Goal: Task Accomplishment & Management: Manage account settings

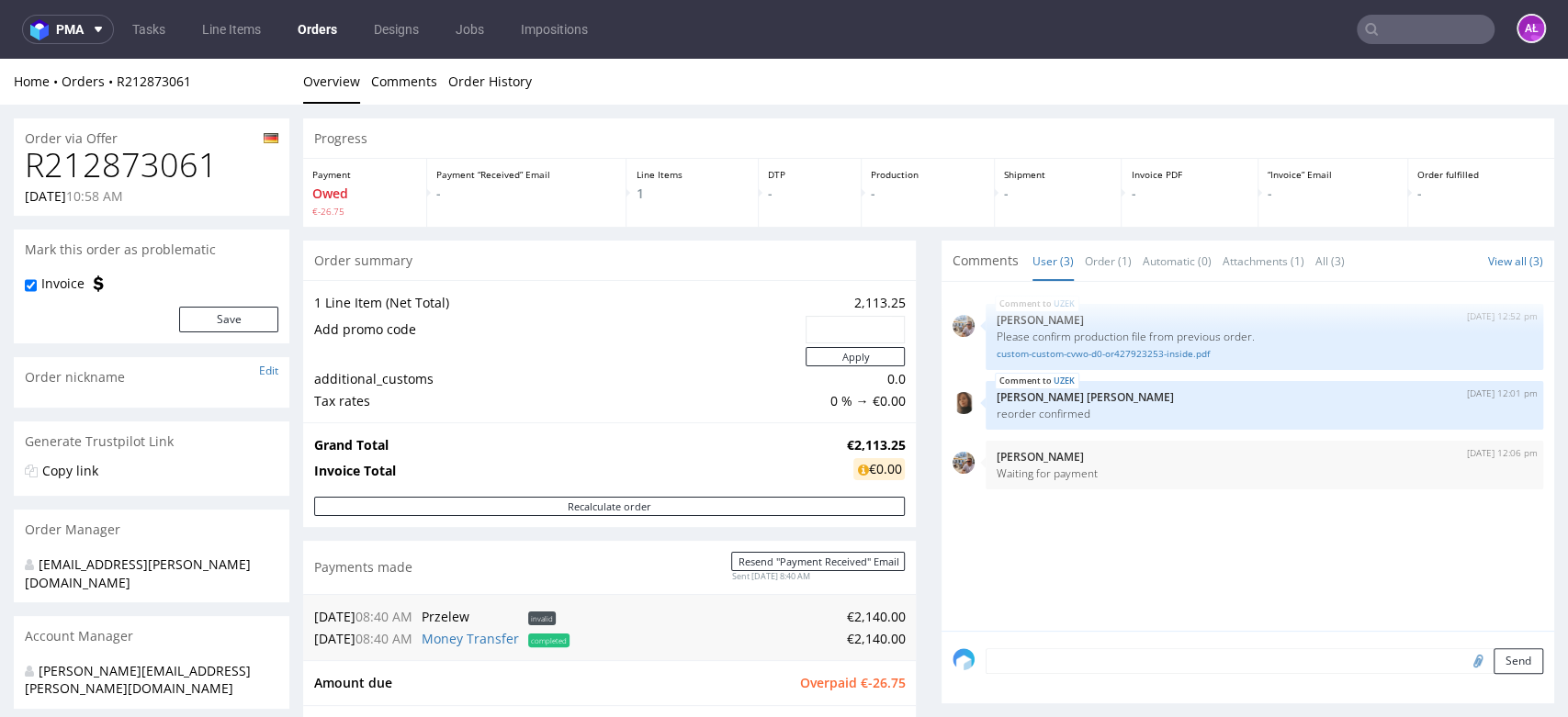
scroll to position [612, 0]
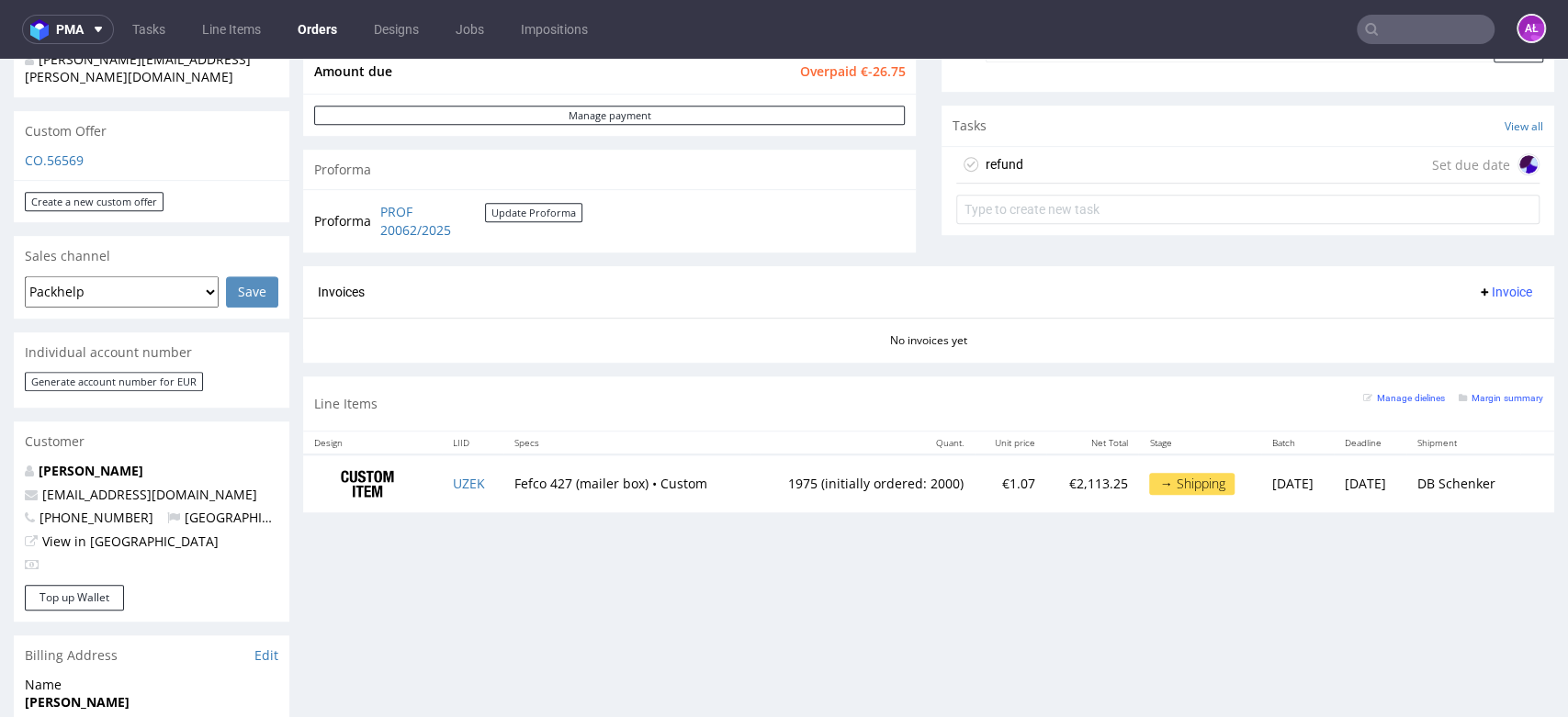
click at [1479, 286] on span "Invoice" at bounding box center [1504, 292] width 55 height 15
click at [1475, 319] on li "Generate" at bounding box center [1465, 331] width 118 height 33
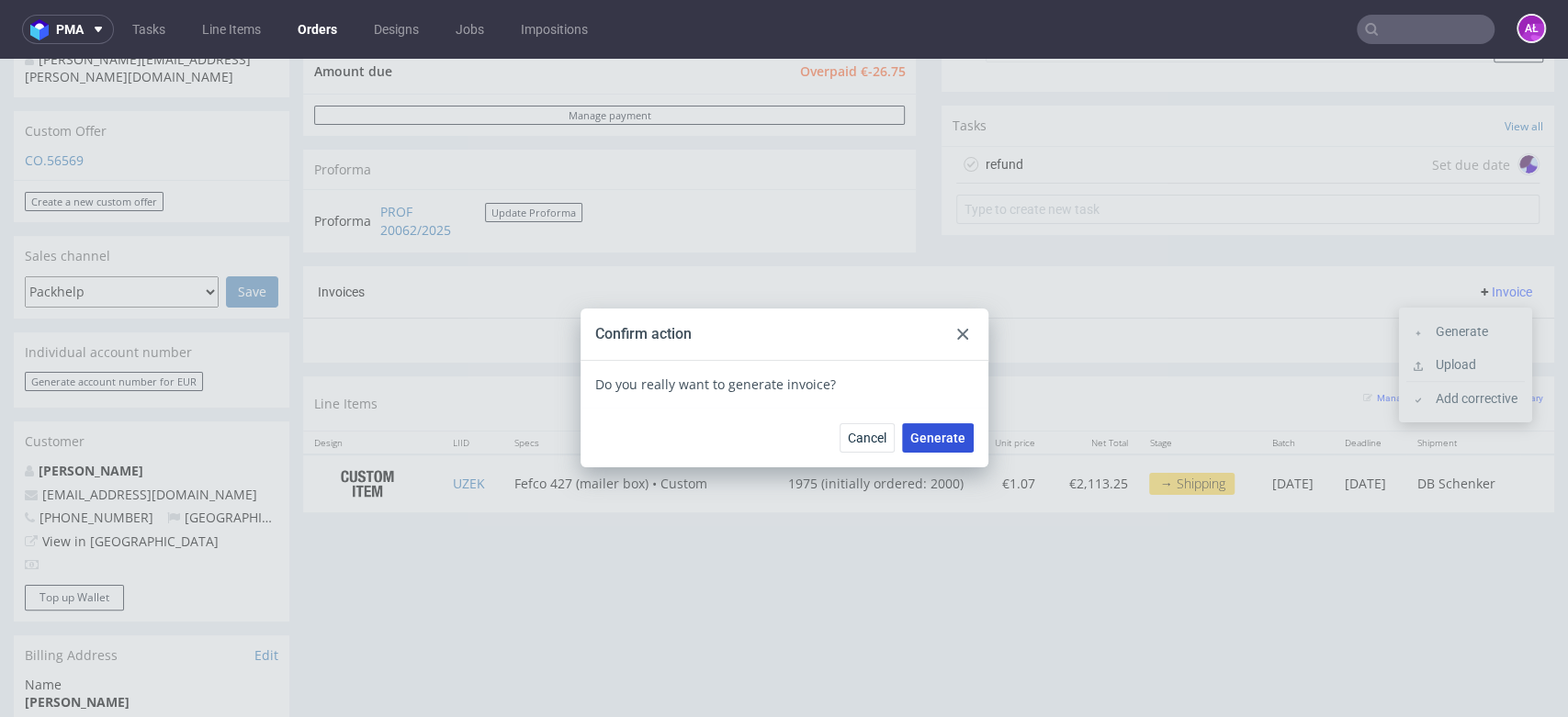
click at [941, 445] on span "Generate" at bounding box center [937, 438] width 55 height 13
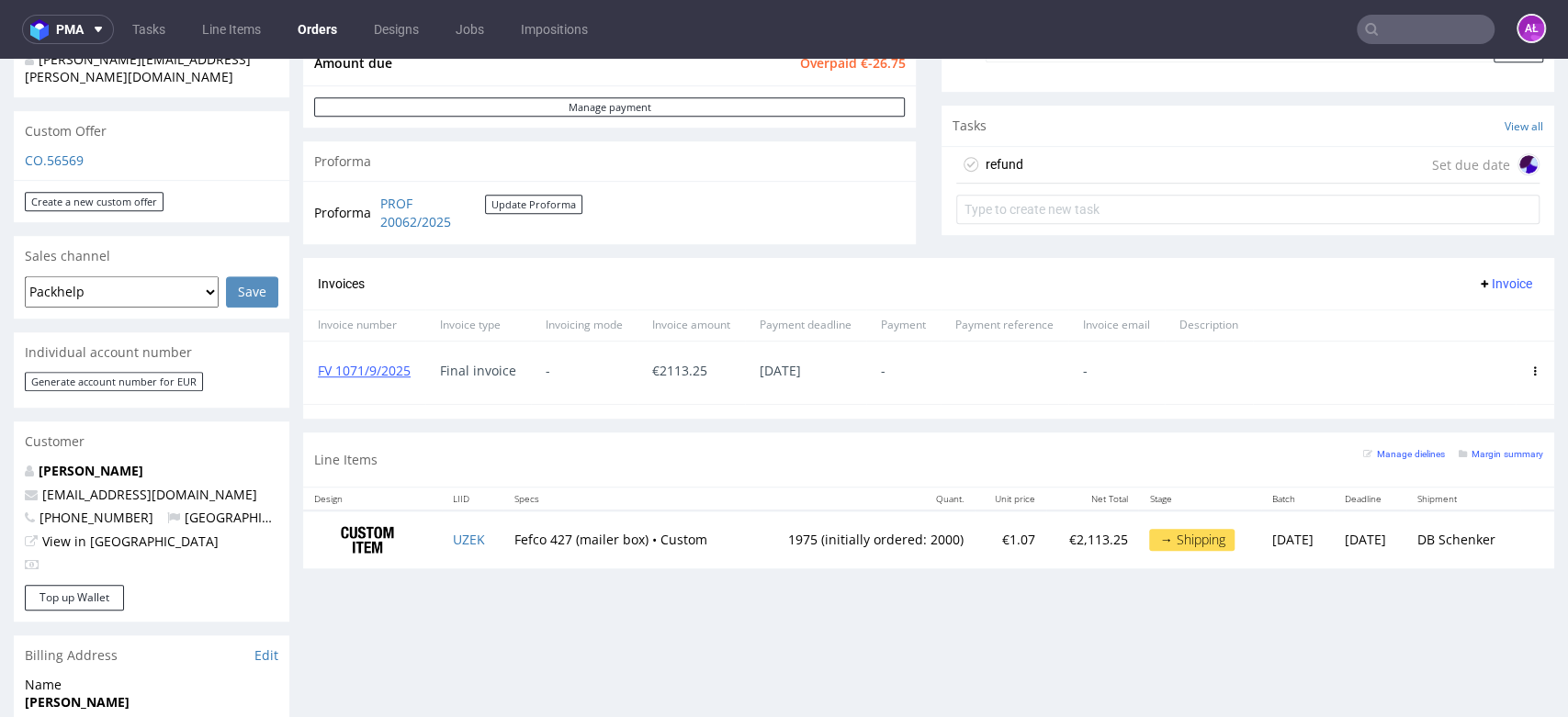
scroll to position [407, 0]
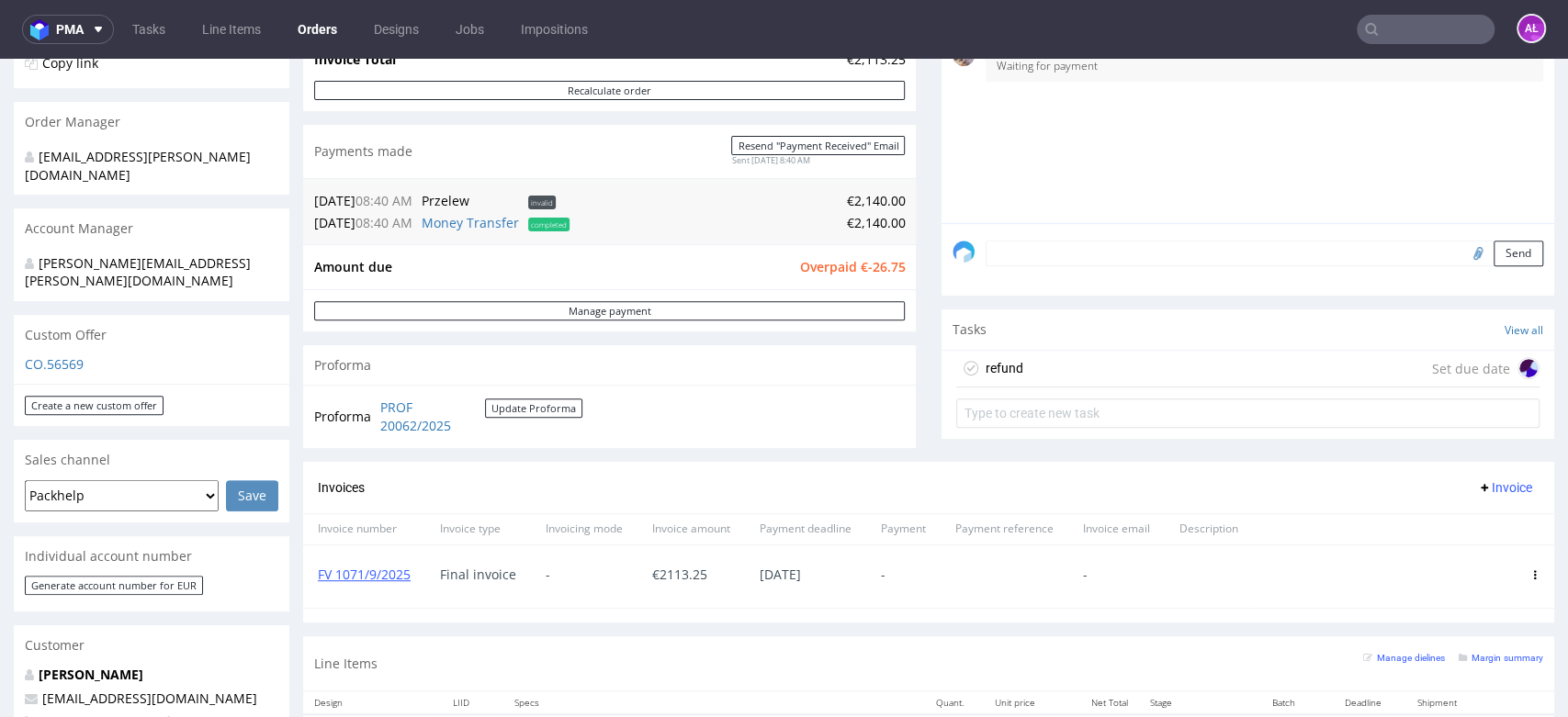
click at [1017, 363] on div "refund Set due date" at bounding box center [1247, 368] width 584 height 36
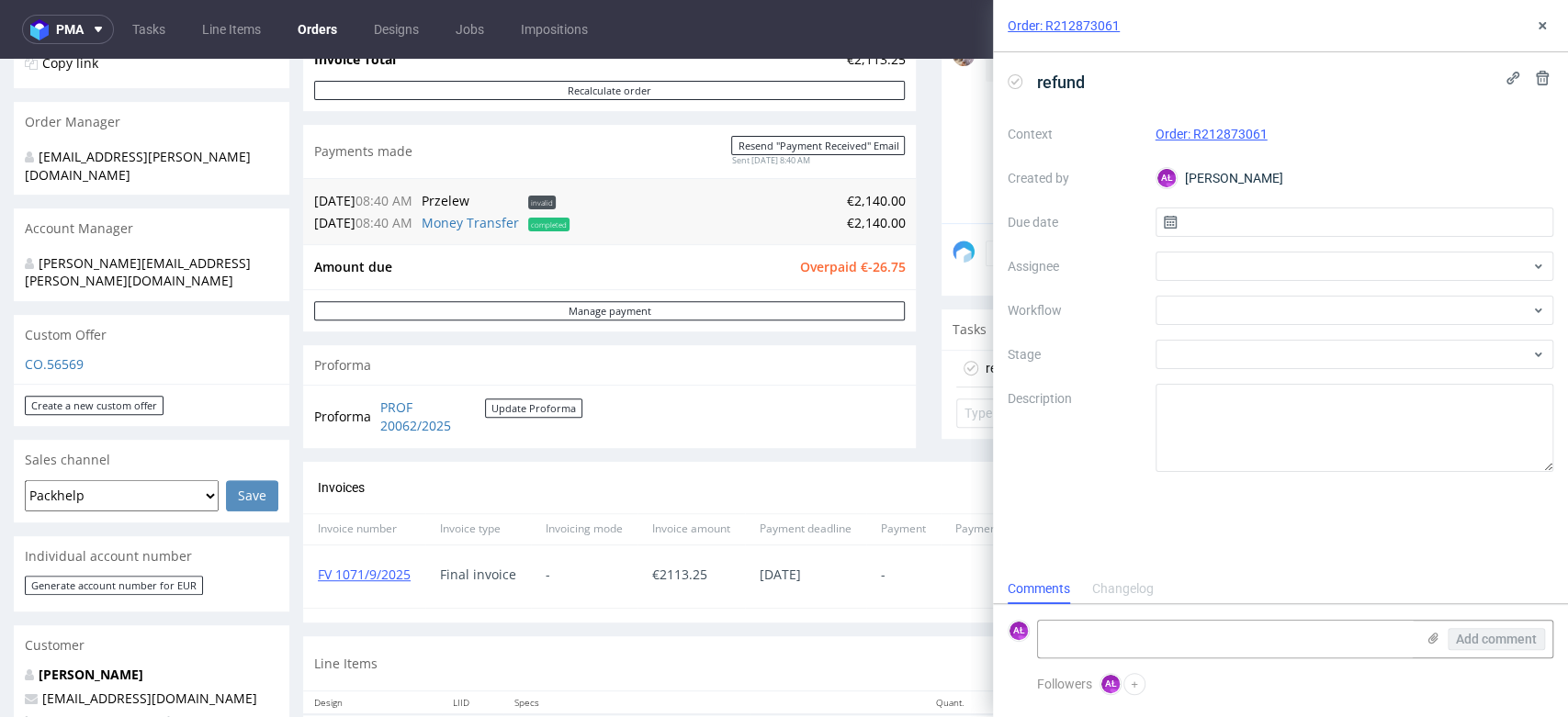
scroll to position [15, 0]
click at [1213, 298] on div at bounding box center [1355, 310] width 399 height 30
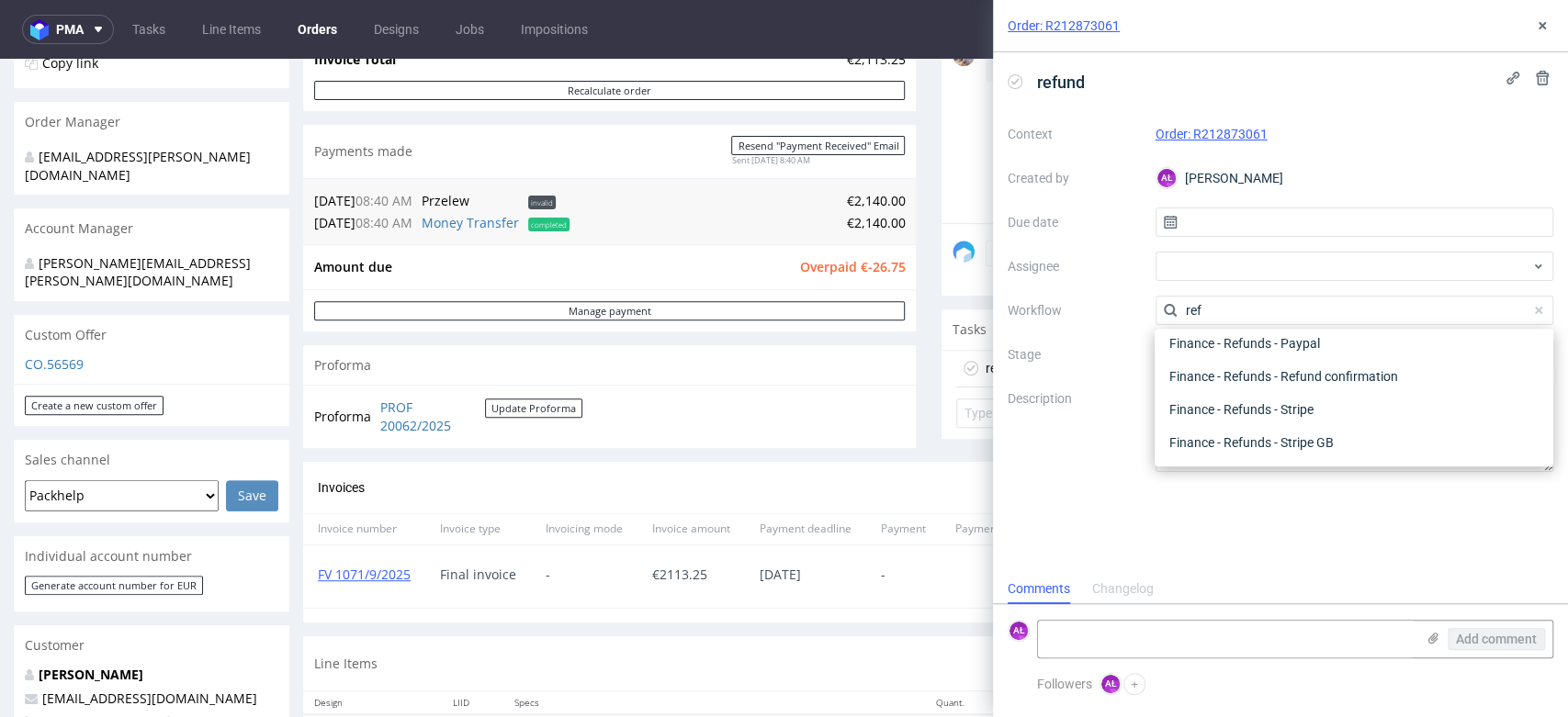
scroll to position [98, 0]
type input "ref"
click at [1271, 410] on div "Finance - Refunds - Stripe" at bounding box center [1354, 410] width 384 height 33
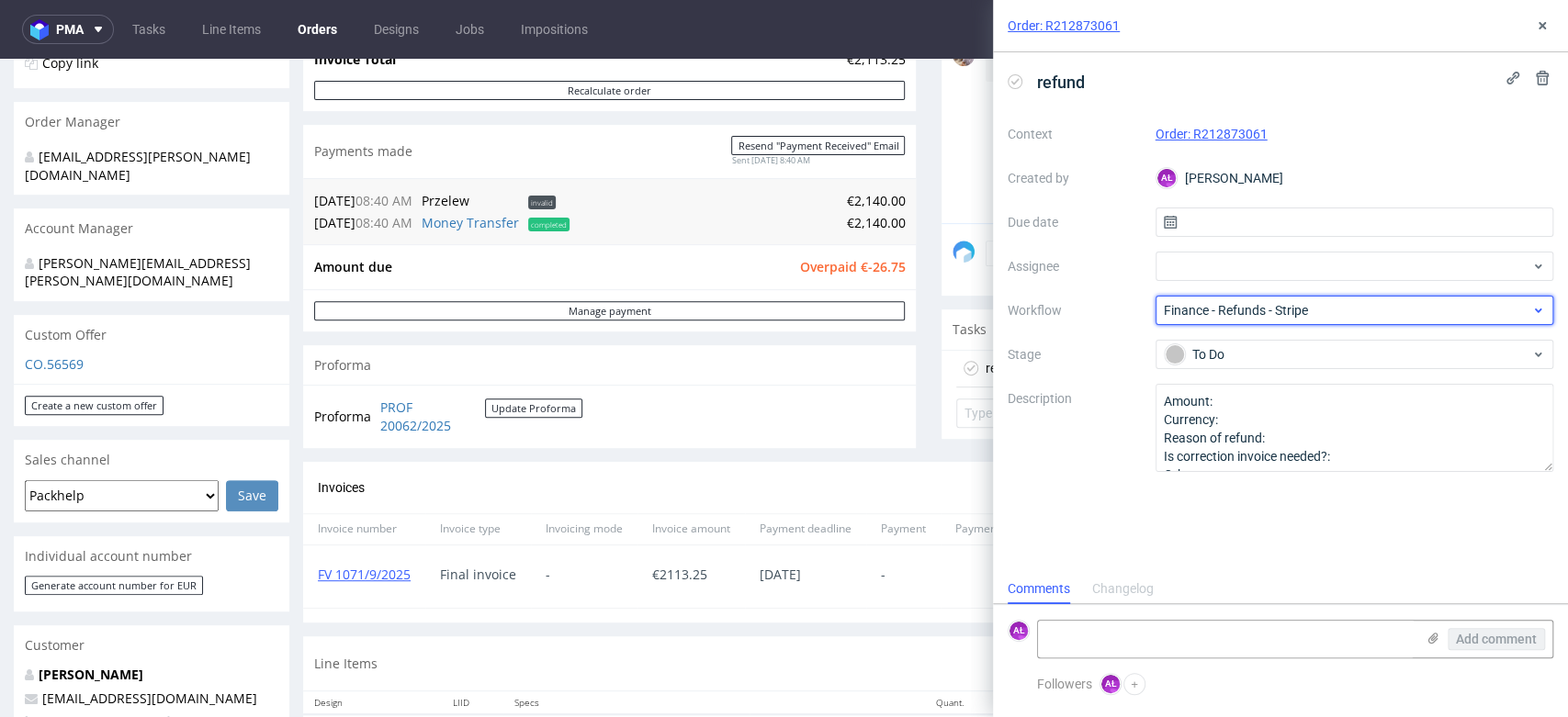
click at [1261, 310] on span "Finance - Refunds - Stripe" at bounding box center [1347, 310] width 367 height 19
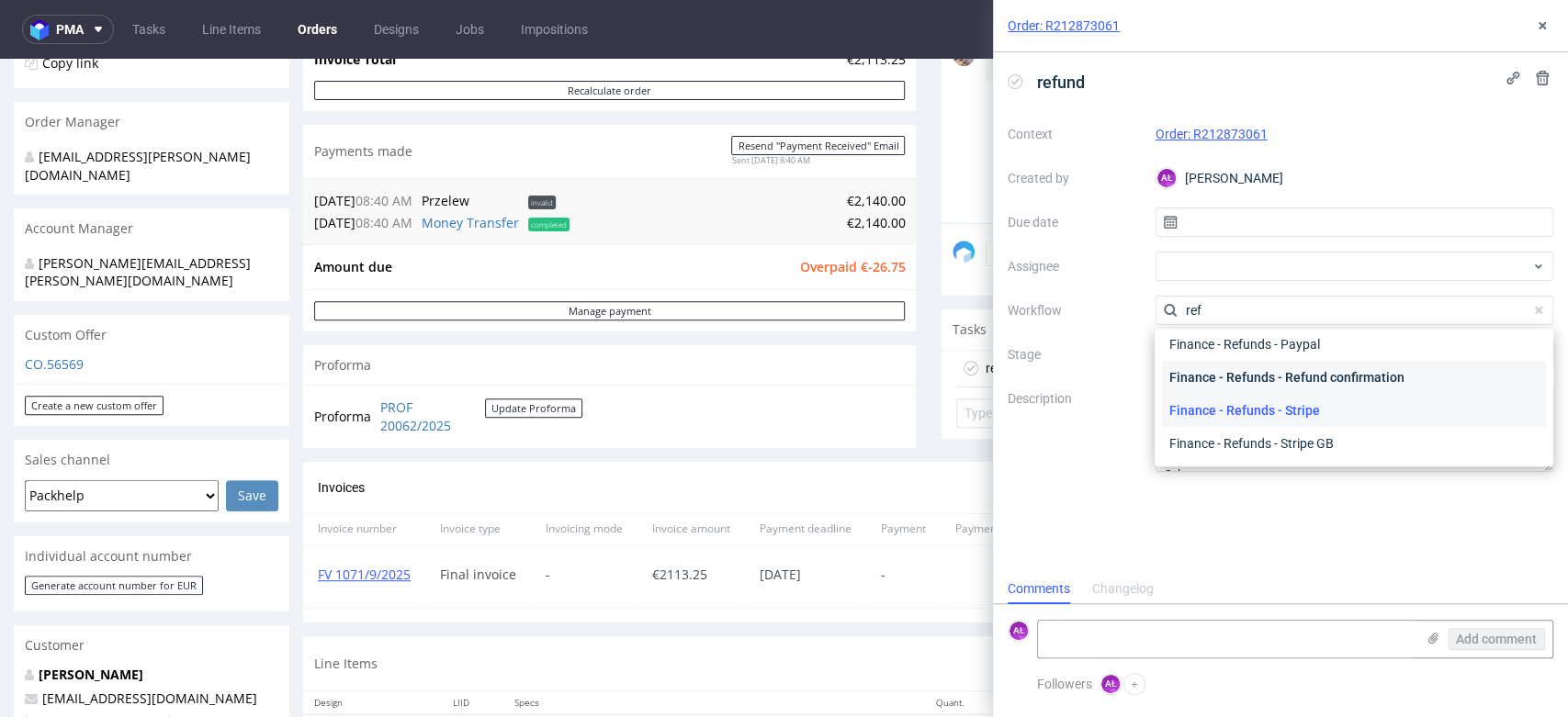
scroll to position [0, 0]
type input "ref"
click at [1303, 373] on div "Finance - Refunds - Money transfer" at bounding box center [1354, 376] width 384 height 33
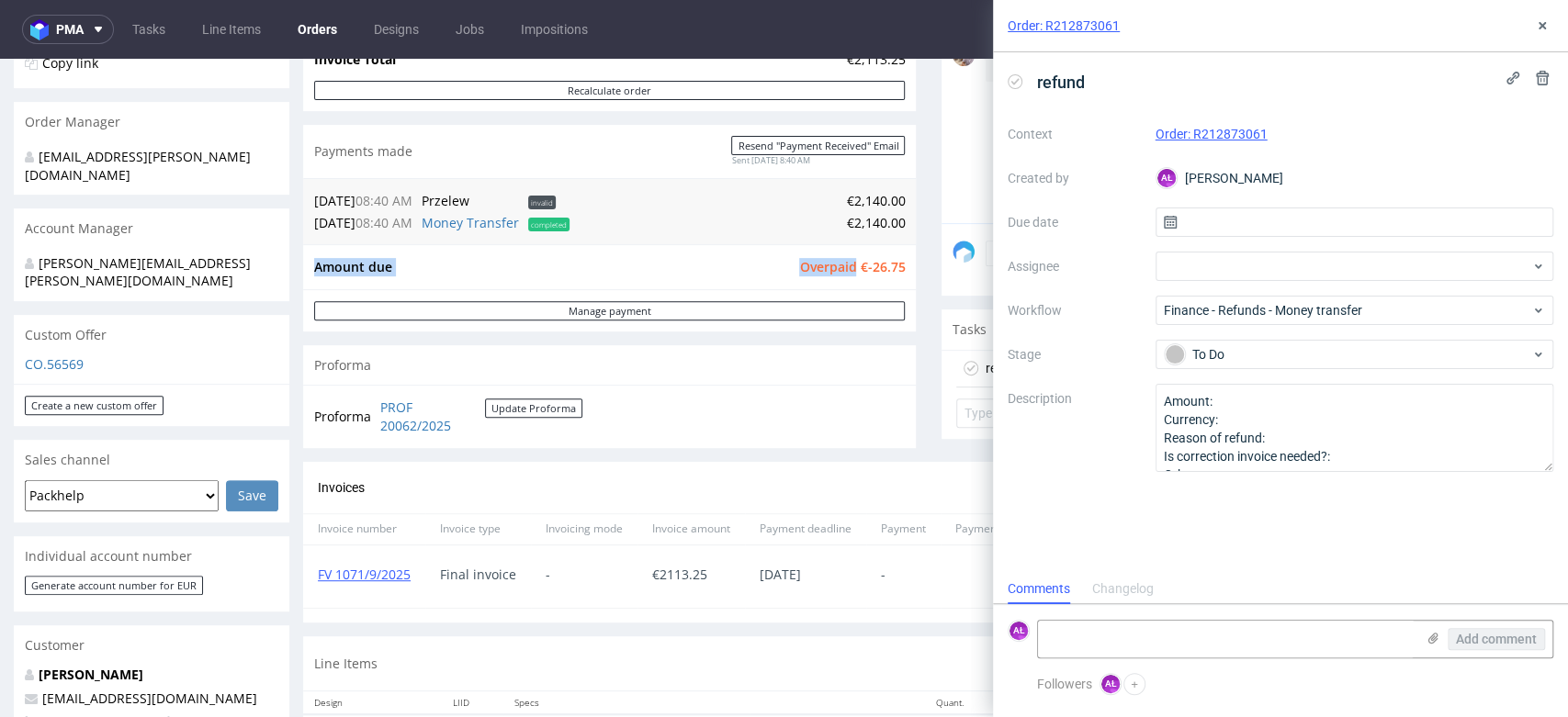
drag, startPoint x: 842, startPoint y: 270, endPoint x: 891, endPoint y: 277, distance: 49.5
click at [891, 277] on div "Amount due Overpaid €-26.75" at bounding box center [609, 267] width 612 height 45
copy tbody "Amount due Overpaid"
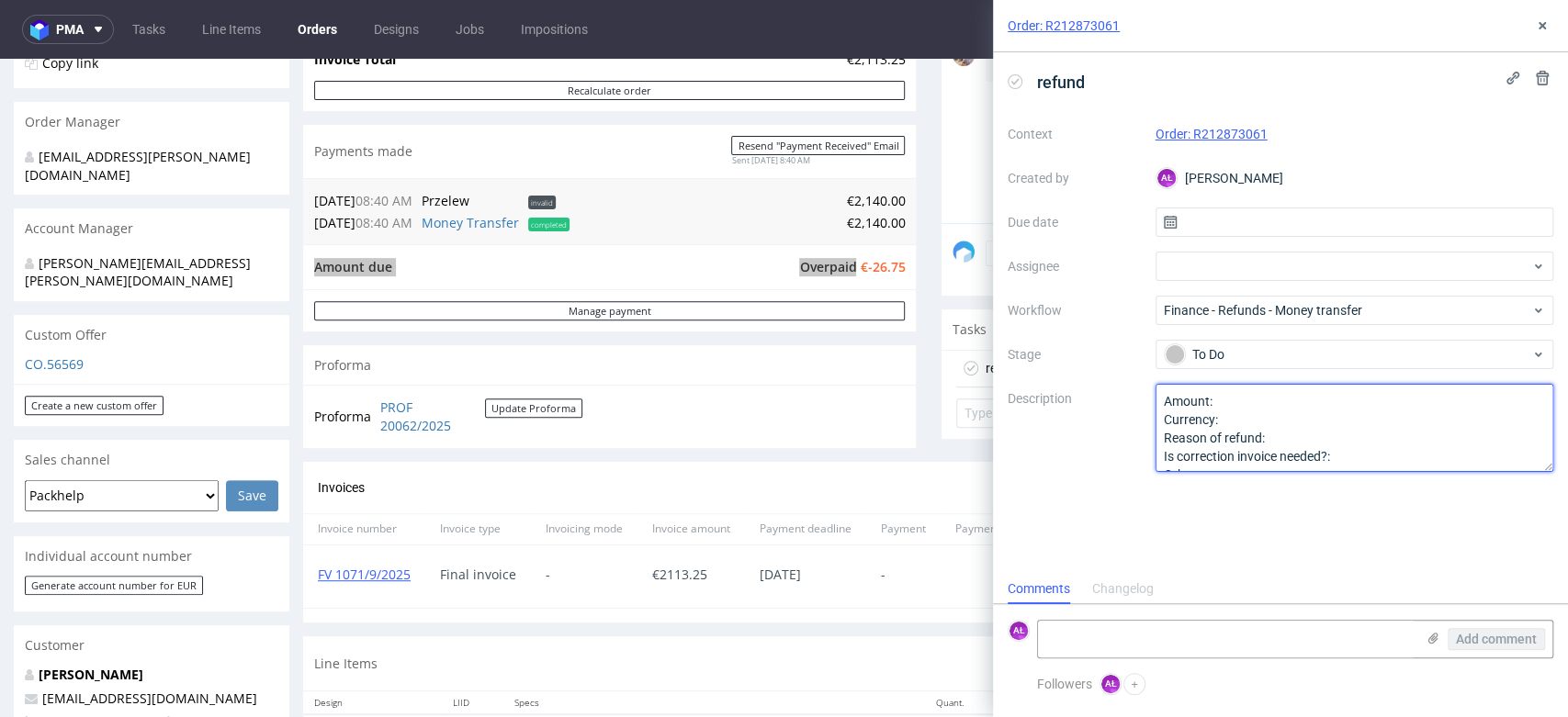
click at [1279, 400] on textarea "Amount: Currency: Reason of refund: Is correction invoice needed?: Other:" at bounding box center [1355, 428] width 399 height 89
paste textarea "€-26.75"
click at [1300, 432] on textarea "Amount: Currency: Reason of refund: Is correction invoice needed?: Other:" at bounding box center [1355, 428] width 399 height 89
type textarea "Amount: €-26.75 Currency: Reason of refund: underproductio Is correction invoic…"
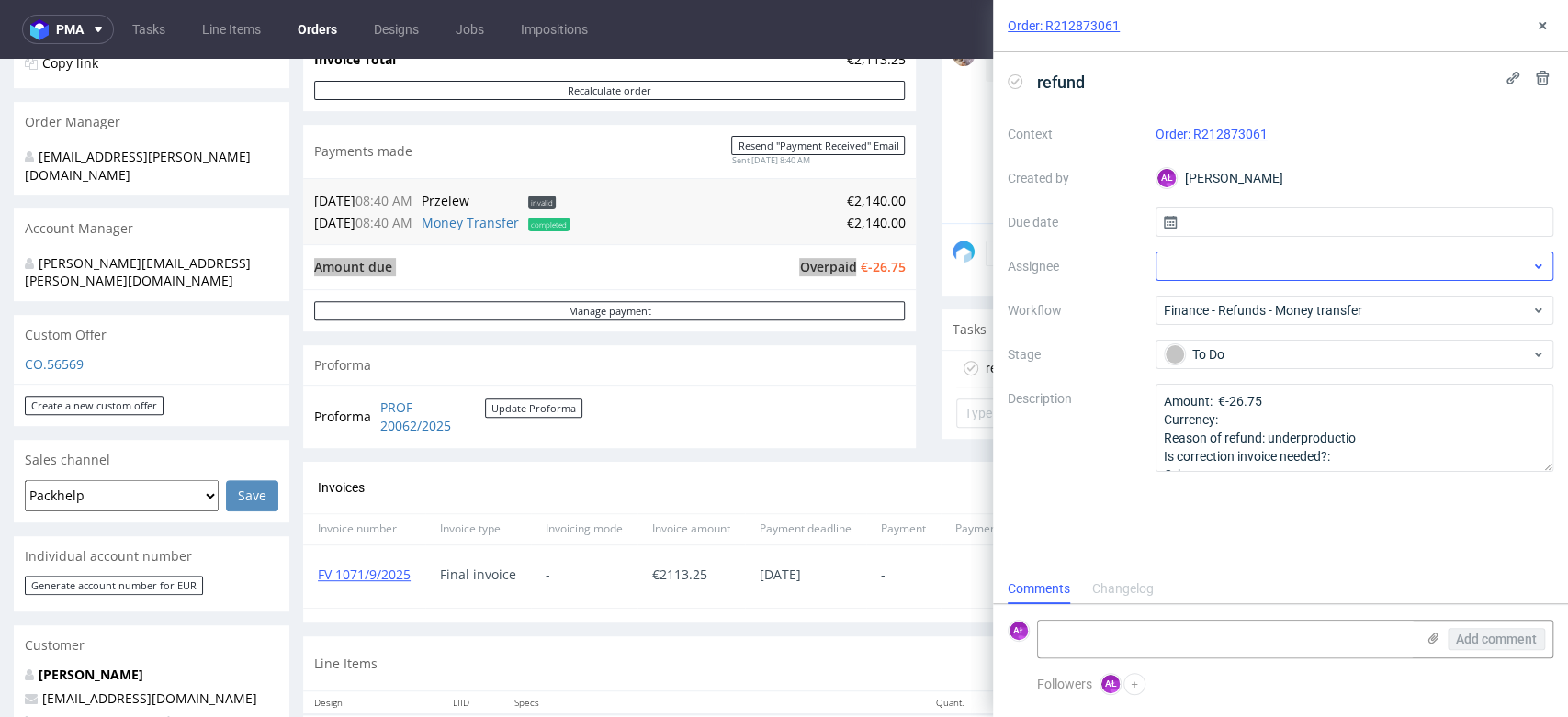
drag, startPoint x: 1294, startPoint y: 539, endPoint x: 1415, endPoint y: 269, distance: 295.9
click at [1294, 534] on div "refund Context Order: R212873061 Created by AŁ Aleksandra Łętowska Due date Ass…" at bounding box center [1280, 313] width 575 height 522
click at [1535, 31] on icon at bounding box center [1542, 26] width 15 height 15
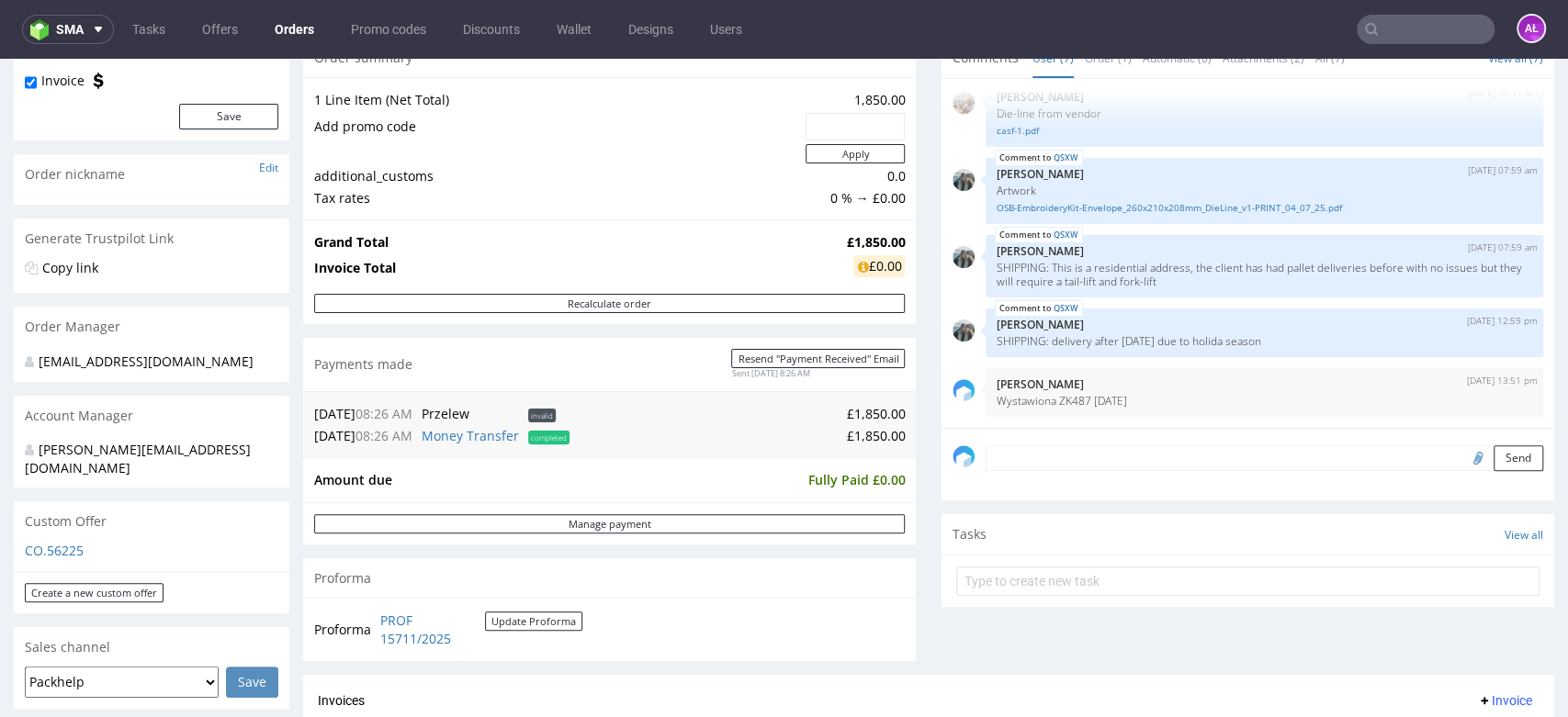
scroll to position [204, 0]
drag, startPoint x: 1041, startPoint y: 400, endPoint x: 1075, endPoint y: 402, distance: 34.1
click at [1075, 402] on p "Wystawiona ZK487 20/08/2025" at bounding box center [1264, 400] width 535 height 14
copy p "ZK487"
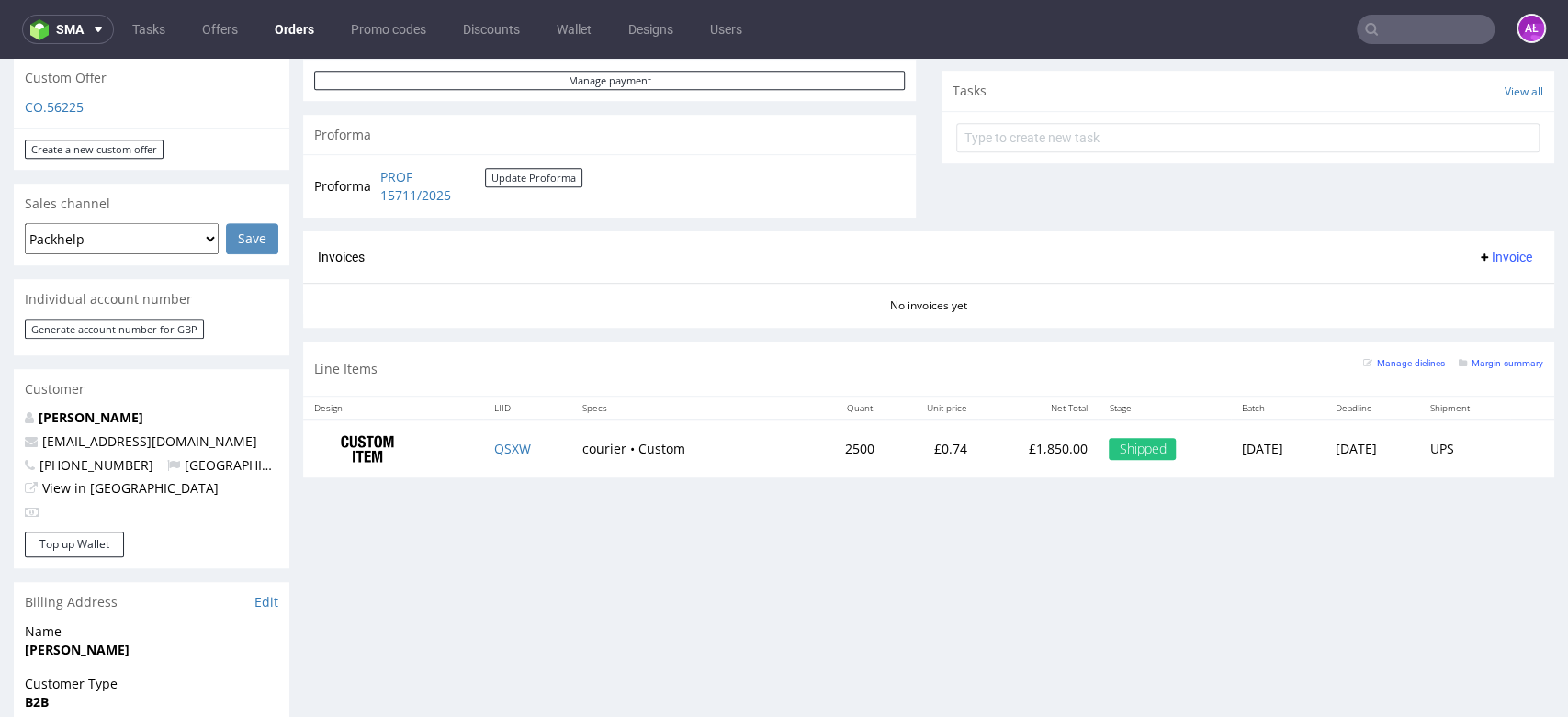
scroll to position [612, 0]
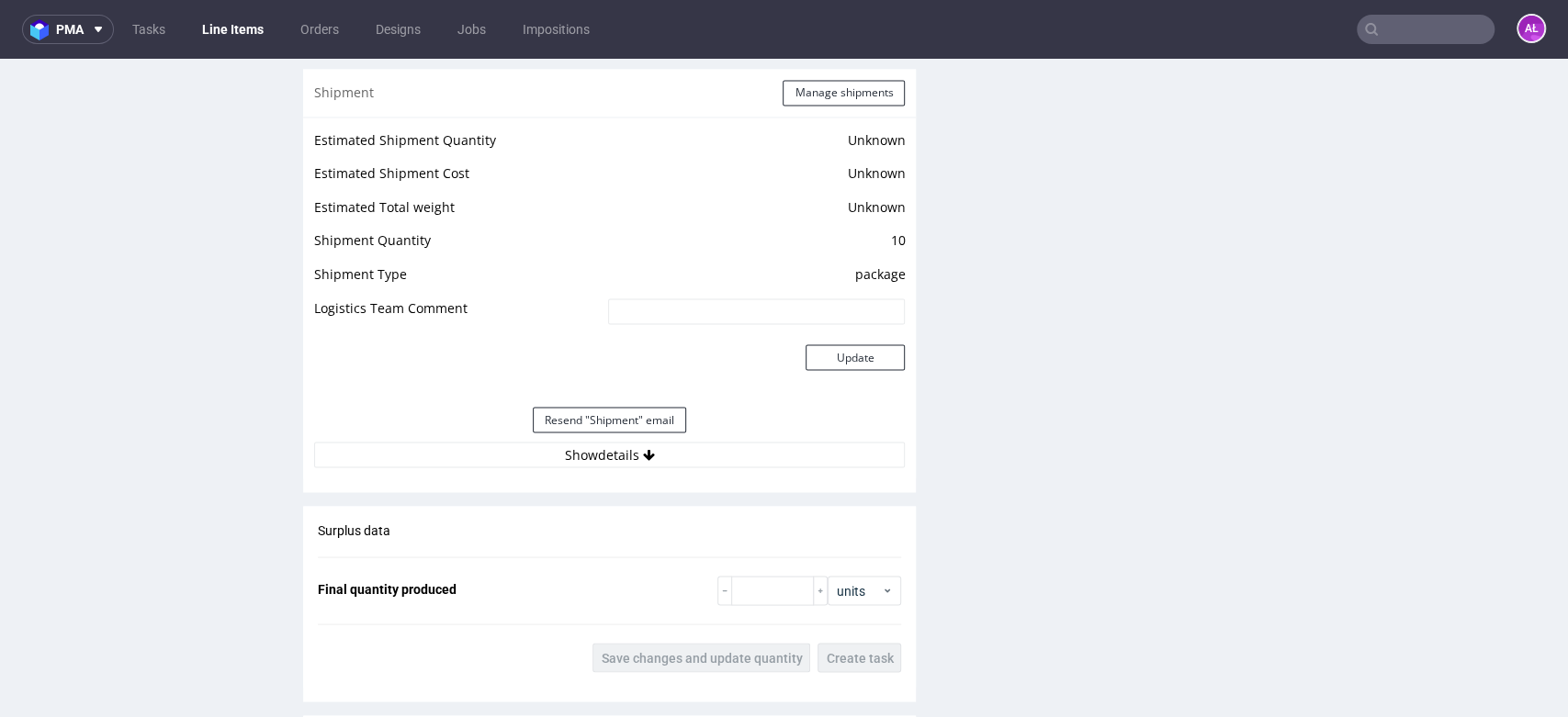
scroll to position [2448, 0]
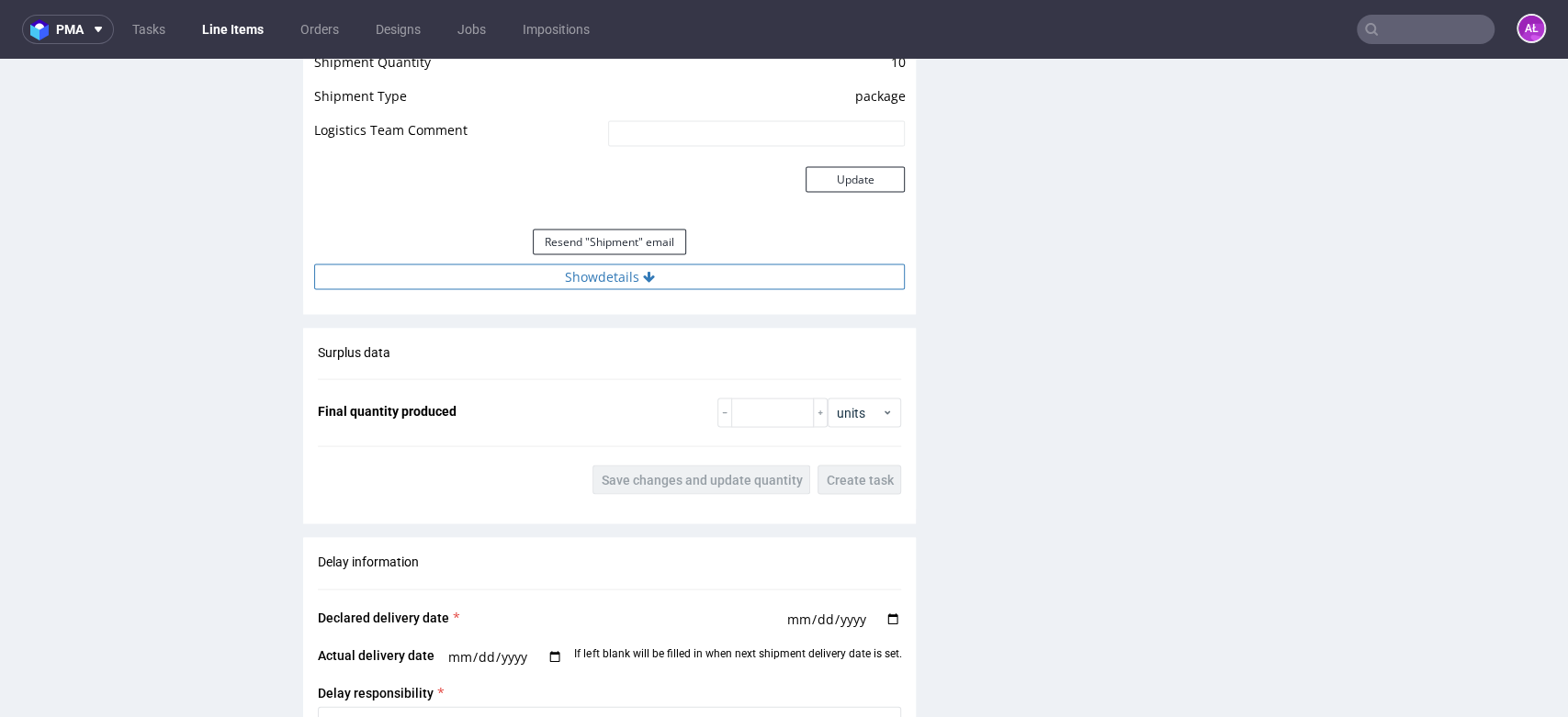
click at [737, 282] on button "Show details" at bounding box center [609, 278] width 590 height 26
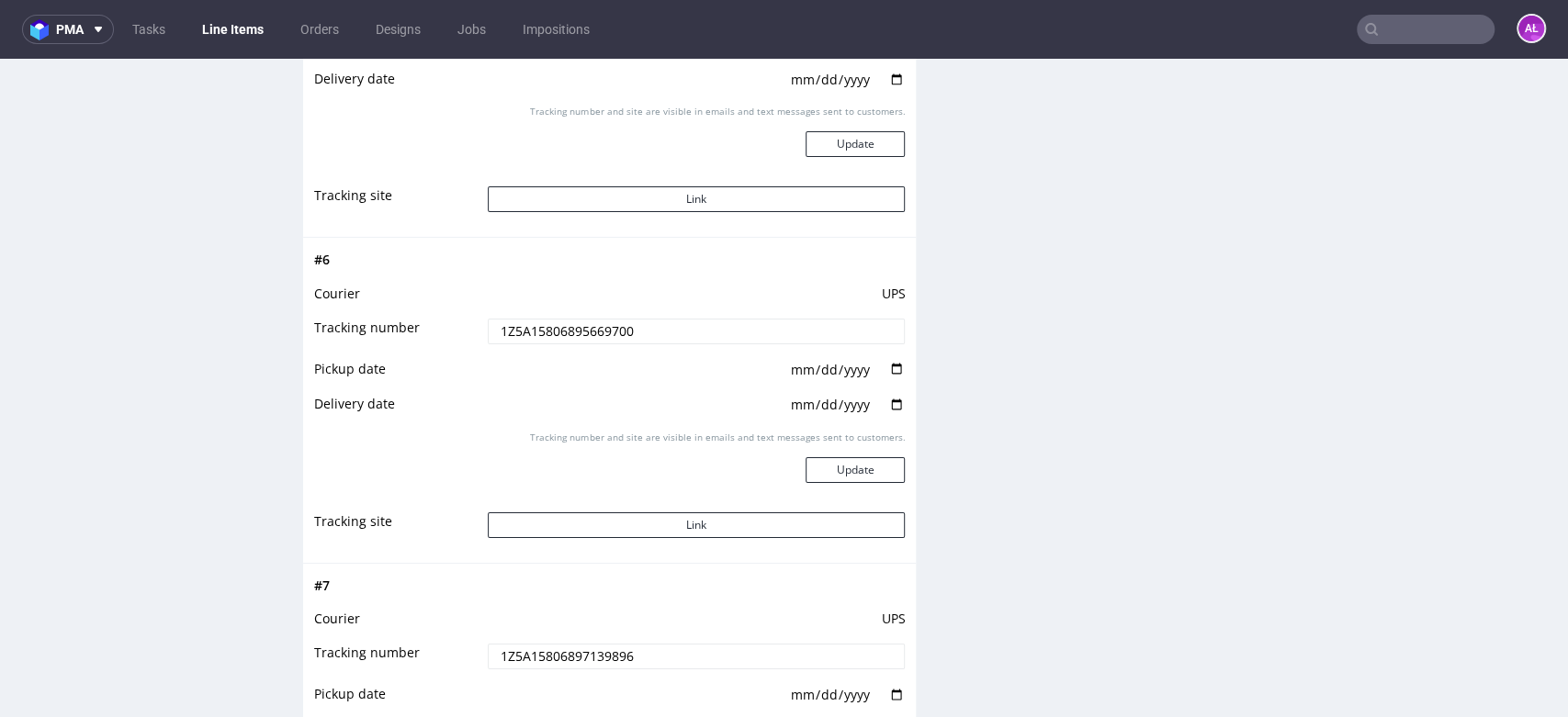
scroll to position [4184, 0]
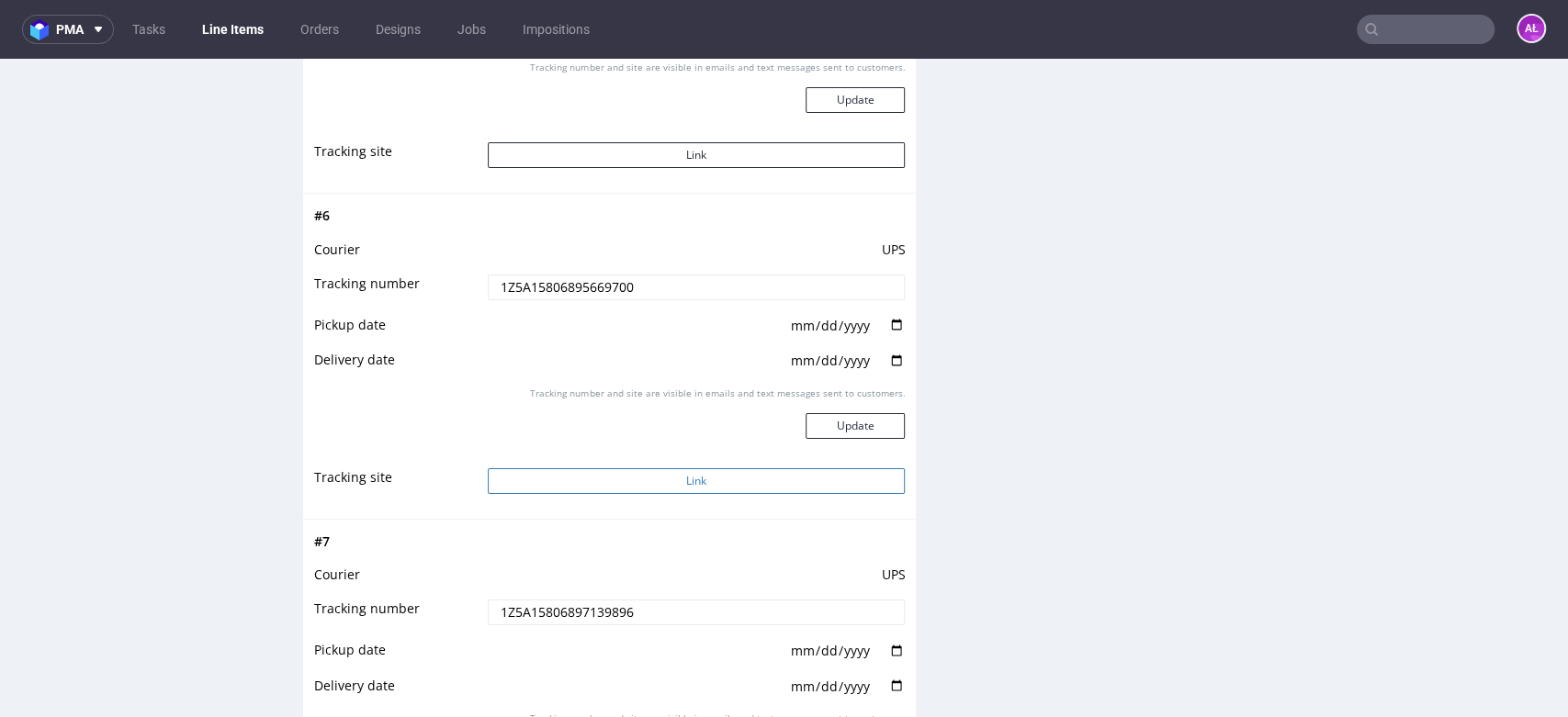
click at [742, 490] on button "Link" at bounding box center [696, 481] width 418 height 26
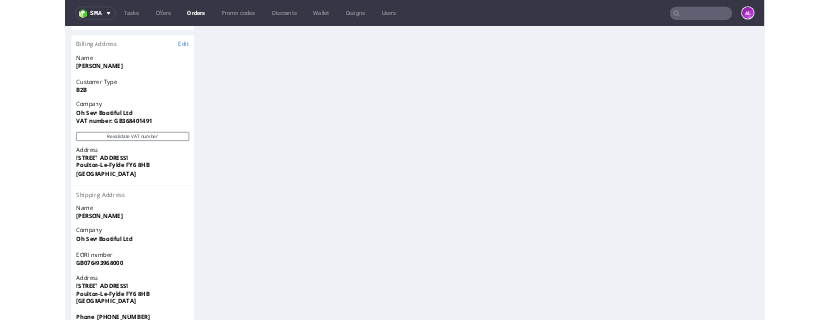
scroll to position [1329, 0]
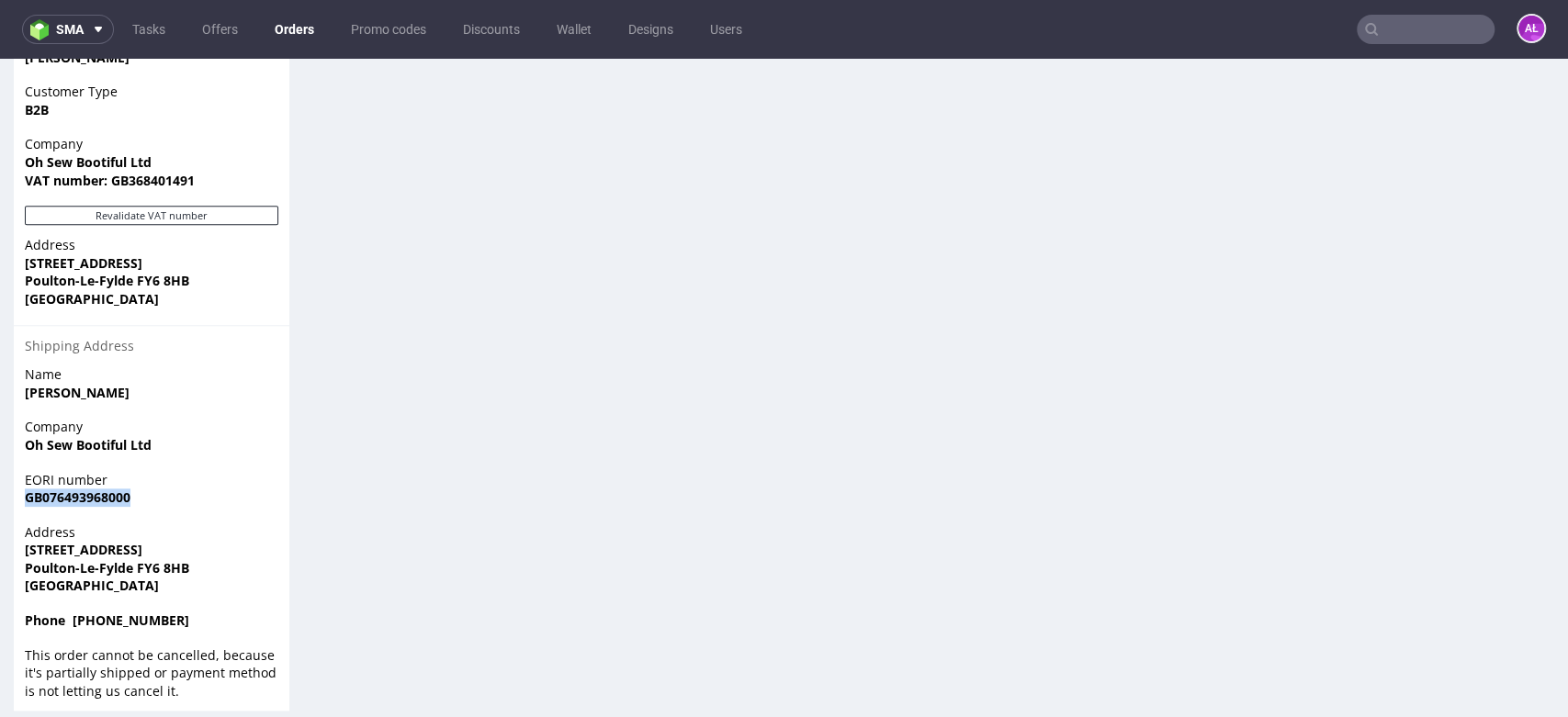
drag, startPoint x: 140, startPoint y: 482, endPoint x: 22, endPoint y: 489, distance: 118.2
click at [22, 489] on div "EORI number GB076493968000" at bounding box center [152, 497] width 276 height 52
copy strong "GB076493968000"
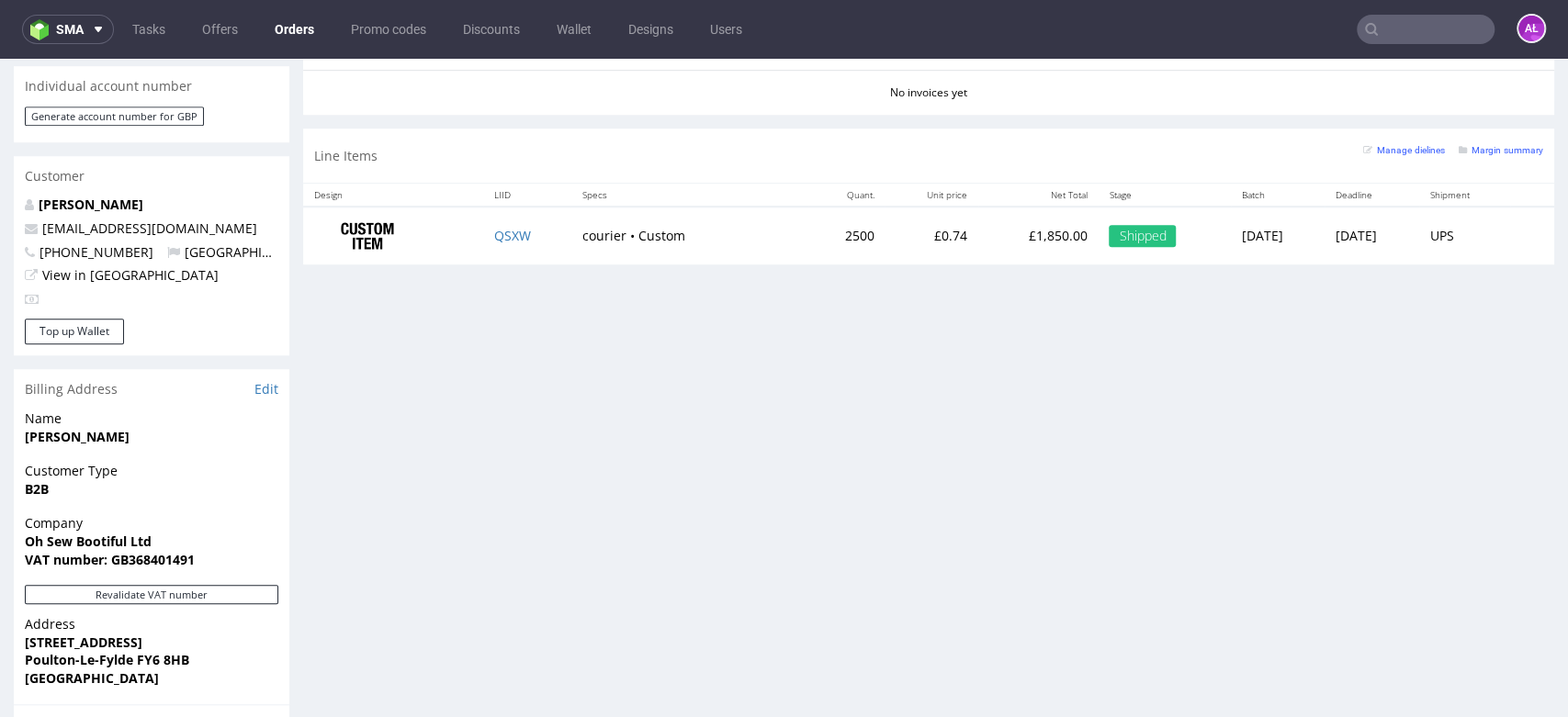
scroll to position [710, 0]
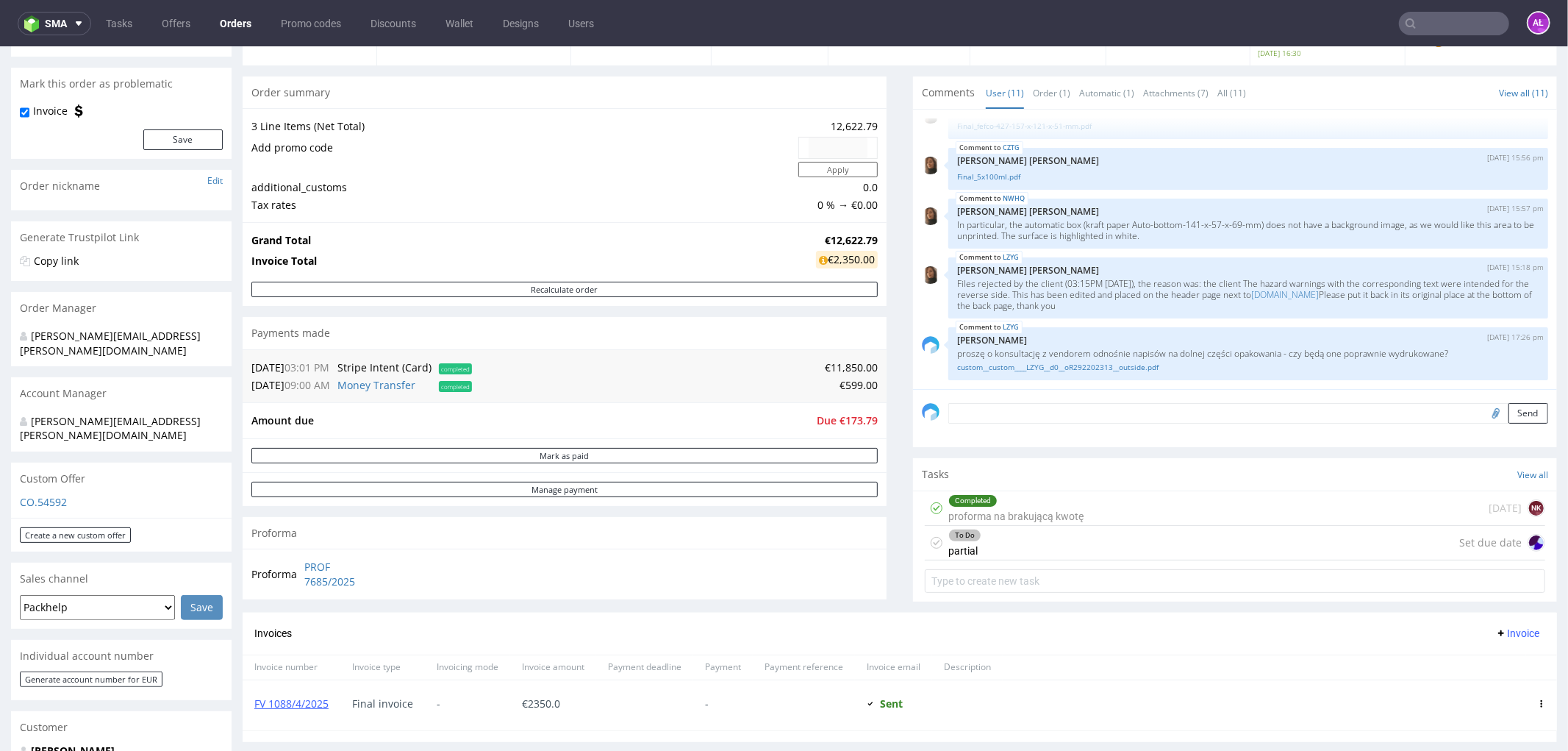
scroll to position [245, 0]
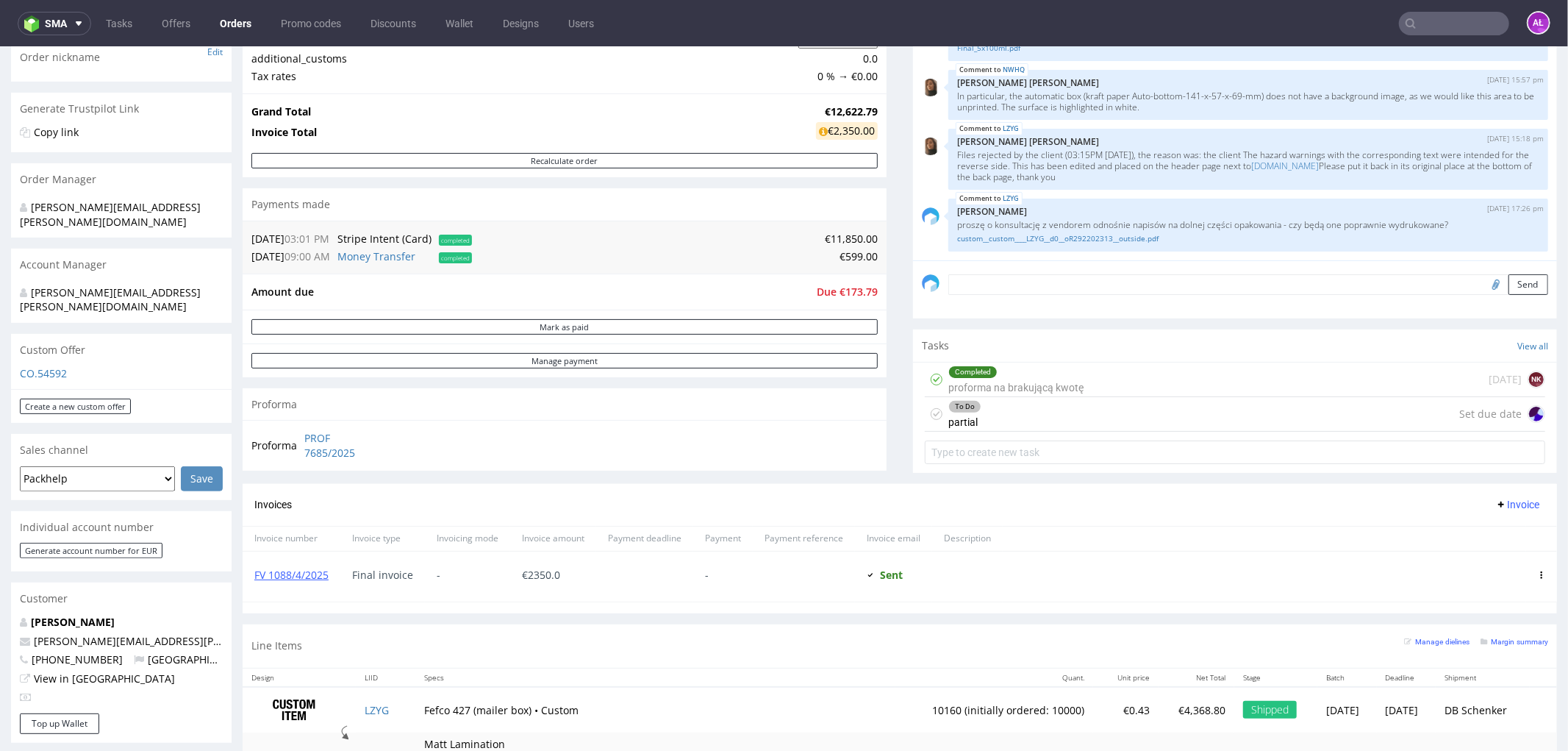
click at [1039, 410] on div "To Do partial Set due date" at bounding box center [1234, 414] width 620 height 34
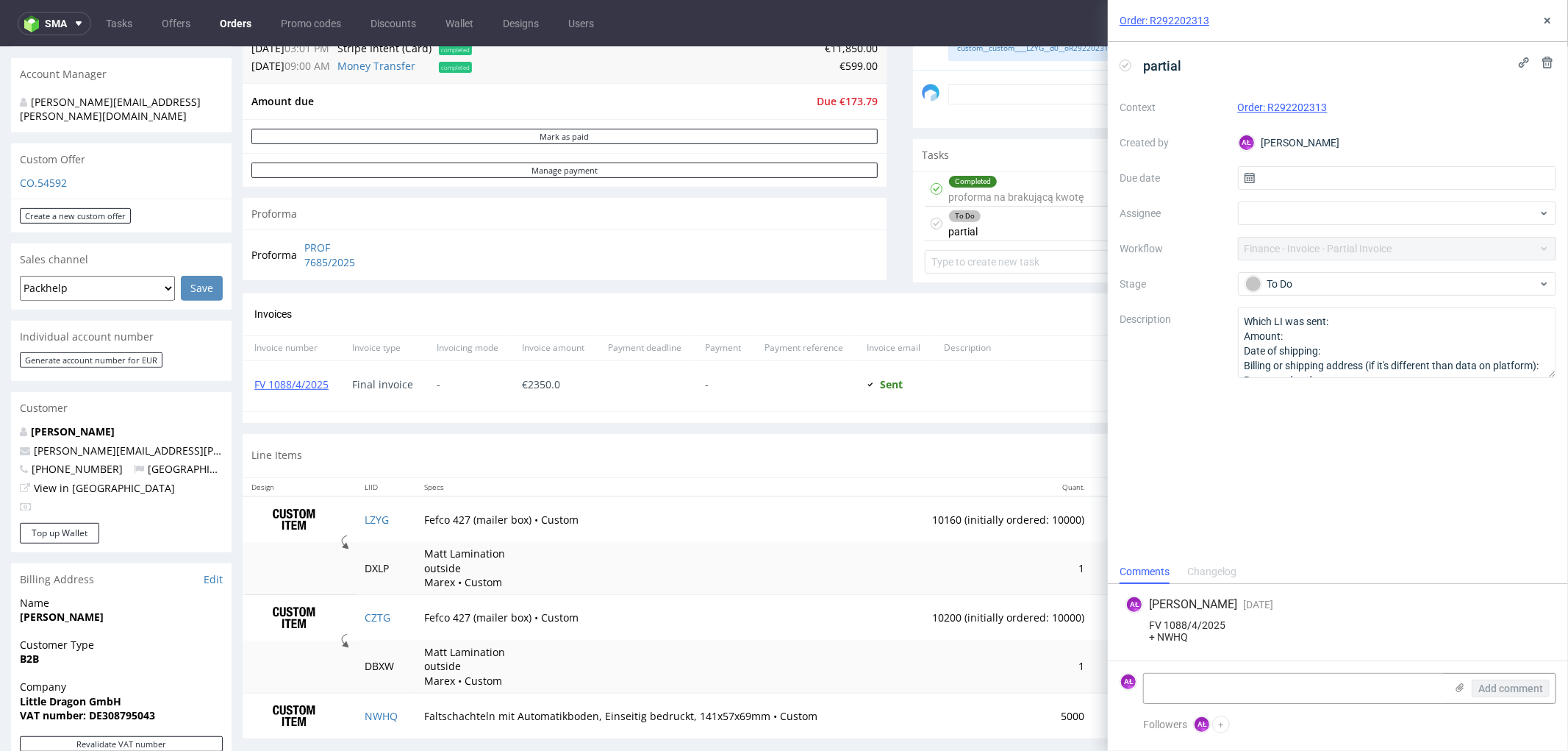
scroll to position [490, 0]
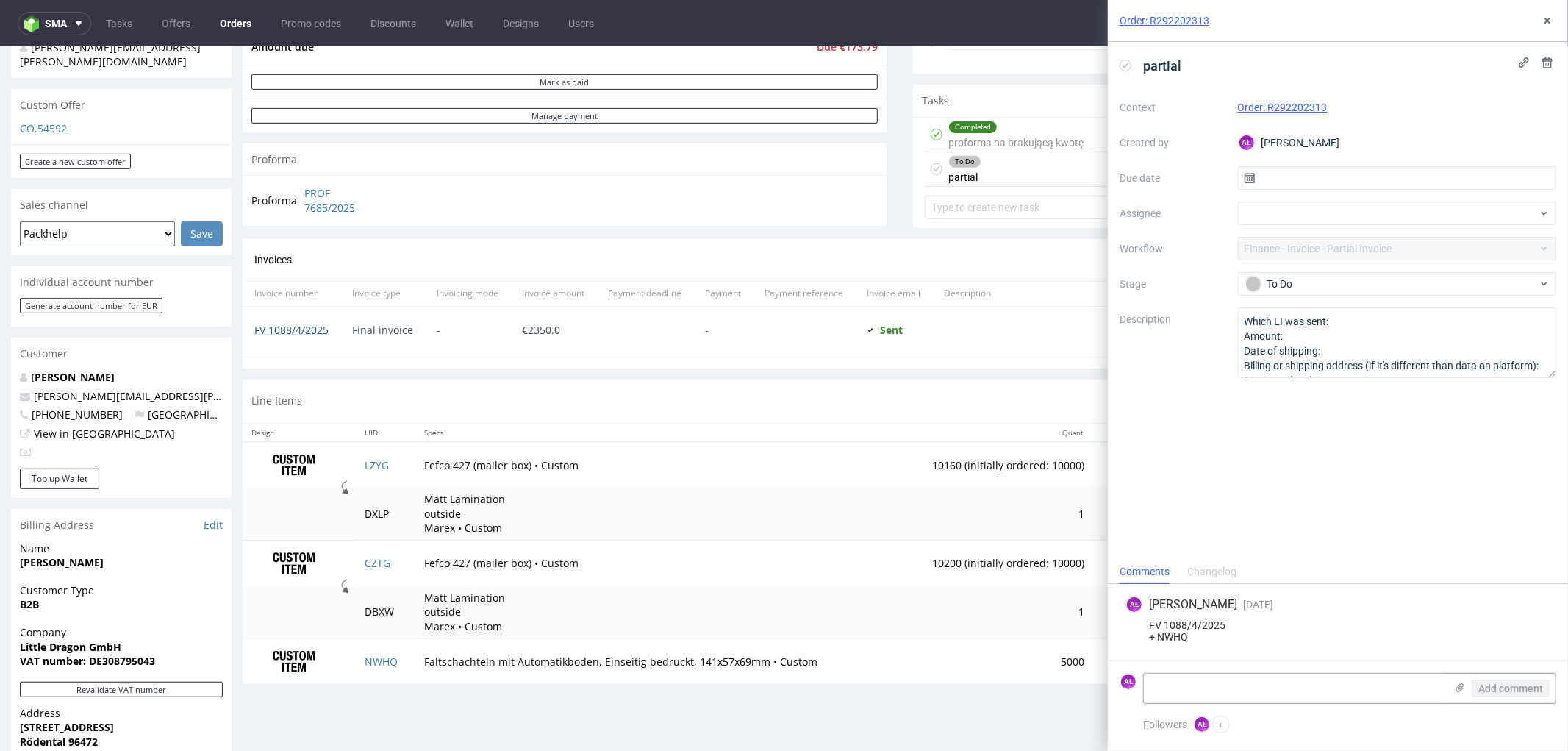
click at [314, 331] on link "FV 1088/4/2025" at bounding box center [291, 328] width 74 height 14
click at [1549, 16] on icon at bounding box center [1548, 21] width 12 height 12
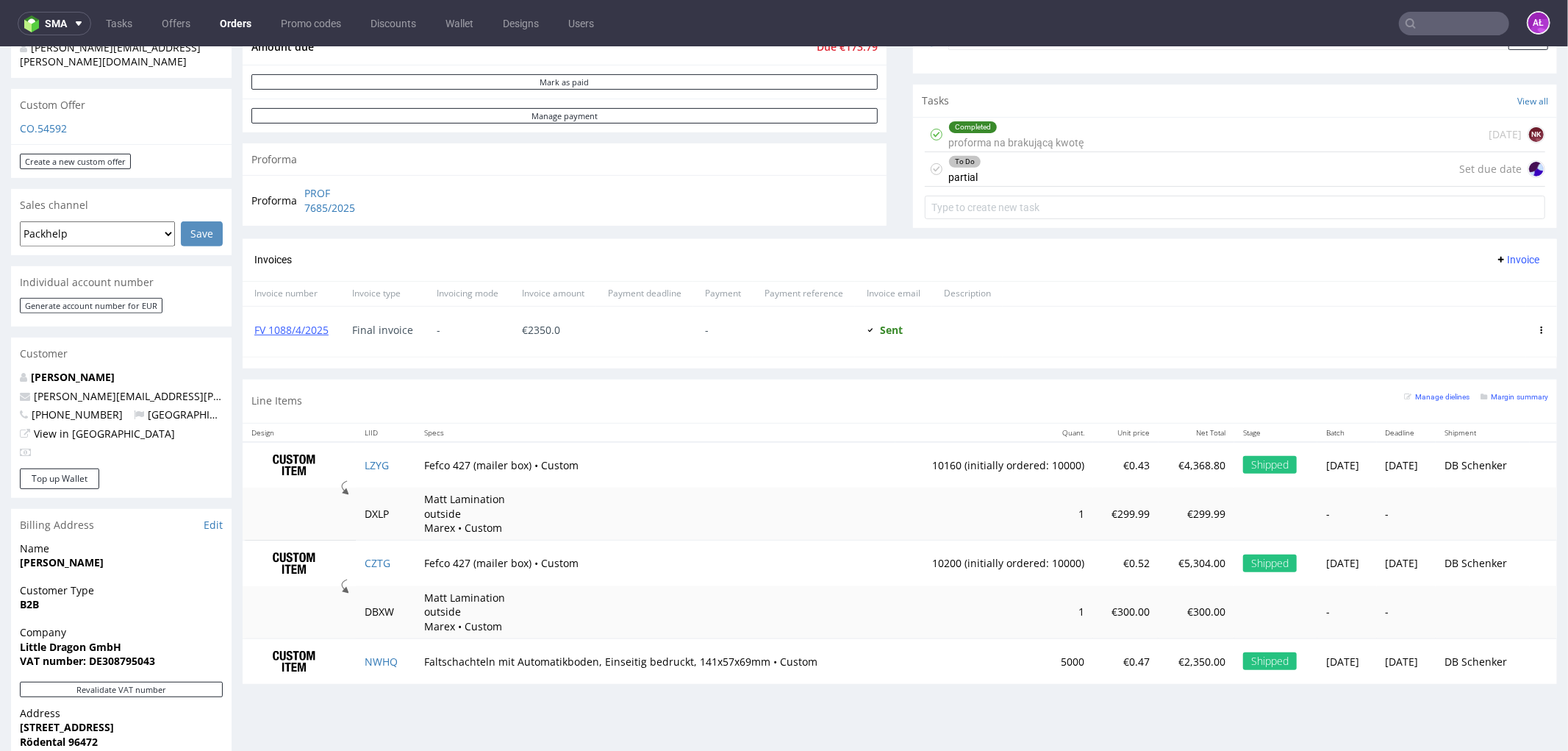
click at [959, 165] on div "To Do" at bounding box center [965, 161] width 31 height 12
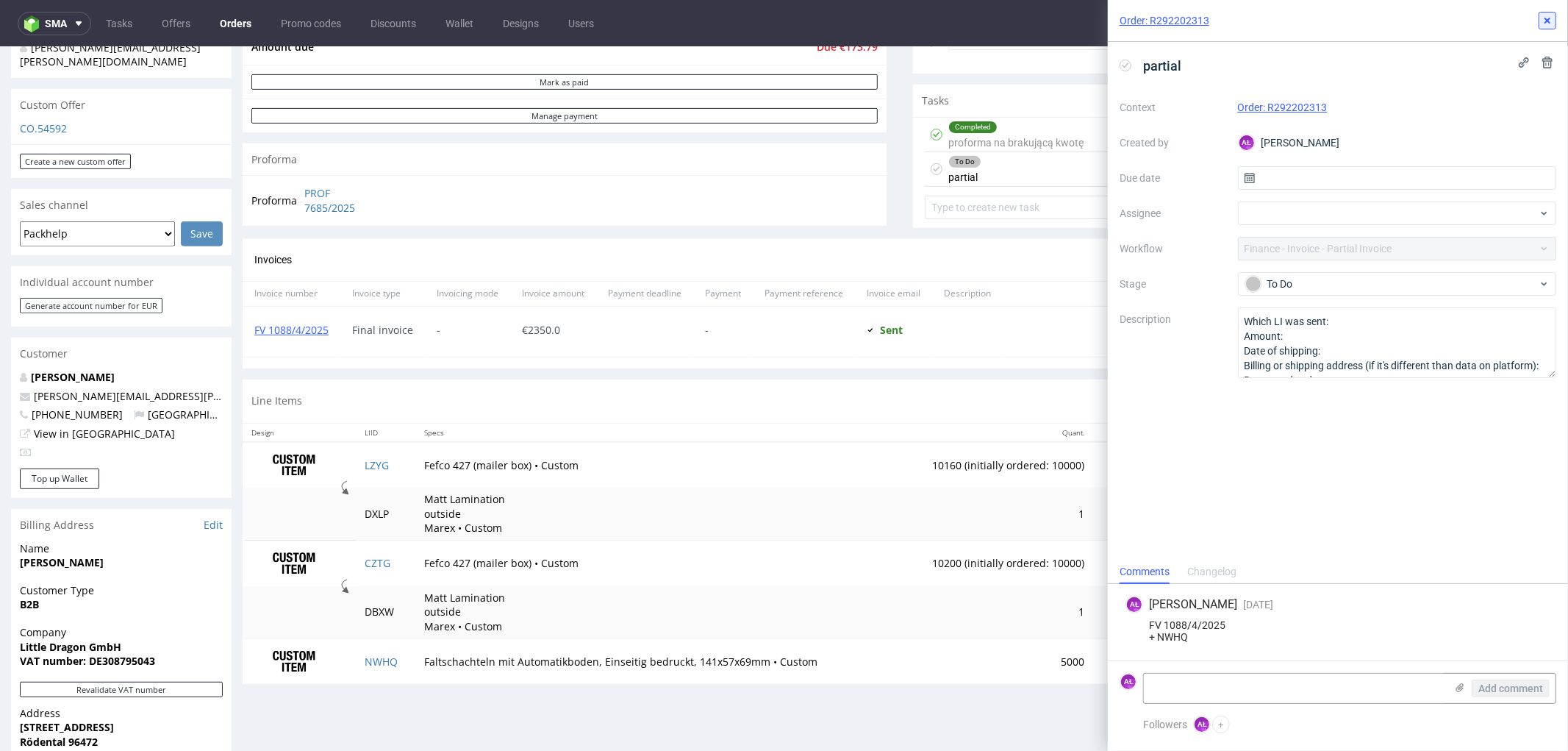
click at [1550, 18] on use at bounding box center [1548, 21] width 6 height 6
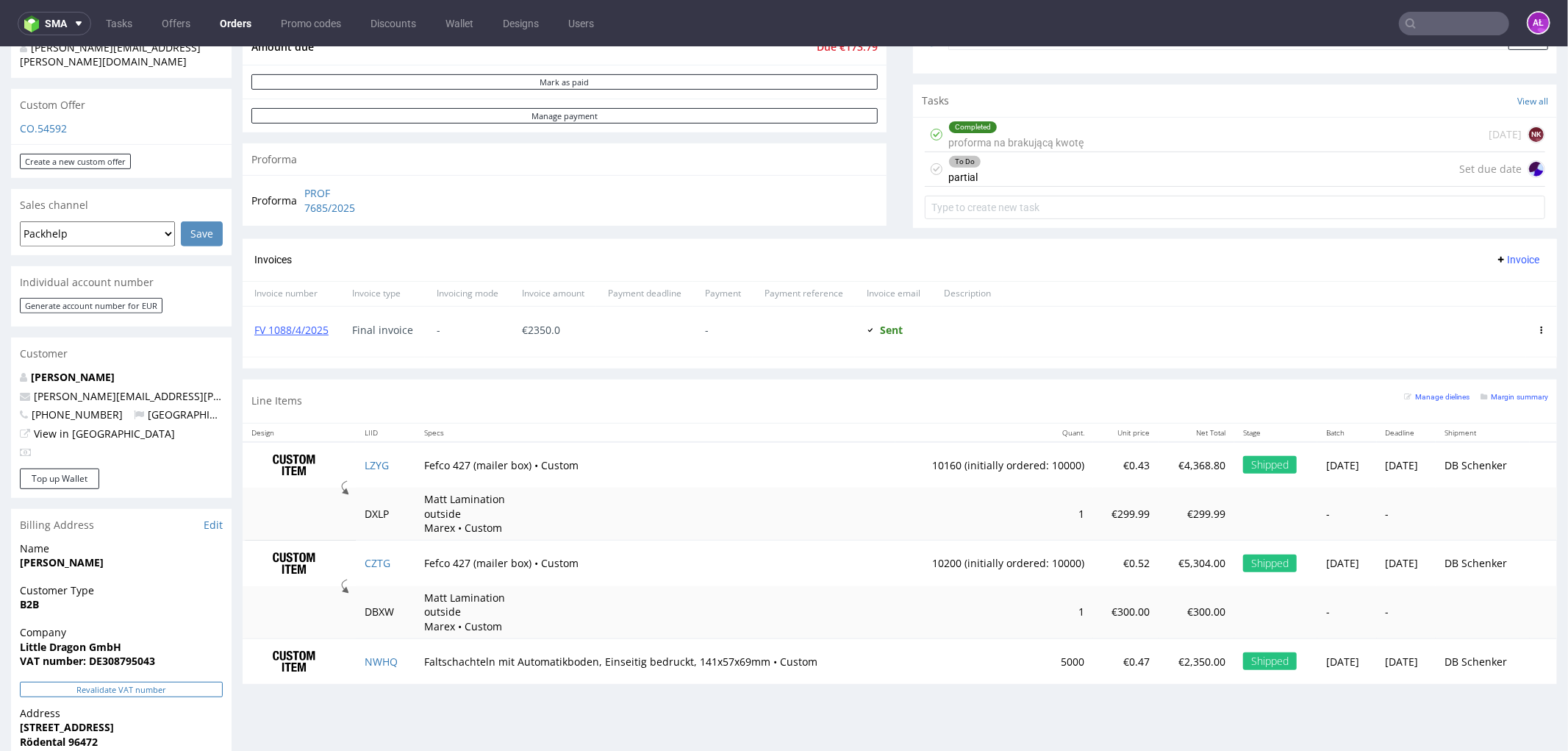
click at [203, 681] on button "Revalidate VAT number" at bounding box center [122, 688] width 203 height 16
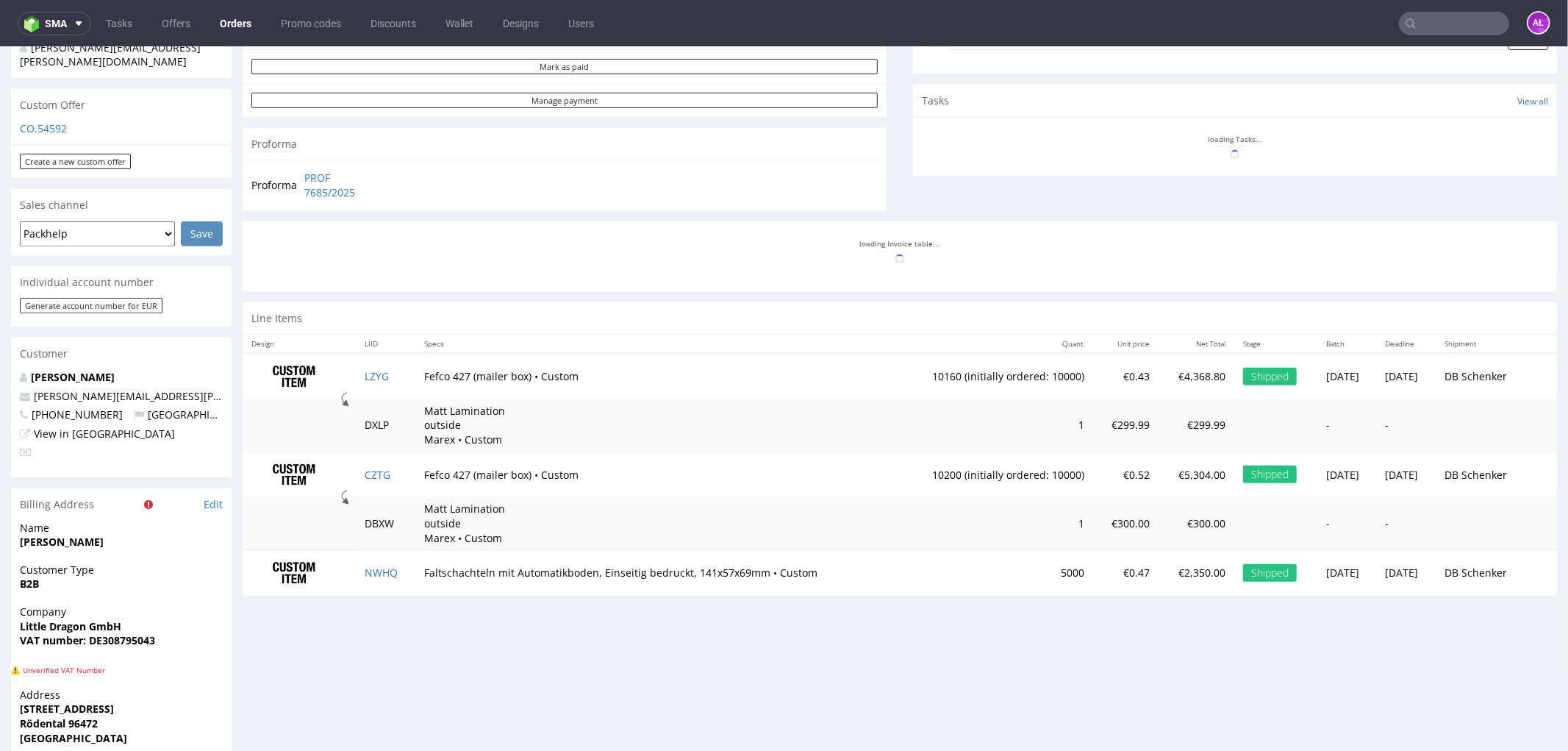
scroll to position [362, 0]
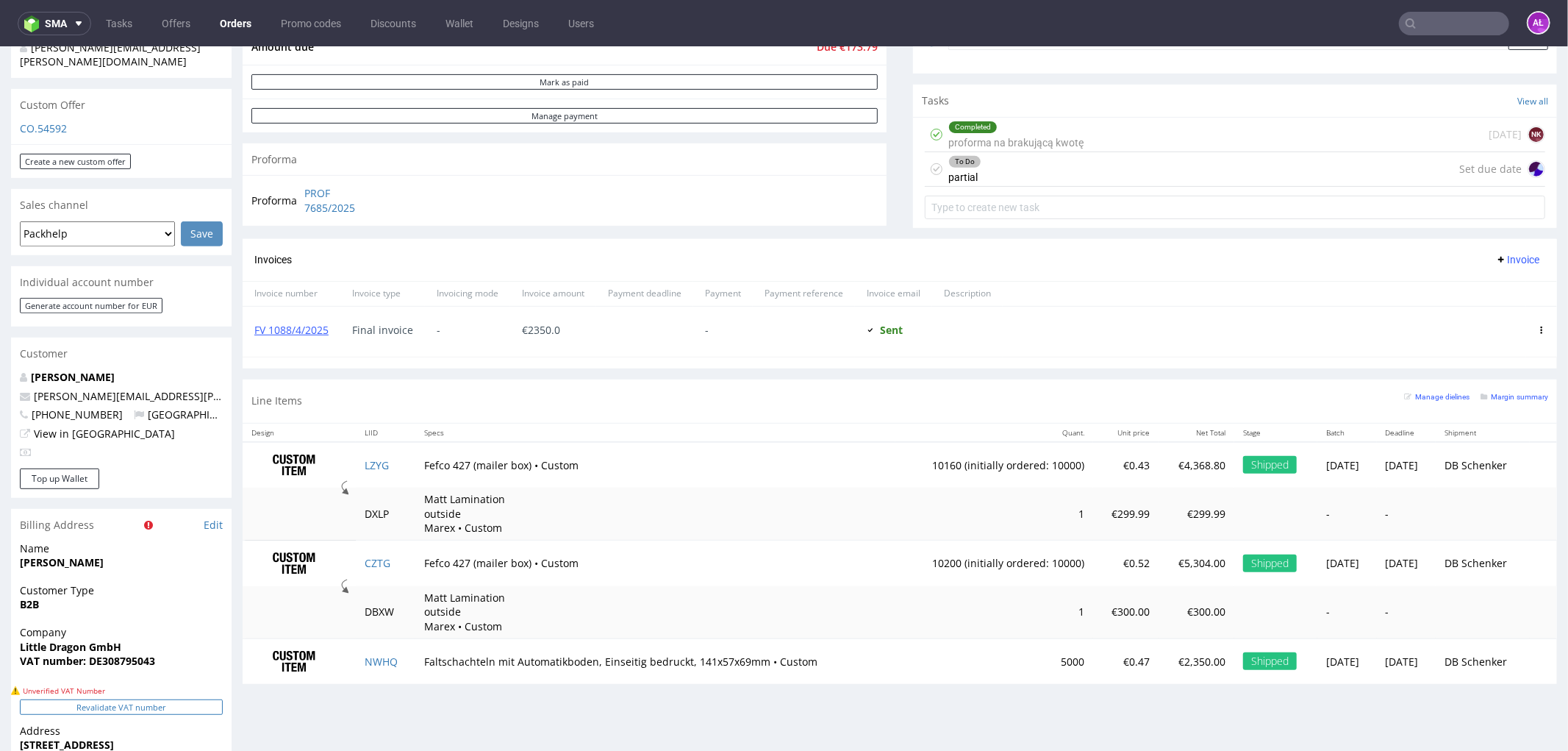
click at [202, 699] on button "Revalidate VAT number" at bounding box center [122, 706] width 203 height 16
click at [148, 699] on button "Revalidate VAT number" at bounding box center [122, 706] width 203 height 16
click at [159, 699] on button "Revalidate VAT number" at bounding box center [122, 706] width 203 height 16
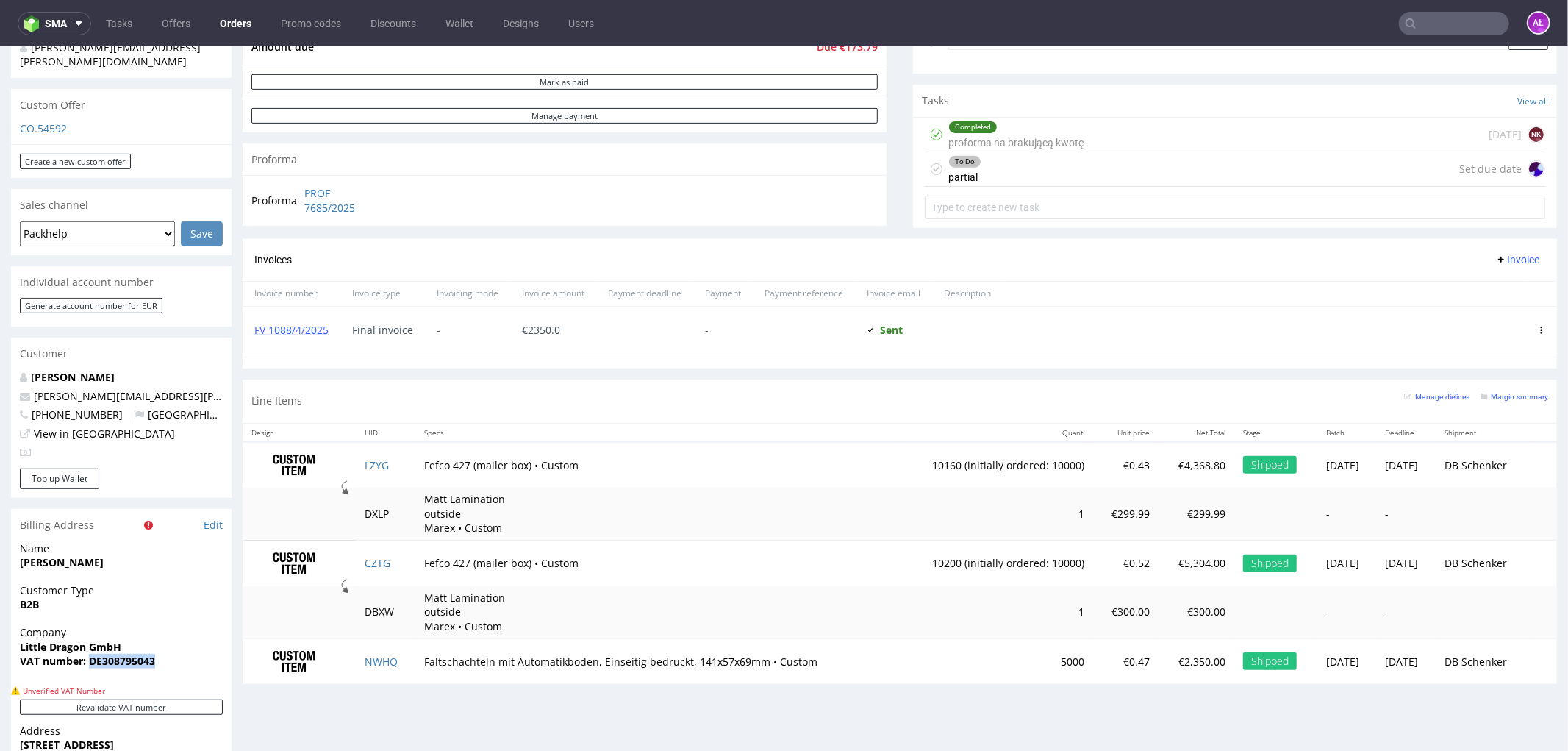
drag, startPoint x: 163, startPoint y: 635, endPoint x: 90, endPoint y: 641, distance: 73.2
click at [90, 641] on div "Company Little Dragon GmbH VAT number: DE308795043" at bounding box center [122, 652] width 221 height 57
copy strong "DE308795043"
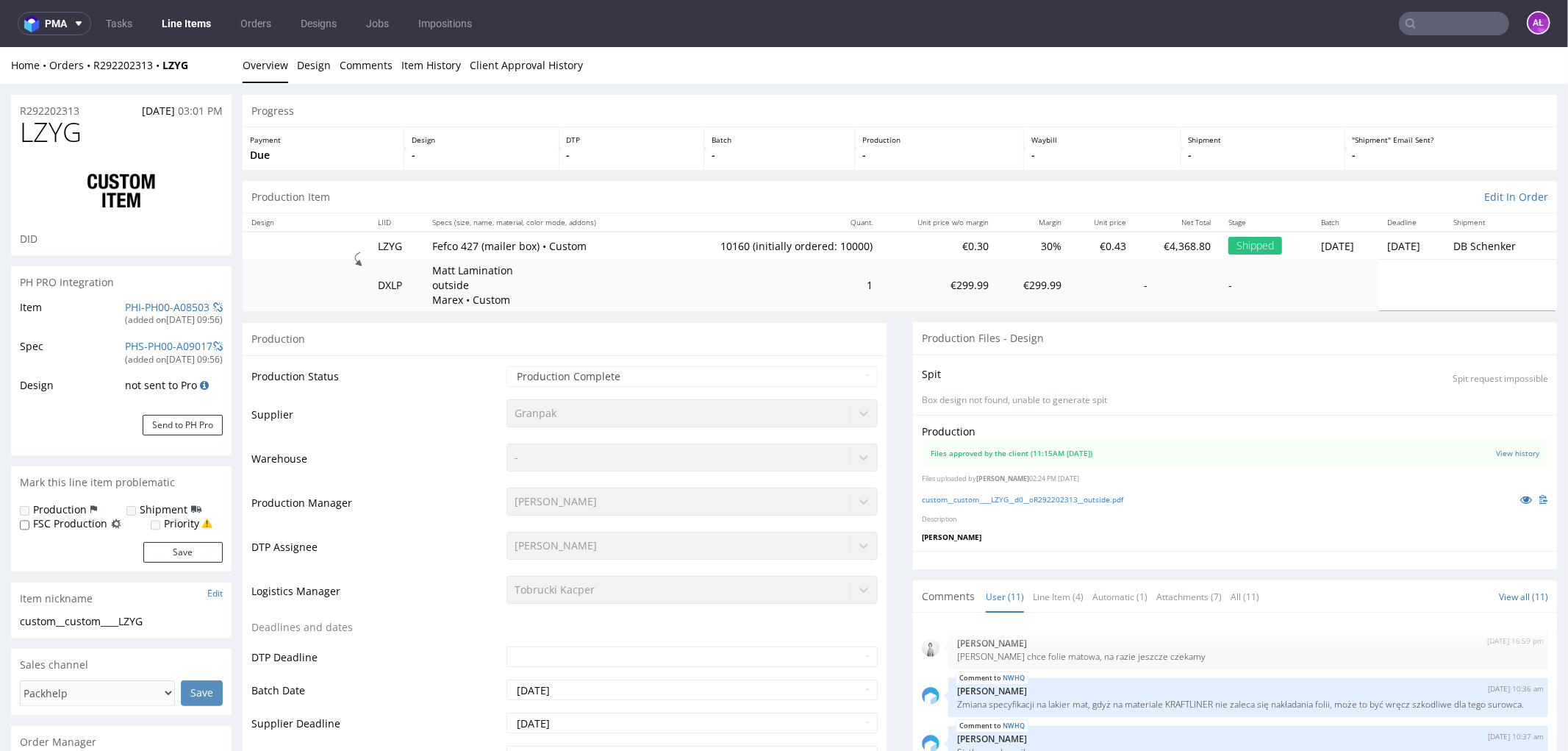
scroll to position [362, 0]
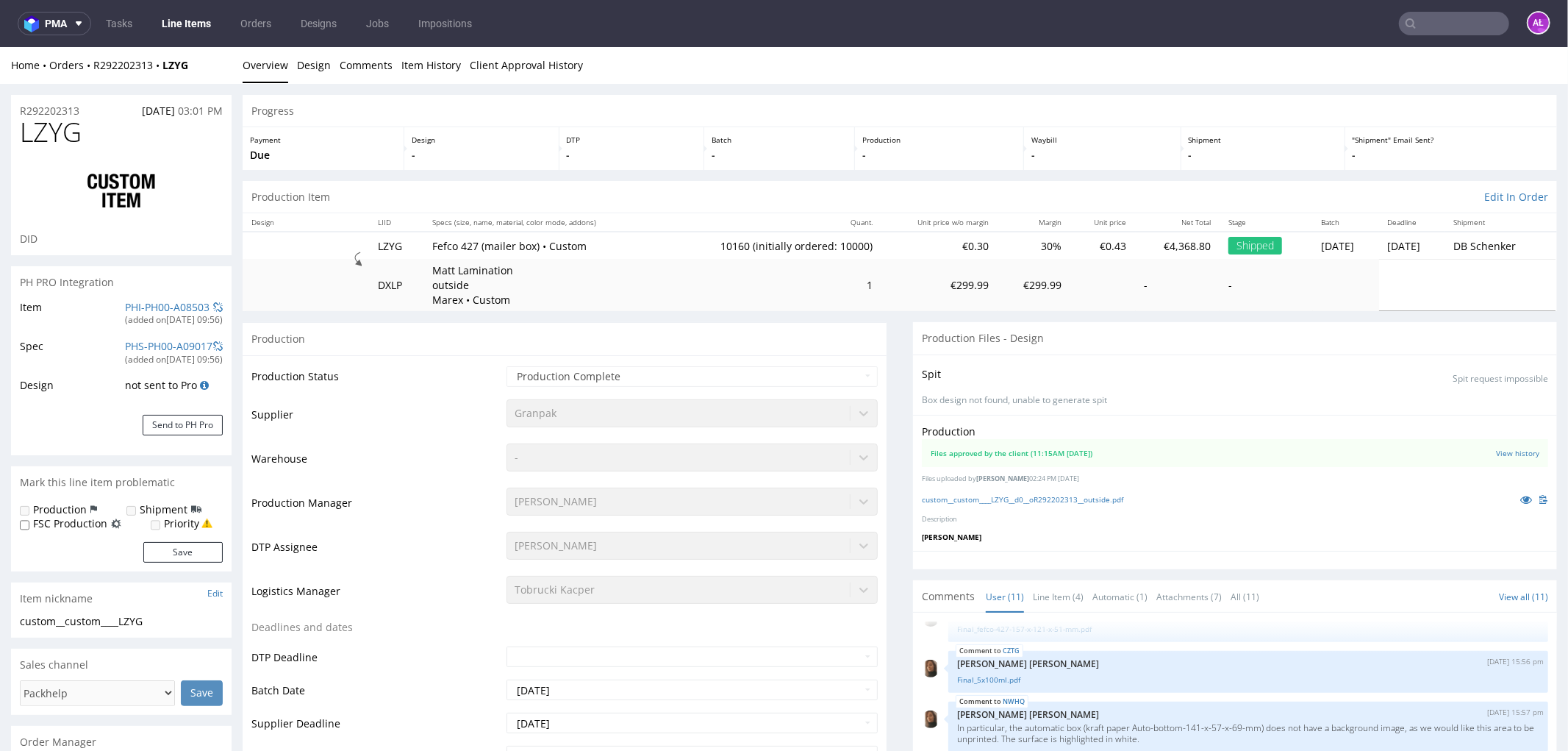
select select "in_progress"
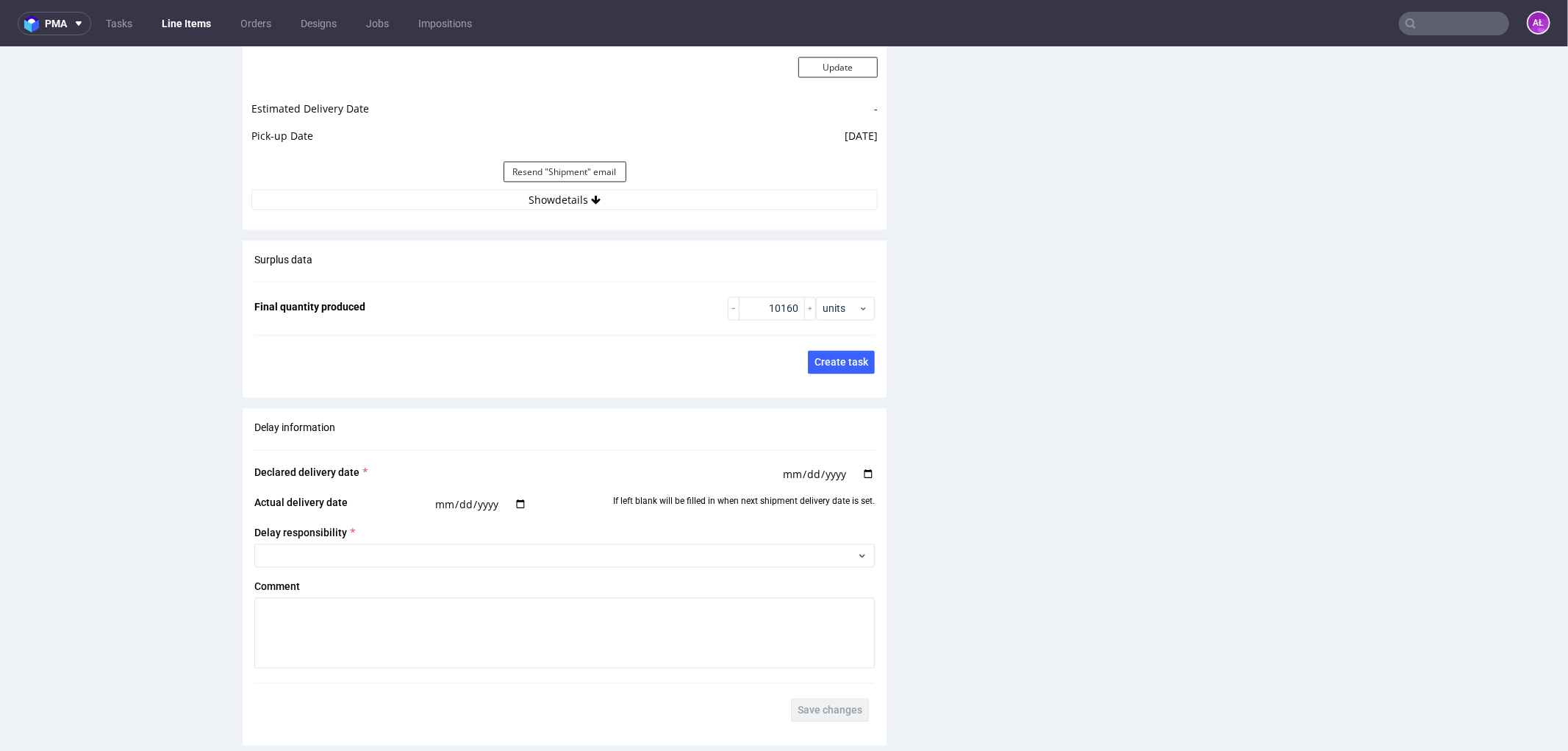
scroll to position [2206, 0]
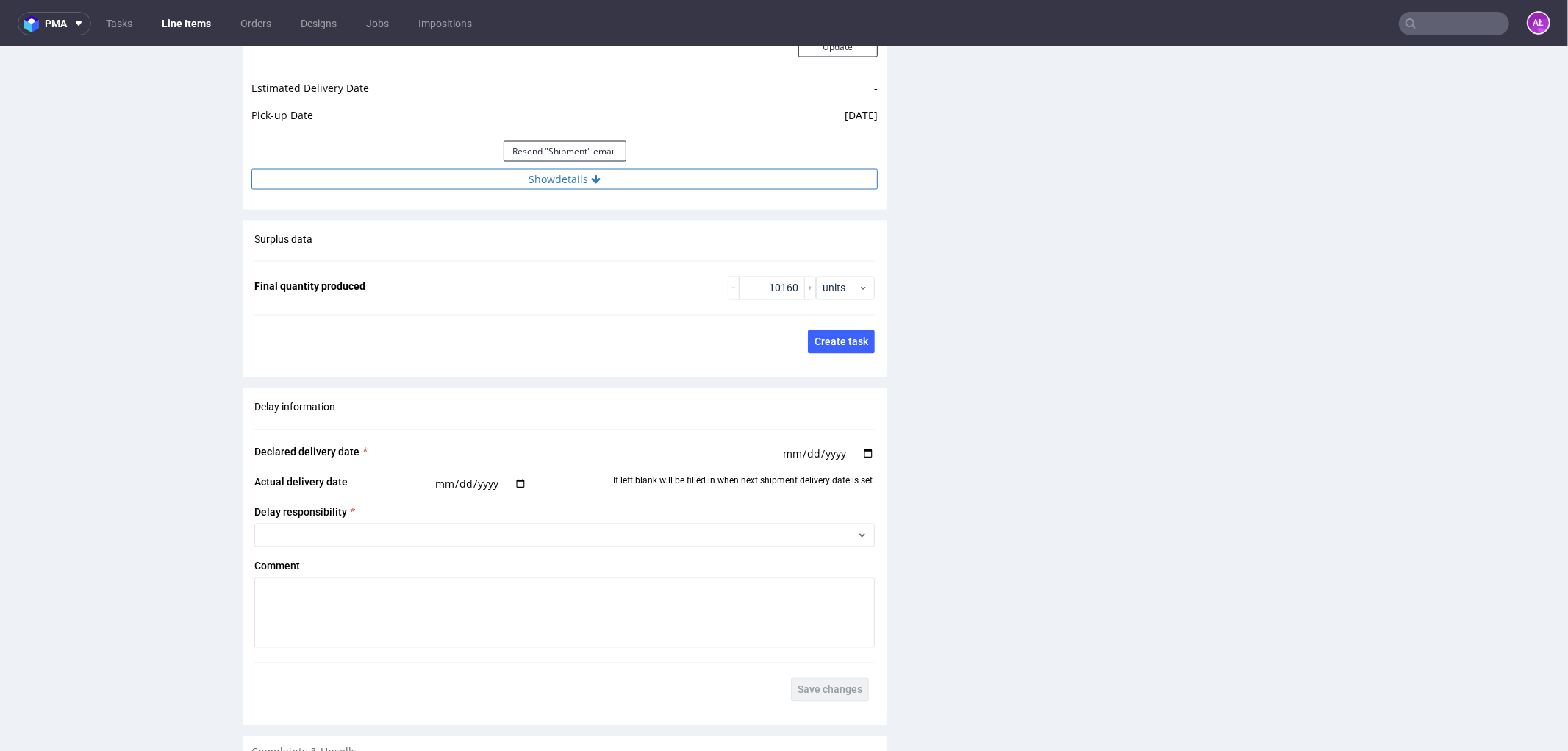
click at [648, 177] on button "Show details" at bounding box center [564, 179] width 626 height 21
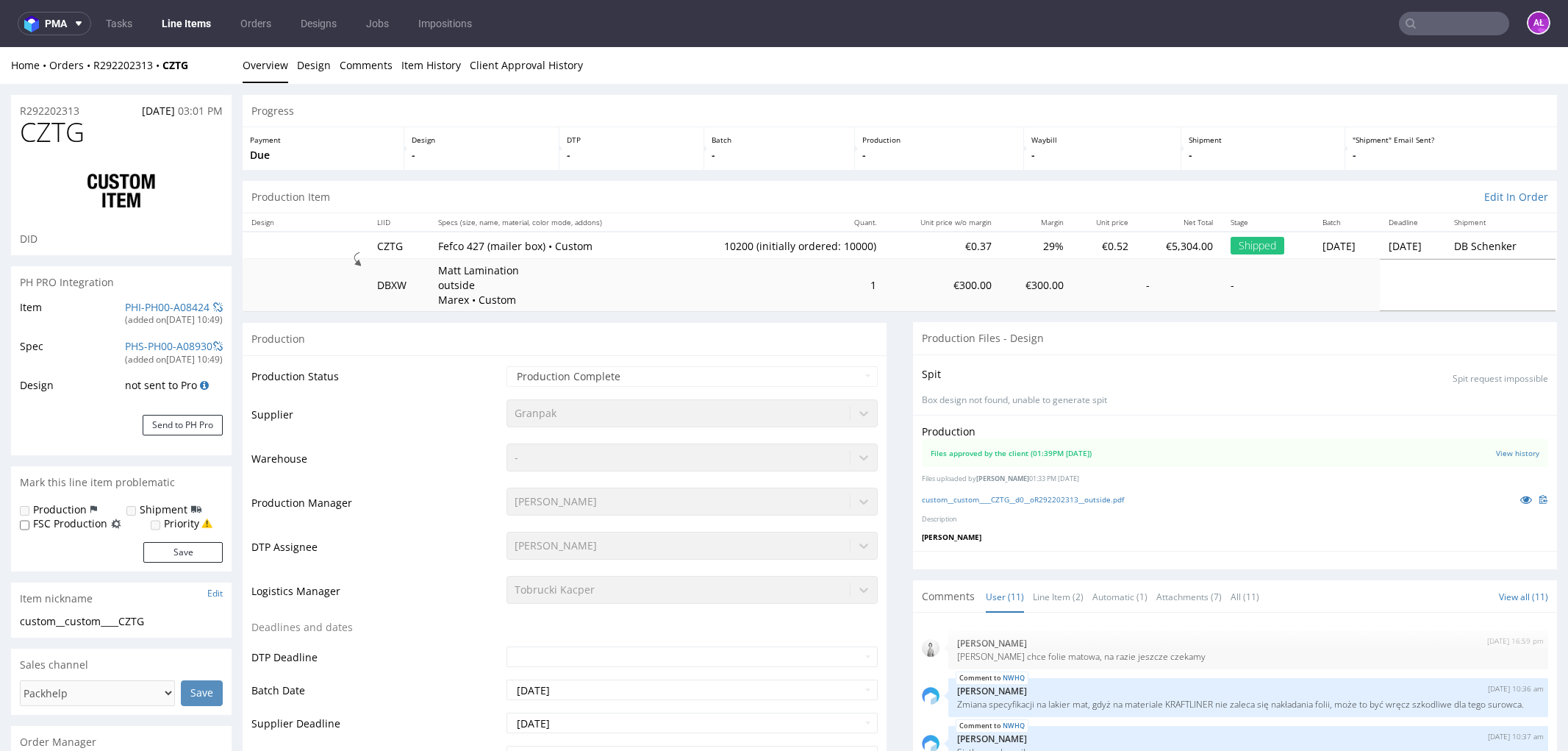
select select "in_progress"
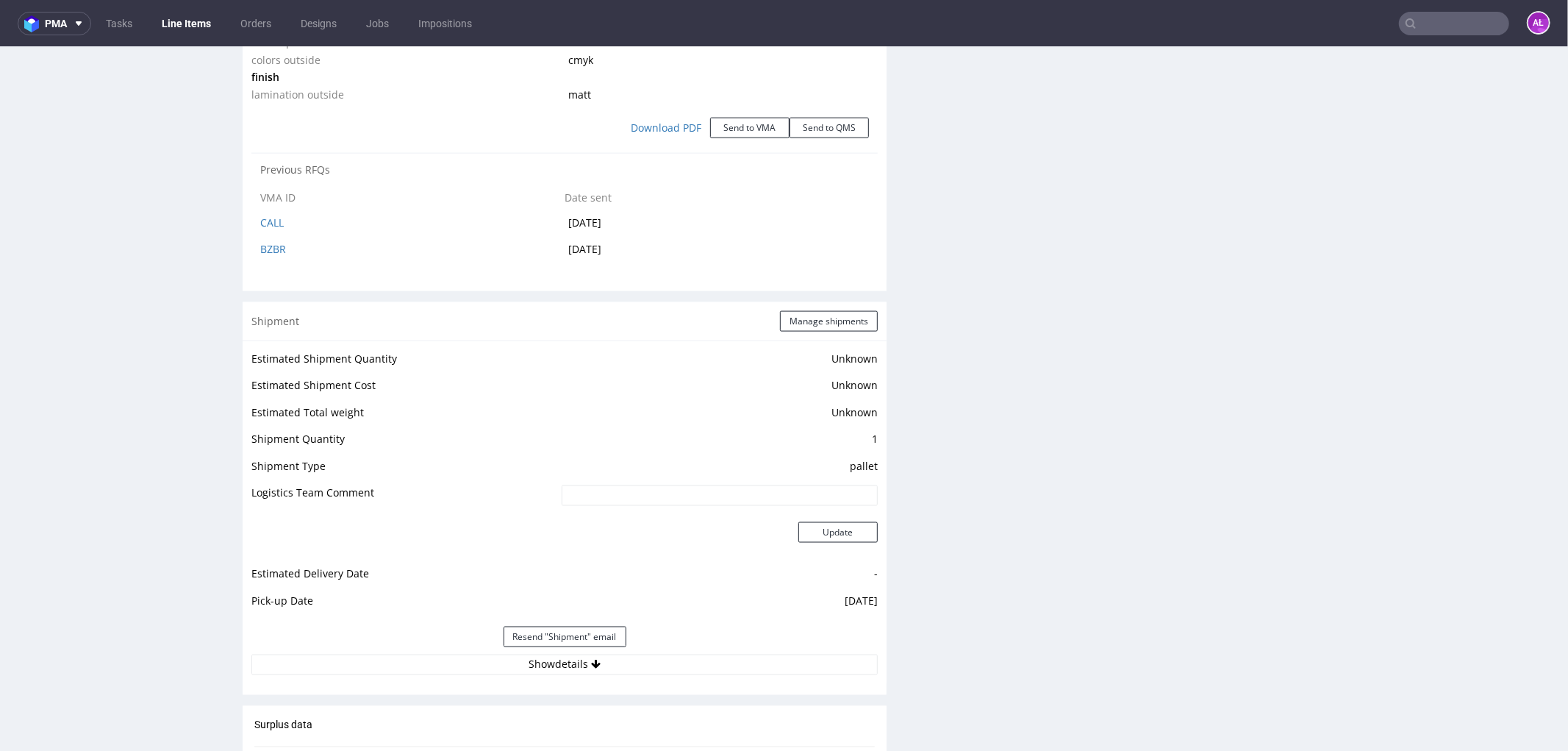
scroll to position [2042, 0]
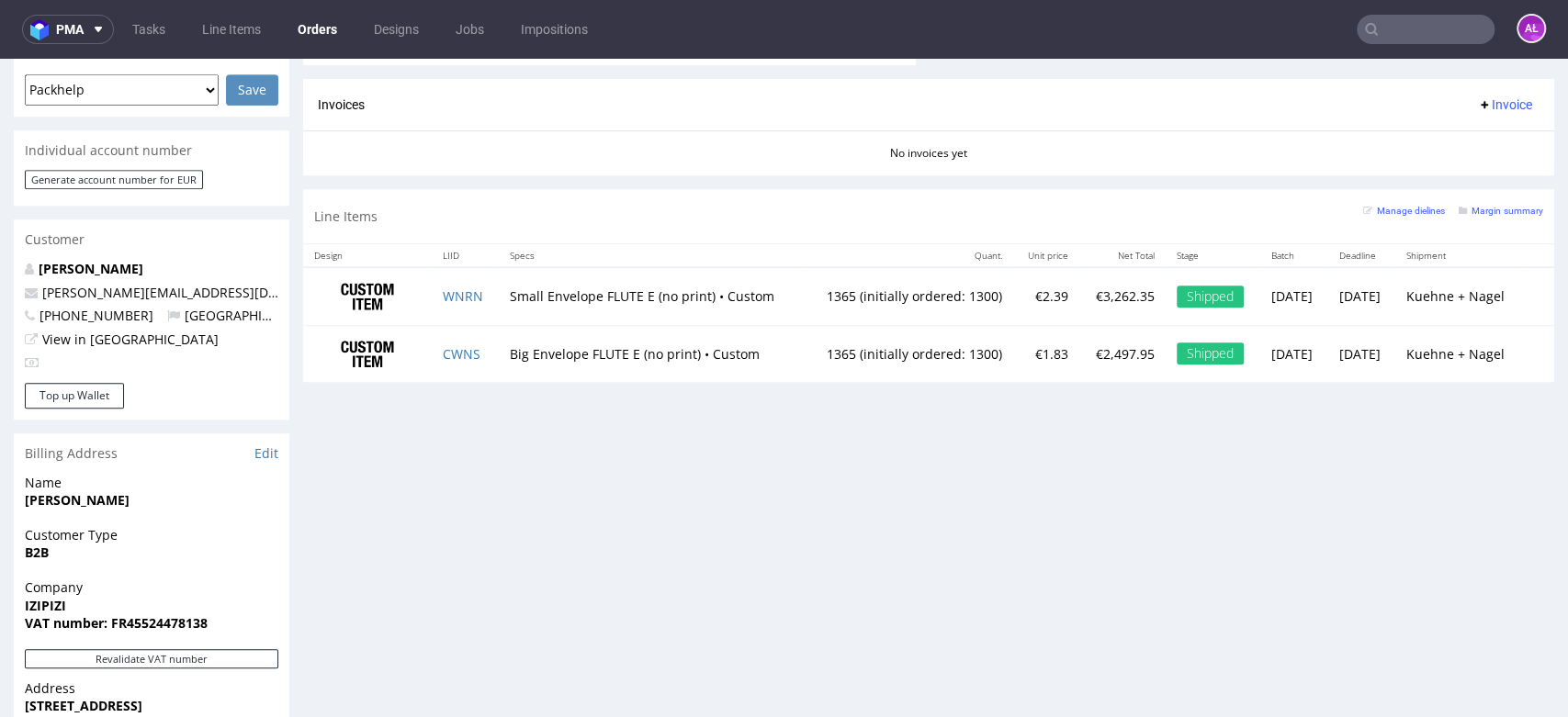
scroll to position [816, 0]
click at [254, 648] on button "Revalidate VAT number" at bounding box center [152, 657] width 254 height 20
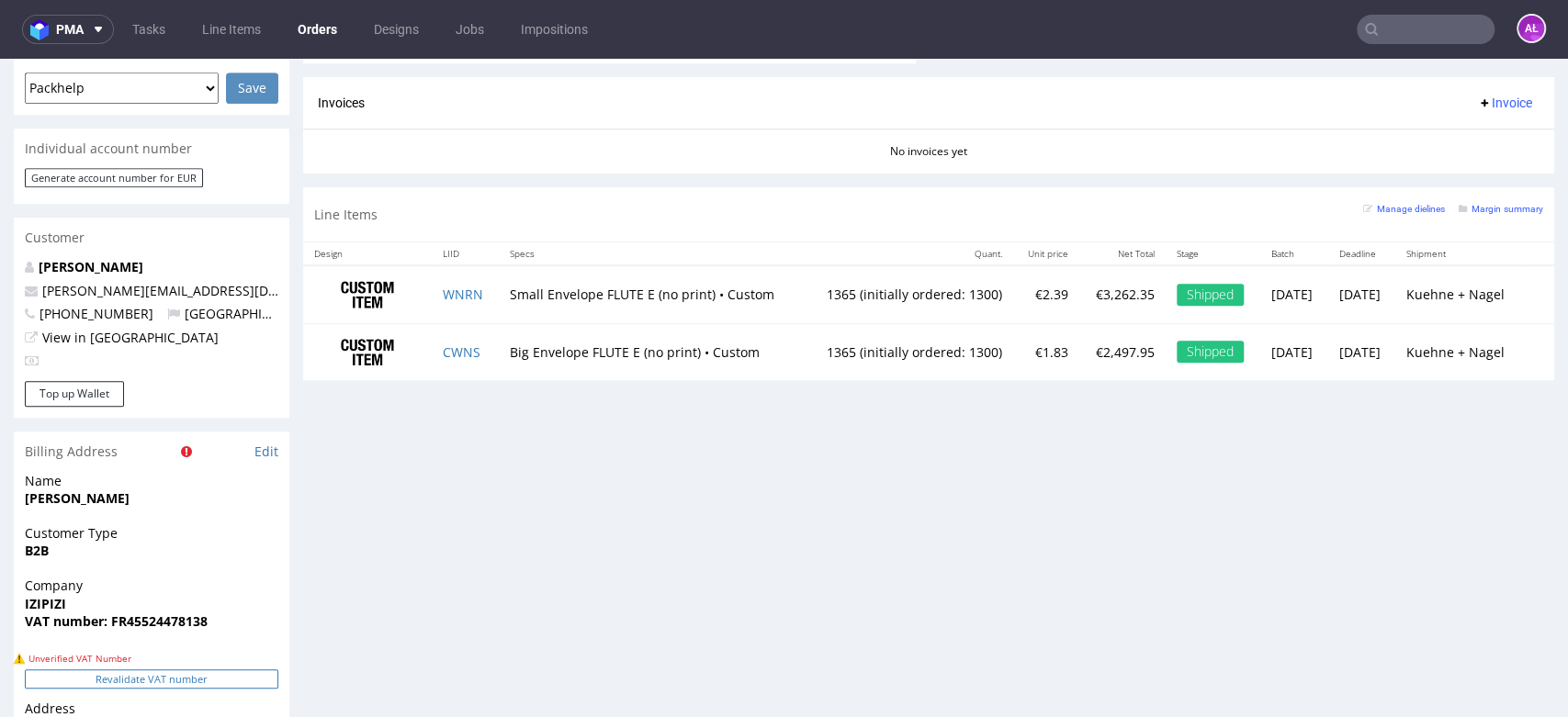
click at [241, 669] on button "Revalidate VAT number" at bounding box center [152, 679] width 254 height 20
drag, startPoint x: 216, startPoint y: 594, endPoint x: 115, endPoint y: 596, distance: 101.0
click at [115, 596] on div "Company IZIPIZI VAT number: FR45524478138" at bounding box center [152, 613] width 276 height 71
copy strong "R45524478138"
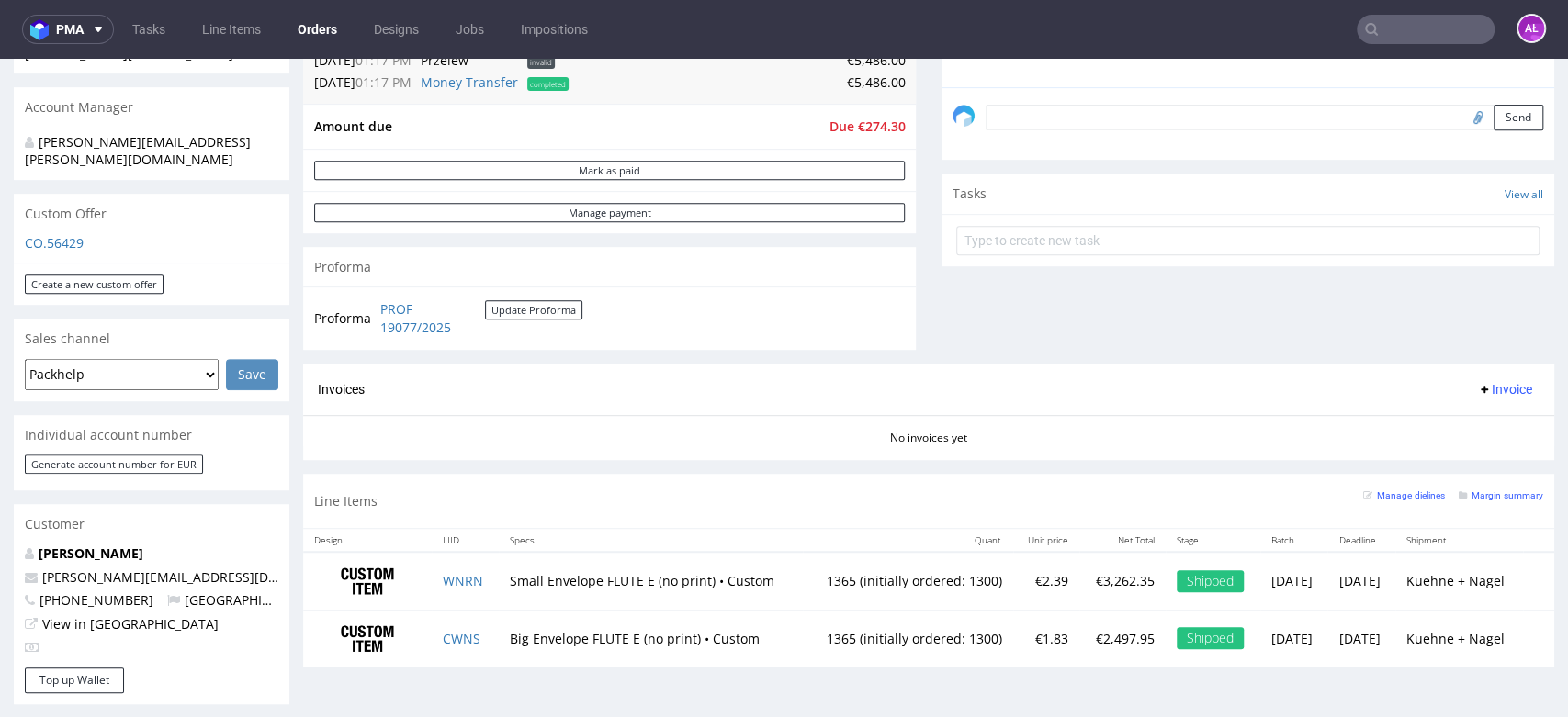
scroll to position [306, 0]
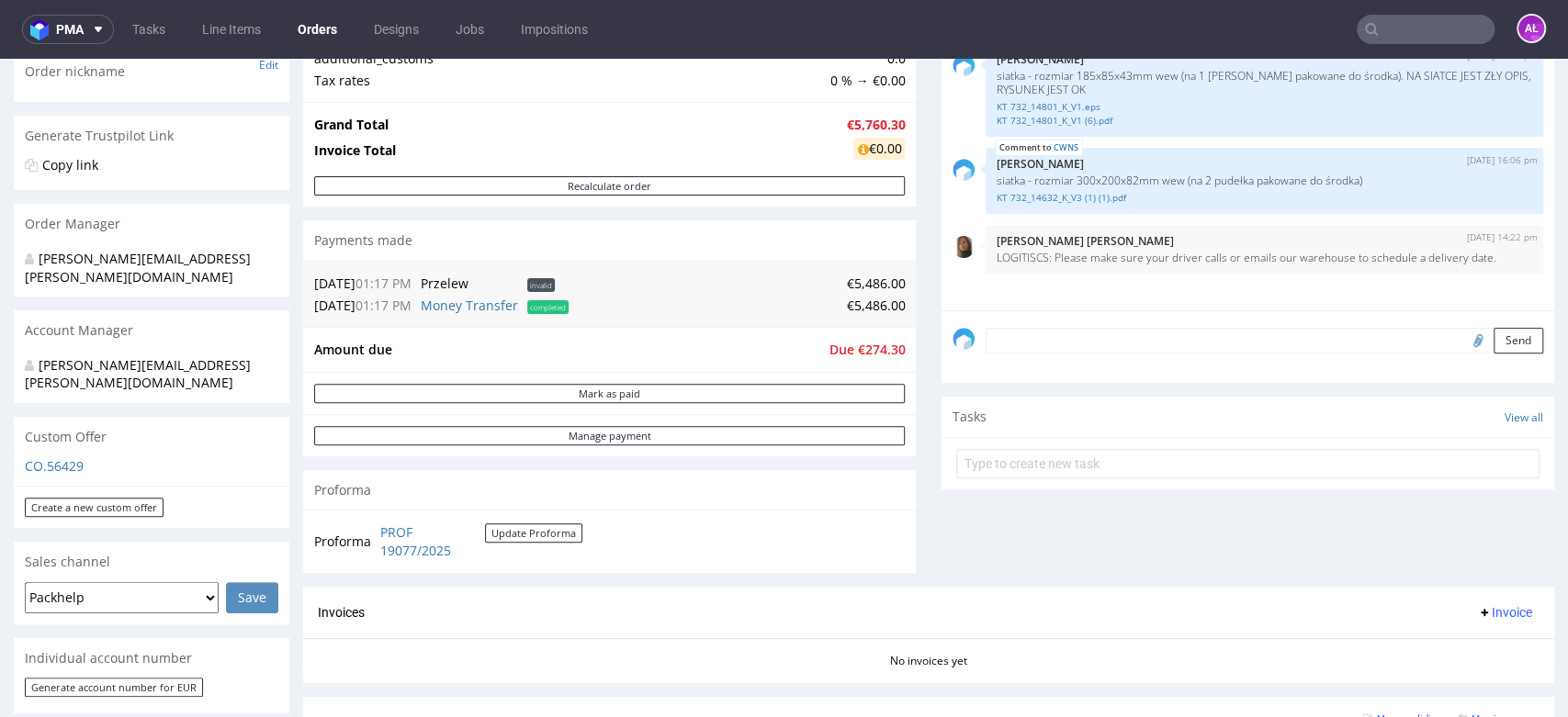
click at [1040, 338] on textarea at bounding box center [1264, 341] width 557 height 26
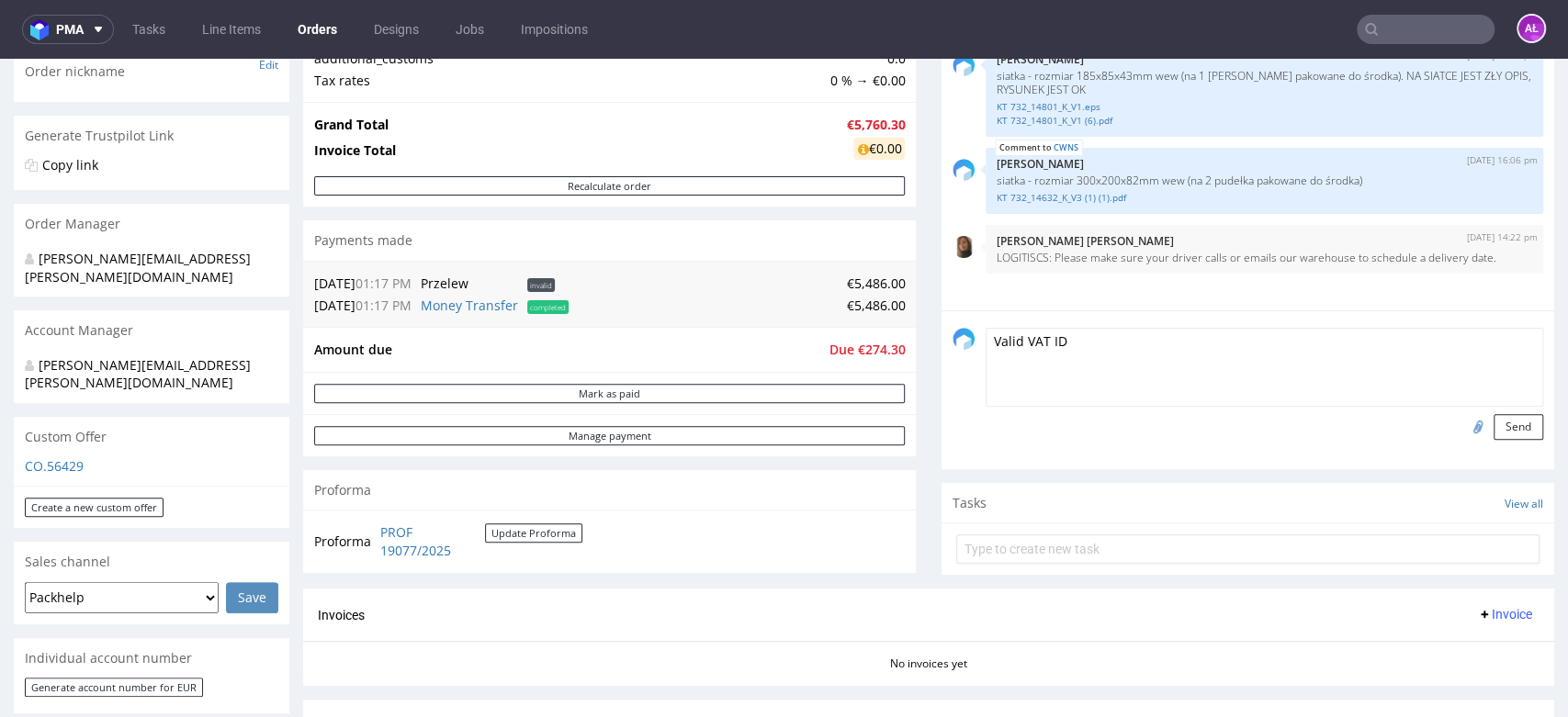
type textarea "Valid VAT ID"
click at [1462, 425] on input "file" at bounding box center [1475, 426] width 26 height 24
type input "C:\fakepath\19.PNG"
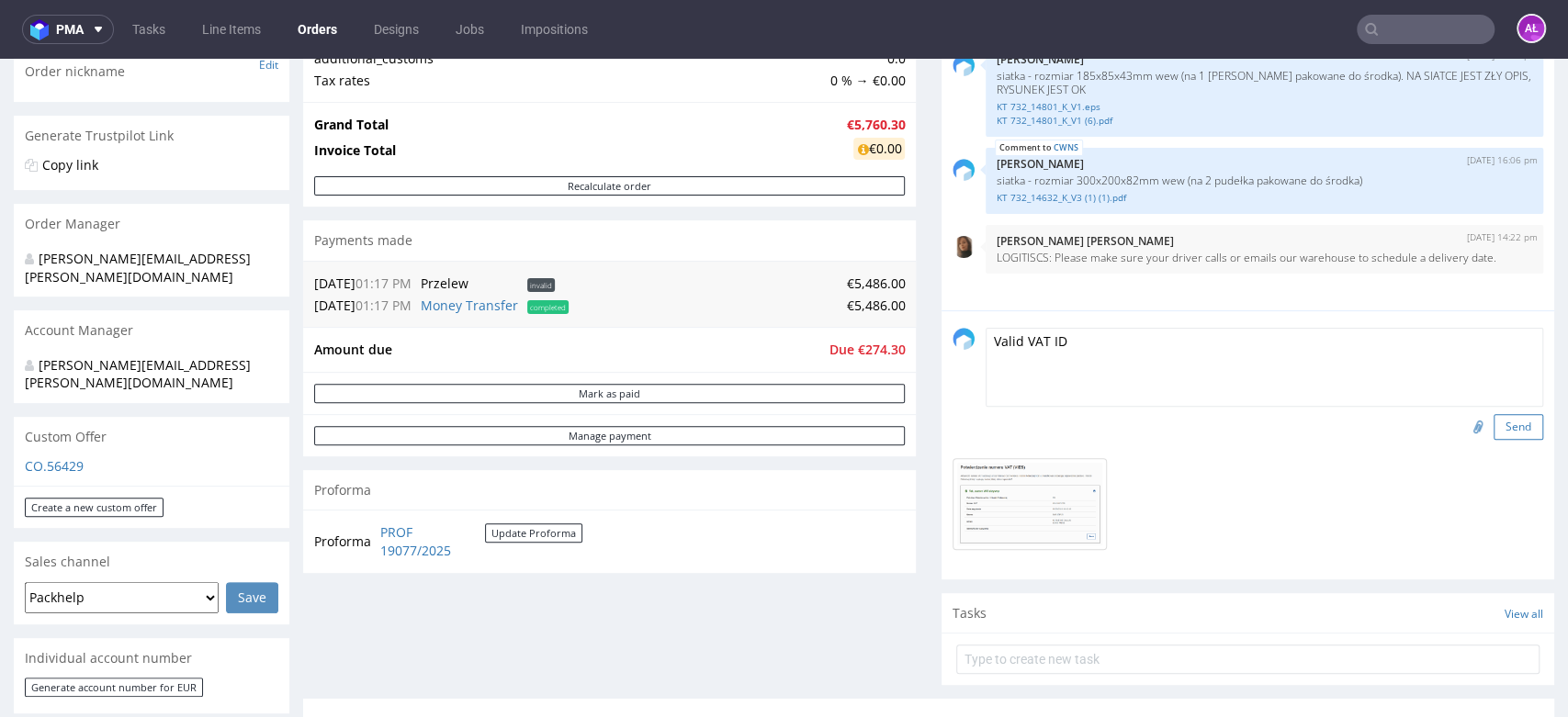
click at [1497, 424] on button "Send" at bounding box center [1518, 427] width 49 height 26
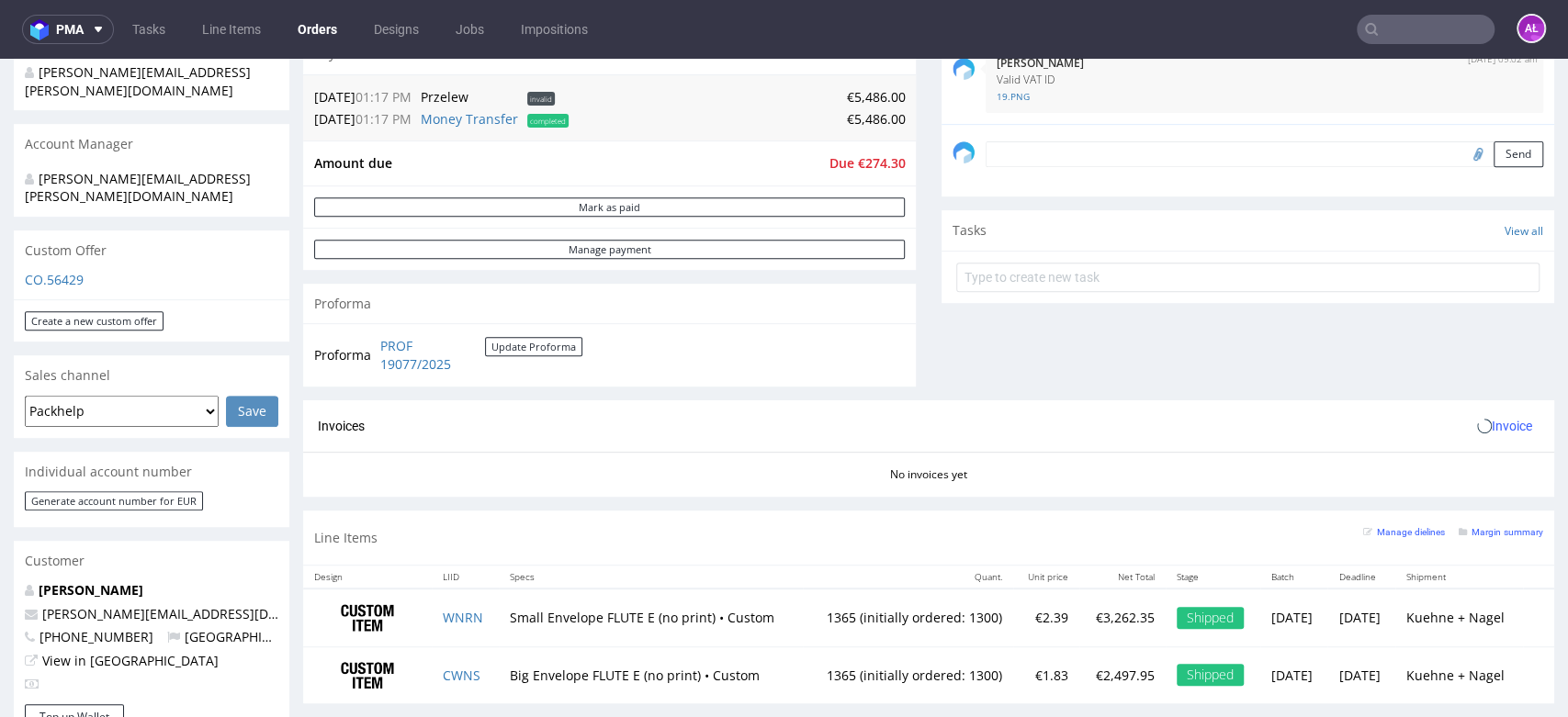
scroll to position [612, 0]
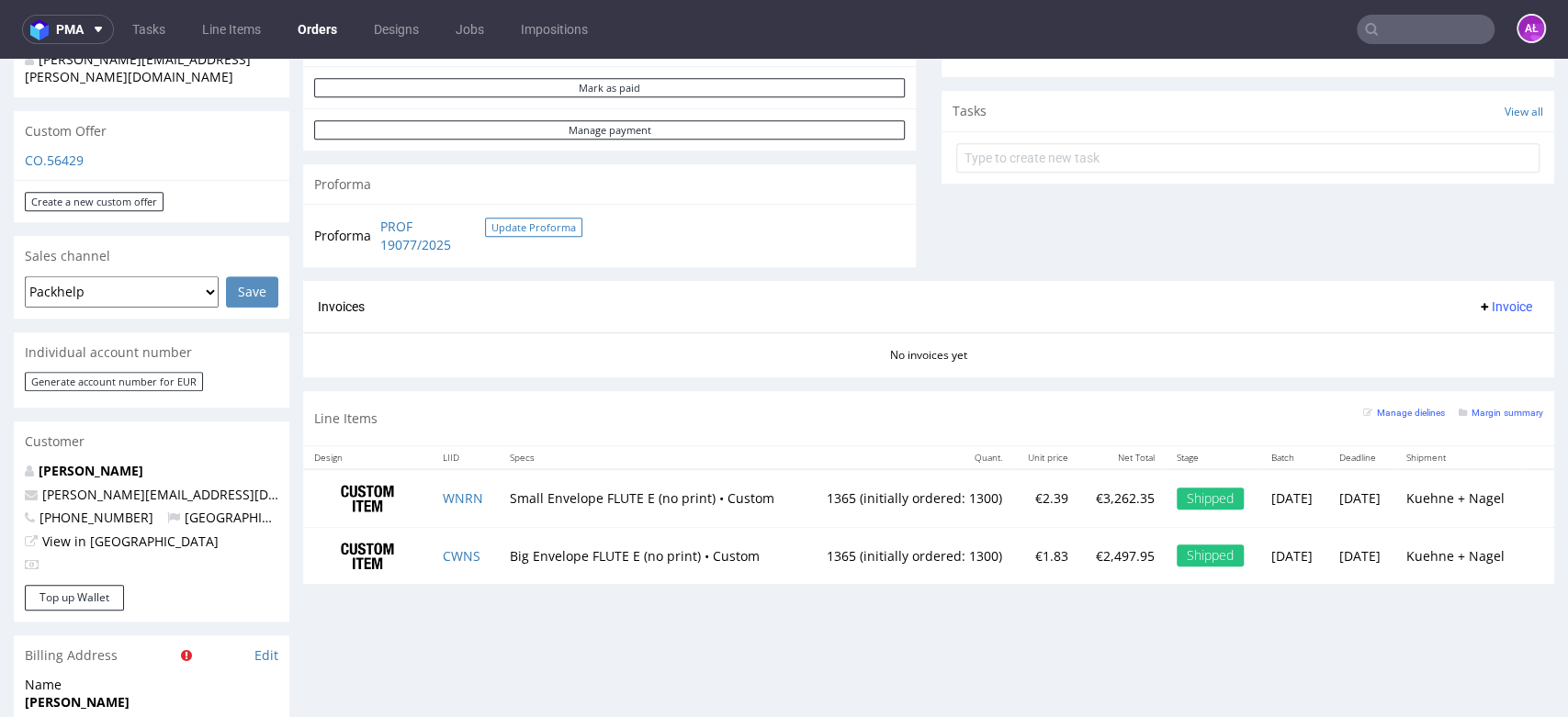
click at [516, 229] on button "Update Proforma" at bounding box center [533, 227] width 97 height 20
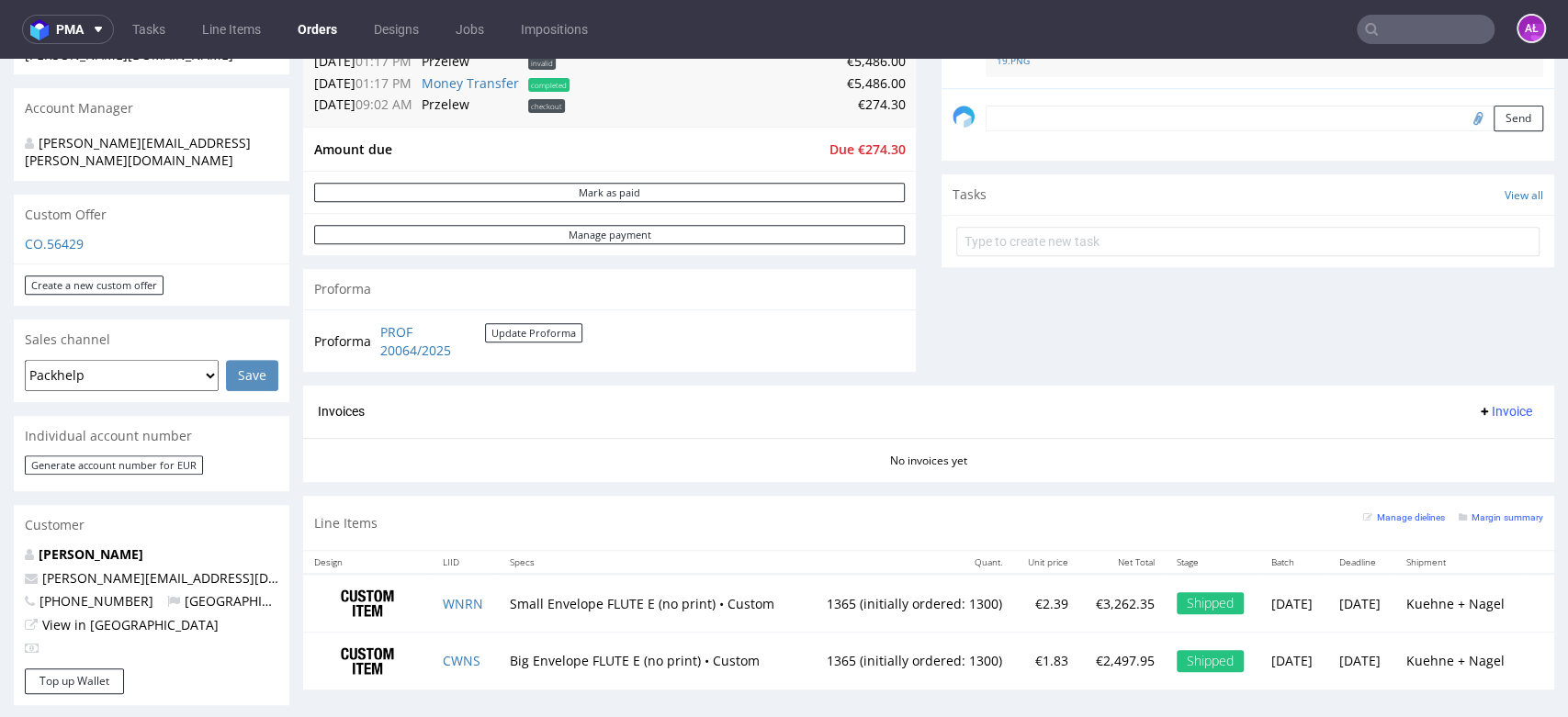
scroll to position [510, 0]
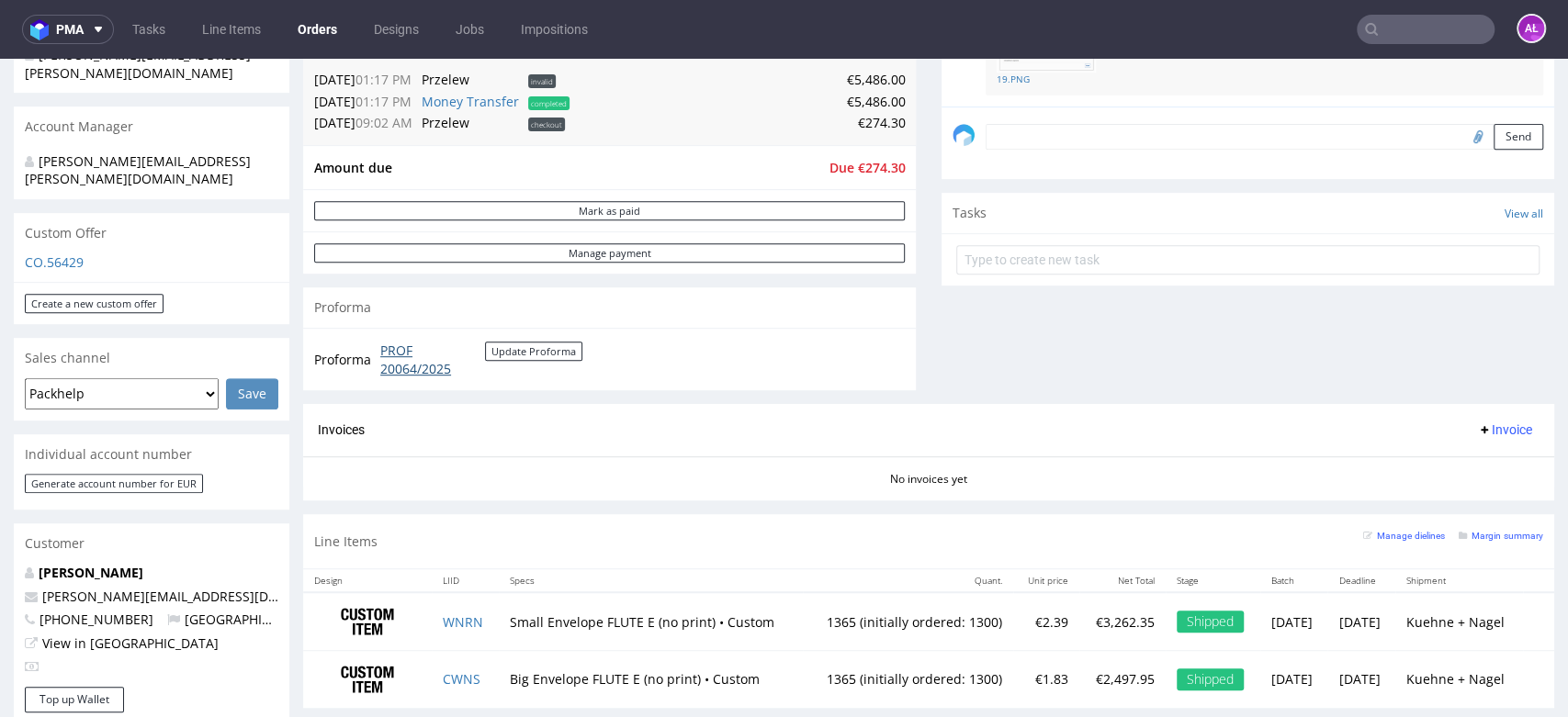
click at [388, 363] on link "PROF 20064/2025" at bounding box center [433, 359] width 104 height 35
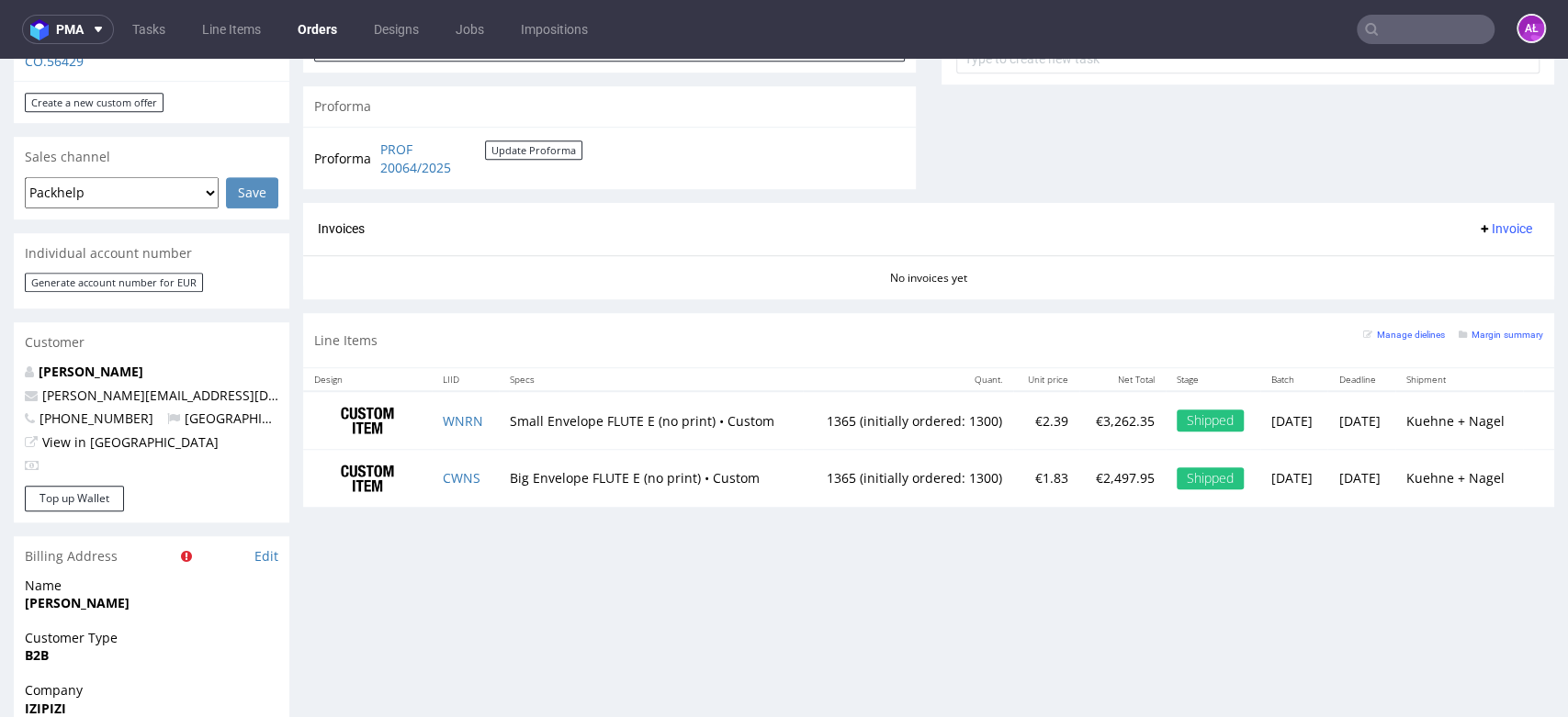
scroll to position [713, 0]
drag, startPoint x: 378, startPoint y: 146, endPoint x: 462, endPoint y: 167, distance: 86.6
click at [462, 167] on td "PROF 20064/2025 Update Proforma" at bounding box center [479, 156] width 207 height 39
copy link "PROF 20064/2025"
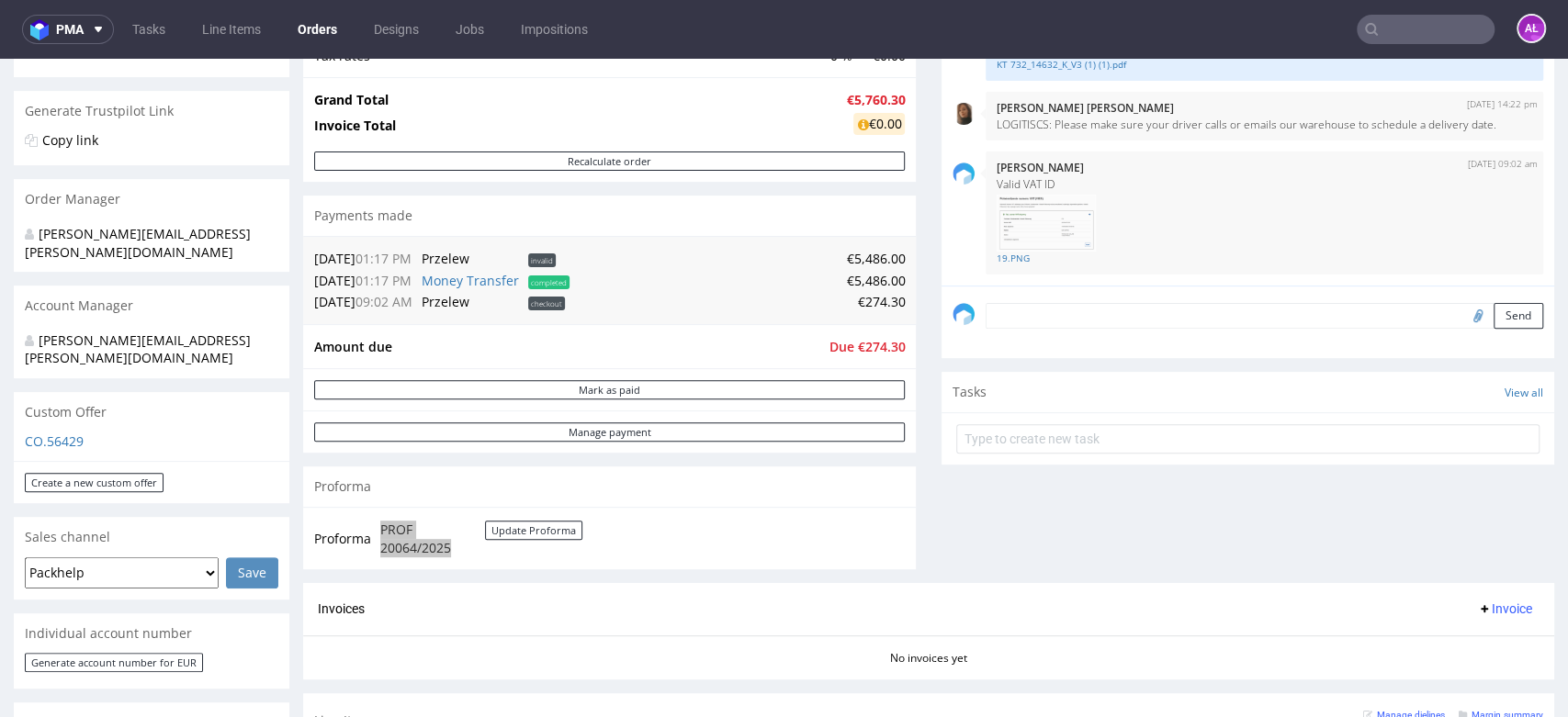
scroll to position [612, 0]
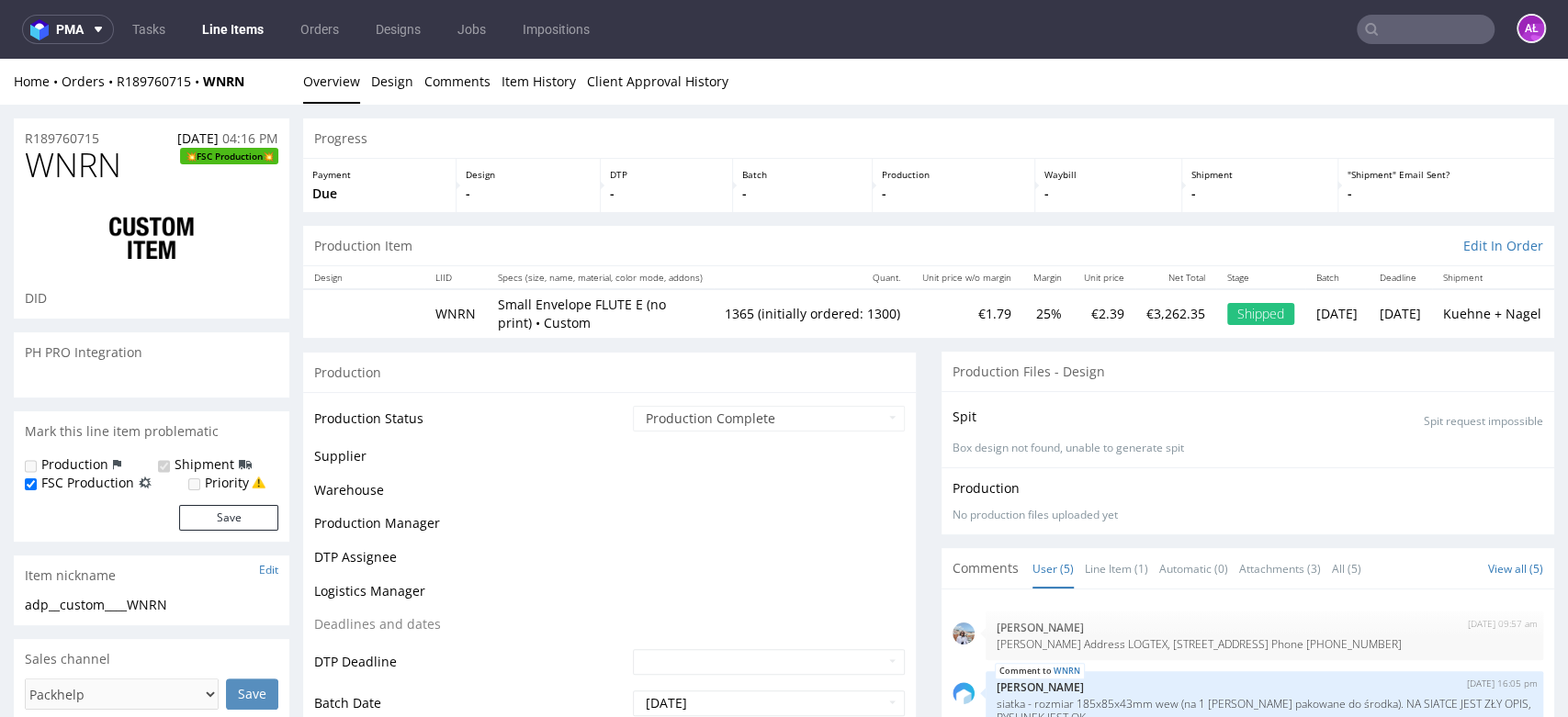
scroll to position [108, 0]
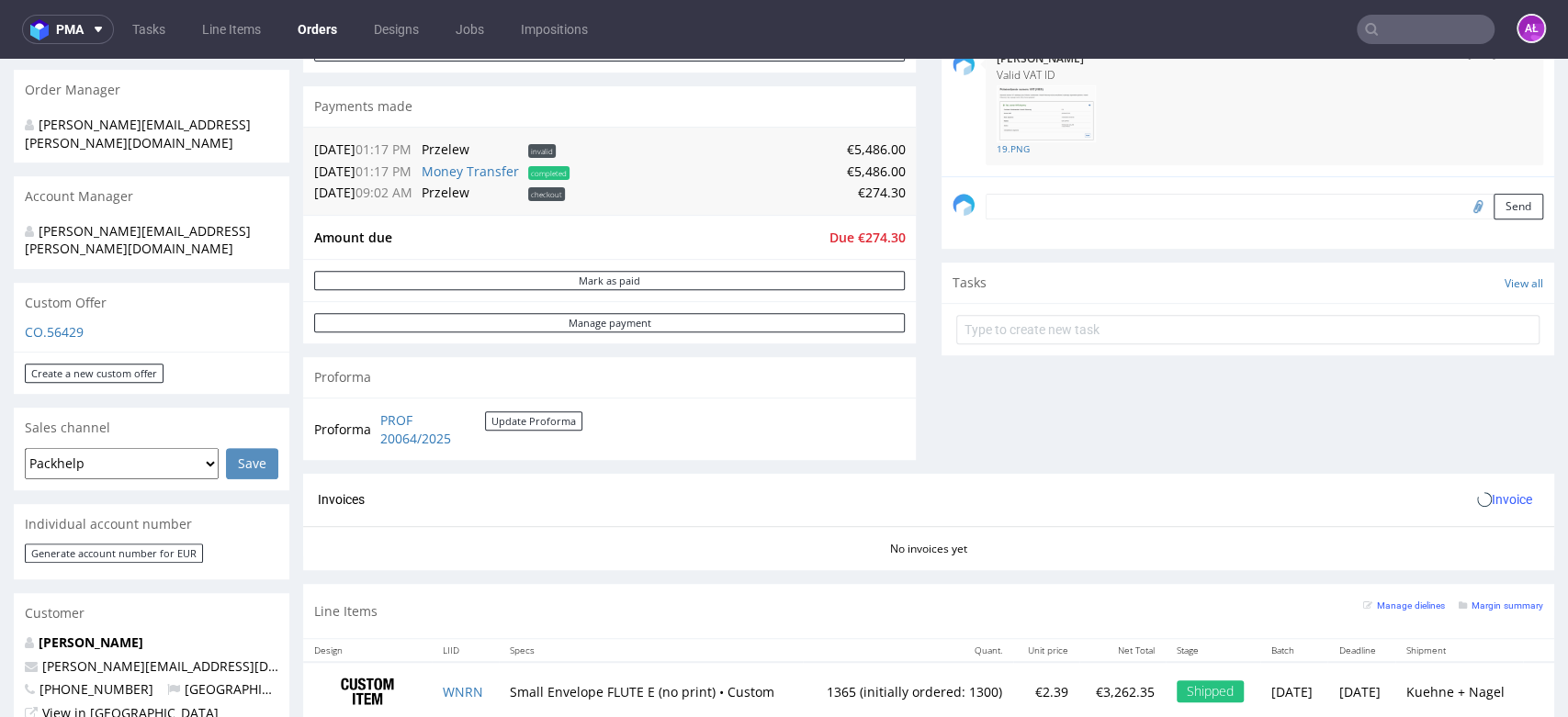
scroll to position [612, 0]
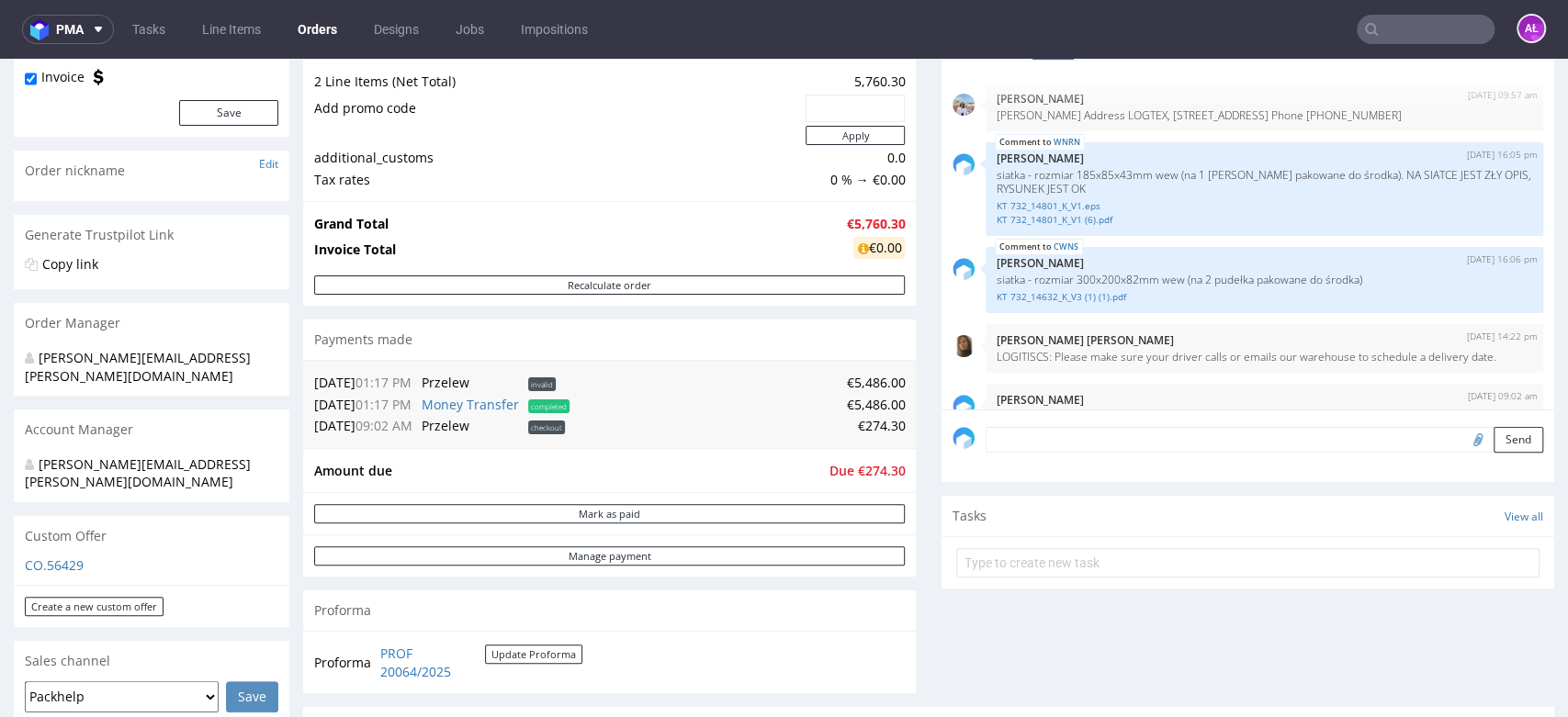
scroll to position [204, 0]
drag, startPoint x: 849, startPoint y: 476, endPoint x: 894, endPoint y: 476, distance: 45.0
click at [894, 476] on div "Amount due Due €274.30" at bounding box center [609, 474] width 612 height 45
copy tbody "Amount due Due €"
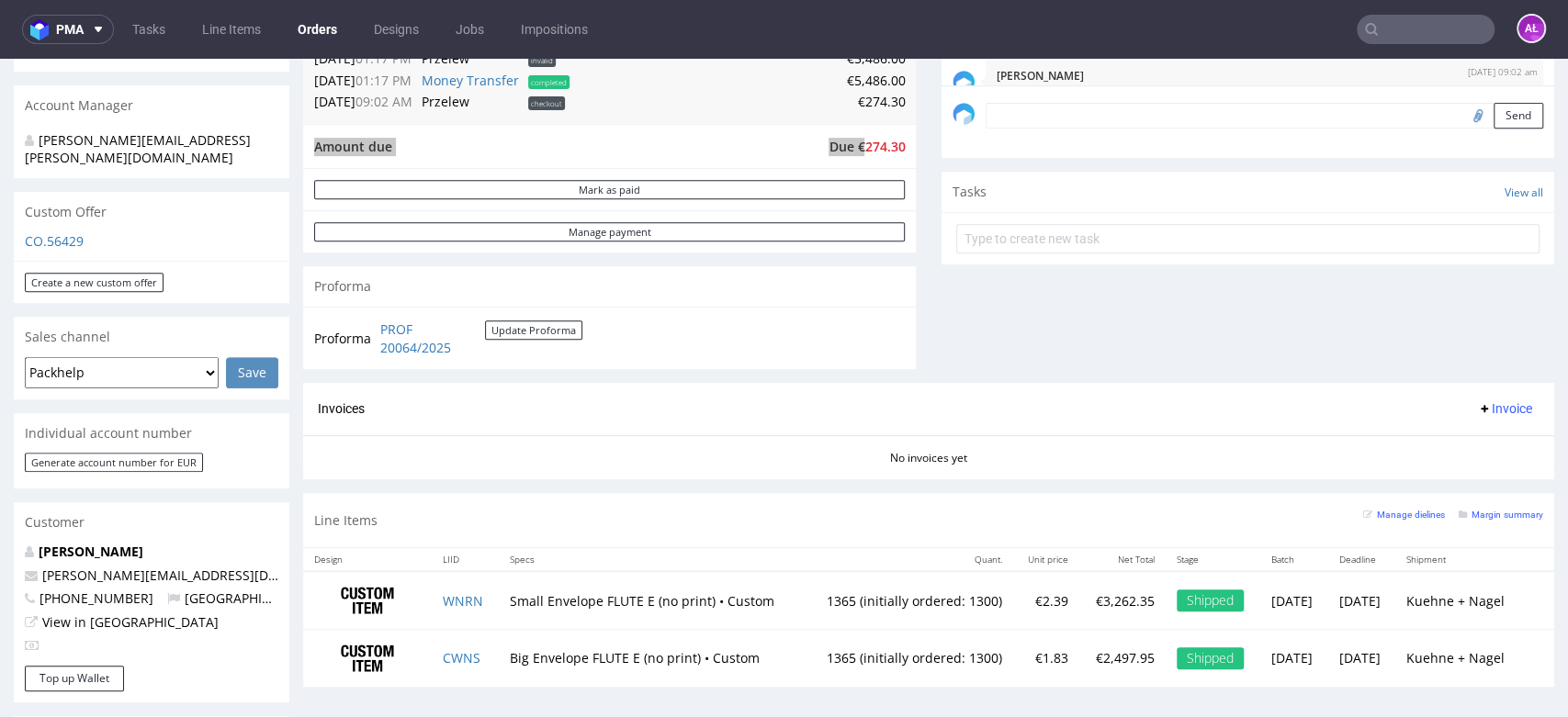
scroll to position [713, 0]
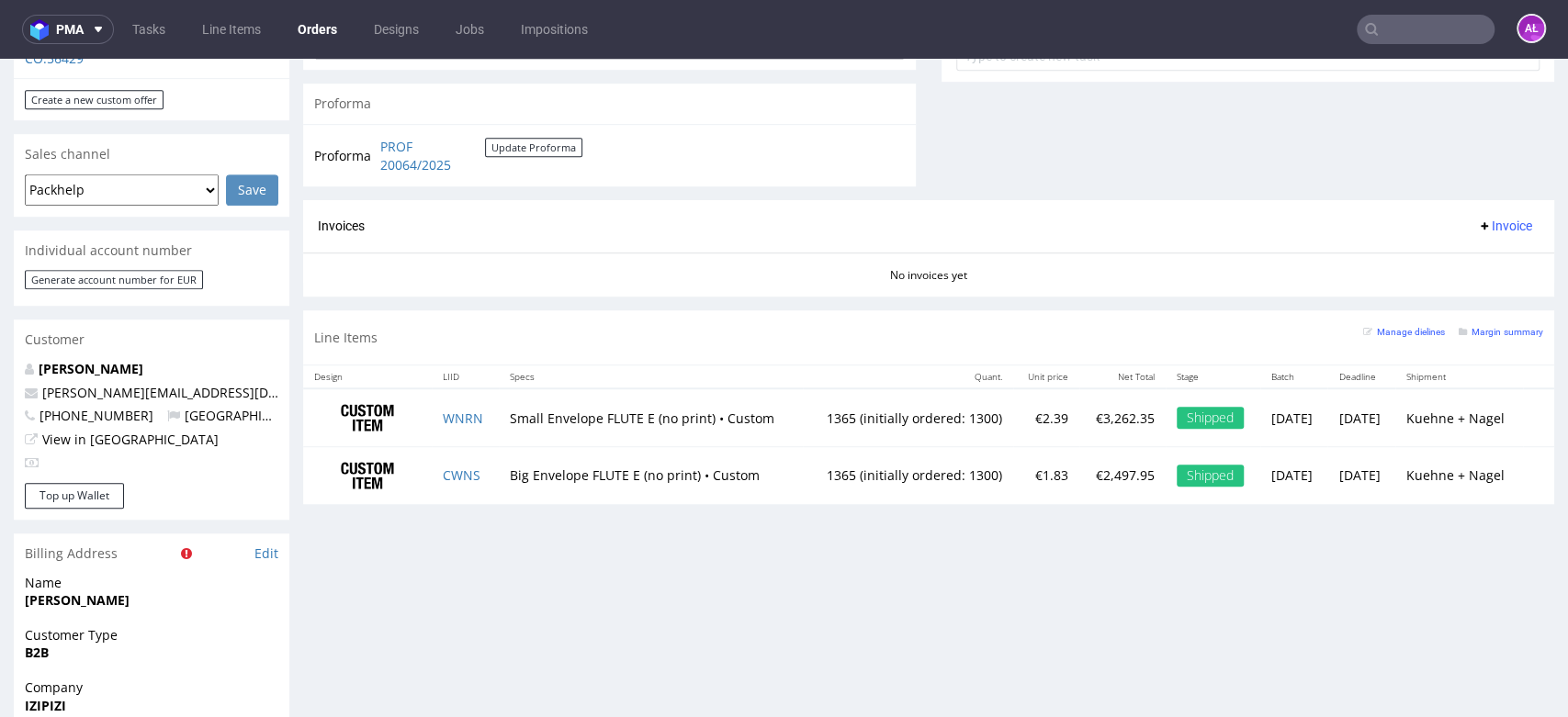
click at [1479, 233] on span "Invoice" at bounding box center [1504, 226] width 55 height 15
click at [1469, 299] on span "Upload" at bounding box center [1473, 299] width 89 height 19
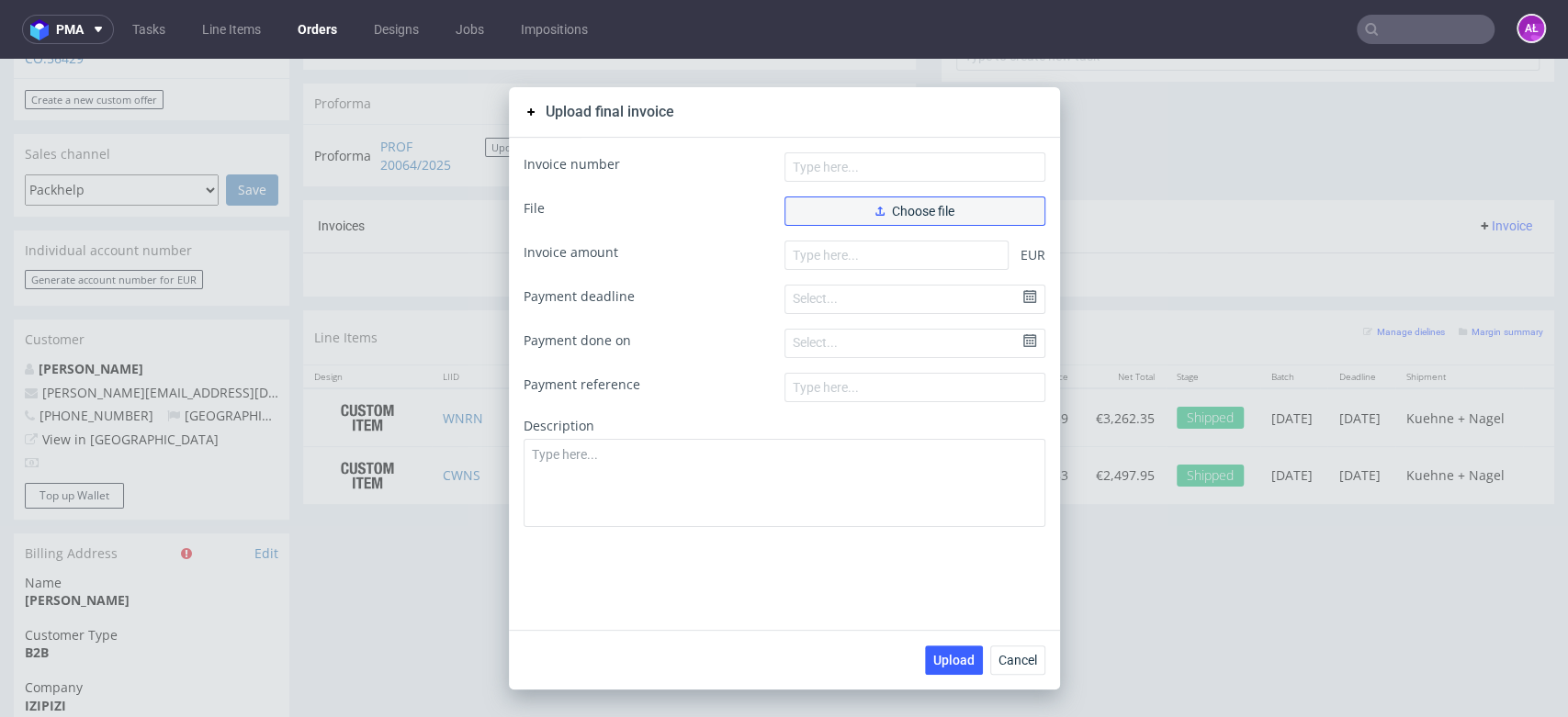
click at [927, 205] on span "Choose file" at bounding box center [915, 212] width 79 height 13
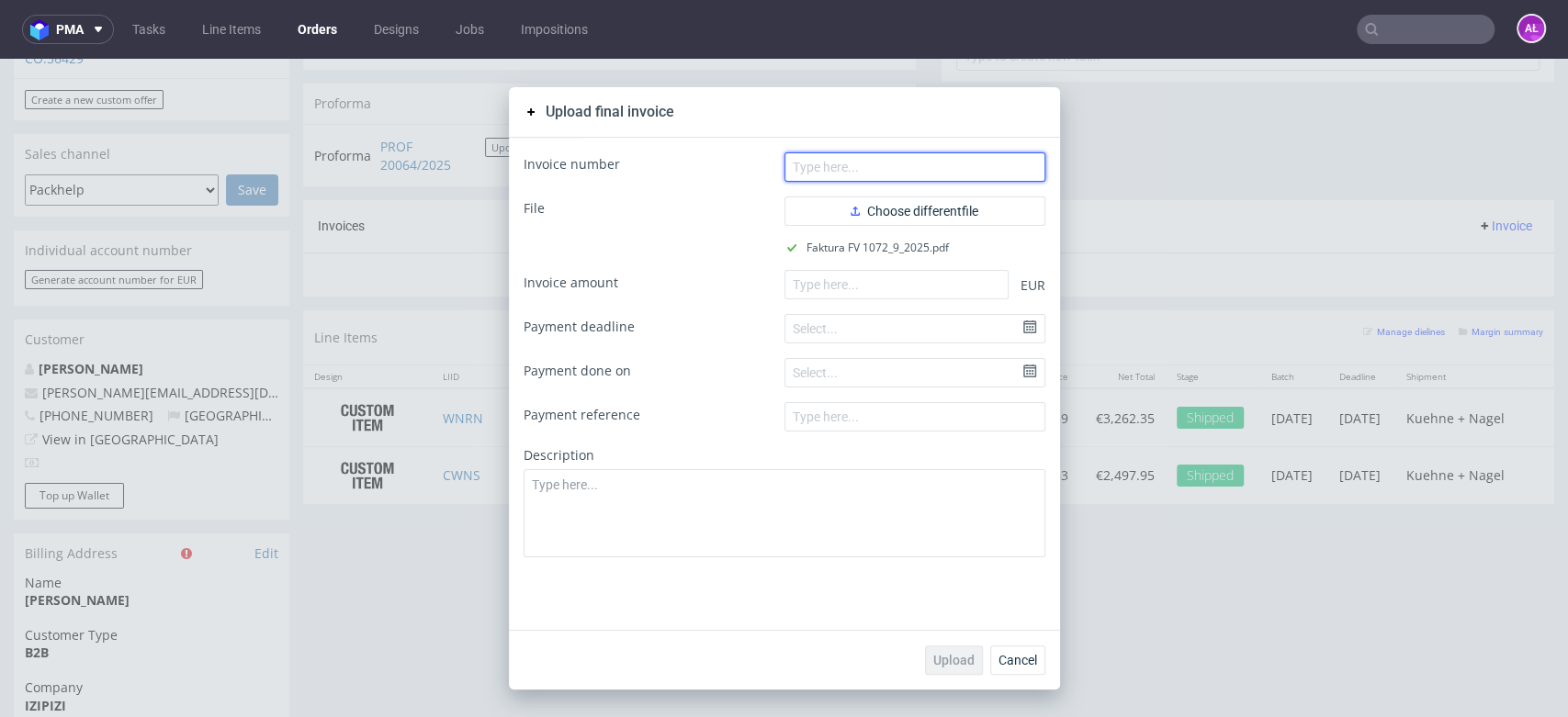
drag, startPoint x: 887, startPoint y: 172, endPoint x: 820, endPoint y: 87, distance: 108.2
click at [887, 172] on input "text" at bounding box center [915, 168] width 261 height 30
paste input "FV 1072/9/2025"
type input "FV 1072/9/2025"
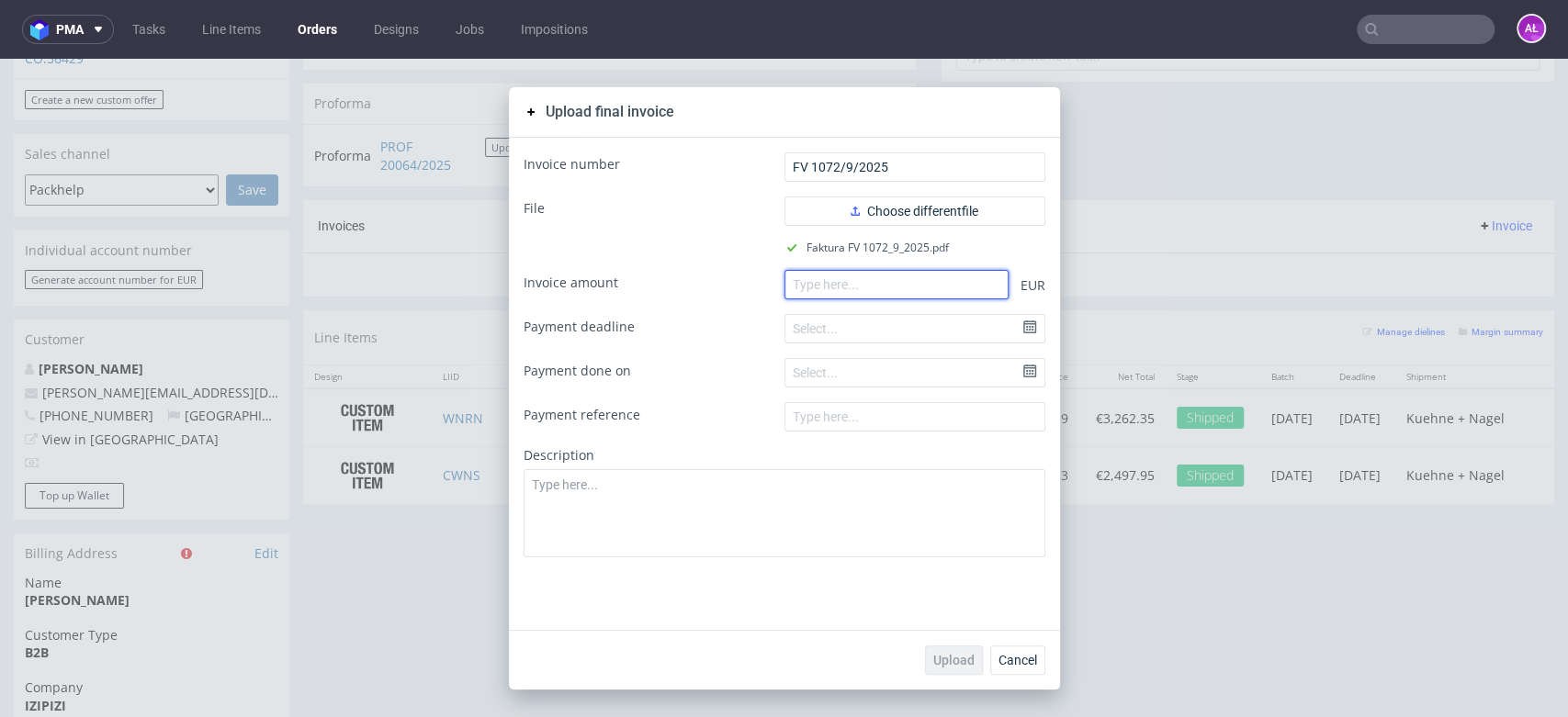
click at [808, 276] on input "number" at bounding box center [896, 285] width 224 height 30
paste input "5486.00"
type input "5486.00"
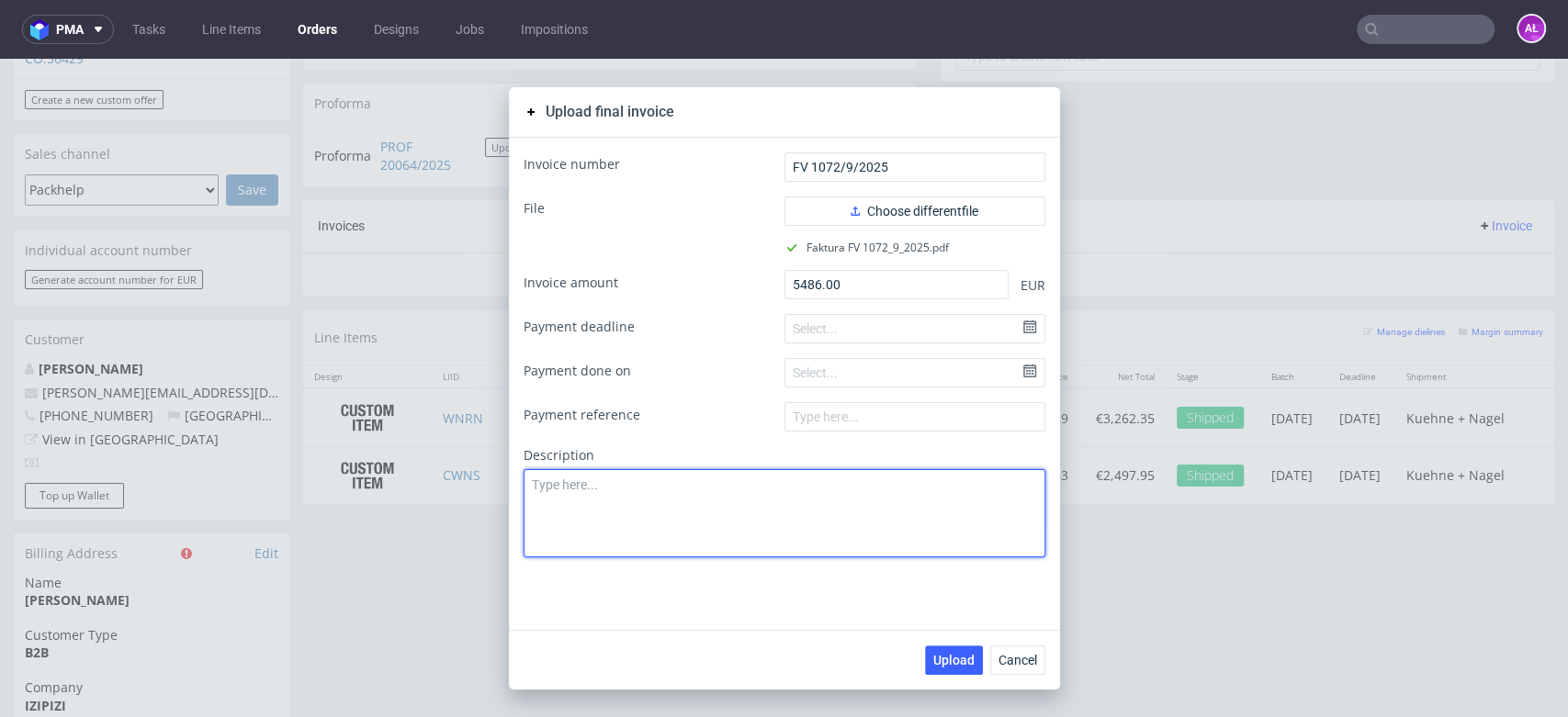
drag, startPoint x: 838, startPoint y: 513, endPoint x: 772, endPoint y: 511, distance: 66.0
click at [834, 513] on textarea at bounding box center [785, 513] width 522 height 89
paste textarea "(FSC Mix 70%: BV-COC-151608)"
click at [640, 507] on textarea "(FSC Mix 70%: BV-COC-151608)" at bounding box center [785, 513] width 522 height 89
click at [524, 508] on textarea "(FSC Mix 70%: BV-COC-151608" at bounding box center [785, 513] width 522 height 89
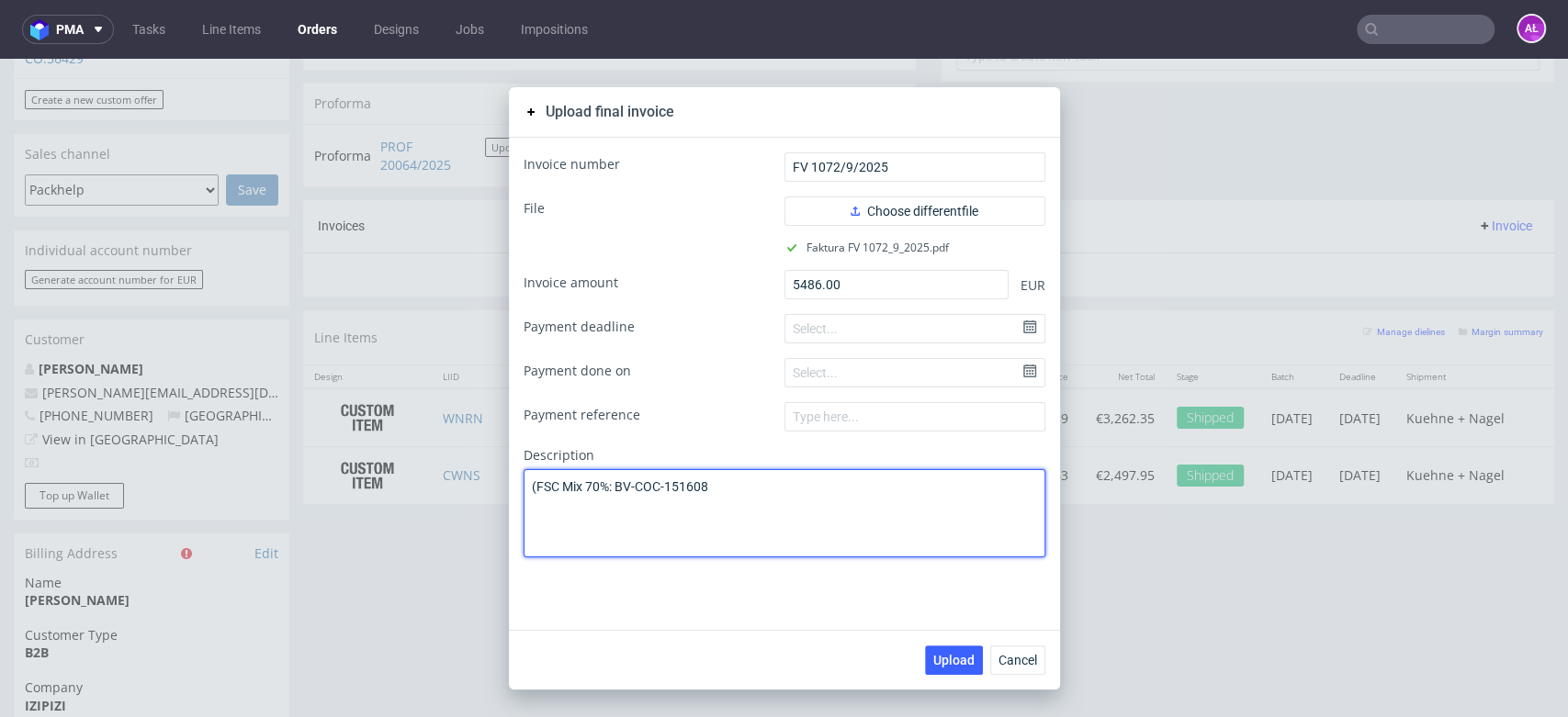
click at [529, 490] on textarea "(FSC Mix 70%: BV-COC-151608" at bounding box center [785, 513] width 522 height 89
type textarea "FSC Mix 70%: BV-COC-151608"
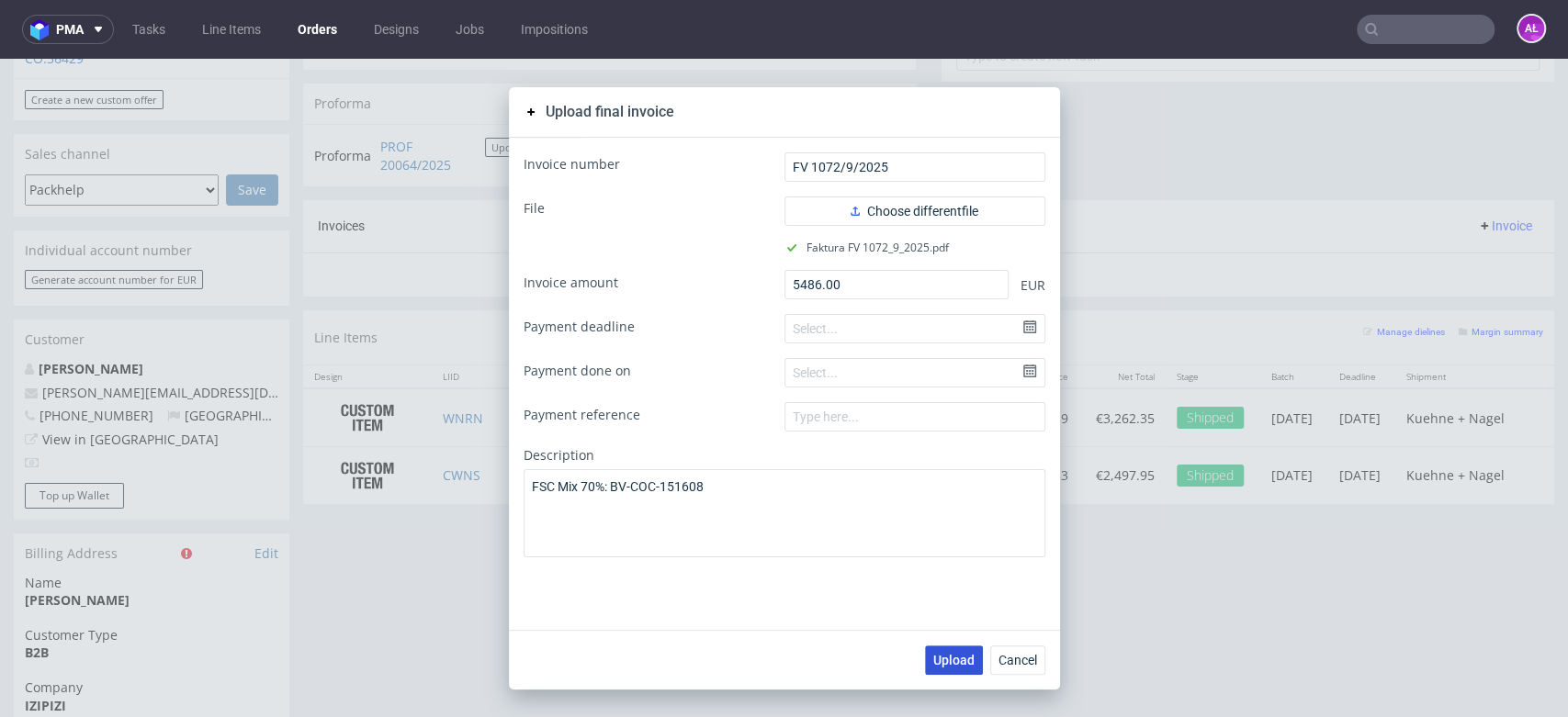
click at [962, 654] on span "Upload" at bounding box center [954, 660] width 41 height 13
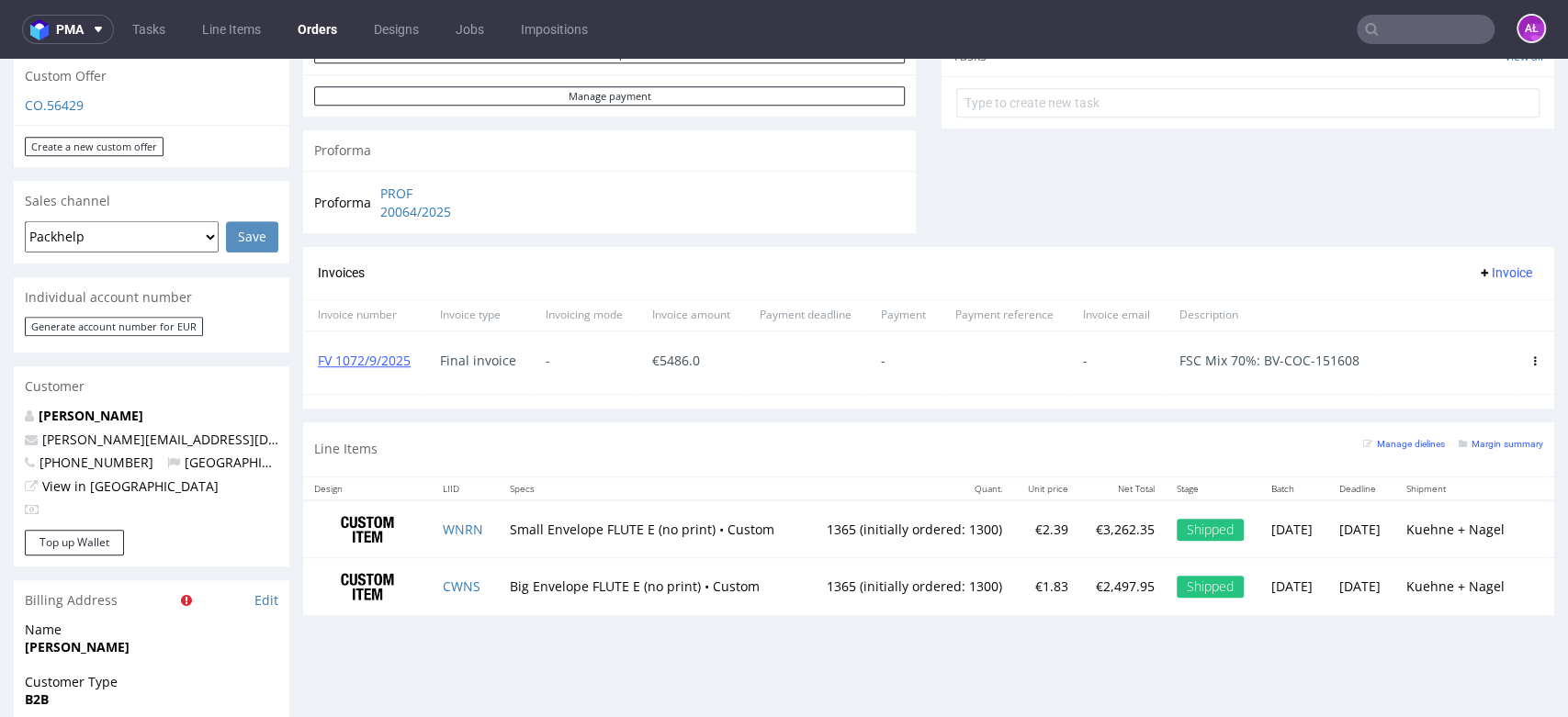
scroll to position [713, 0]
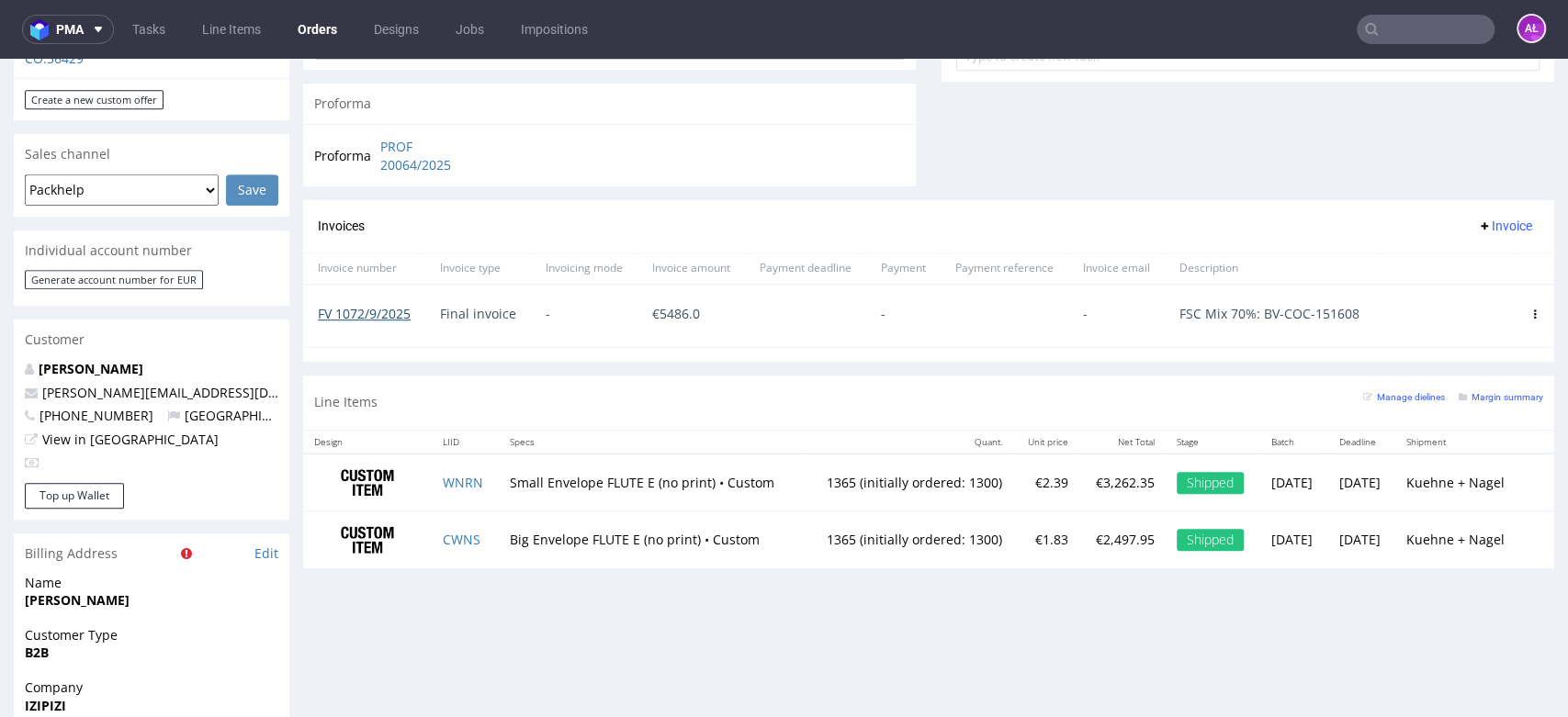
click at [382, 320] on link "FV 1072/9/2025" at bounding box center [364, 313] width 92 height 18
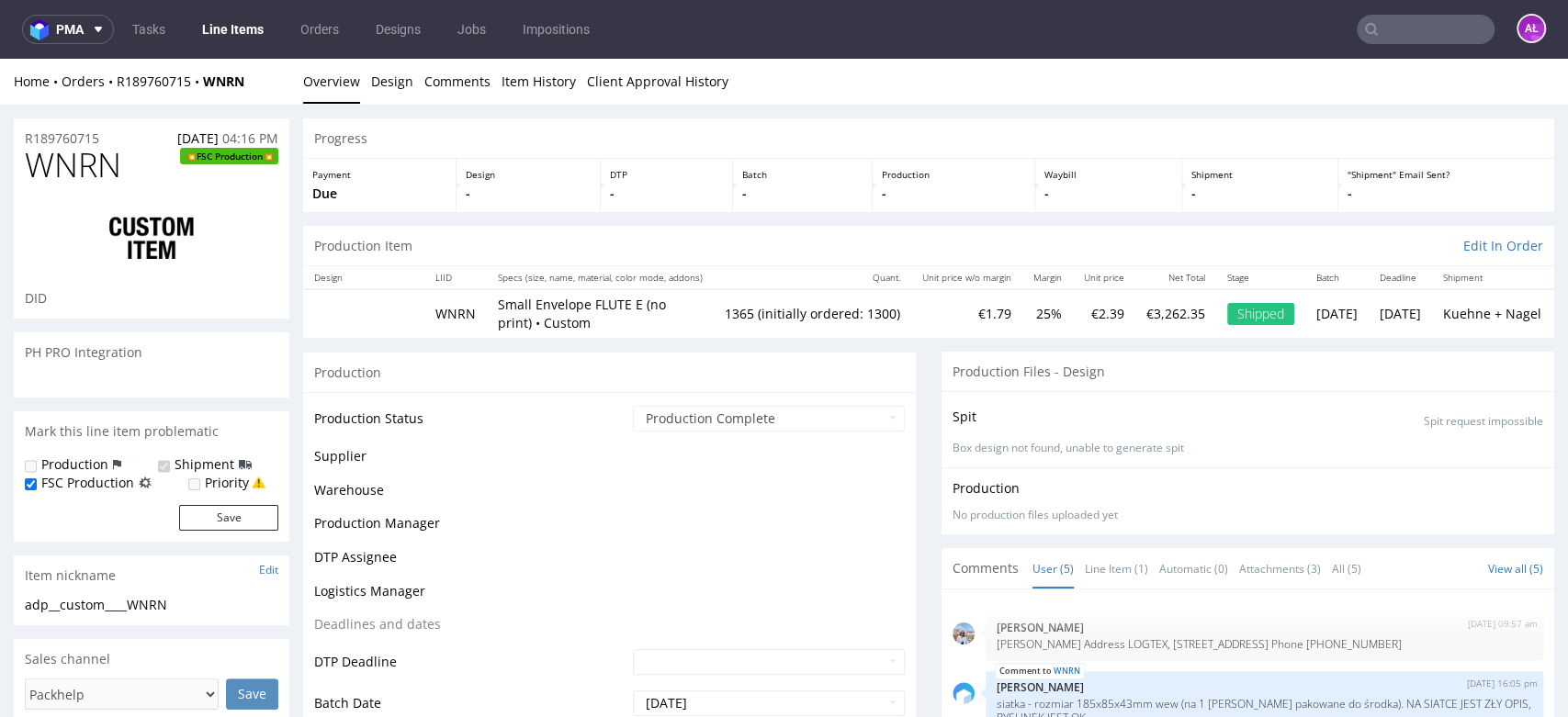
scroll to position [108, 0]
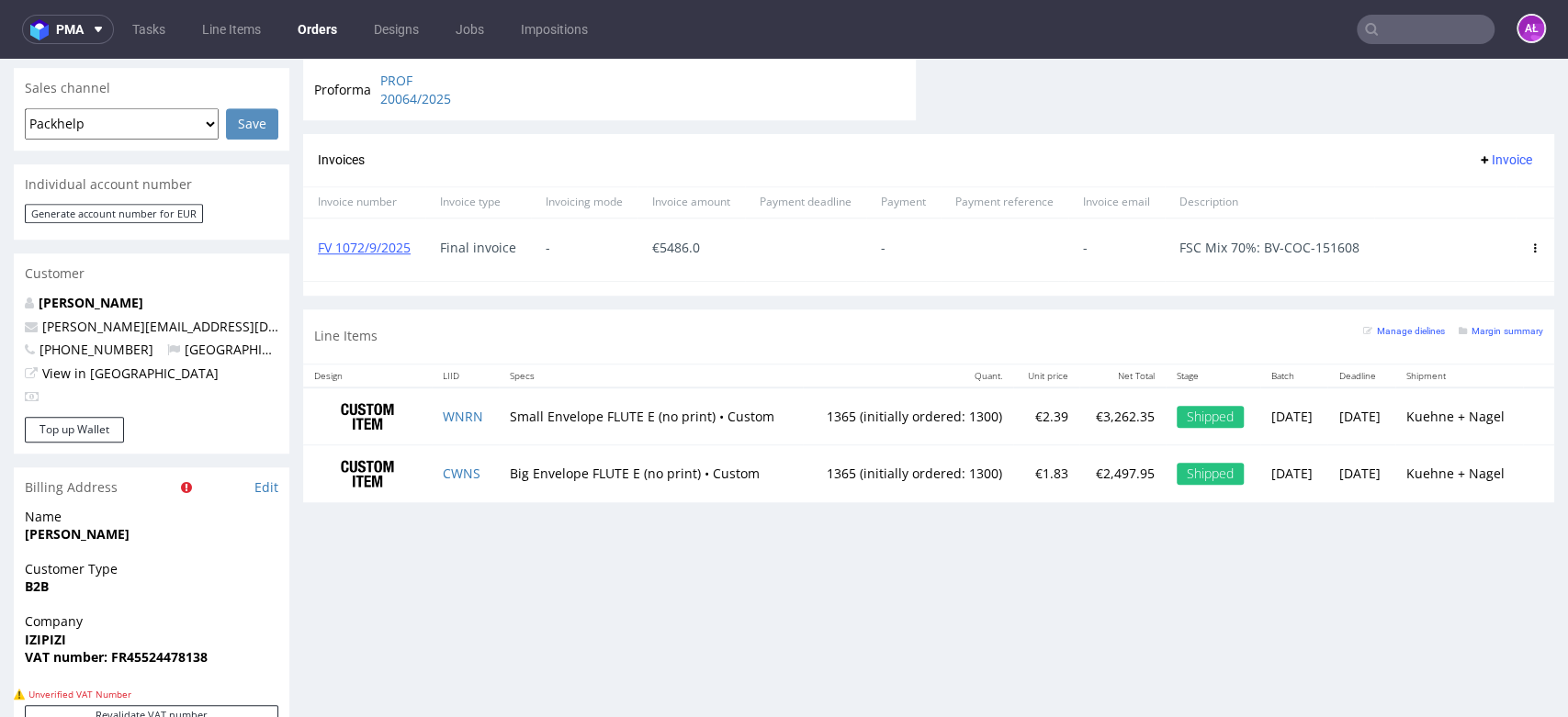
scroll to position [918, 0]
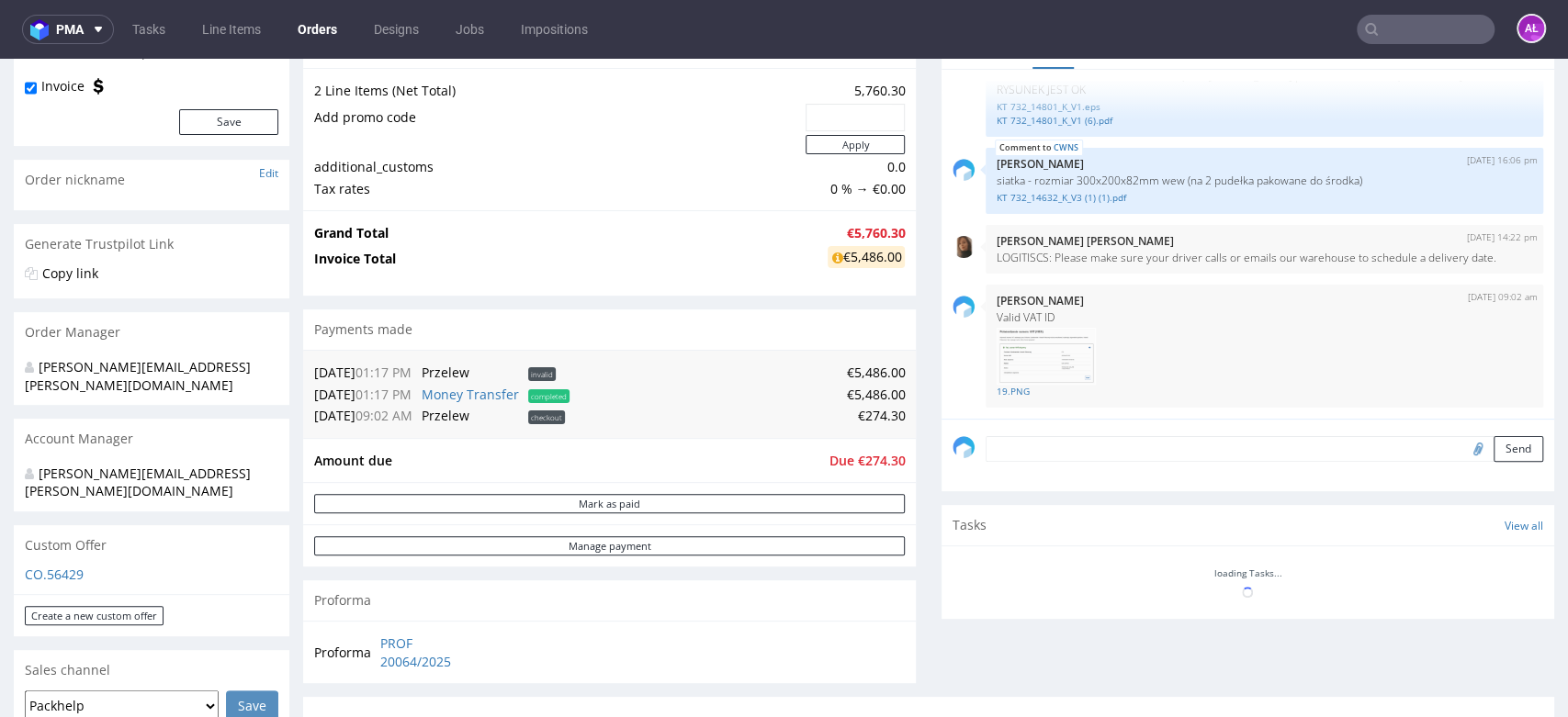
scroll to position [713, 0]
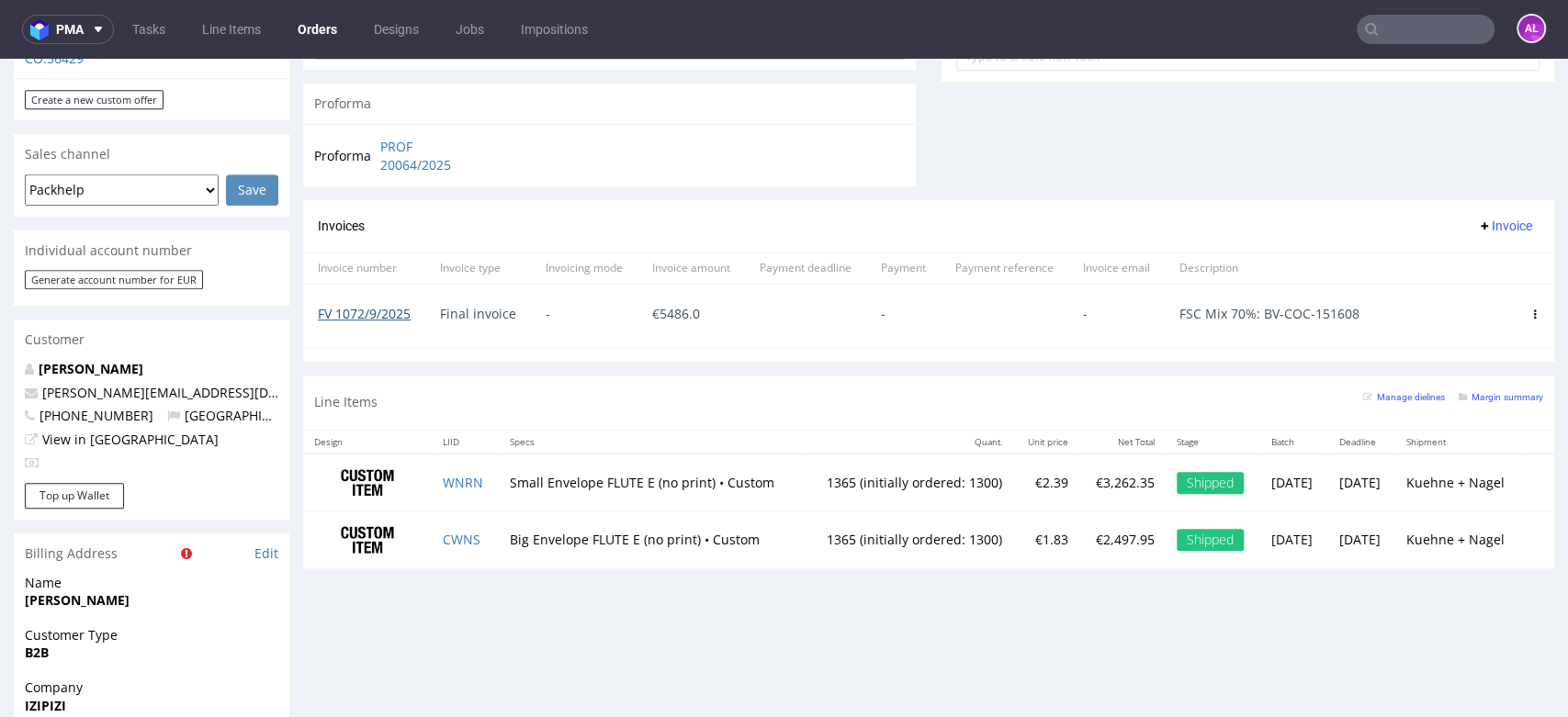
click at [375, 321] on link "FV 1072/9/2025" at bounding box center [364, 313] width 92 height 18
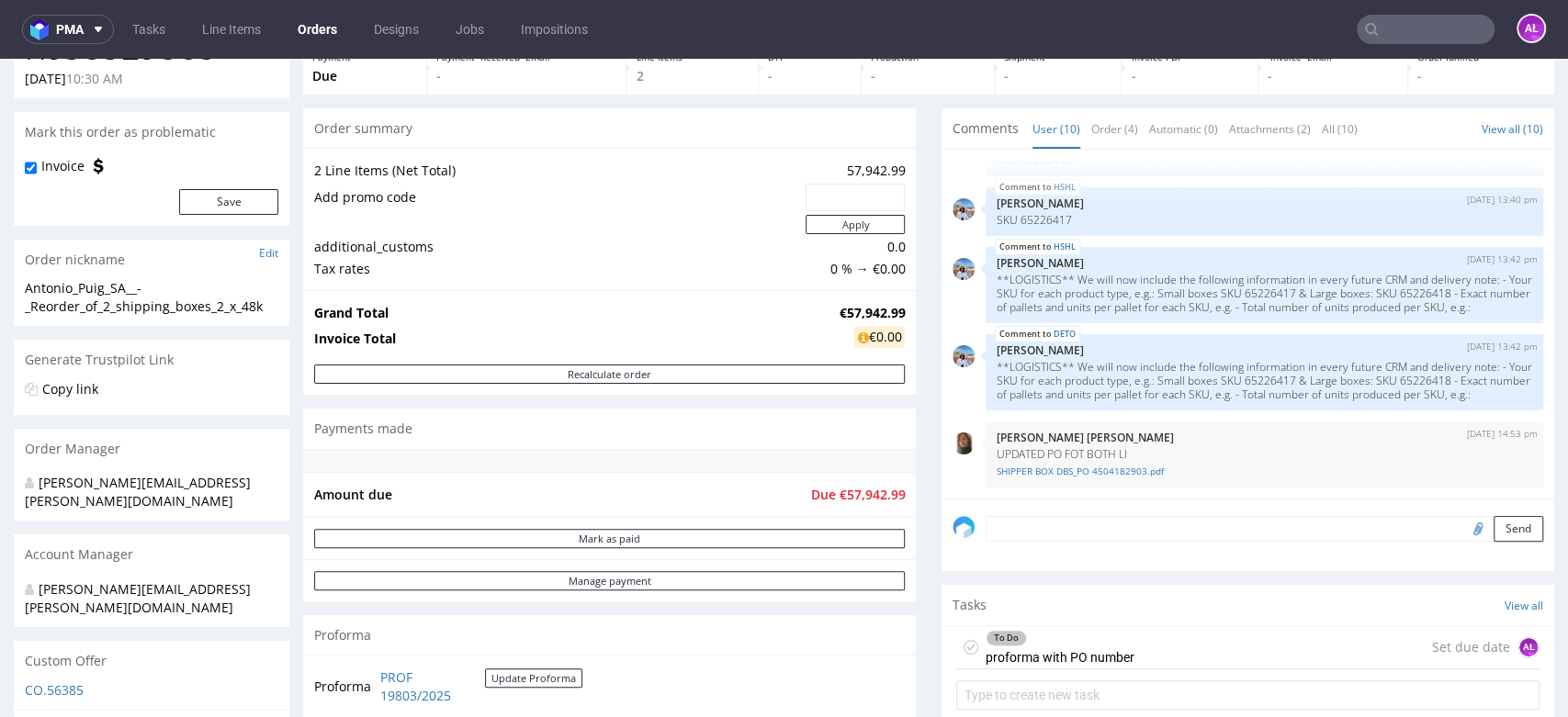
scroll to position [510, 0]
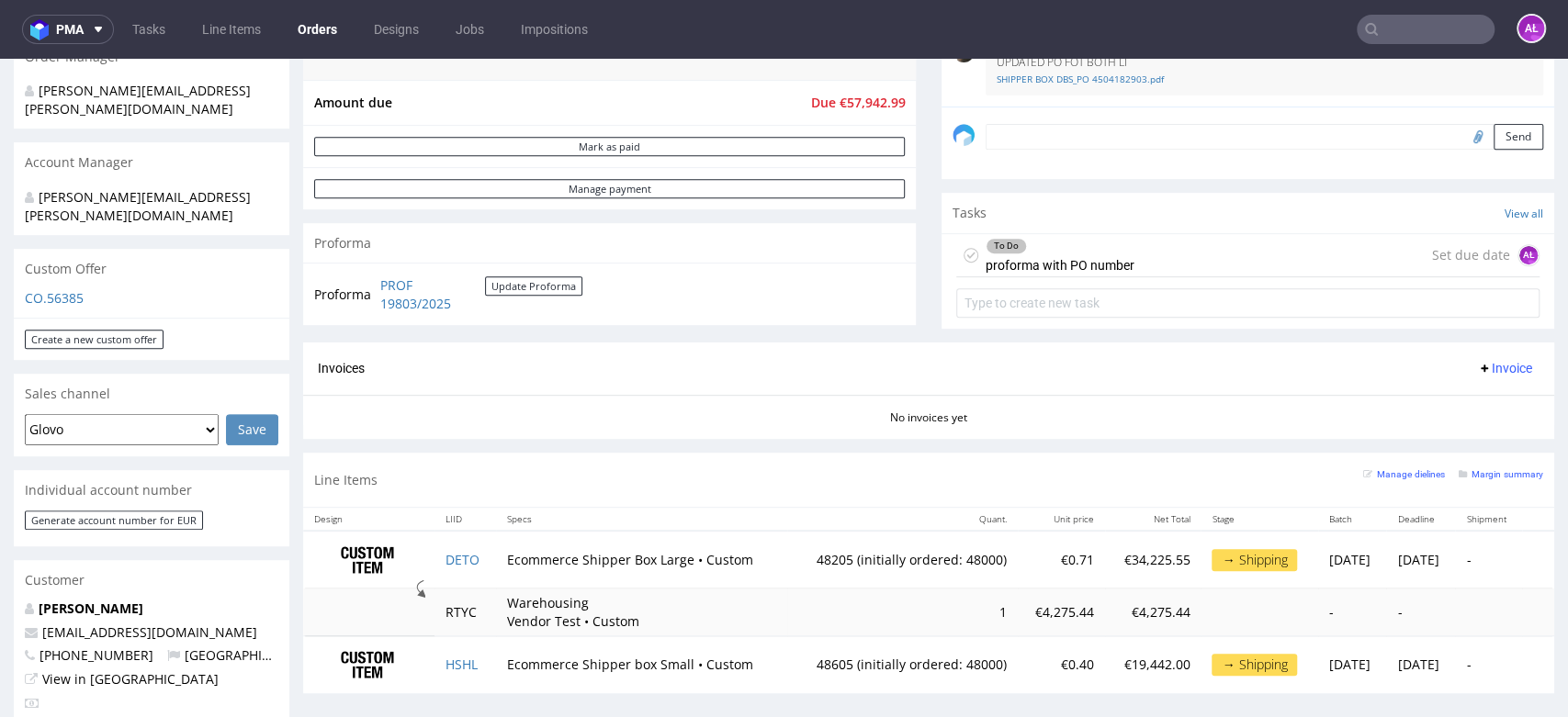
click at [999, 263] on div "To Do proforma with PO number" at bounding box center [1060, 255] width 149 height 42
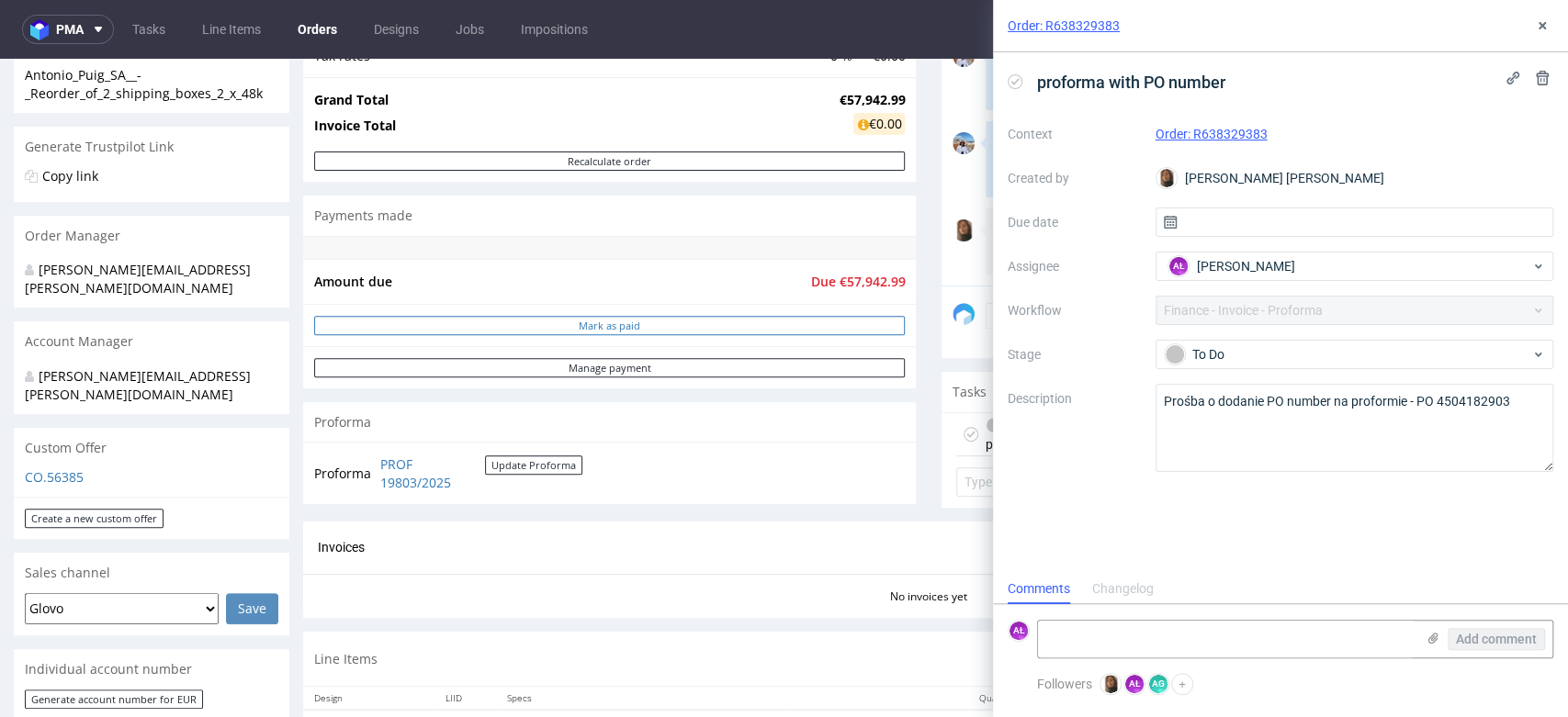
scroll to position [306, 0]
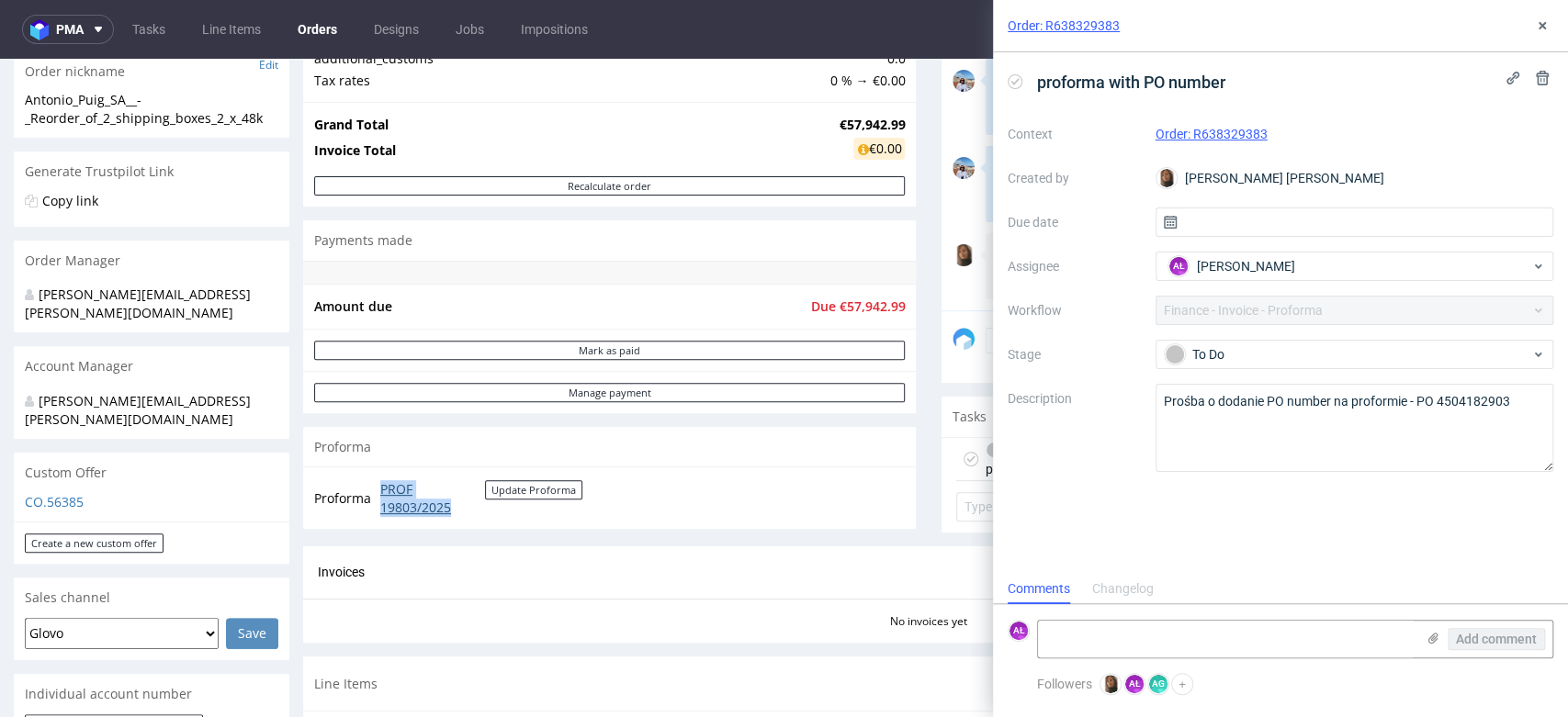
drag, startPoint x: 376, startPoint y: 483, endPoint x: 461, endPoint y: 513, distance: 90.1
click at [461, 513] on td "PROF 19803/2025 Update Proforma" at bounding box center [479, 498] width 207 height 39
copy link "PROF 19803/2025"
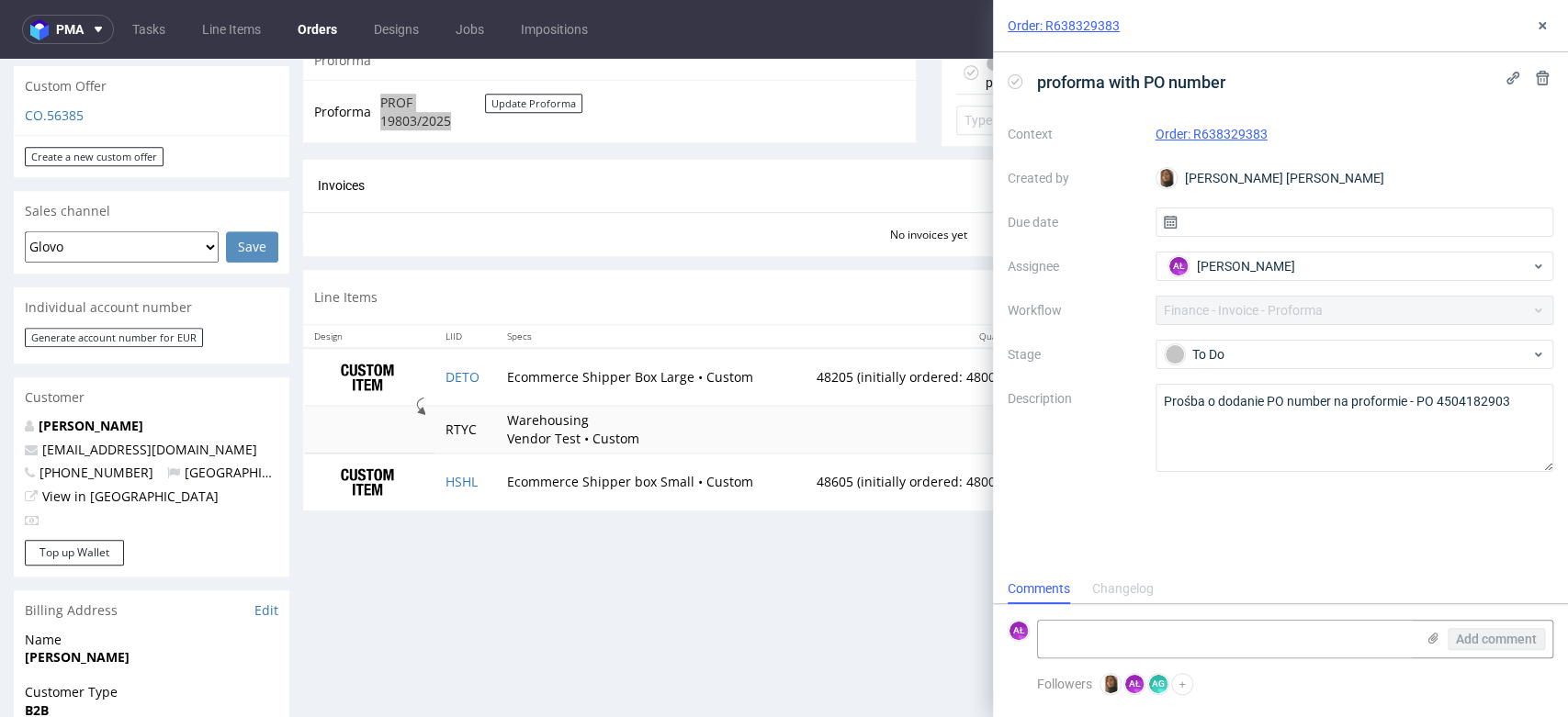
scroll to position [713, 0]
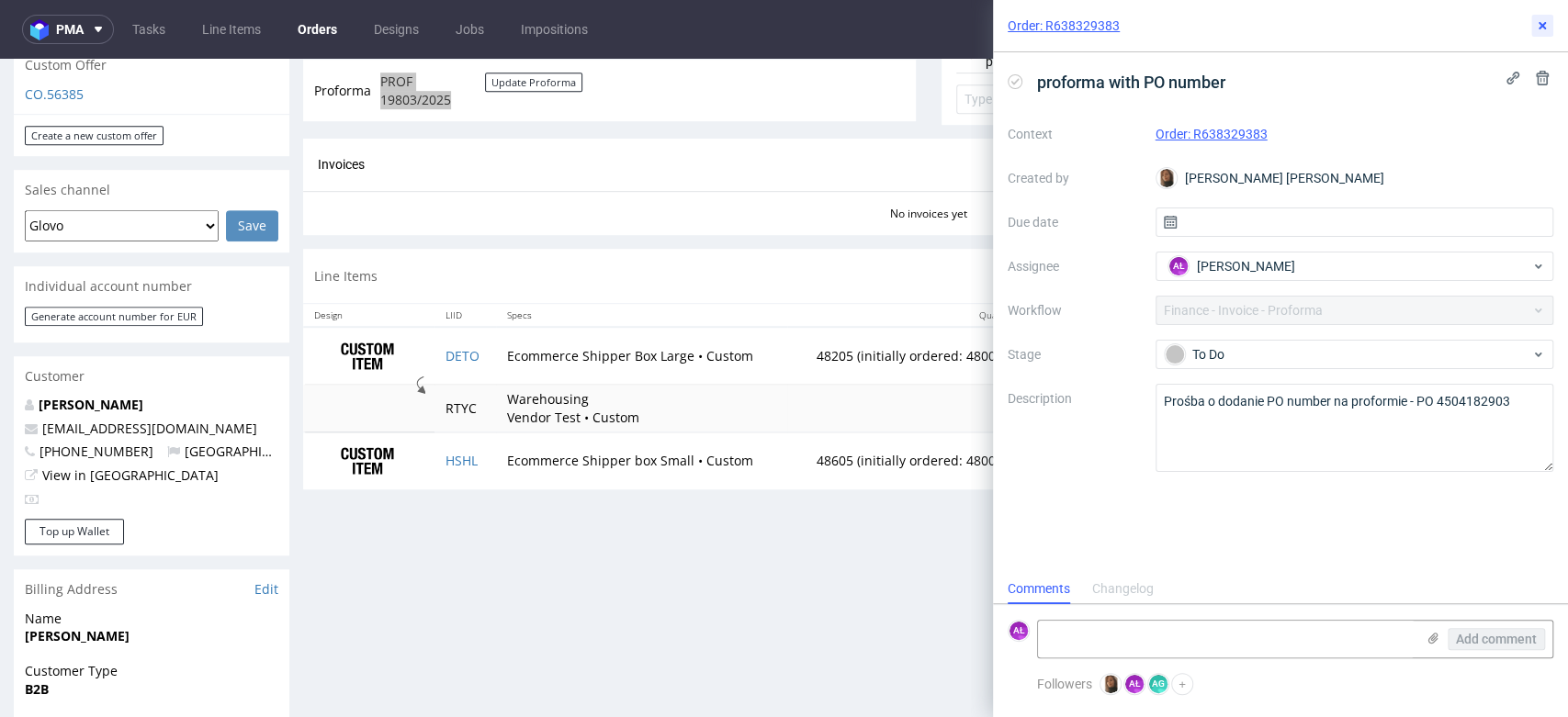
drag, startPoint x: 1540, startPoint y: 21, endPoint x: 1499, endPoint y: 51, distance: 50.8
click at [1540, 21] on icon at bounding box center [1542, 26] width 15 height 15
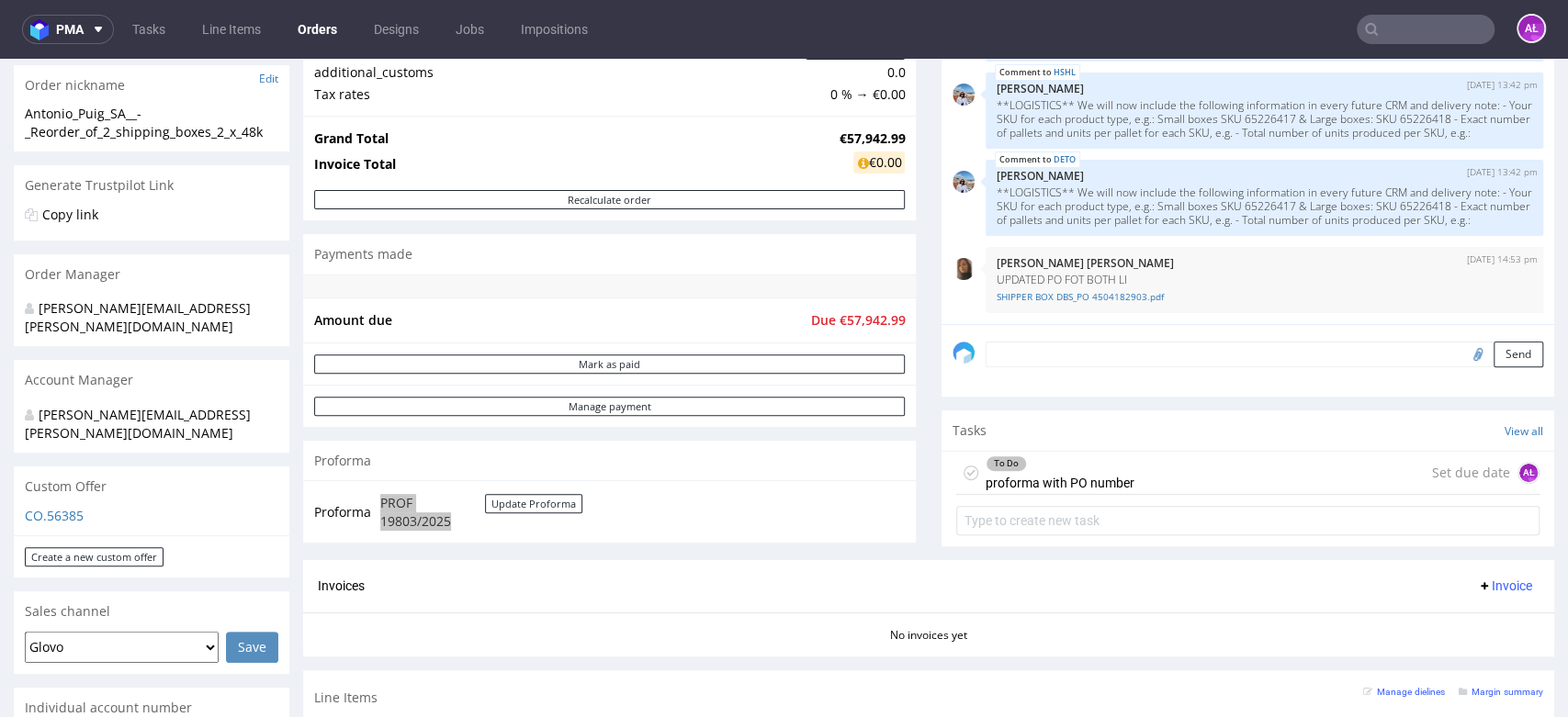
scroll to position [204, 0]
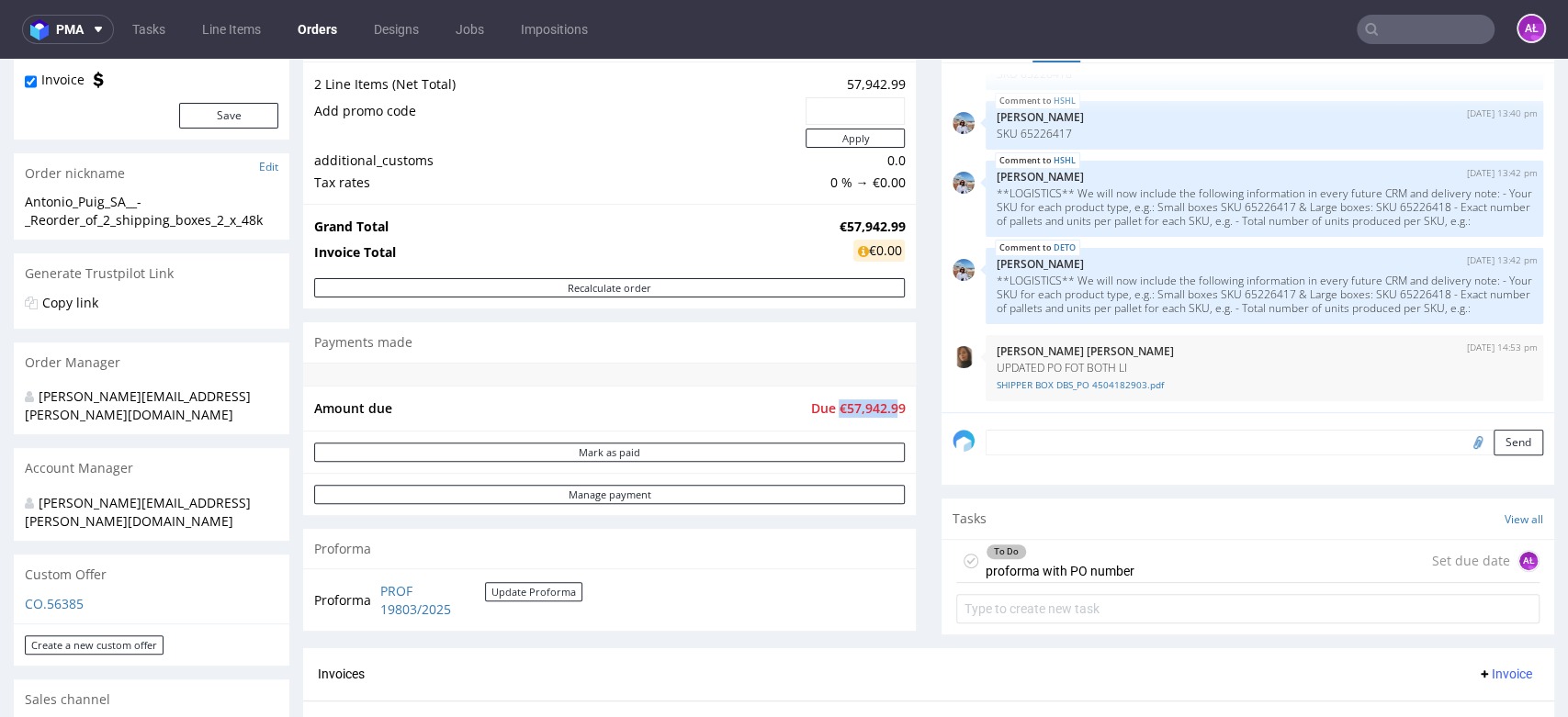
drag, startPoint x: 825, startPoint y: 409, endPoint x: 884, endPoint y: 410, distance: 59.0
click at [884, 410] on span "Due €57,942.99" at bounding box center [857, 408] width 94 height 18
copy span "€57,942.9"
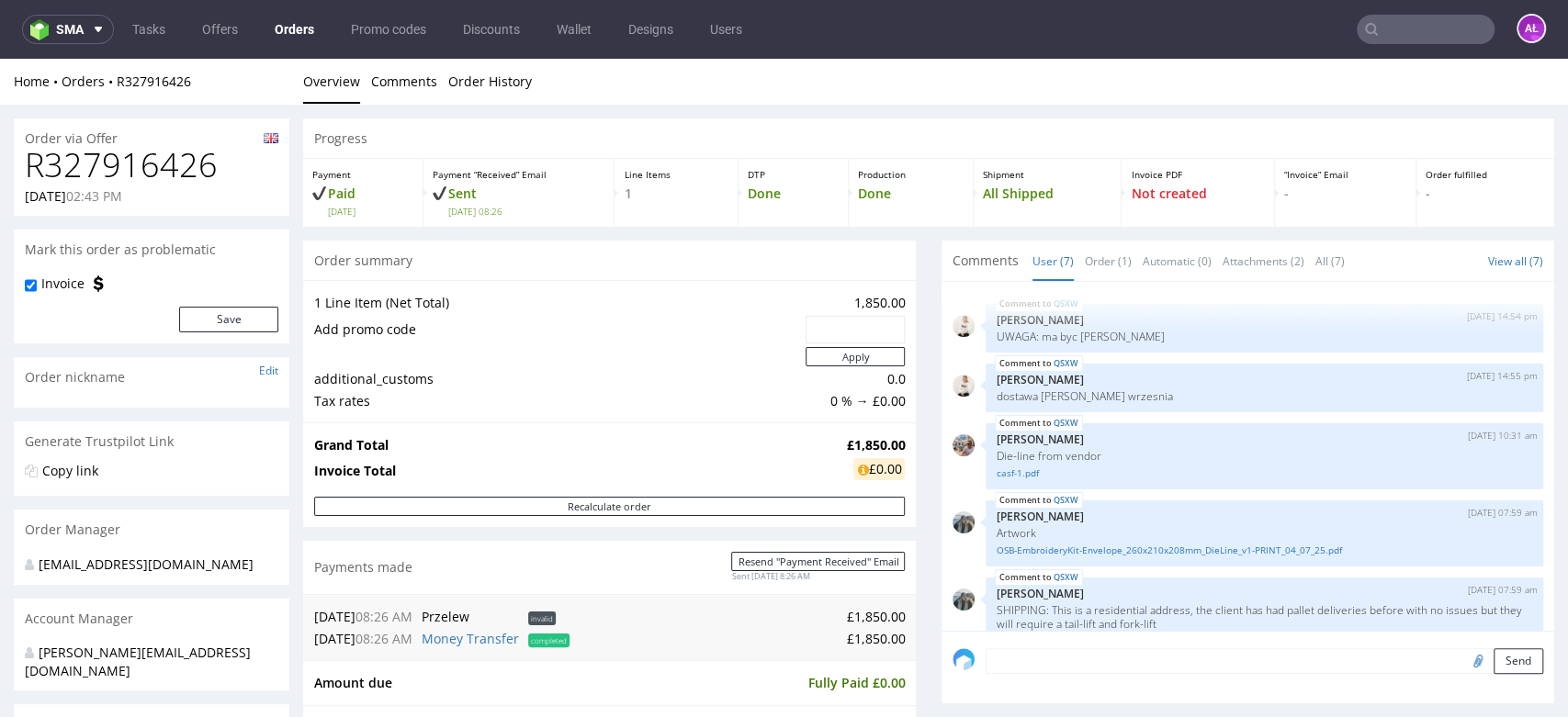
scroll to position [140, 0]
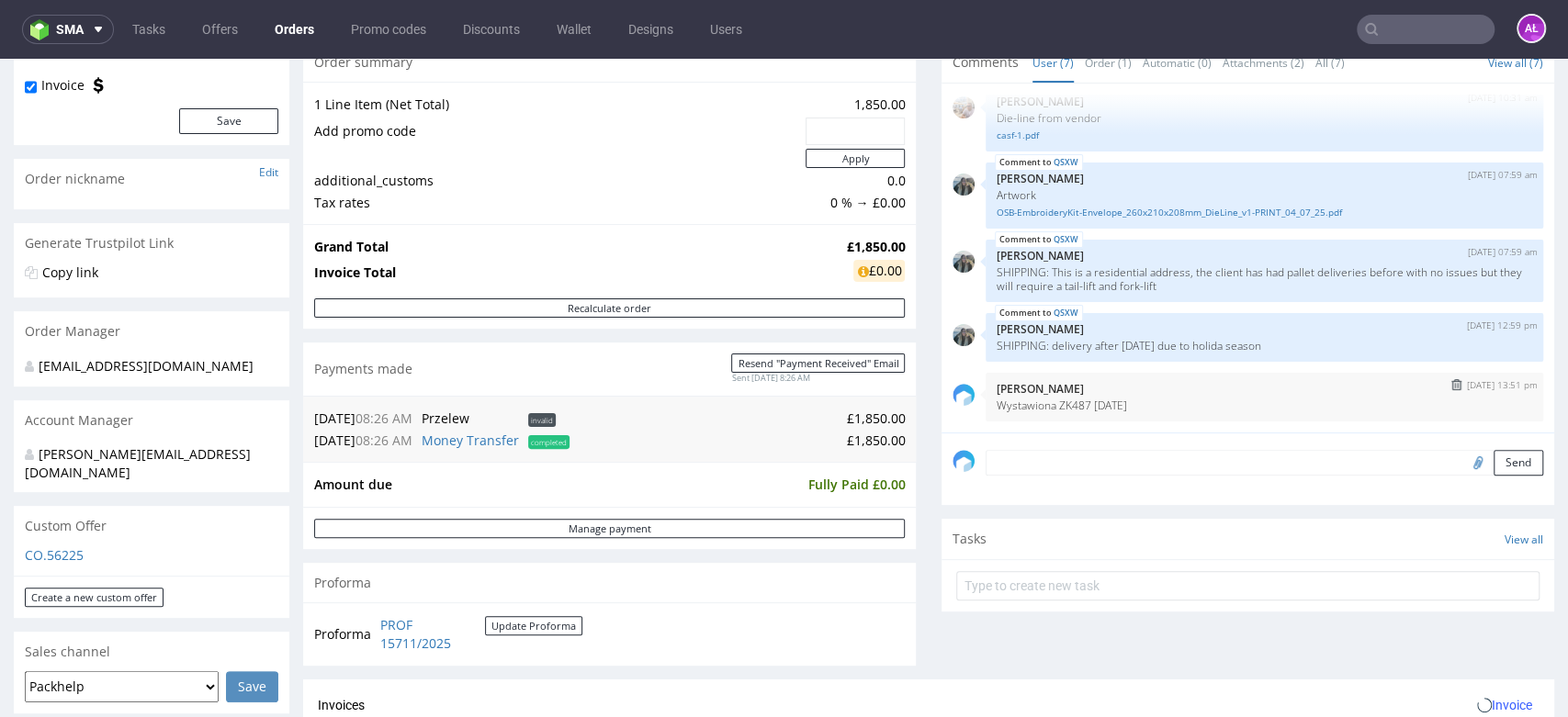
scroll to position [204, 0]
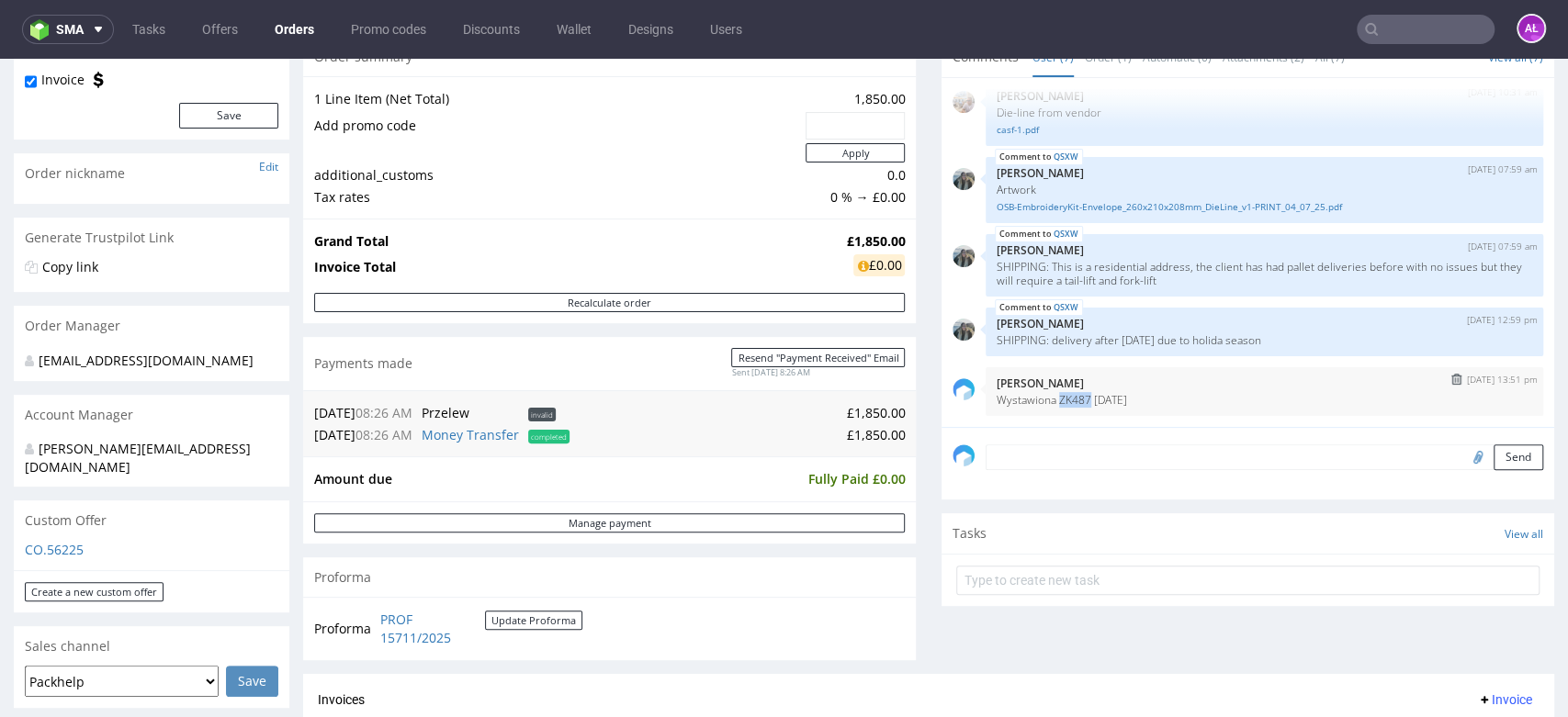
drag, startPoint x: 1041, startPoint y: 401, endPoint x: 1073, endPoint y: 403, distance: 32.1
click at [1073, 403] on p "Wystawiona ZK487 [DATE]" at bounding box center [1264, 400] width 535 height 14
copy p "ZK487"
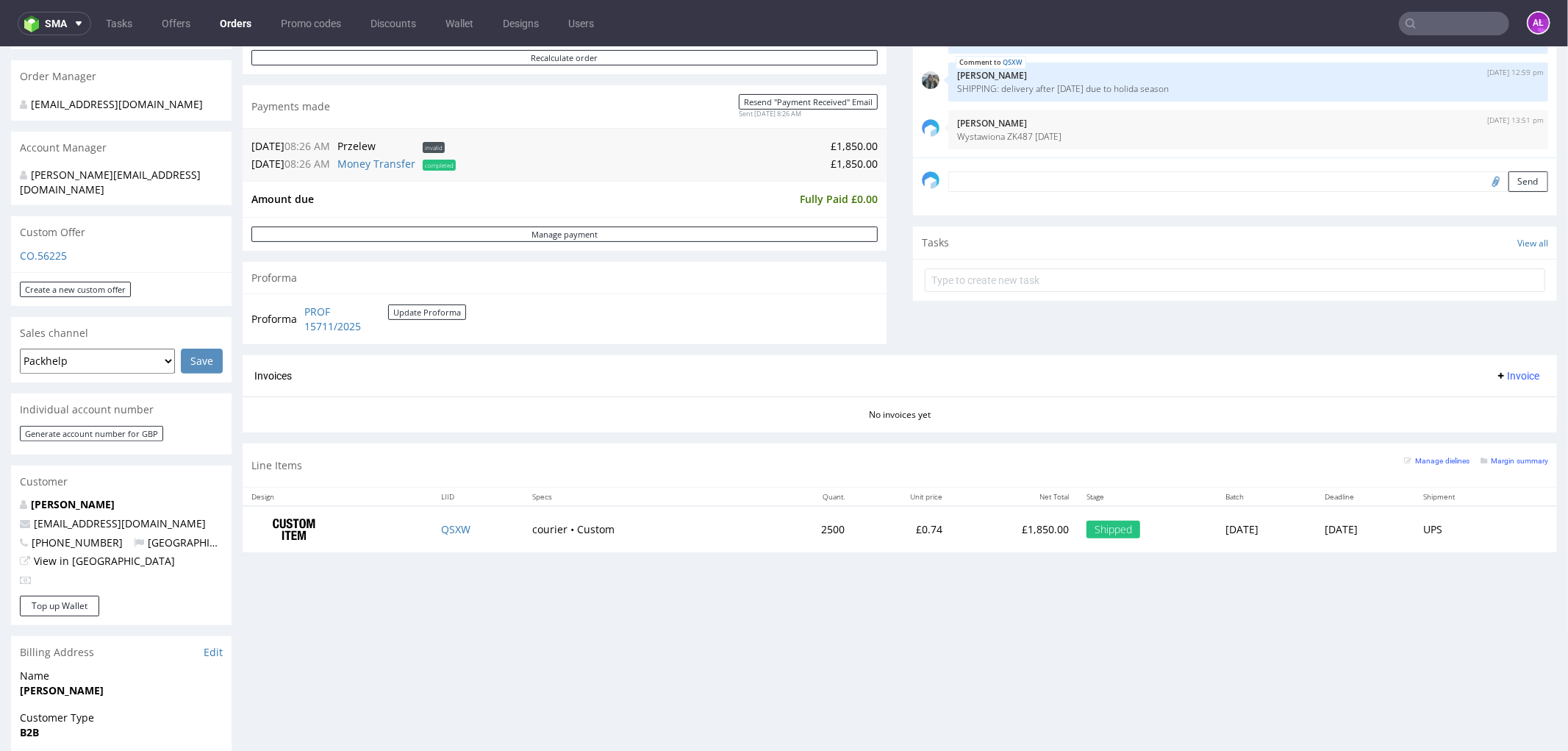
scroll to position [324, 0]
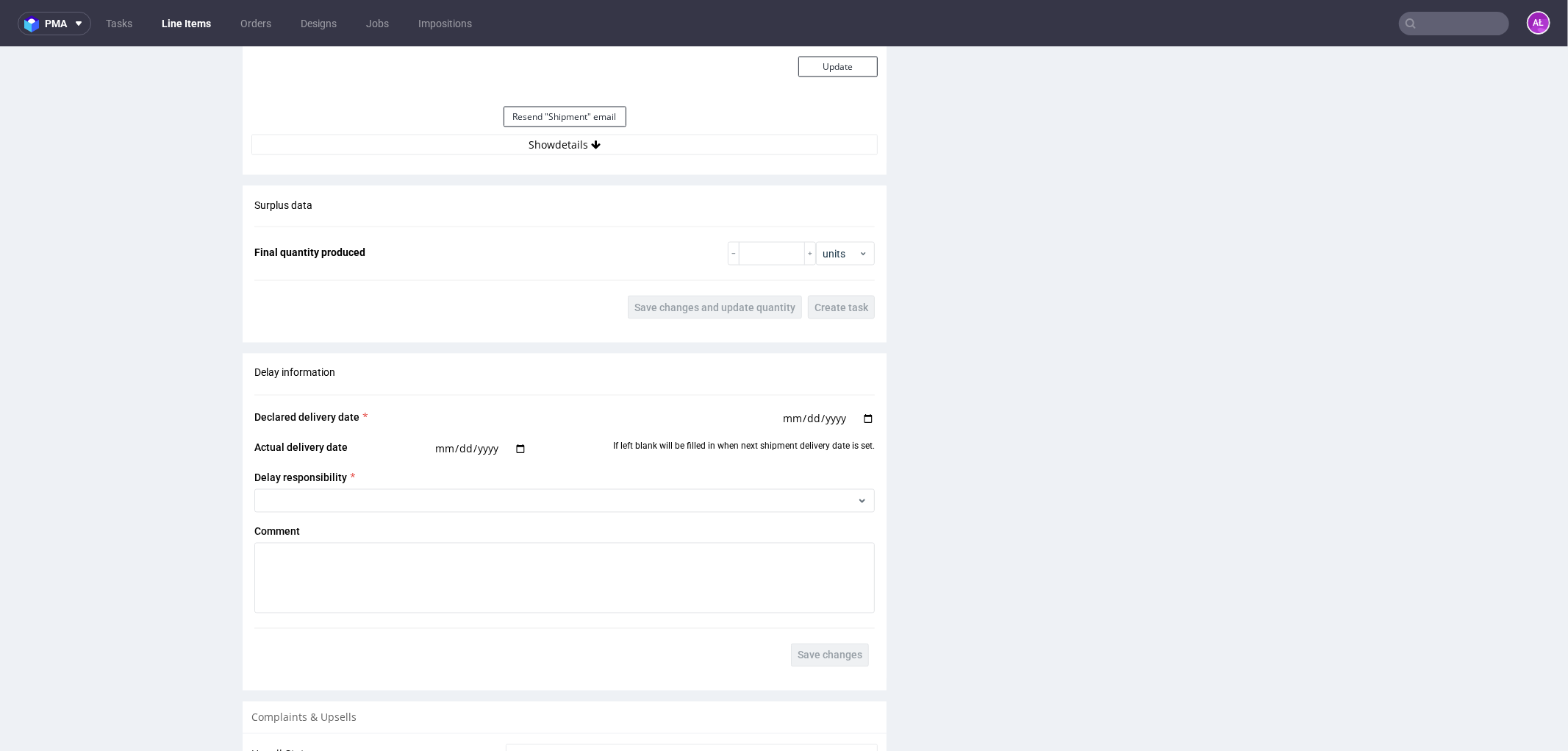
scroll to position [2042, 0]
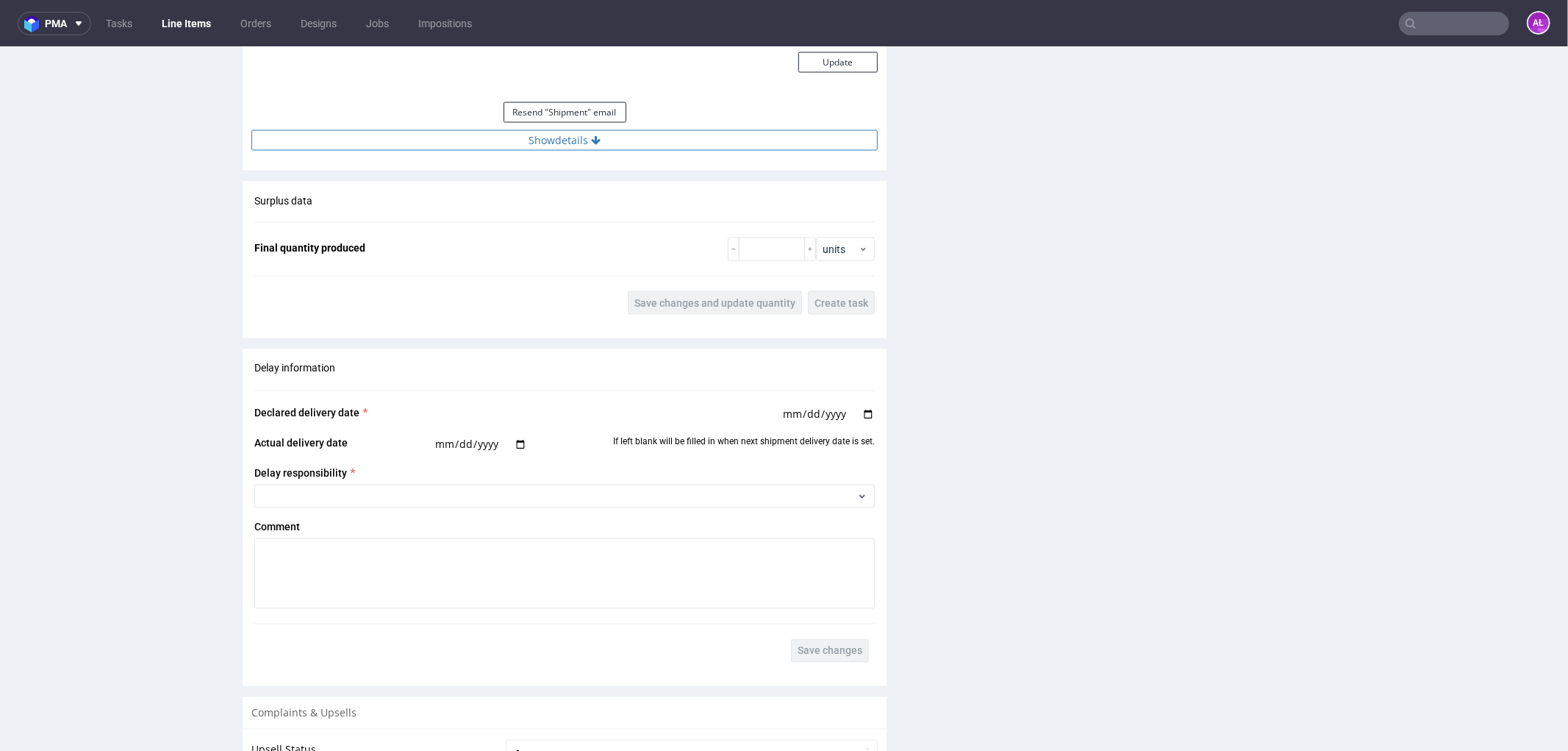
click at [681, 135] on button "Show details" at bounding box center [564, 140] width 626 height 21
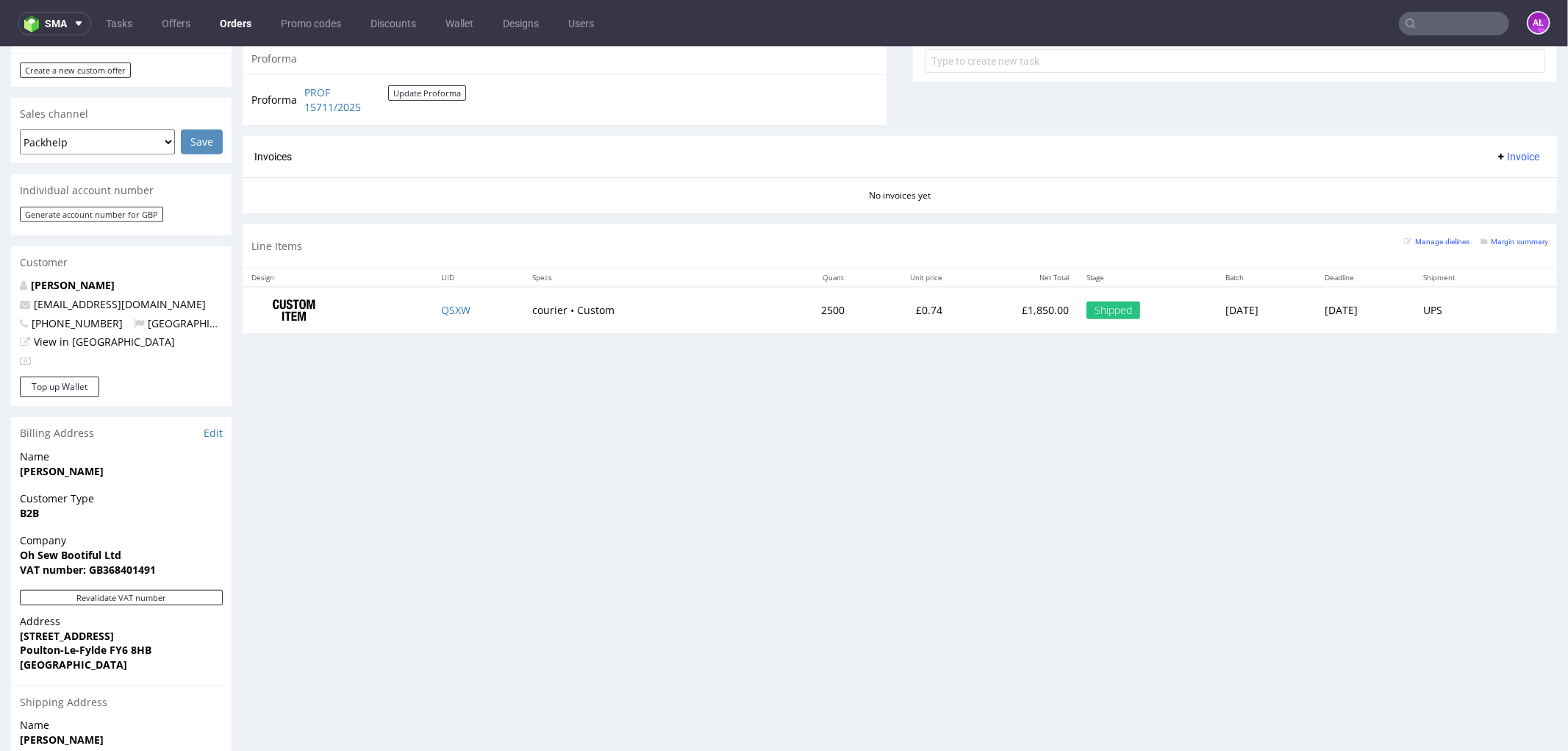
scroll to position [571, 0]
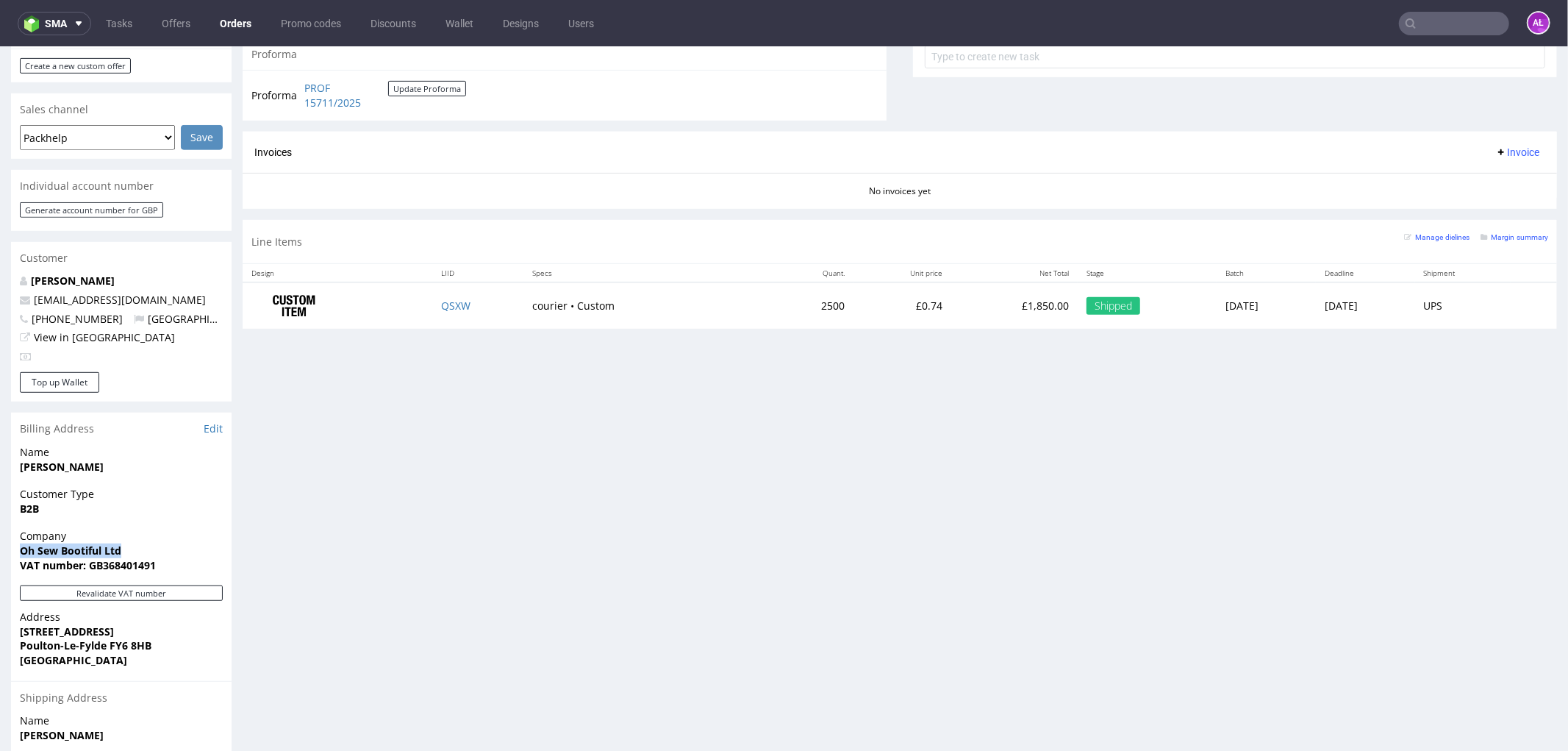
drag, startPoint x: 133, startPoint y: 533, endPoint x: 13, endPoint y: 538, distance: 120.1
click at [13, 538] on div "Company Oh Sew Bootiful Ltd VAT number: GB368401491" at bounding box center [122, 556] width 221 height 57
copy strong "Oh Sew Bootiful Ltd"
drag, startPoint x: 88, startPoint y: 551, endPoint x: 172, endPoint y: 549, distance: 84.0
click at [164, 558] on span "VAT number: GB368401491" at bounding box center [122, 565] width 203 height 15
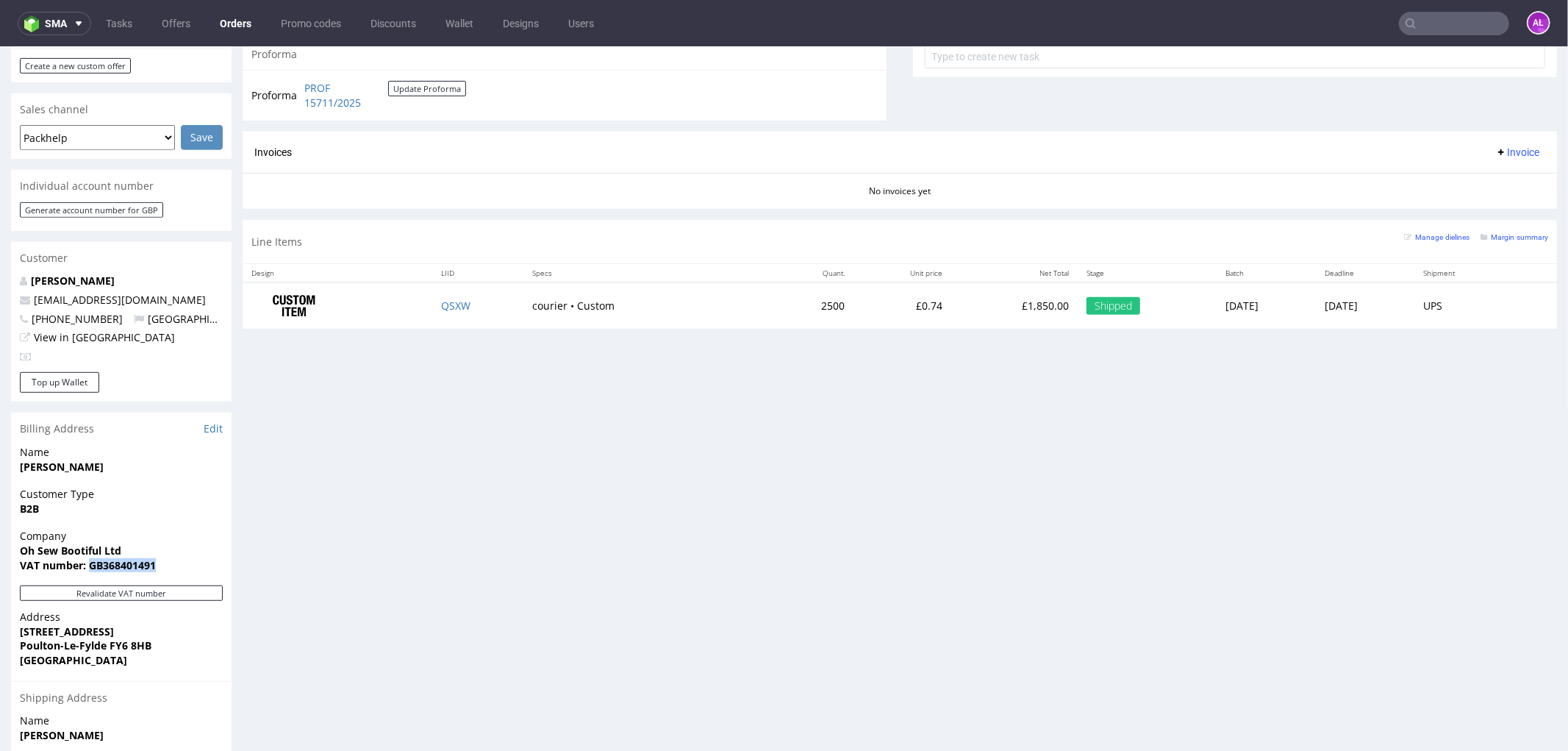
copy strong "GB368401491"
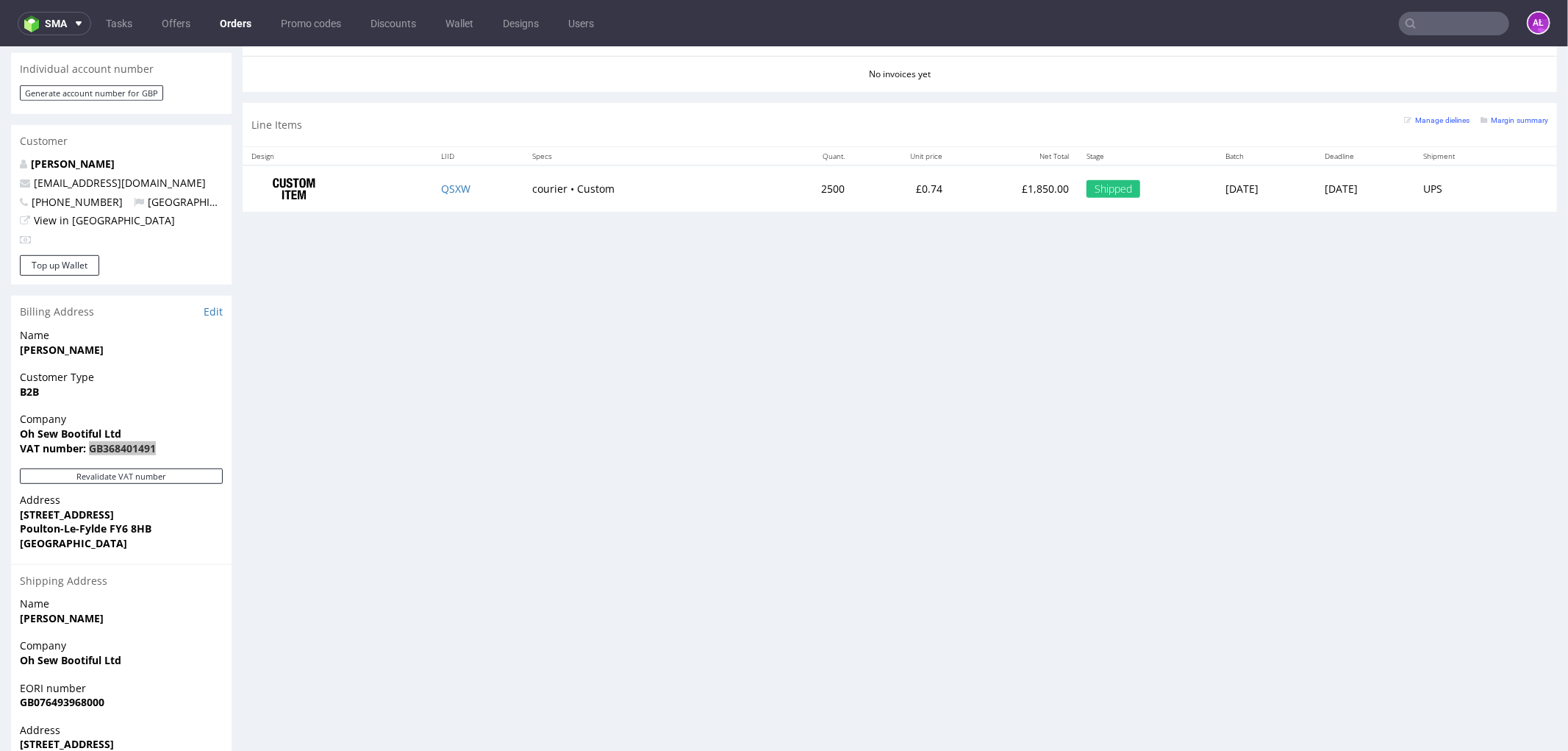
scroll to position [814, 0]
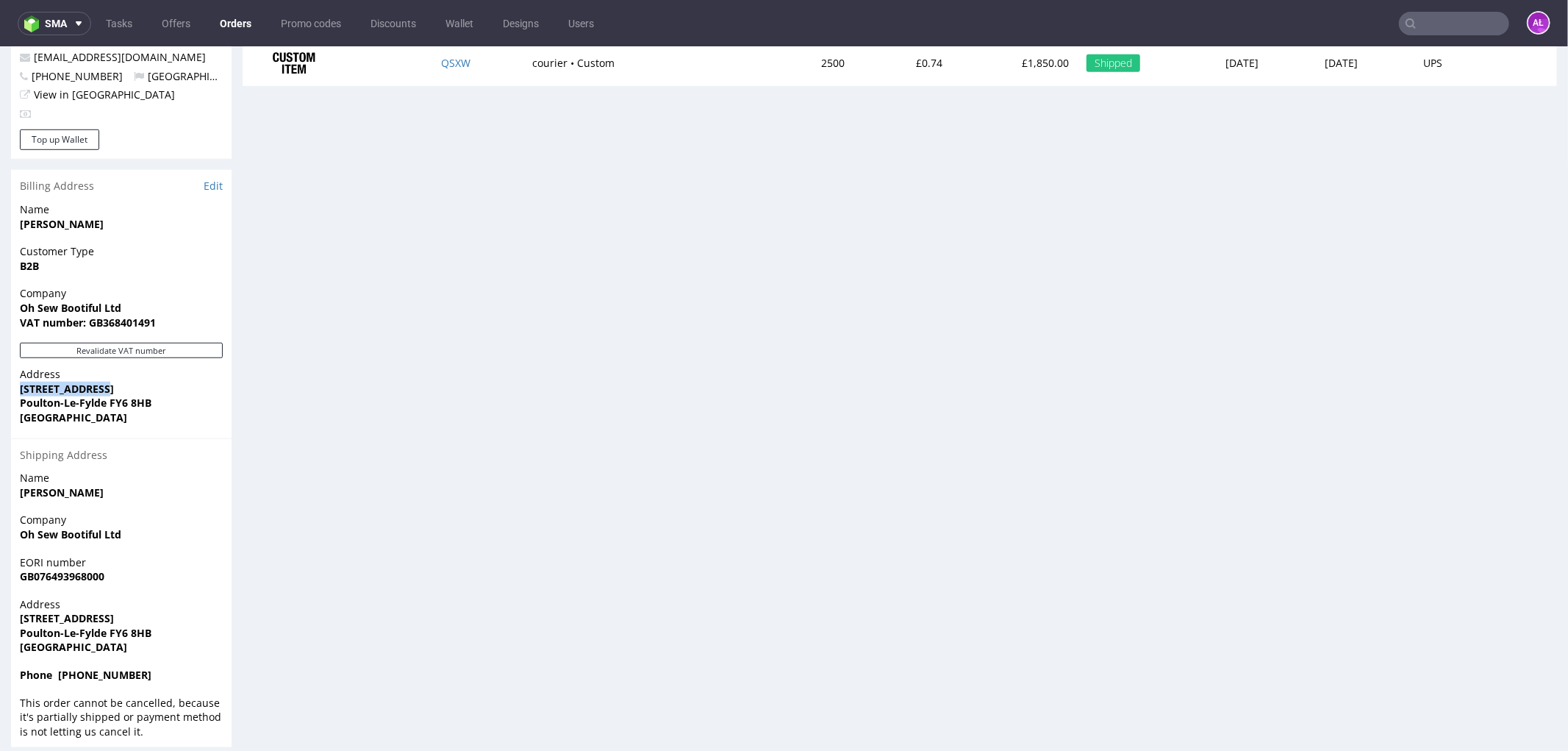
drag, startPoint x: 63, startPoint y: 373, endPoint x: 127, endPoint y: 373, distance: 64.0
click at [127, 373] on div "Address 30 Lowick Drive Poulton-Le-Fylde FY6 8HB United Kingdom" at bounding box center [122, 402] width 221 height 71
copy strong "30 Lowick Drive"
drag, startPoint x: 132, startPoint y: 389, endPoint x: 177, endPoint y: 386, distance: 45.1
click at [177, 386] on div "Address 30 Lowick Drive Poulton-Le-Fylde FY6 8HB United Kingdom" at bounding box center [122, 402] width 221 height 71
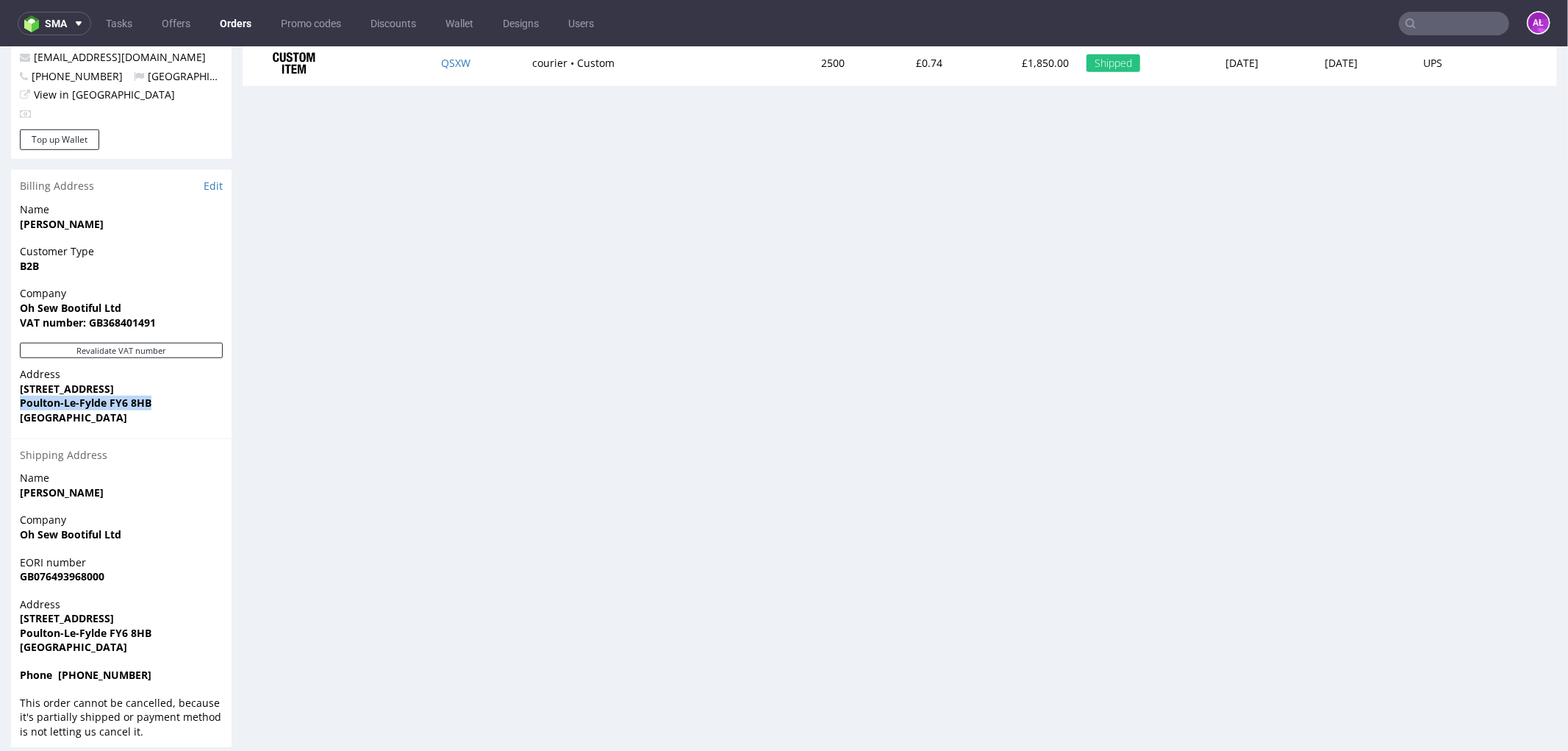
copy strong "Poulton-Le-Fylde FY6 8HB"
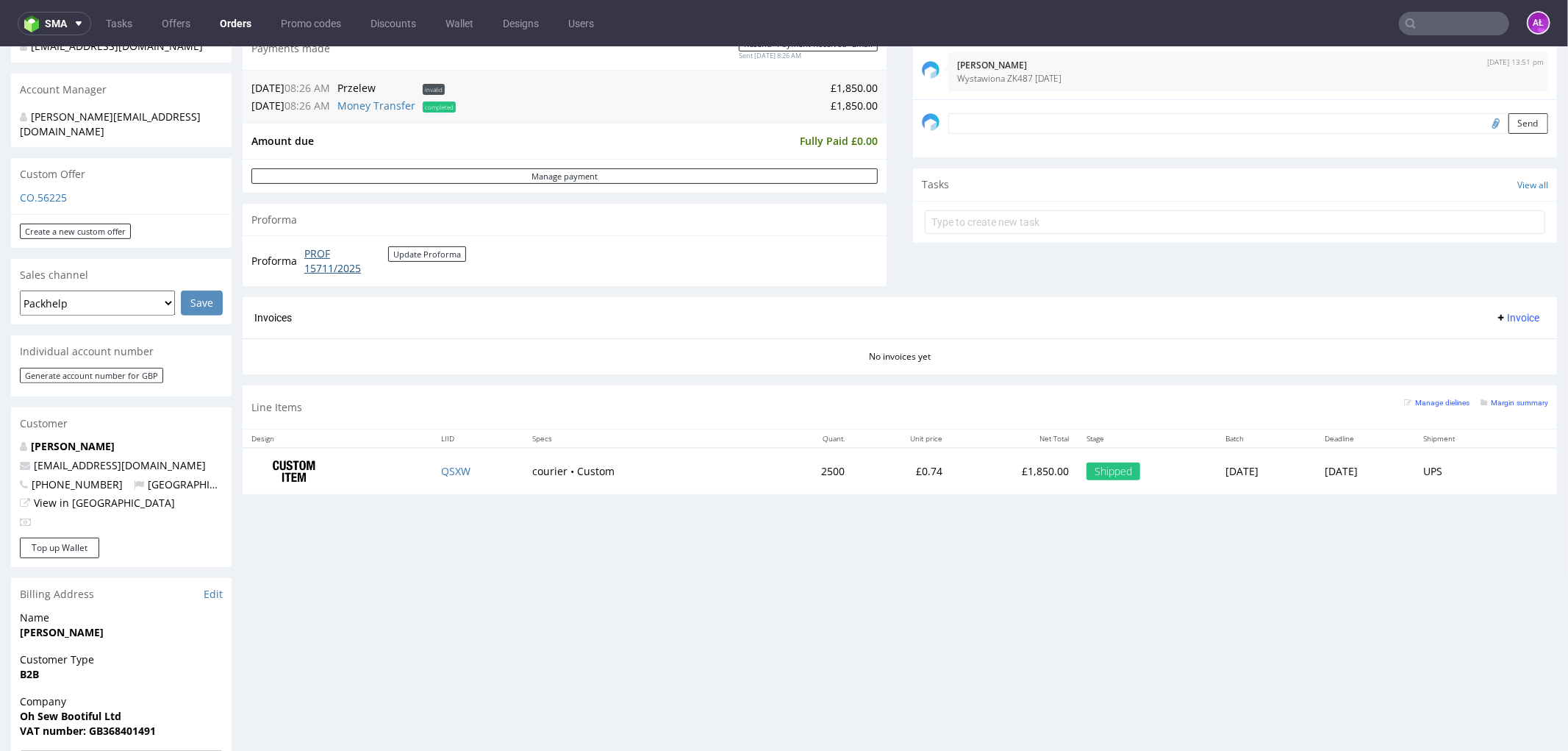
click at [317, 254] on link "PROF 15711/2025" at bounding box center [346, 260] width 84 height 28
drag, startPoint x: 510, startPoint y: 474, endPoint x: 547, endPoint y: 476, distance: 37.1
click at [547, 476] on td "courier • Custom" at bounding box center [649, 470] width 250 height 46
copy td "courier"
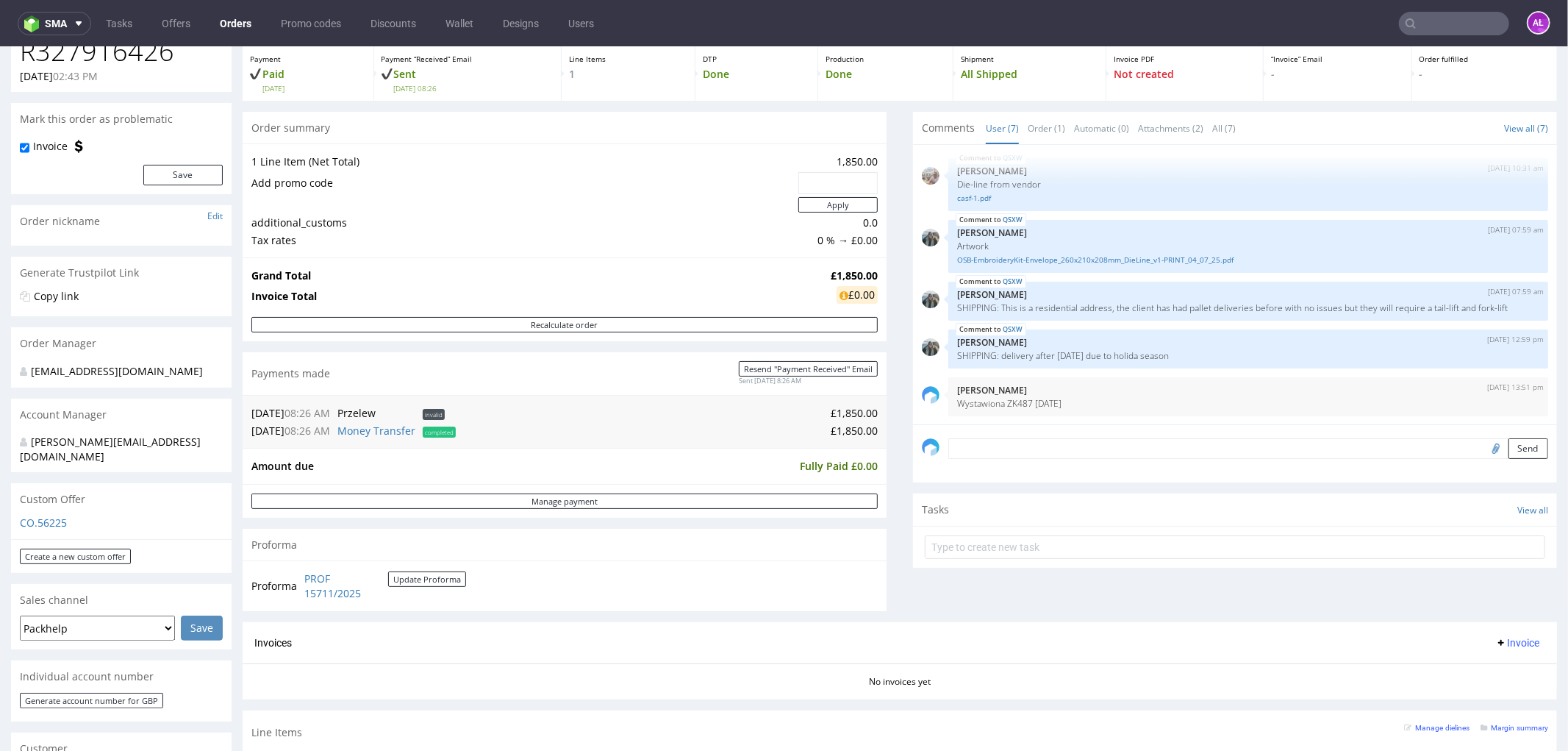
scroll to position [0, 0]
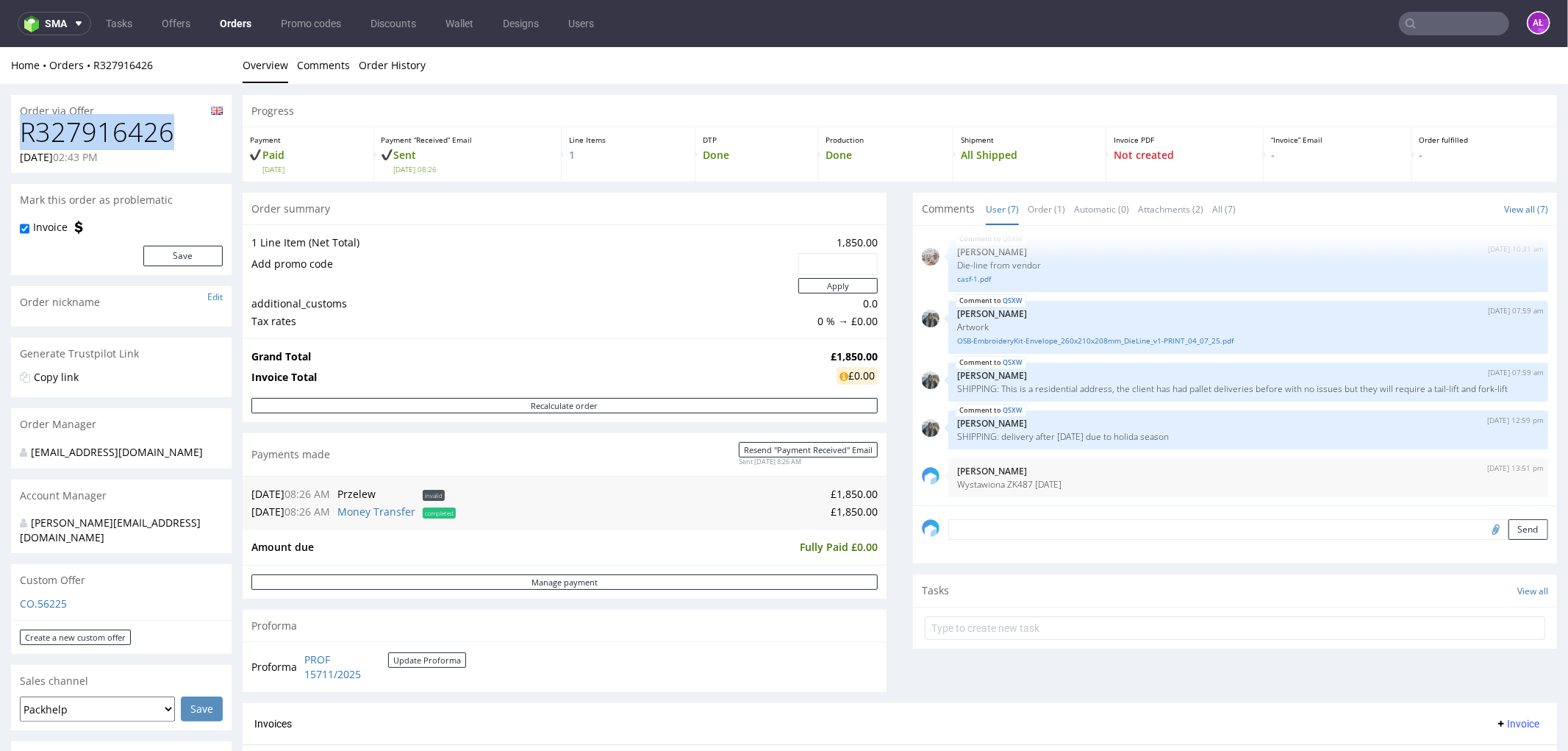
drag, startPoint x: 140, startPoint y: 135, endPoint x: 10, endPoint y: 136, distance: 130.0
click at [11, 136] on div "R327916426 21.07.2025 02:43 PM" at bounding box center [122, 145] width 221 height 55
copy h1 "R327916426"
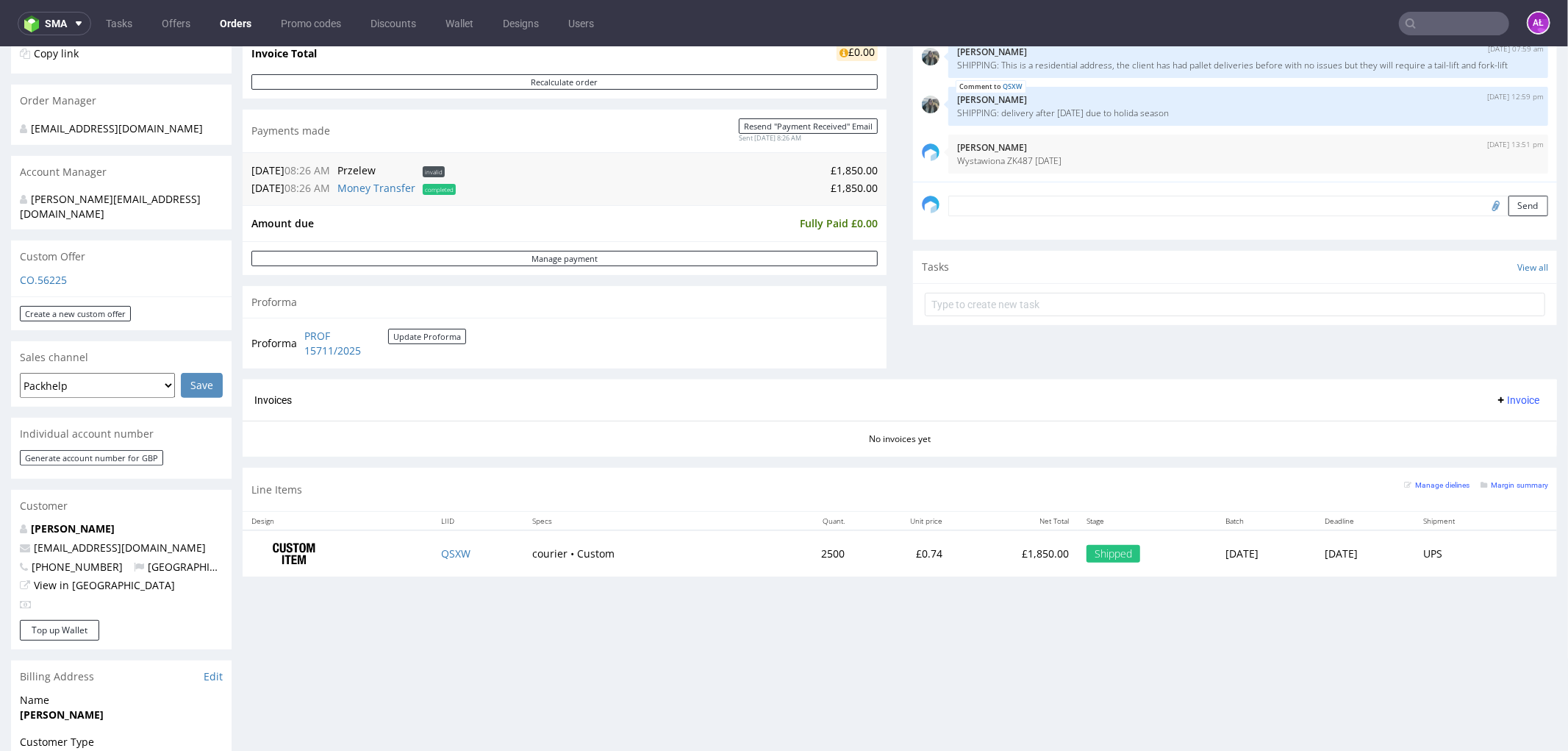
scroll to position [490, 0]
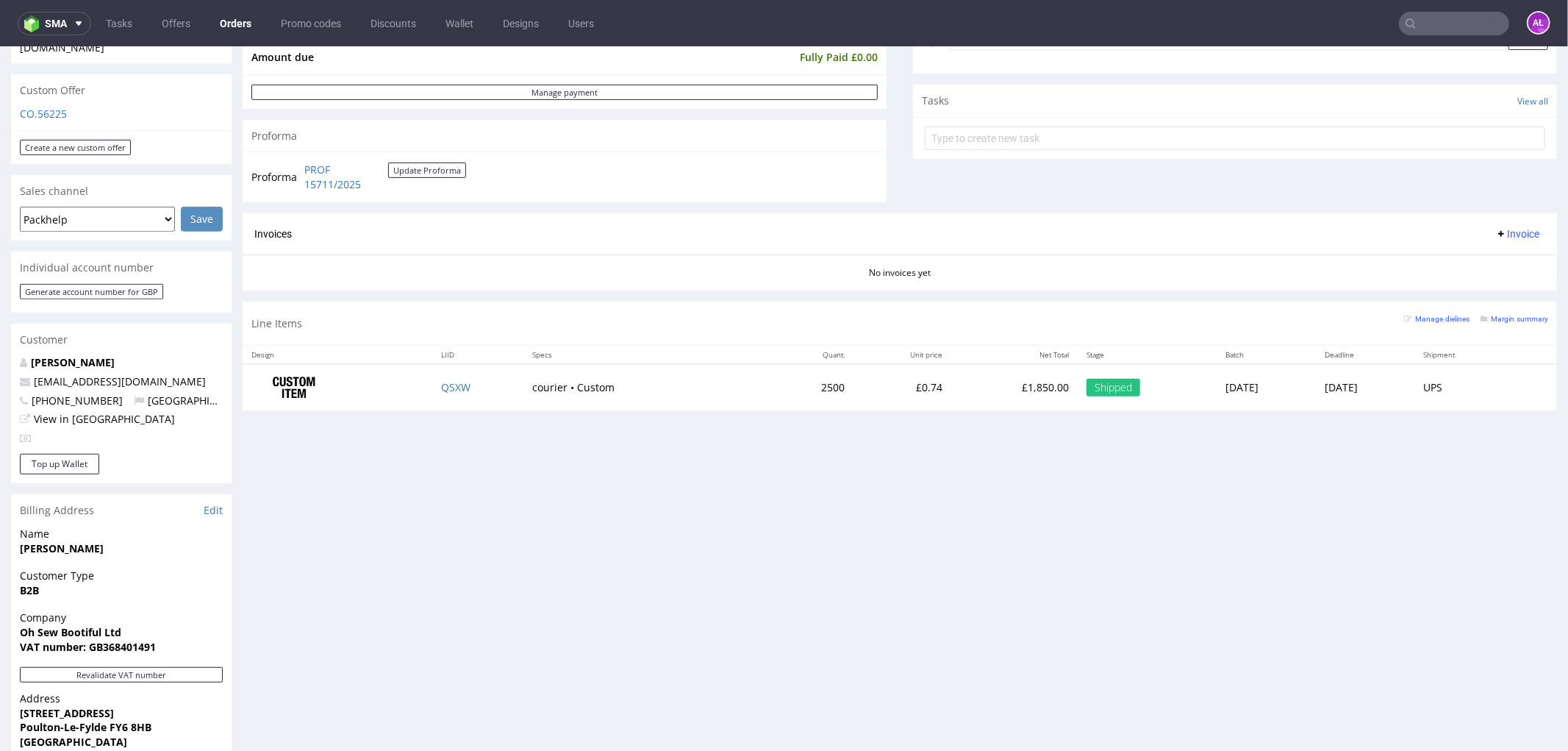
click at [1496, 234] on span "Invoice" at bounding box center [1517, 233] width 44 height 12
click at [1496, 284] on span "Upload" at bounding box center [1493, 291] width 72 height 15
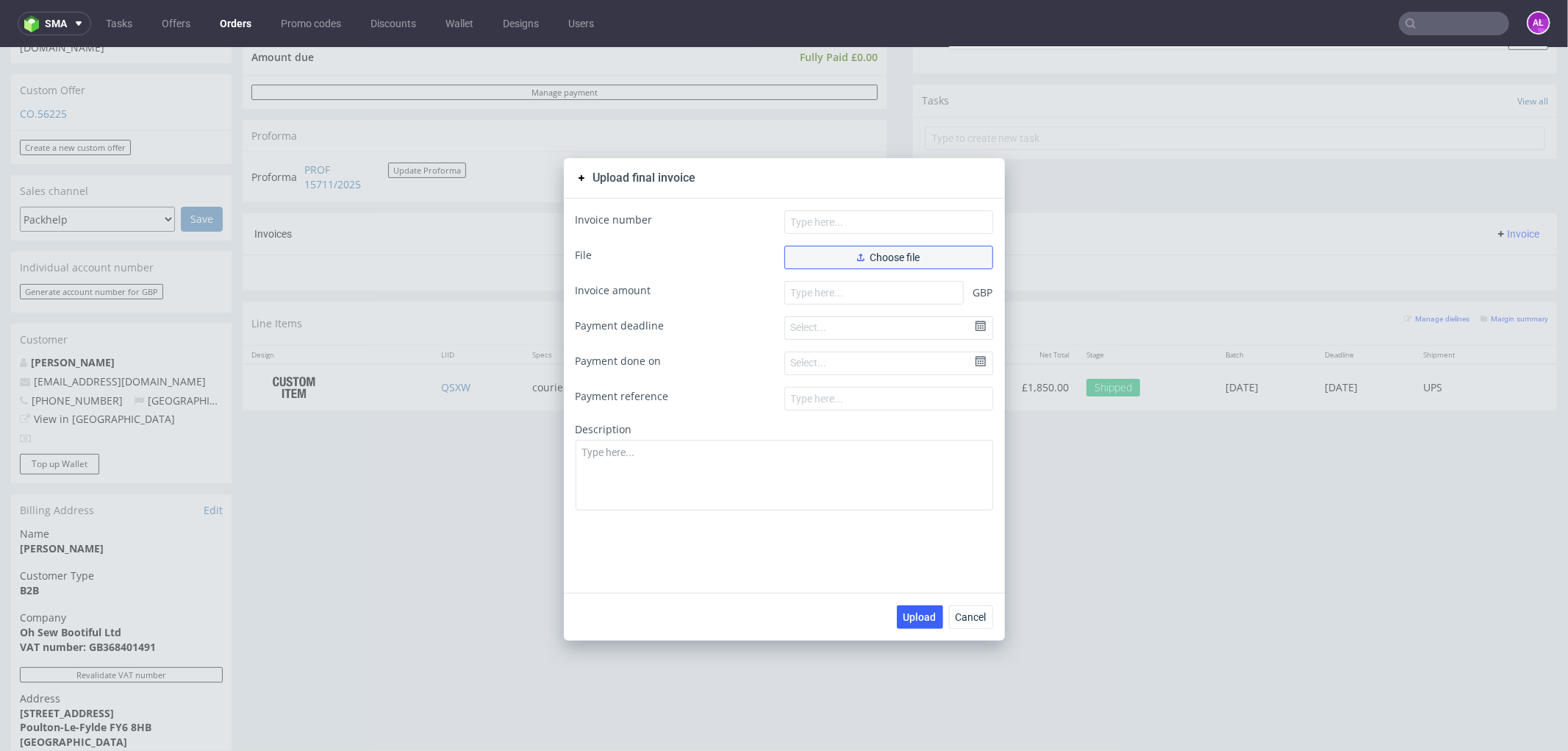
click at [916, 260] on button "Choose file" at bounding box center [889, 257] width 209 height 24
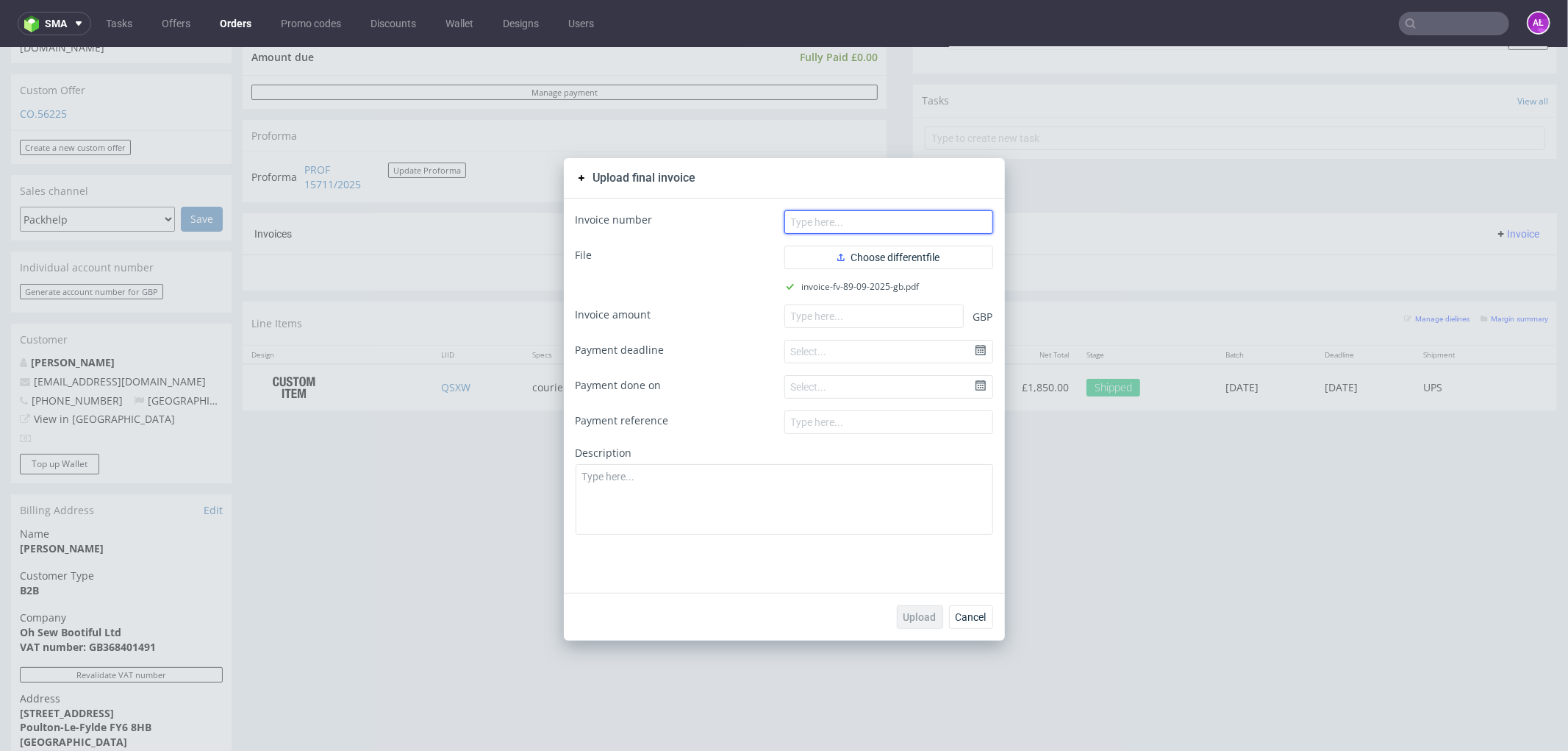
click at [896, 225] on input "text" at bounding box center [889, 222] width 209 height 24
paste input "FV 89/09/2025/GB"
type input "FV 89/09/2025/GB"
drag, startPoint x: 795, startPoint y: 317, endPoint x: 813, endPoint y: 324, distance: 19.3
click at [796, 317] on input "number" at bounding box center [874, 316] width 179 height 24
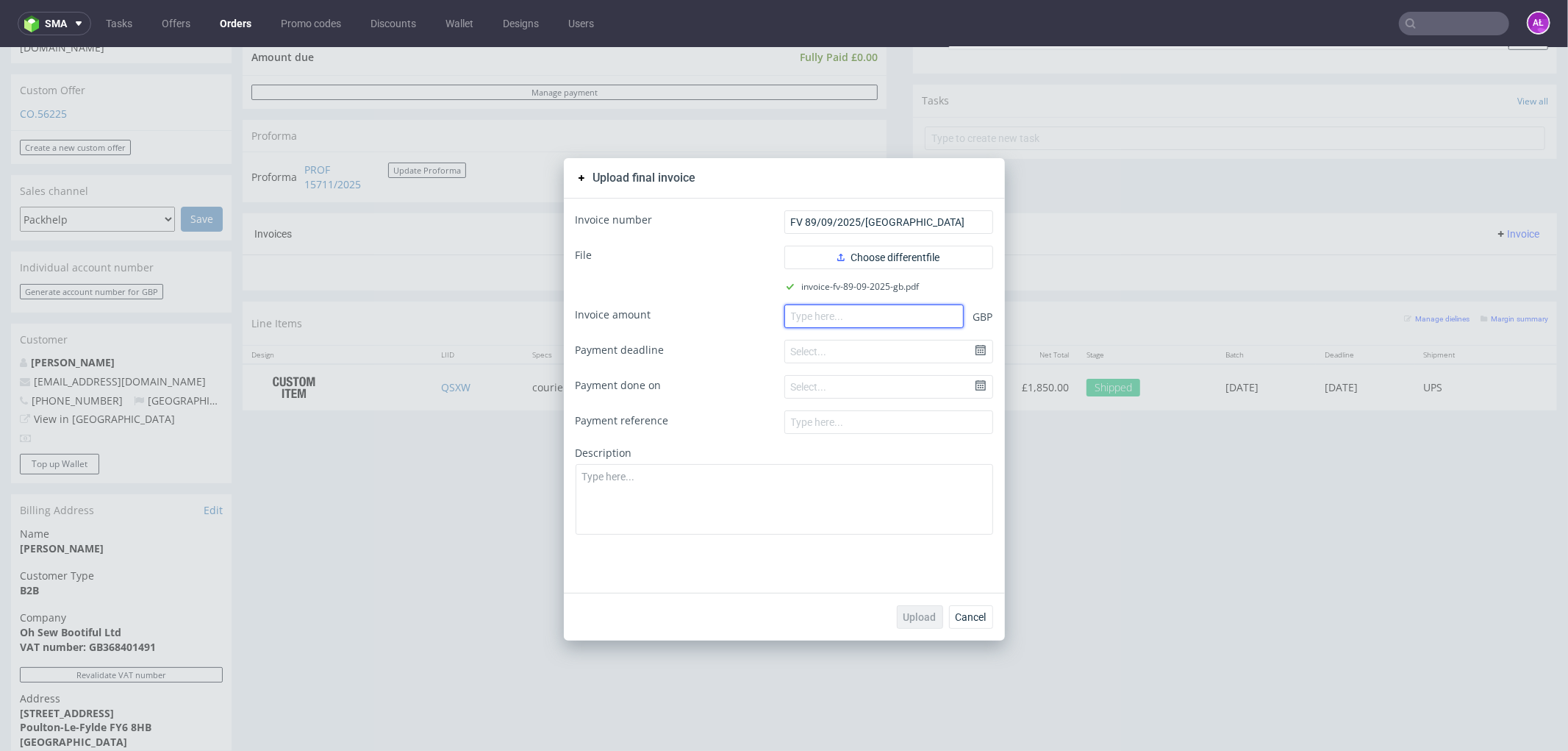
paste input "2.22000"
click at [795, 321] on input "2.22000" at bounding box center [874, 316] width 179 height 24
click at [810, 321] on input "222000" at bounding box center [874, 316] width 179 height 24
type input "2220.00"
click at [912, 615] on span "Upload" at bounding box center [920, 617] width 33 height 10
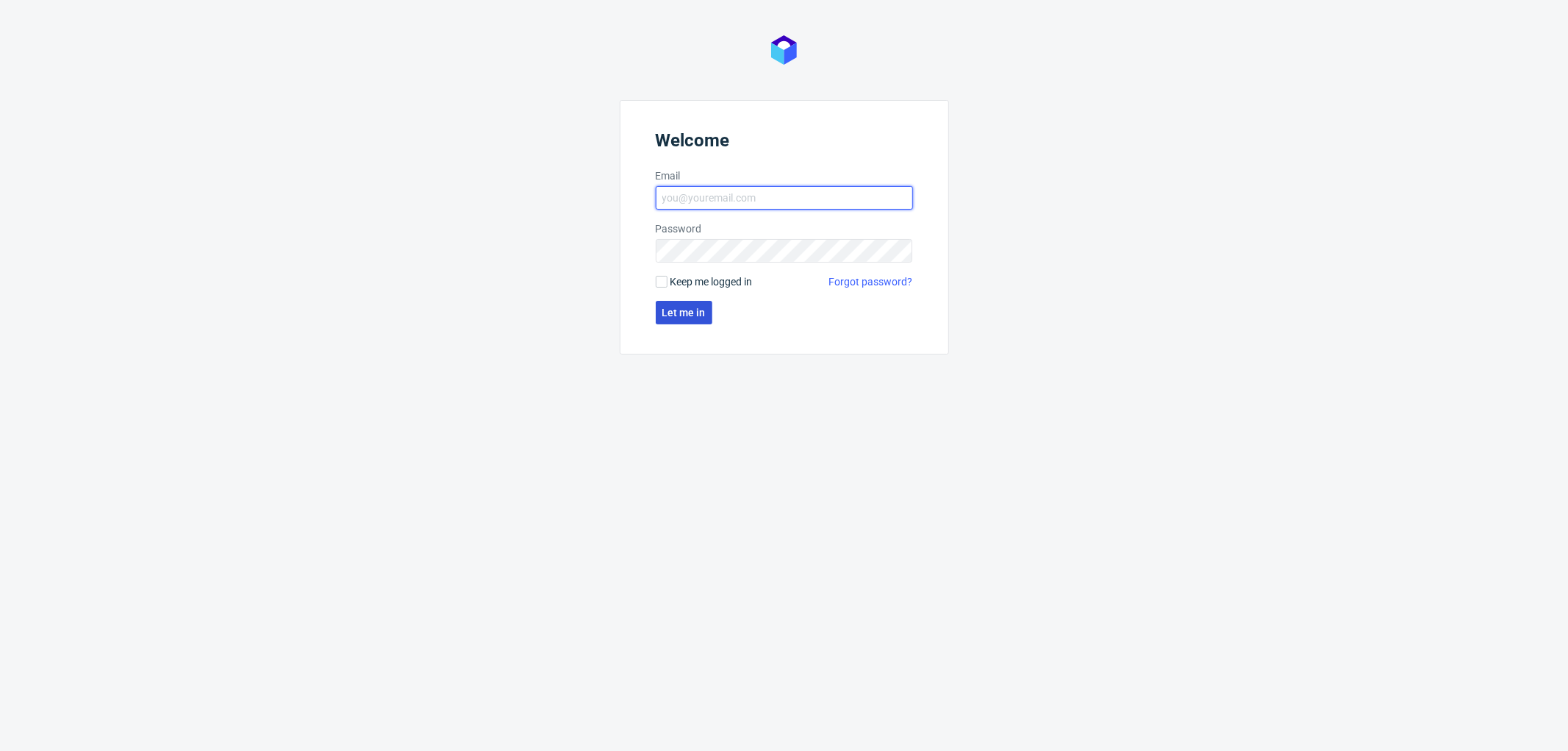
type input "aleksandra.letowska@packhelp.com"
click at [682, 317] on span "Let me in" at bounding box center [684, 313] width 43 height 10
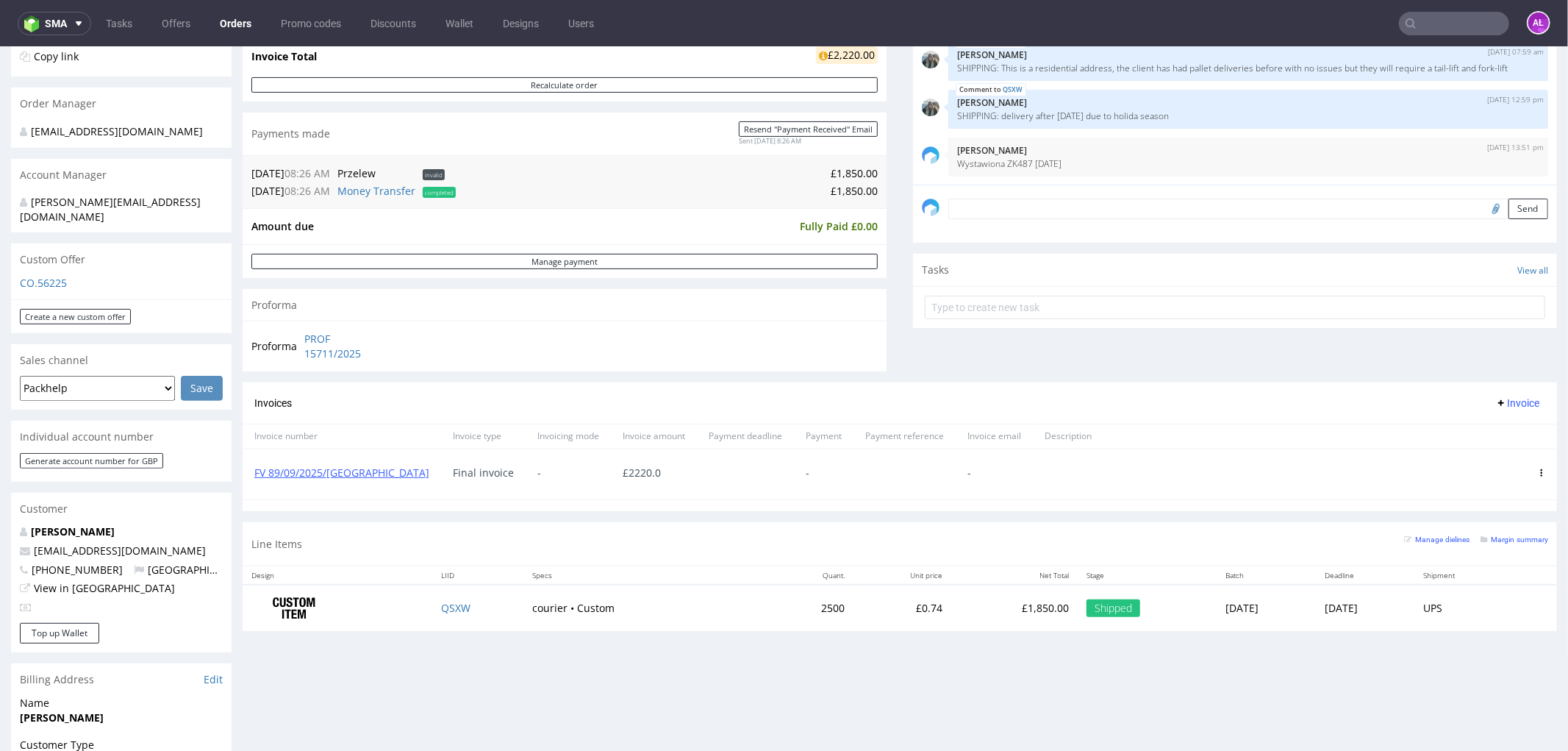
scroll to position [326, 0]
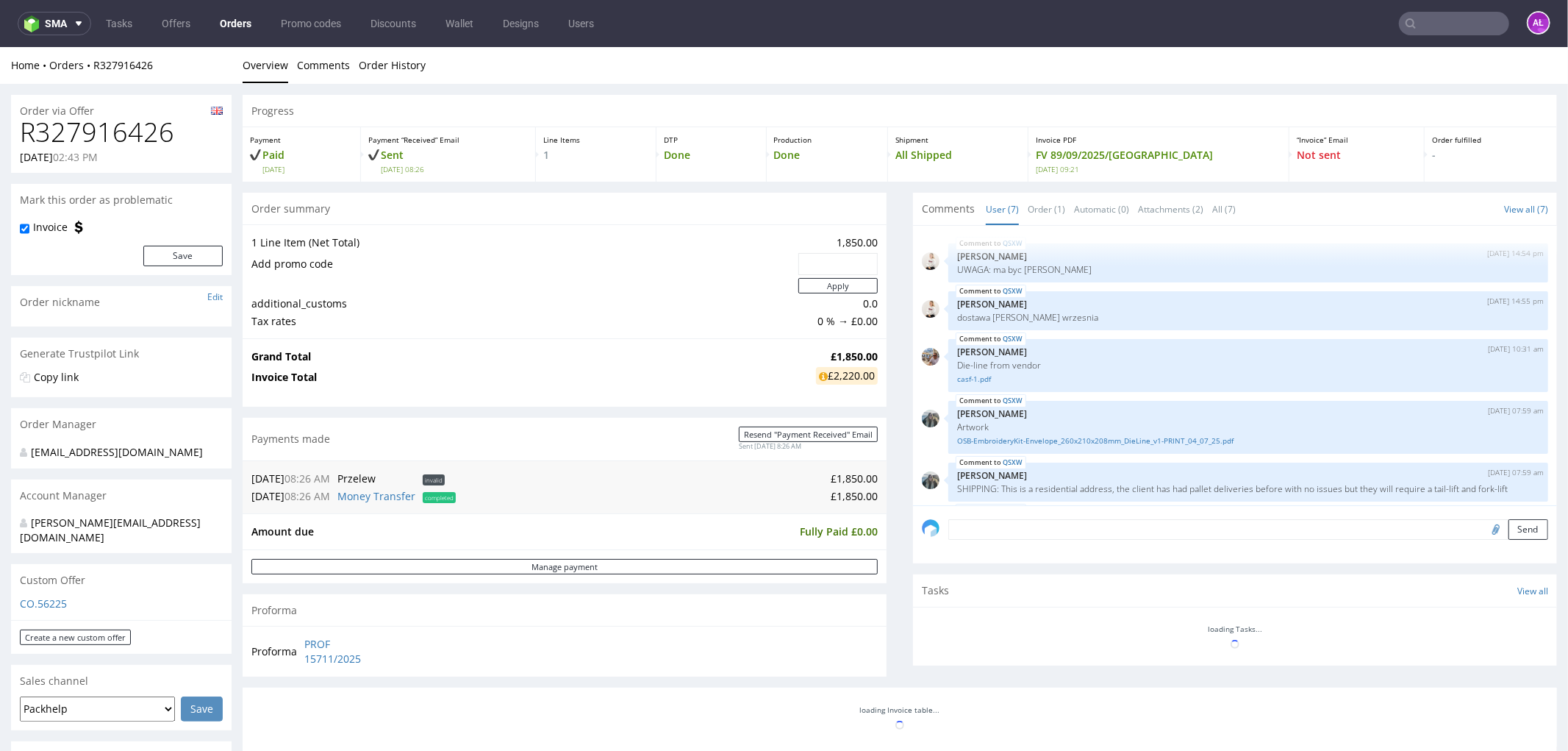
scroll to position [100, 0]
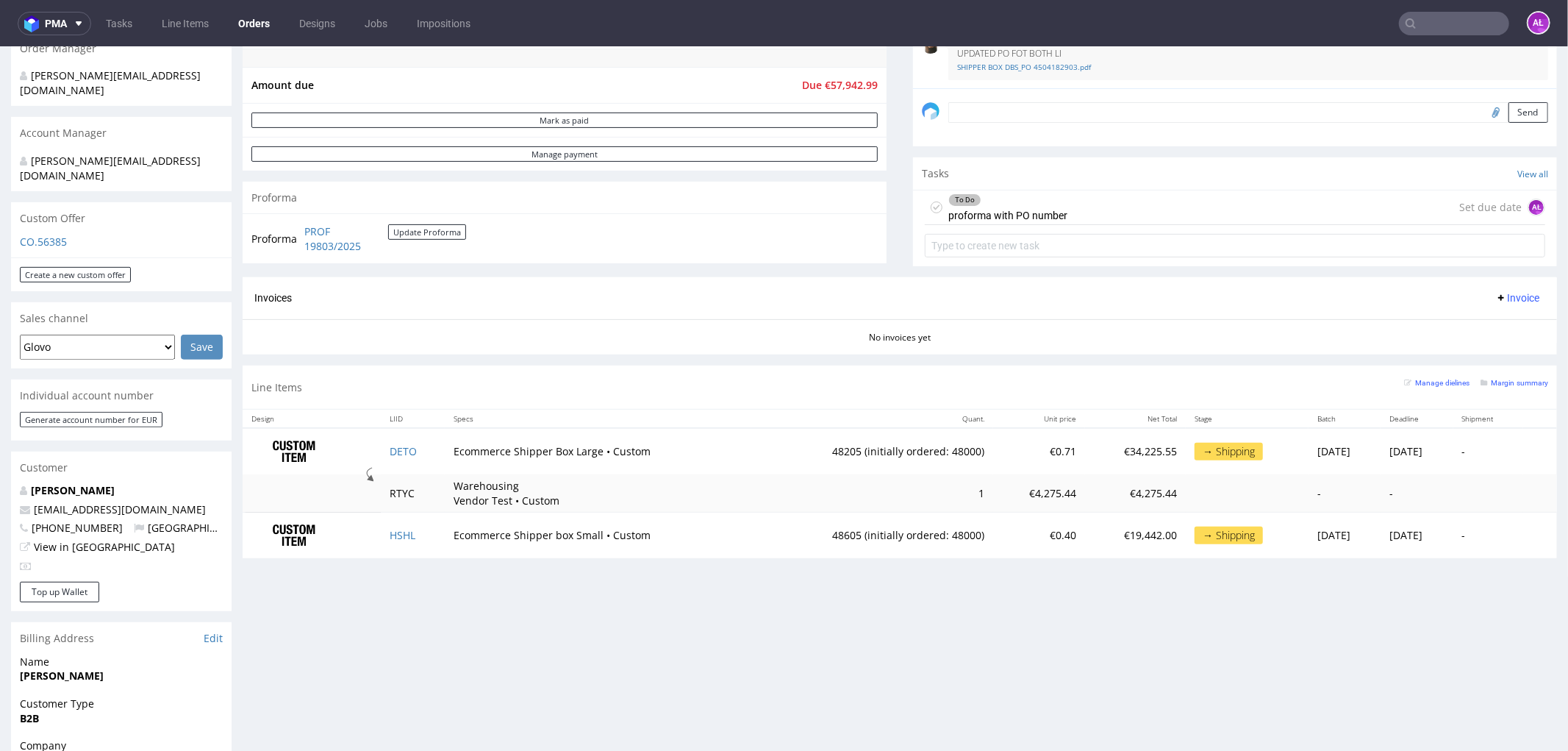
scroll to position [408, 0]
drag, startPoint x: 298, startPoint y: 227, endPoint x: 387, endPoint y: 253, distance: 92.7
click at [387, 253] on div "Proforma PROF 19803/2025 Update Proforma" at bounding box center [564, 234] width 644 height 50
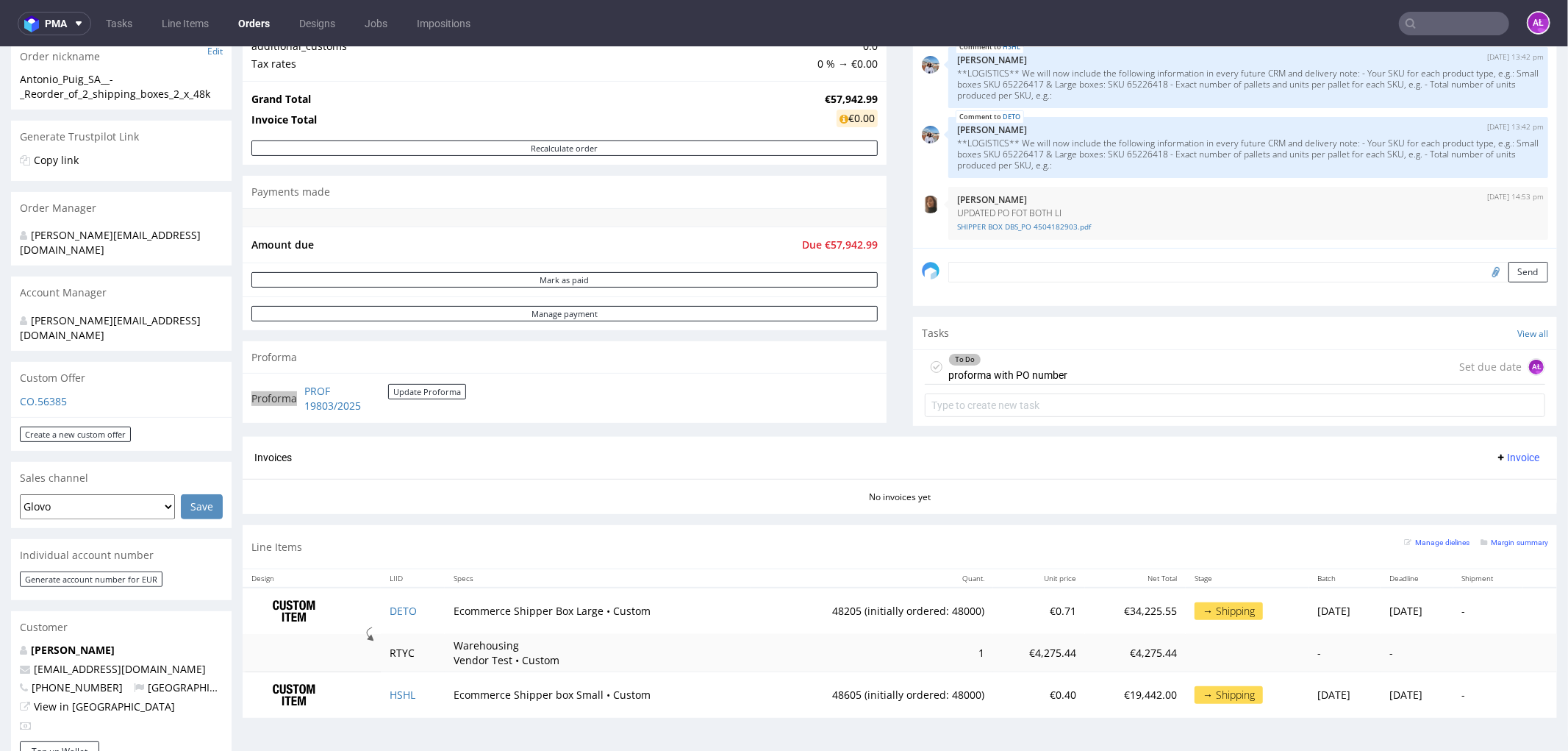
scroll to position [245, 0]
click at [1012, 367] on div "To Do proforma with PO number" at bounding box center [1008, 367] width 119 height 34
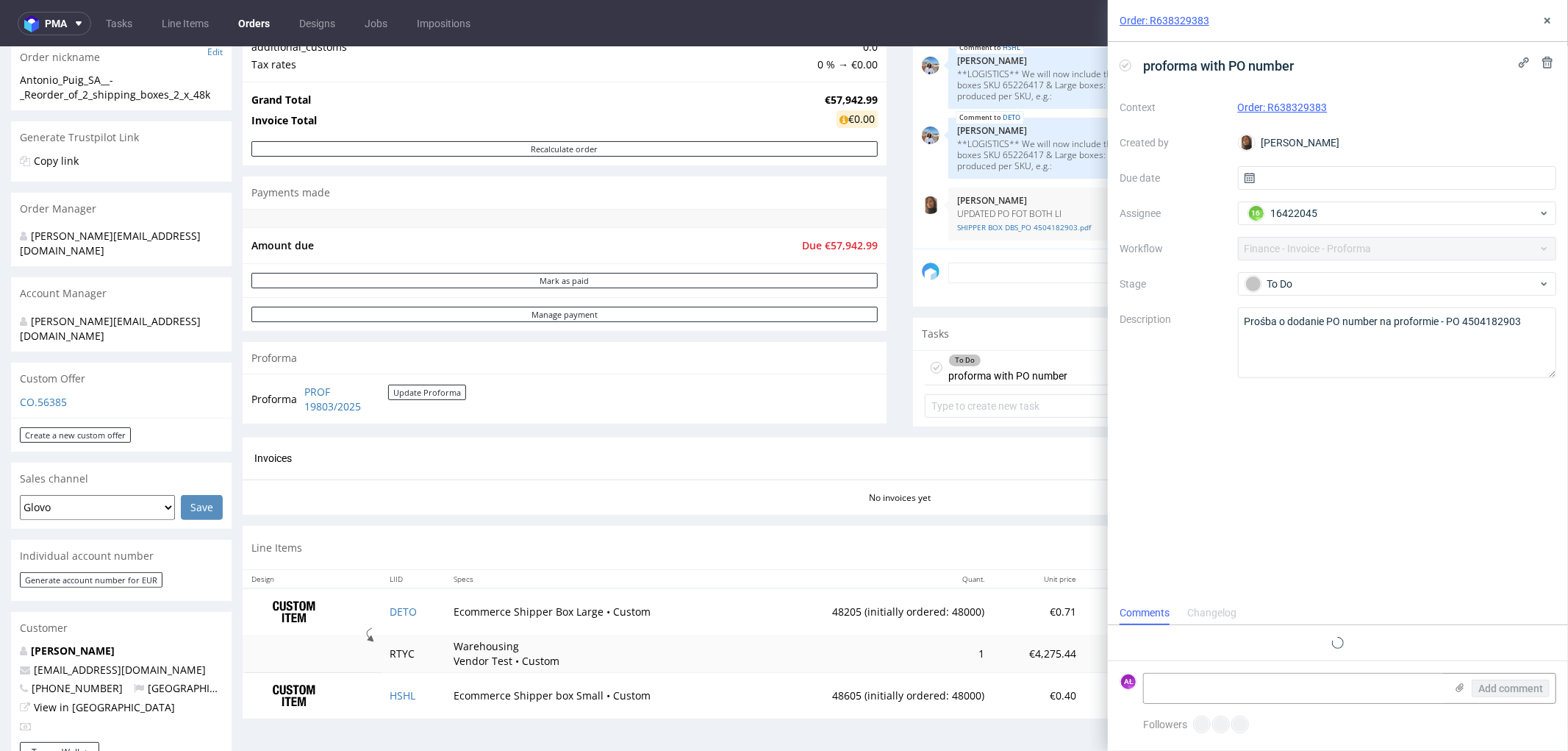
scroll to position [11, 0]
drag, startPoint x: 1529, startPoint y: 324, endPoint x: 1447, endPoint y: 328, distance: 82.1
click at [1447, 328] on textarea "Prośba o dodanie PO number na proformie - PO 4504182903" at bounding box center [1398, 343] width 319 height 71
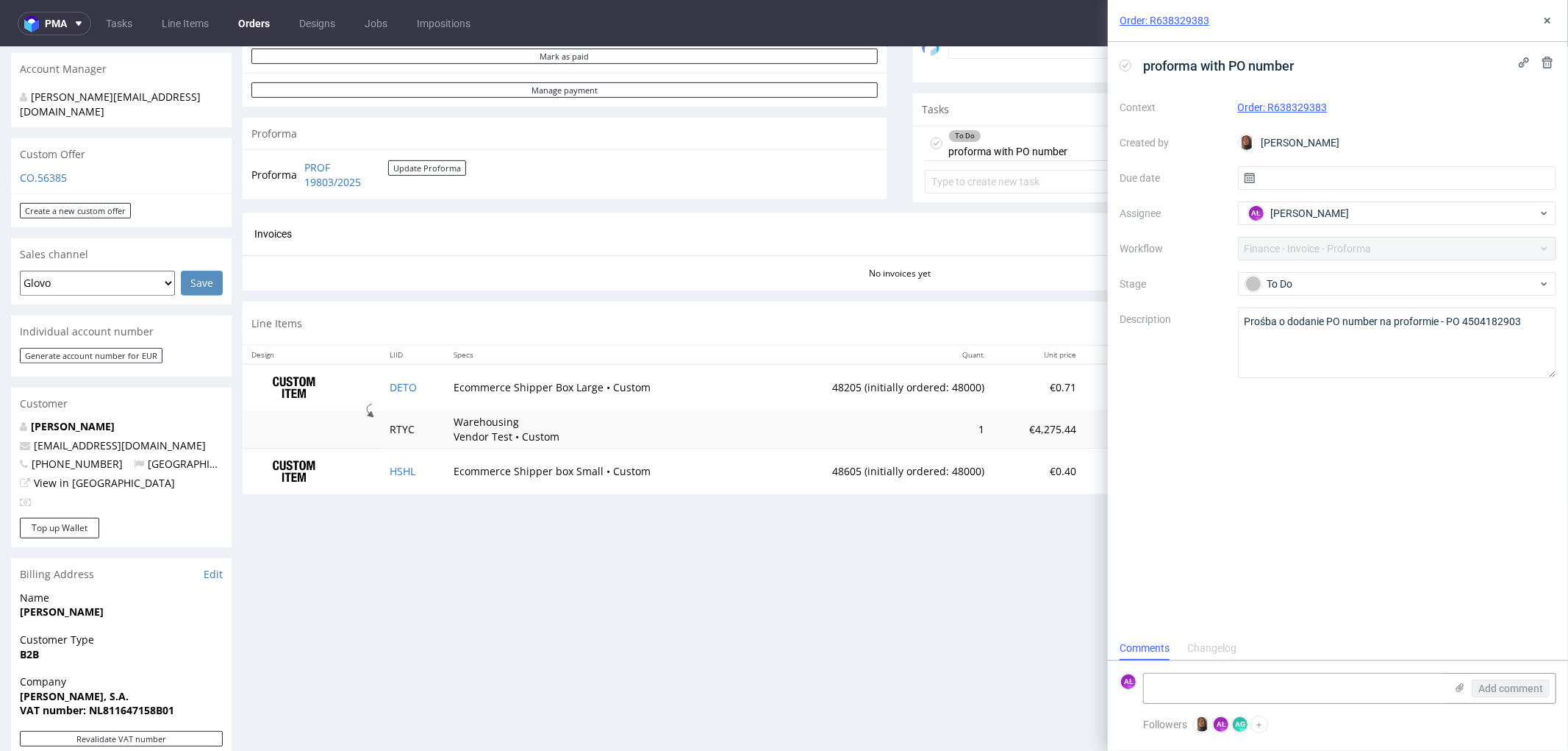
scroll to position [326, 0]
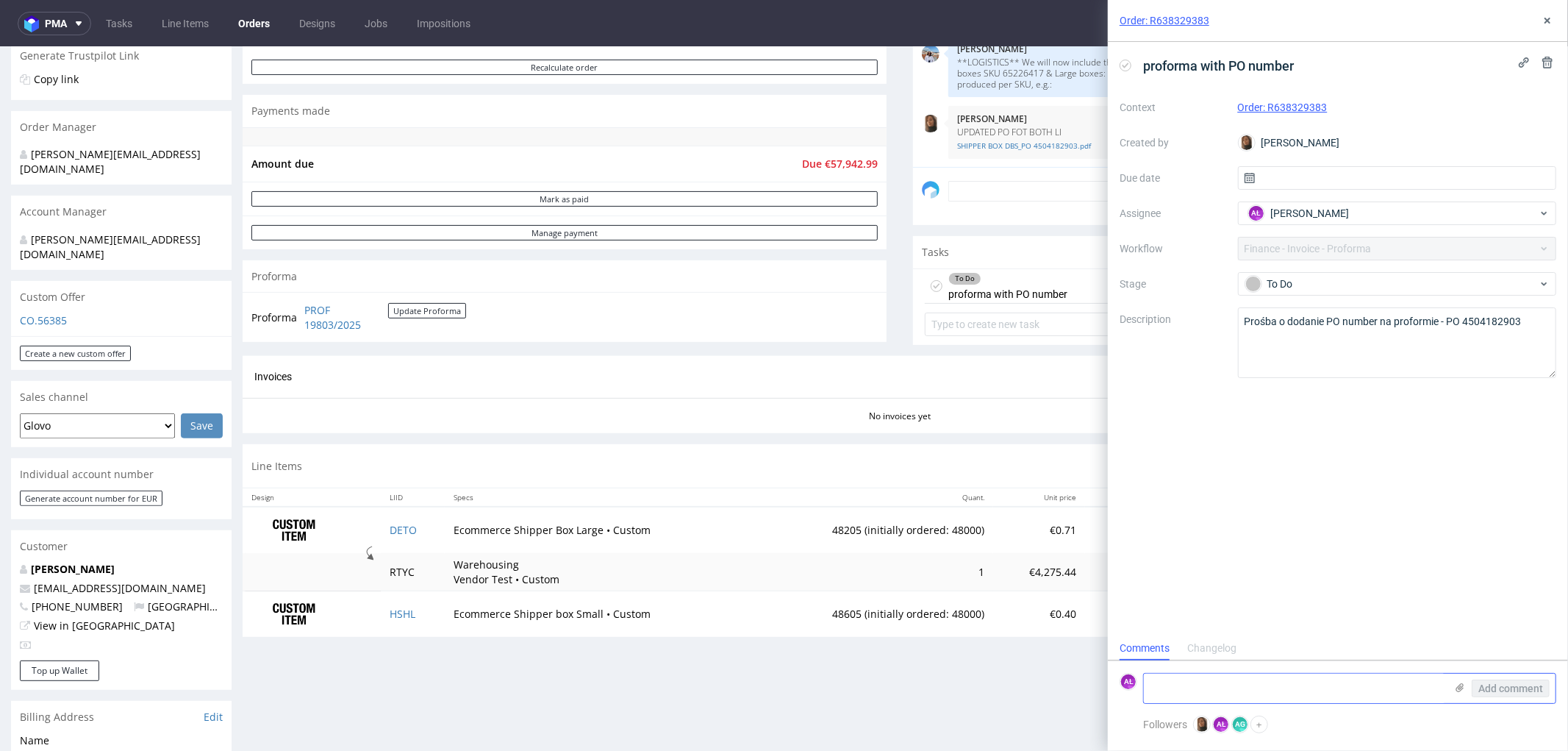
click at [1458, 685] on use at bounding box center [1461, 688] width 8 height 9
click at [0, 0] on input "file" at bounding box center [0, 0] width 0 height 0
click at [1507, 691] on span "Add comment" at bounding box center [1511, 688] width 65 height 10
click at [1125, 63] on icon at bounding box center [1125, 66] width 12 height 12
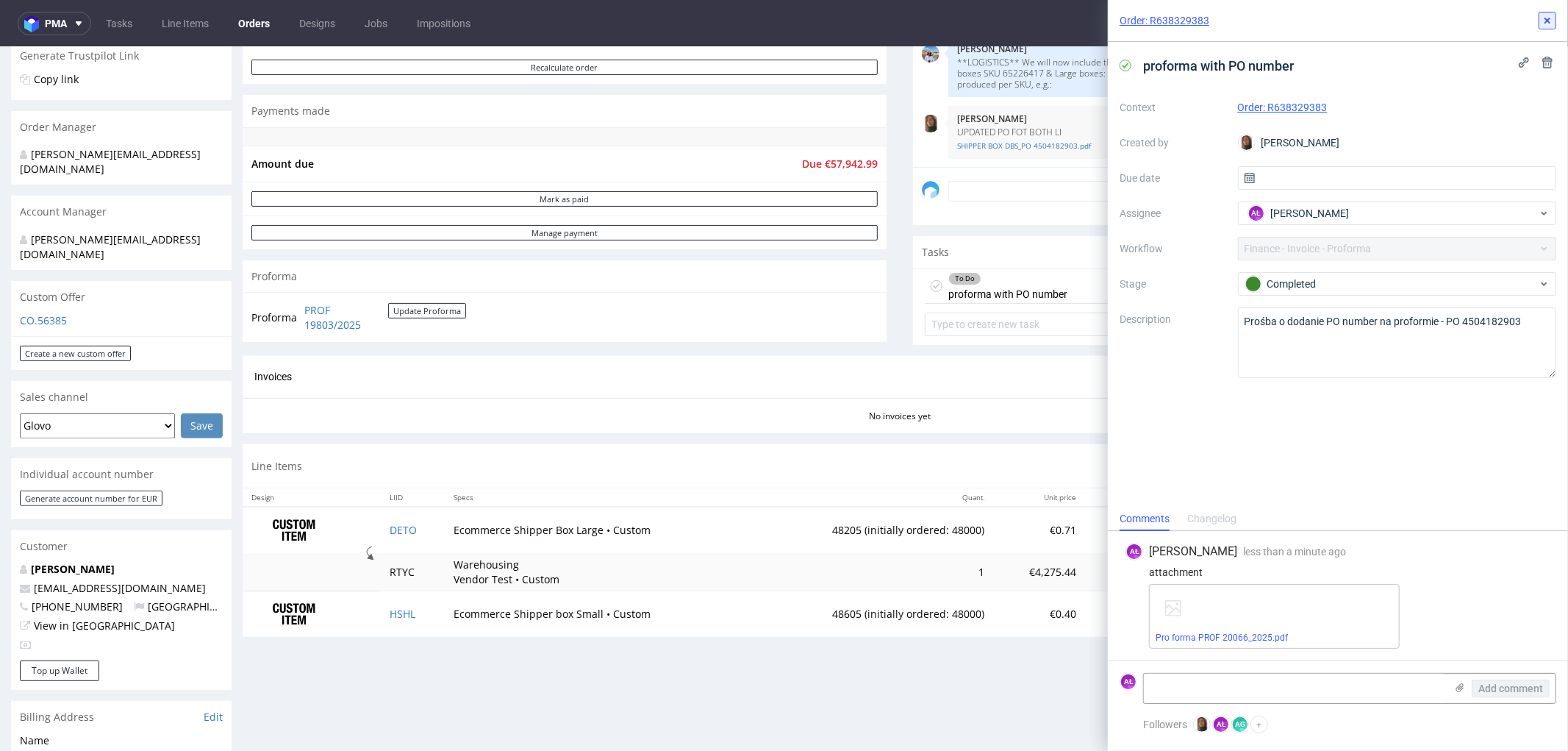
click at [1546, 18] on icon at bounding box center [1548, 21] width 12 height 12
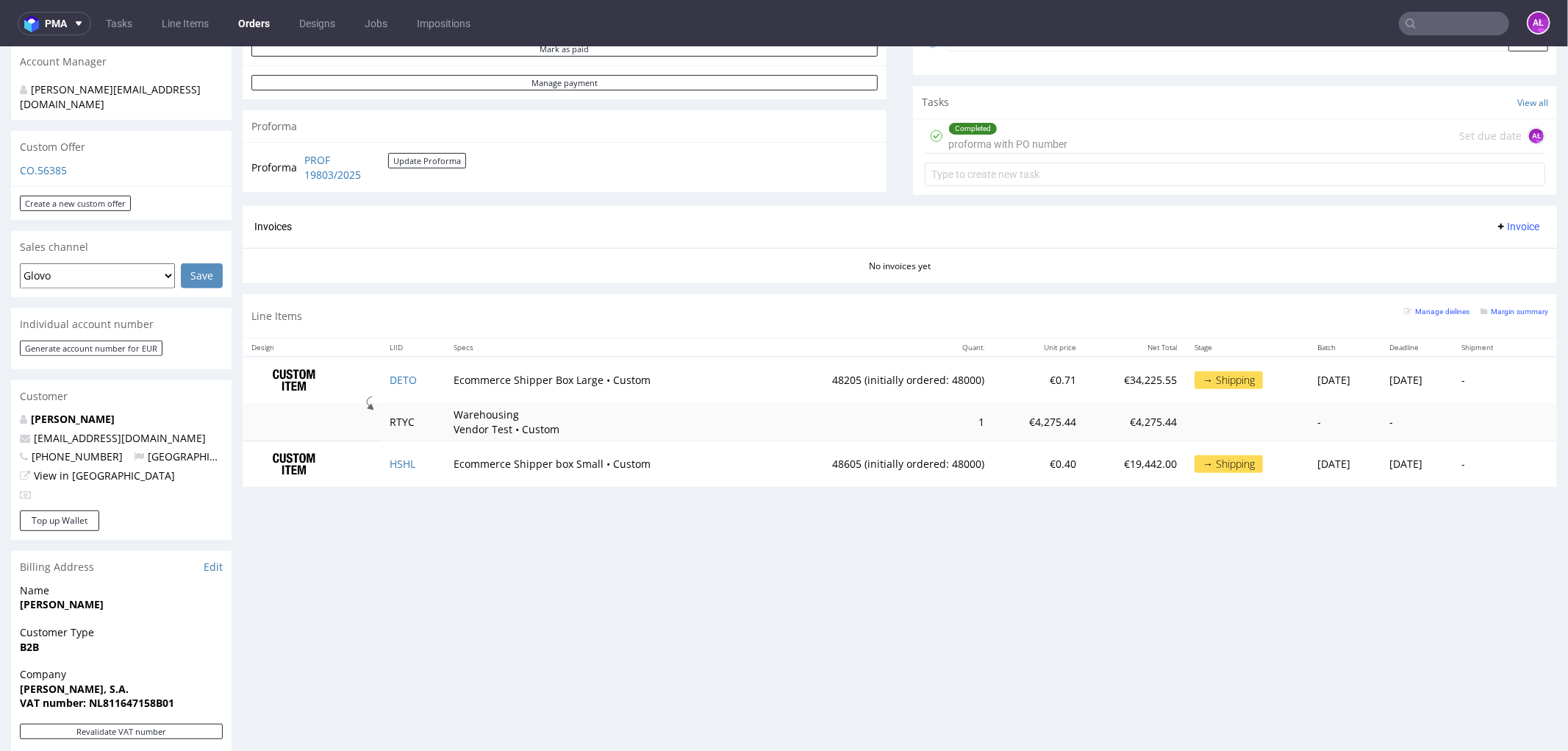
scroll to position [653, 0]
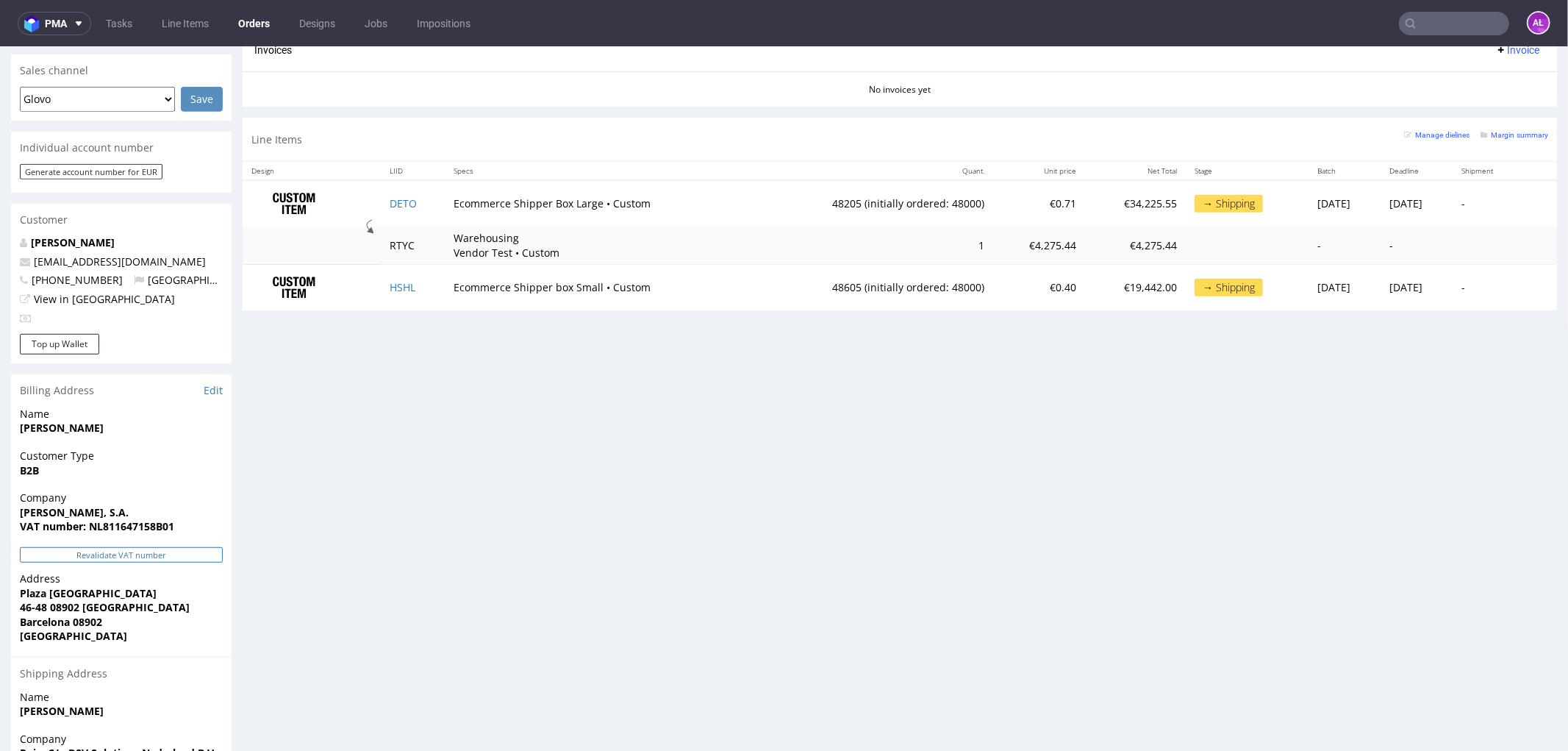
click at [196, 546] on button "Revalidate VAT number" at bounding box center [122, 554] width 203 height 16
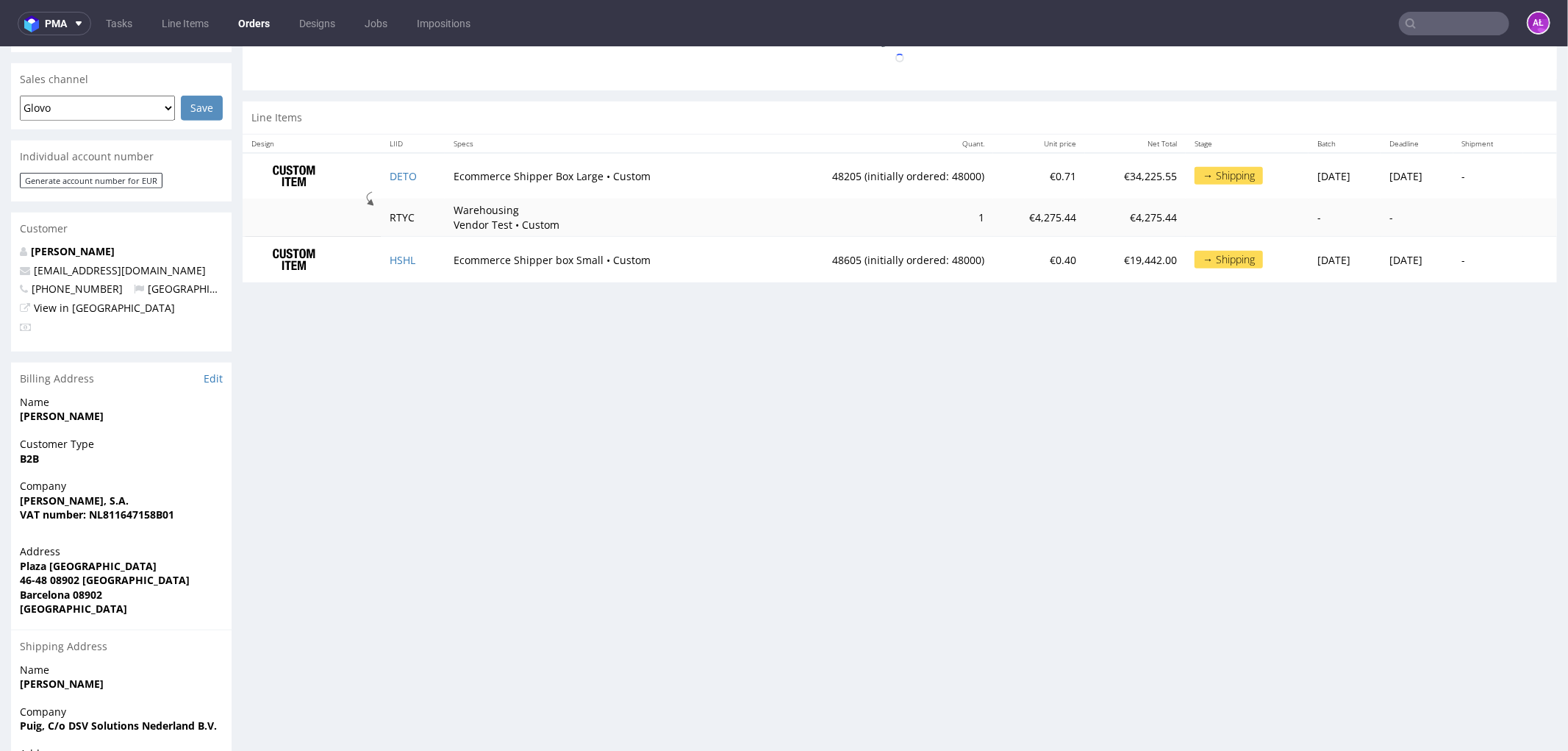
scroll to position [417, 0]
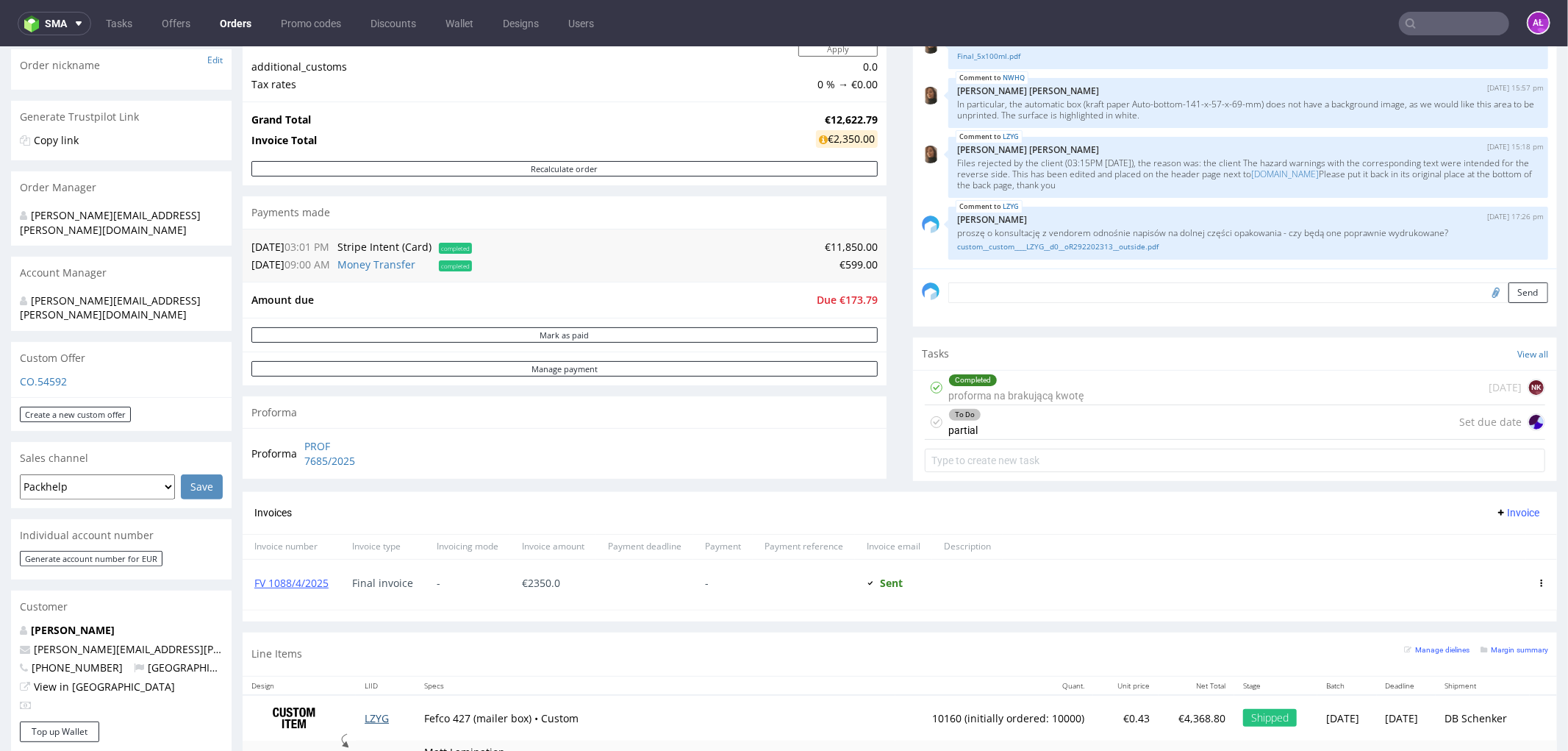
scroll to position [490, 0]
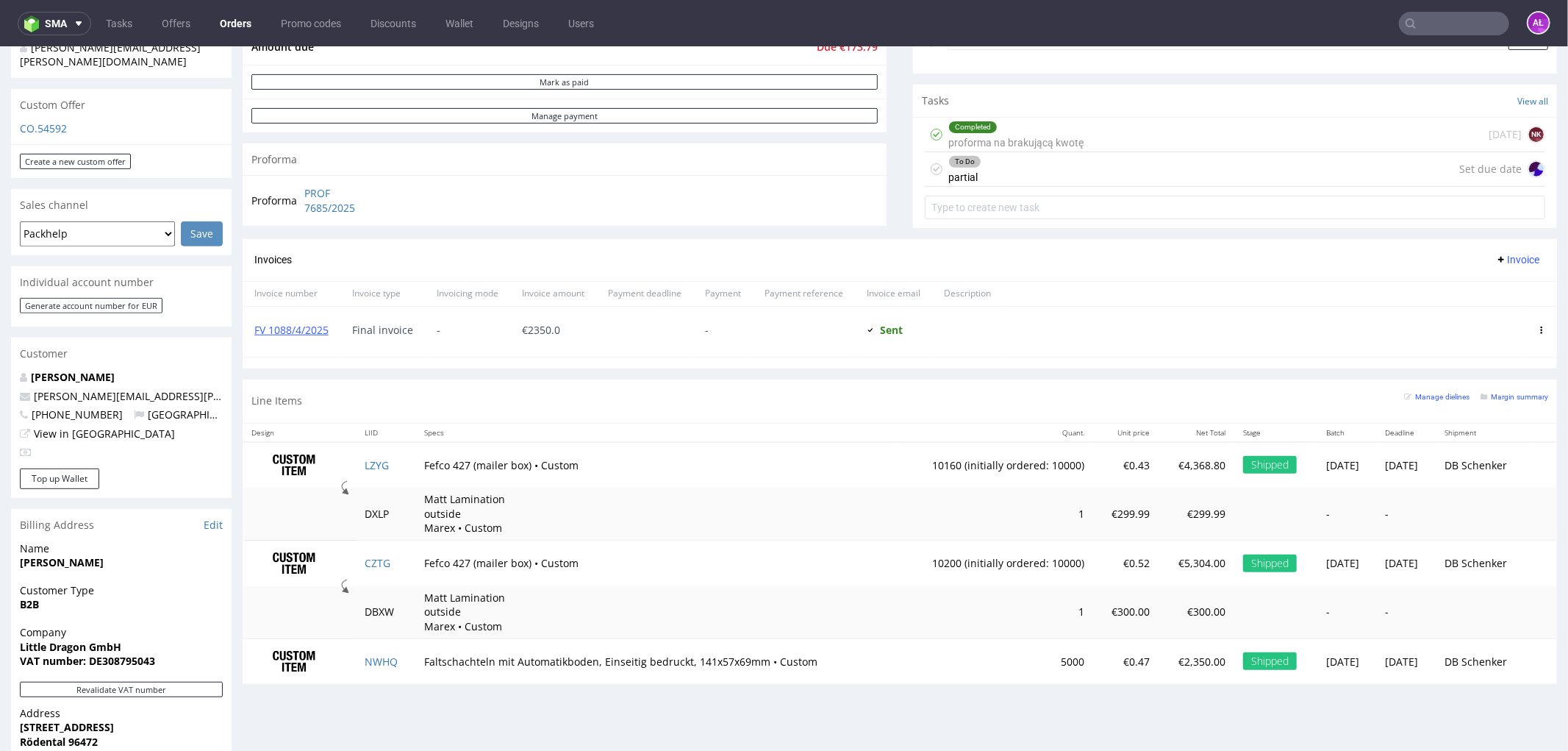
click at [958, 165] on div "To Do" at bounding box center [965, 161] width 31 height 12
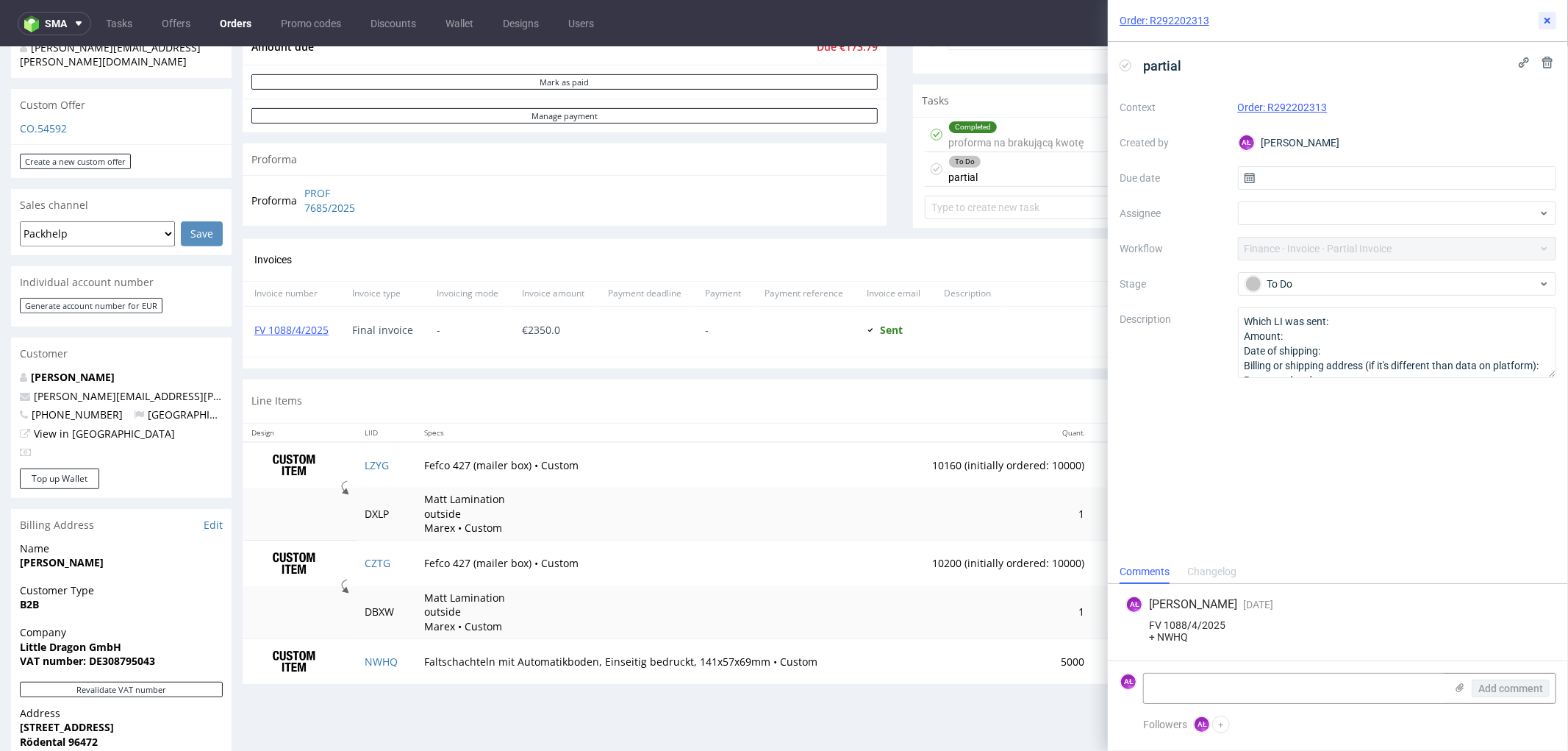
click at [1546, 20] on icon at bounding box center [1548, 21] width 12 height 12
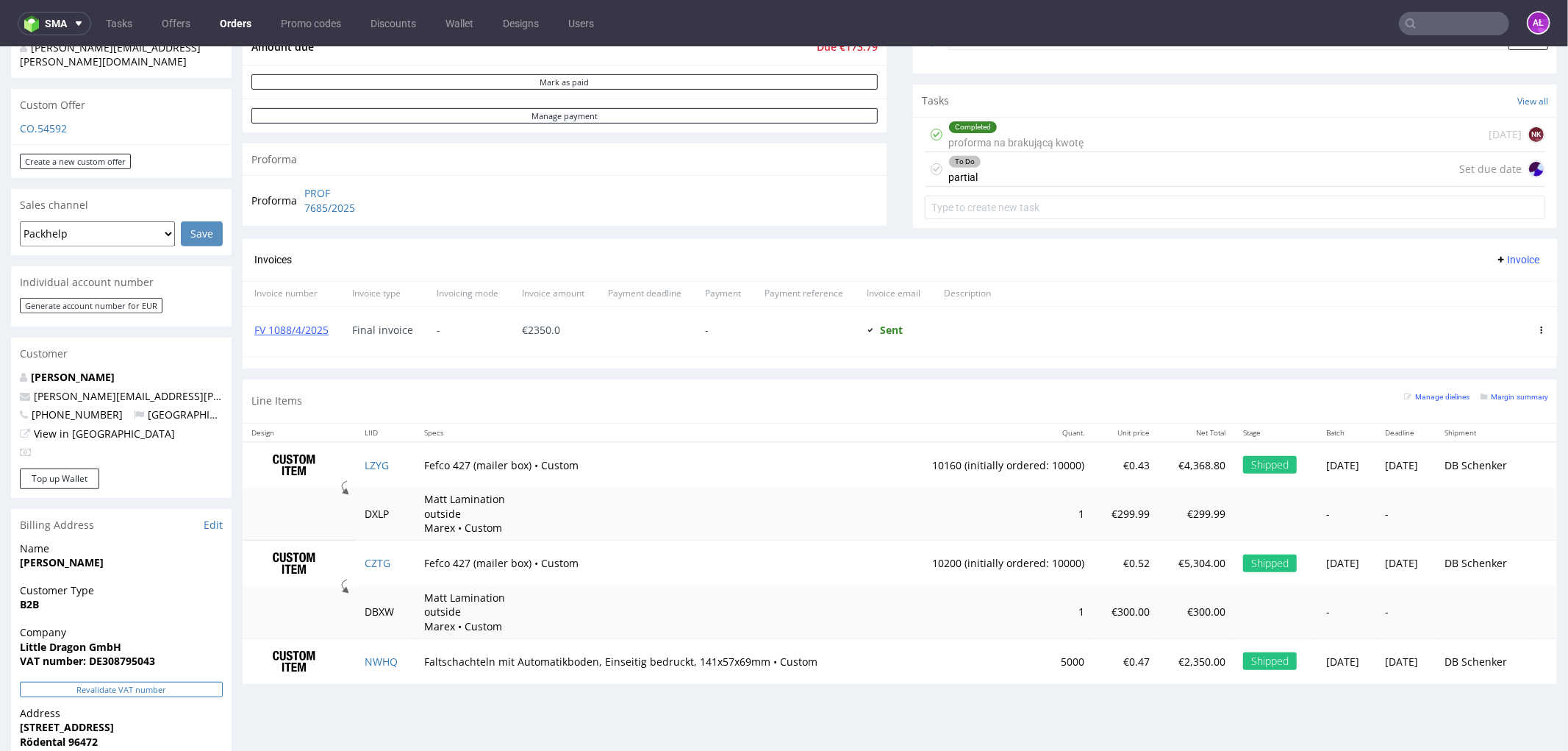
click at [210, 681] on button "Revalidate VAT number" at bounding box center [122, 688] width 203 height 16
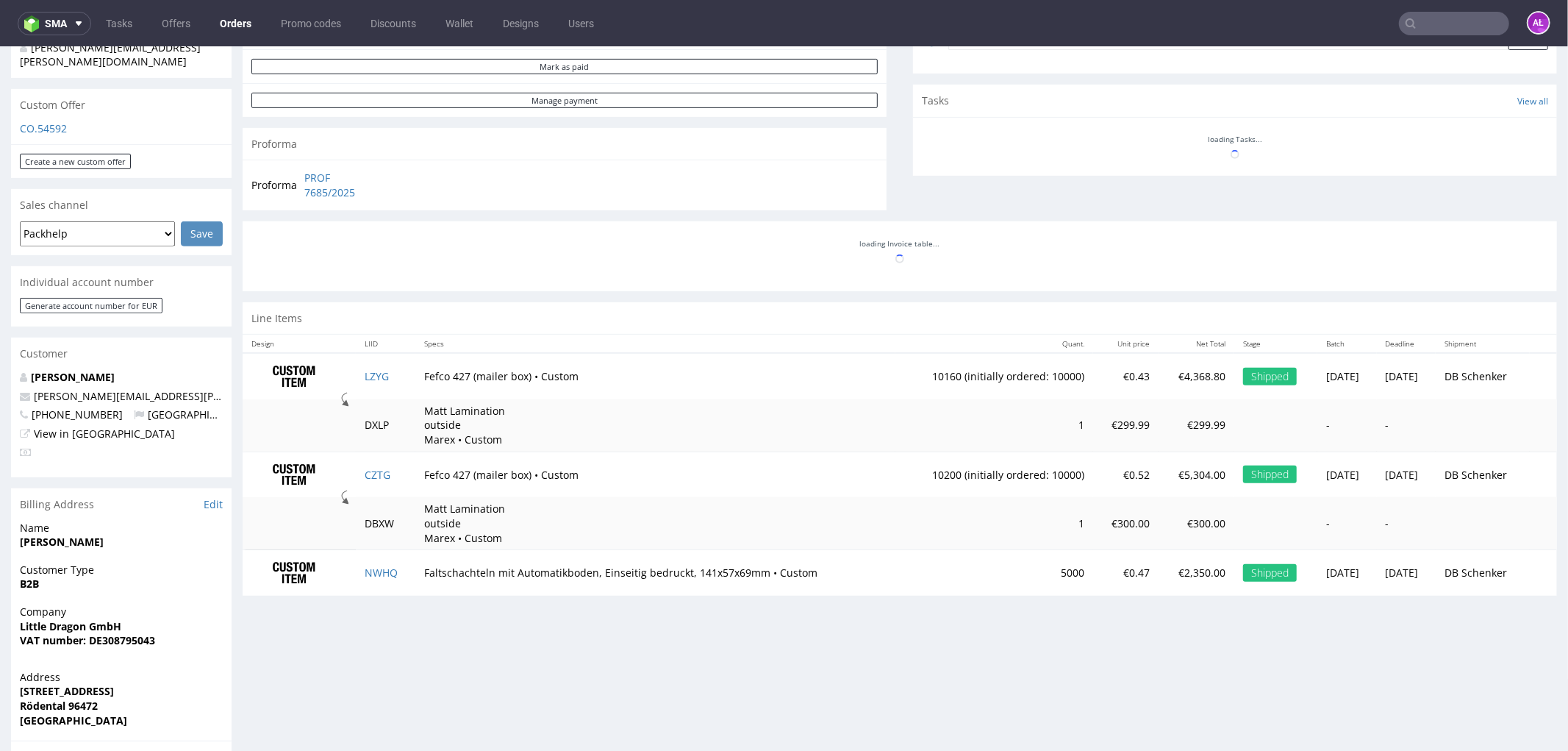
scroll to position [362, 0]
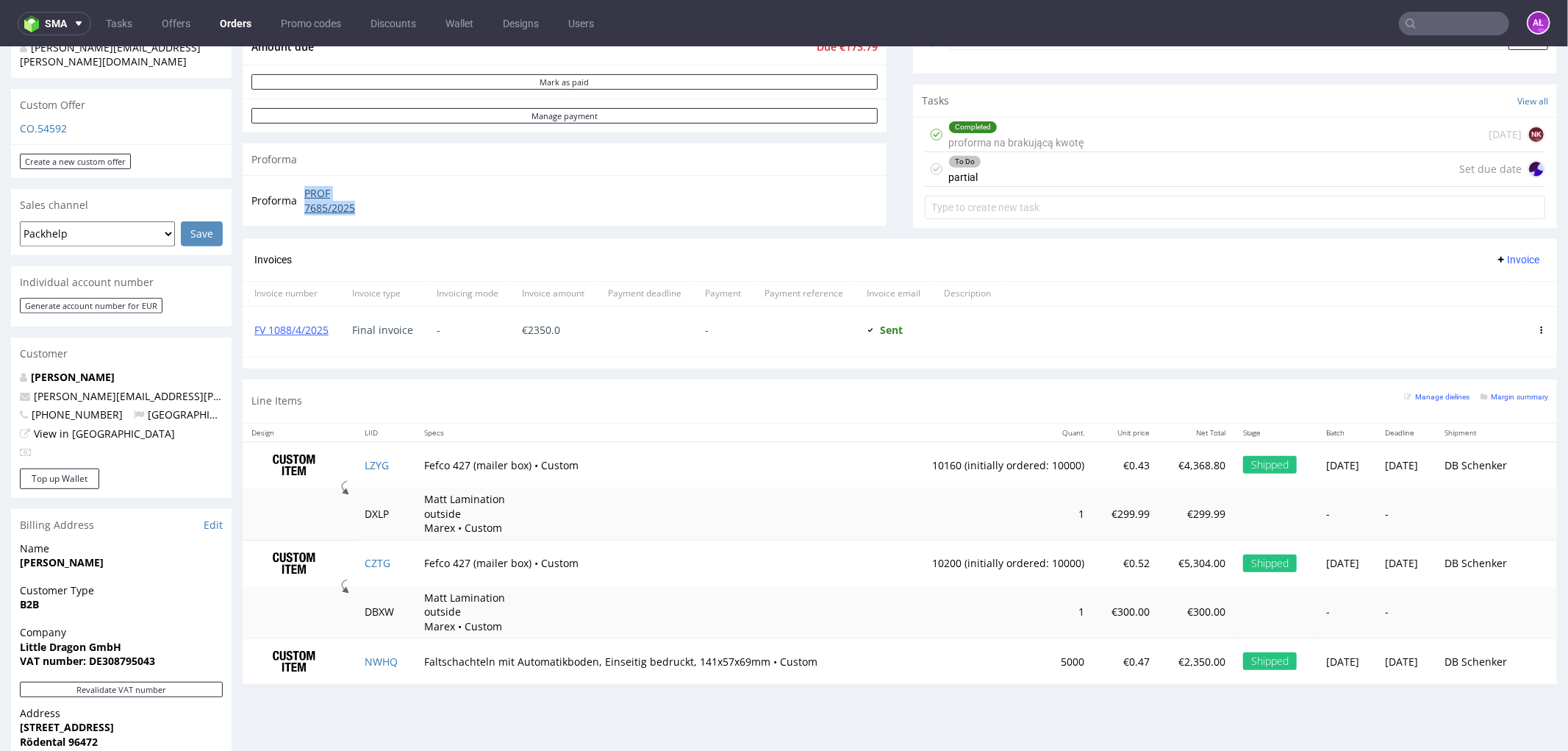
drag, startPoint x: 302, startPoint y: 190, endPoint x: 382, endPoint y: 210, distance: 82.5
click at [382, 210] on td "PROF 7685/2025" at bounding box center [342, 199] width 82 height 31
copy link "PROF 7685/2025"
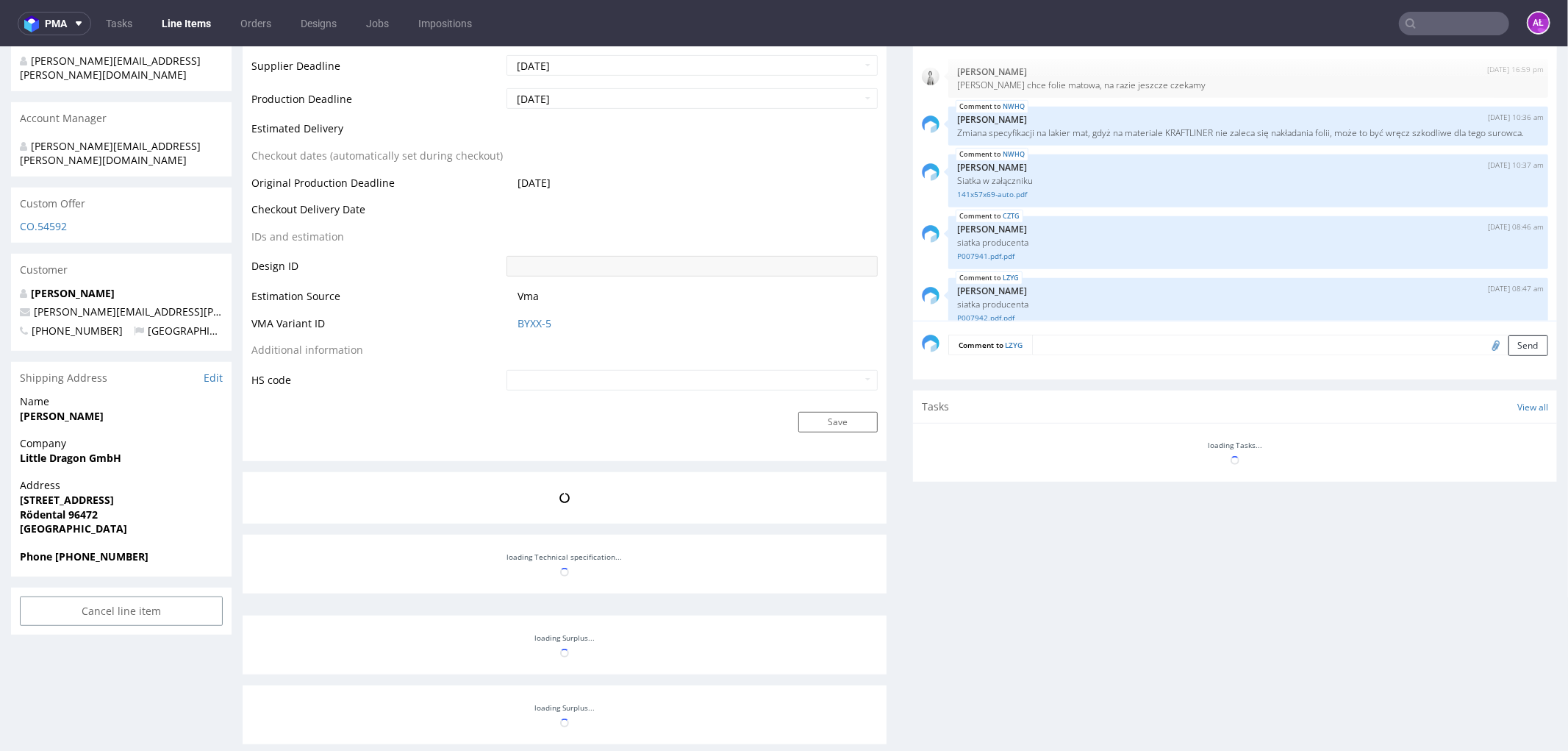
scroll to position [362, 0]
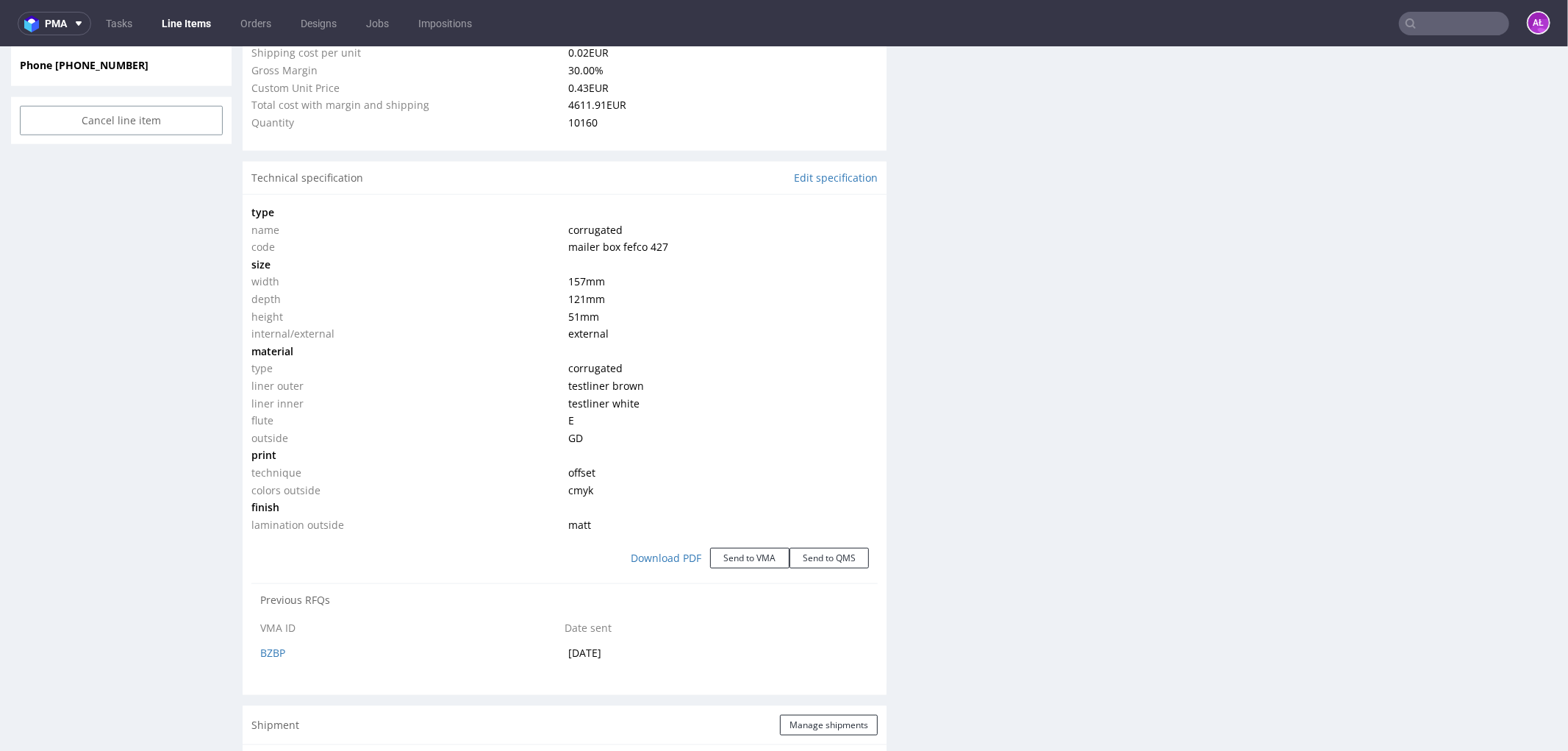
type input "10160"
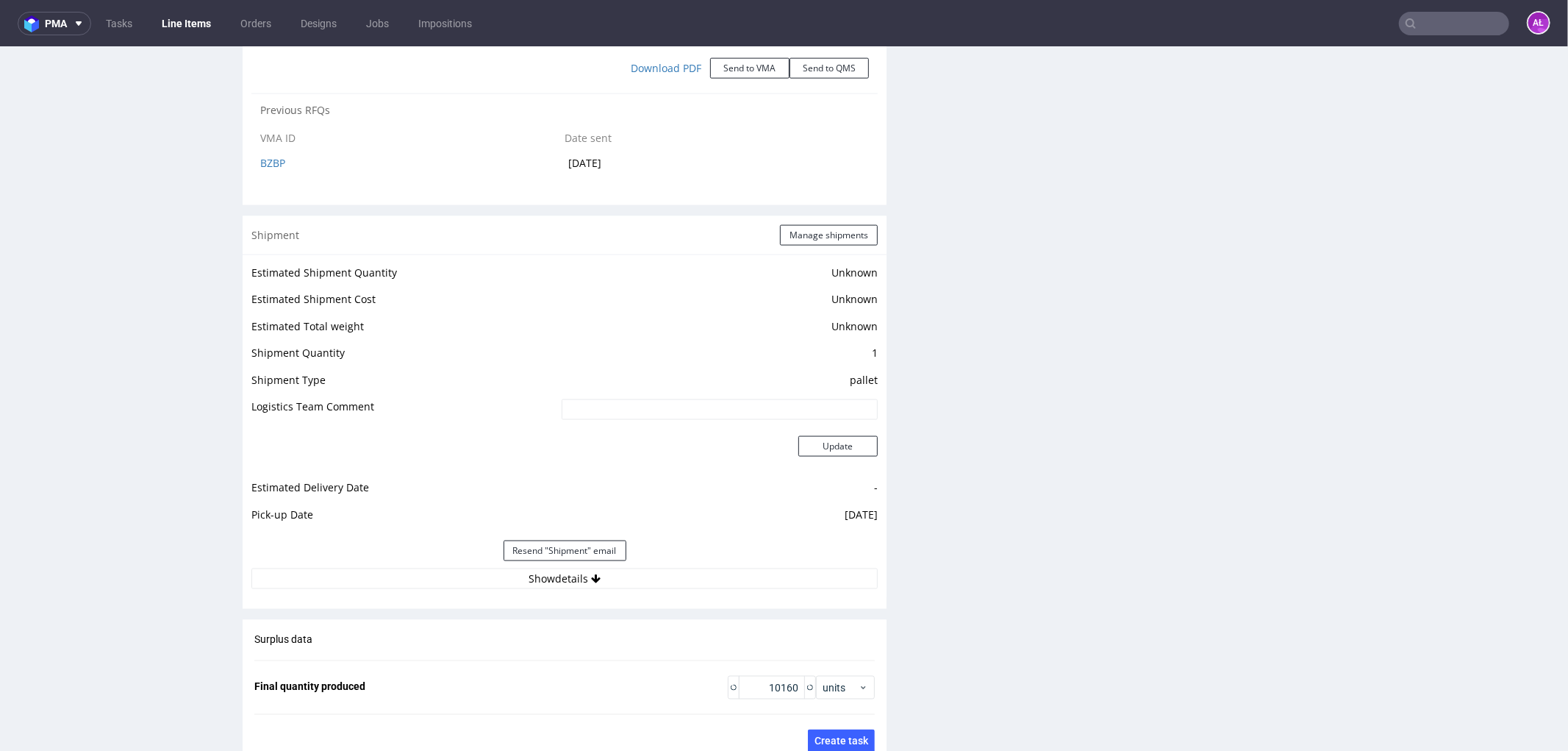
select select "in_progress"
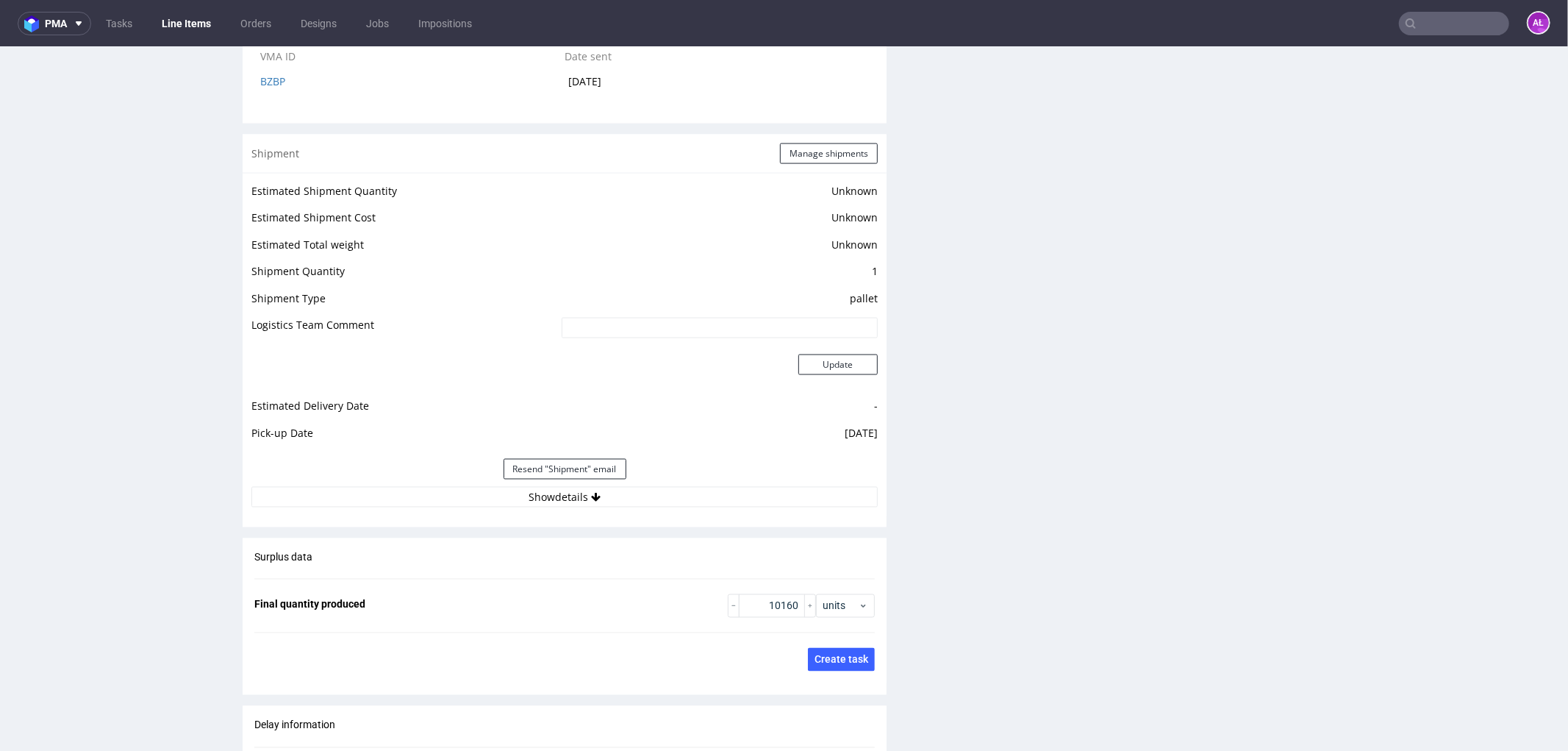
scroll to position [2180, 0]
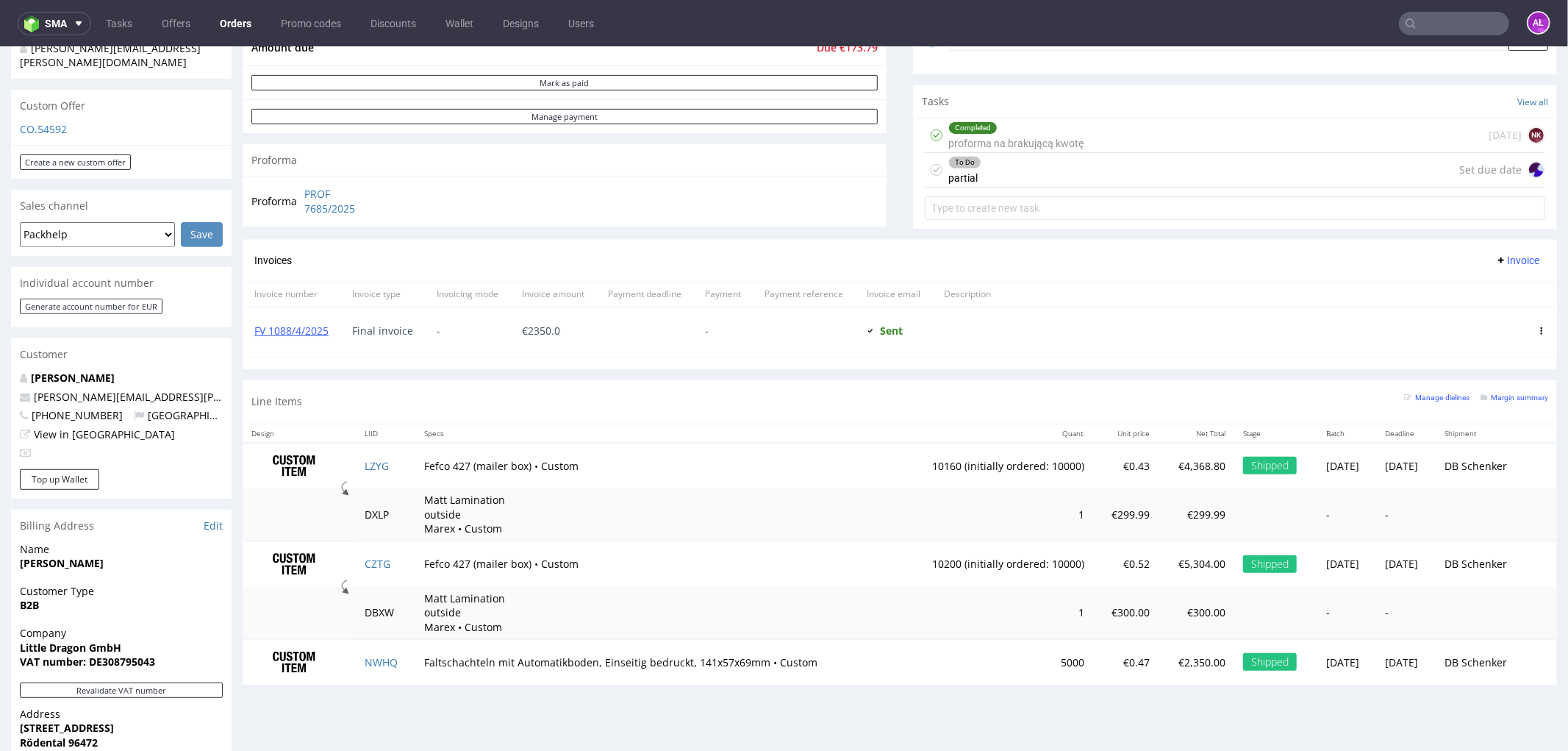
scroll to position [490, 0]
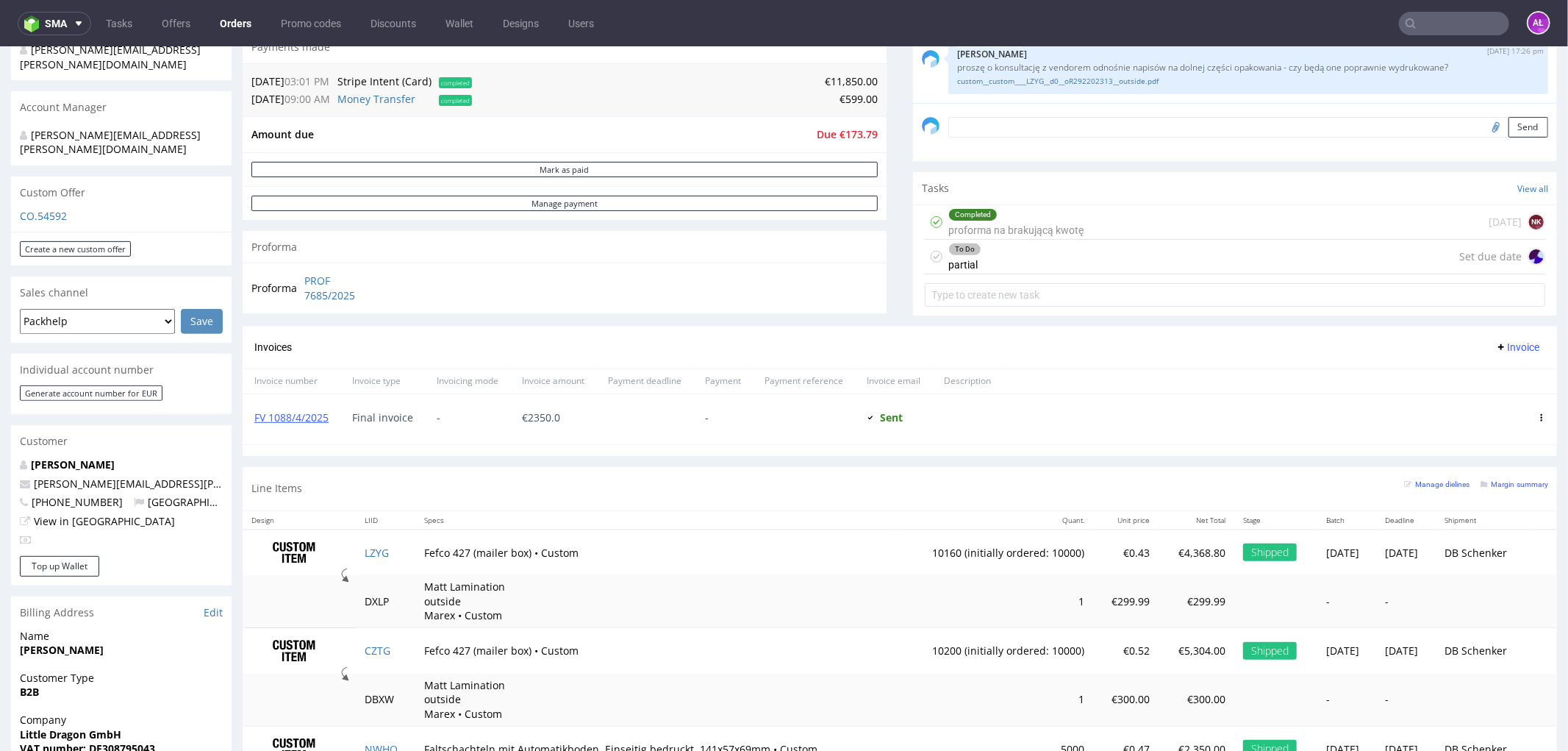
scroll to position [408, 0]
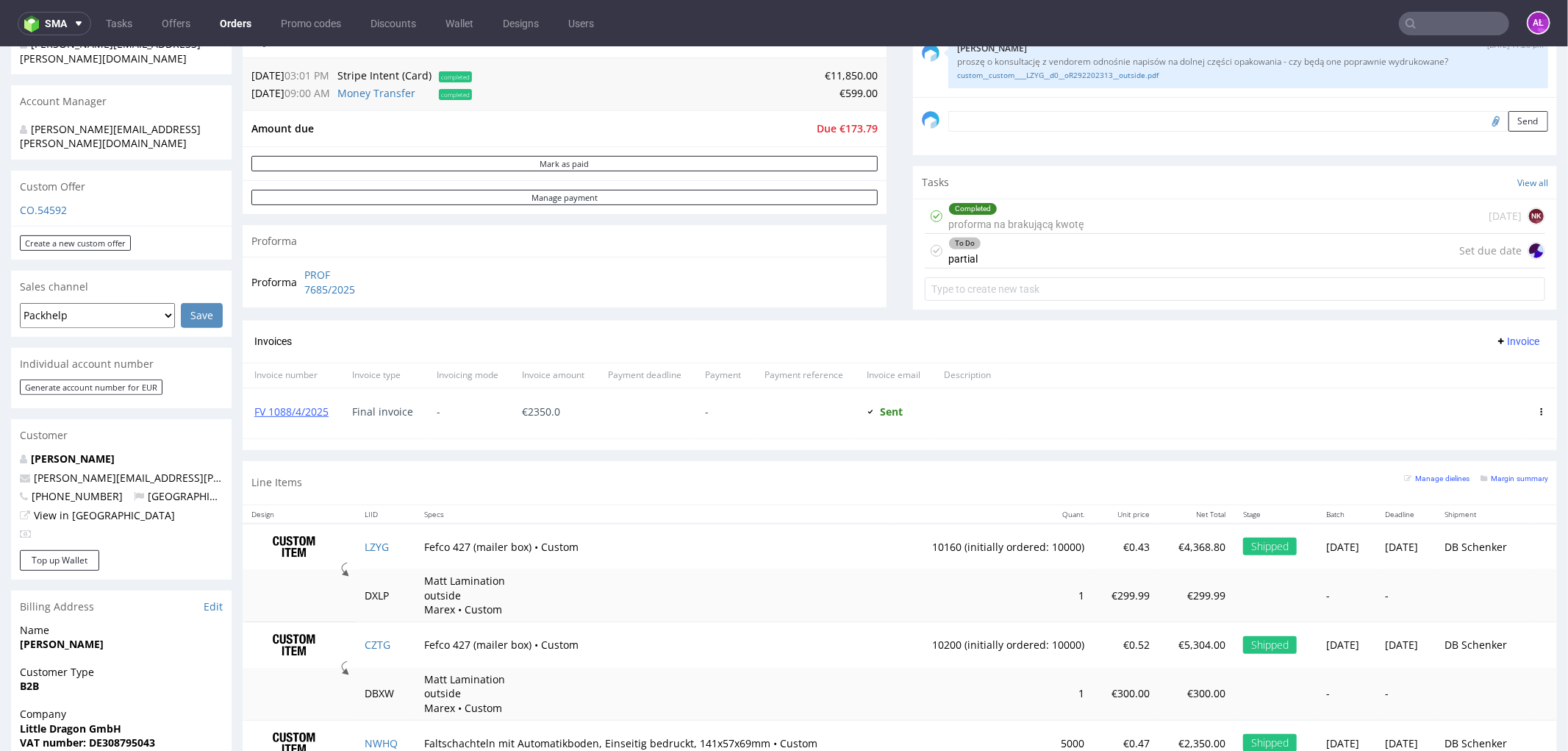
click at [969, 257] on div "To Do partial Set due date" at bounding box center [1234, 250] width 620 height 34
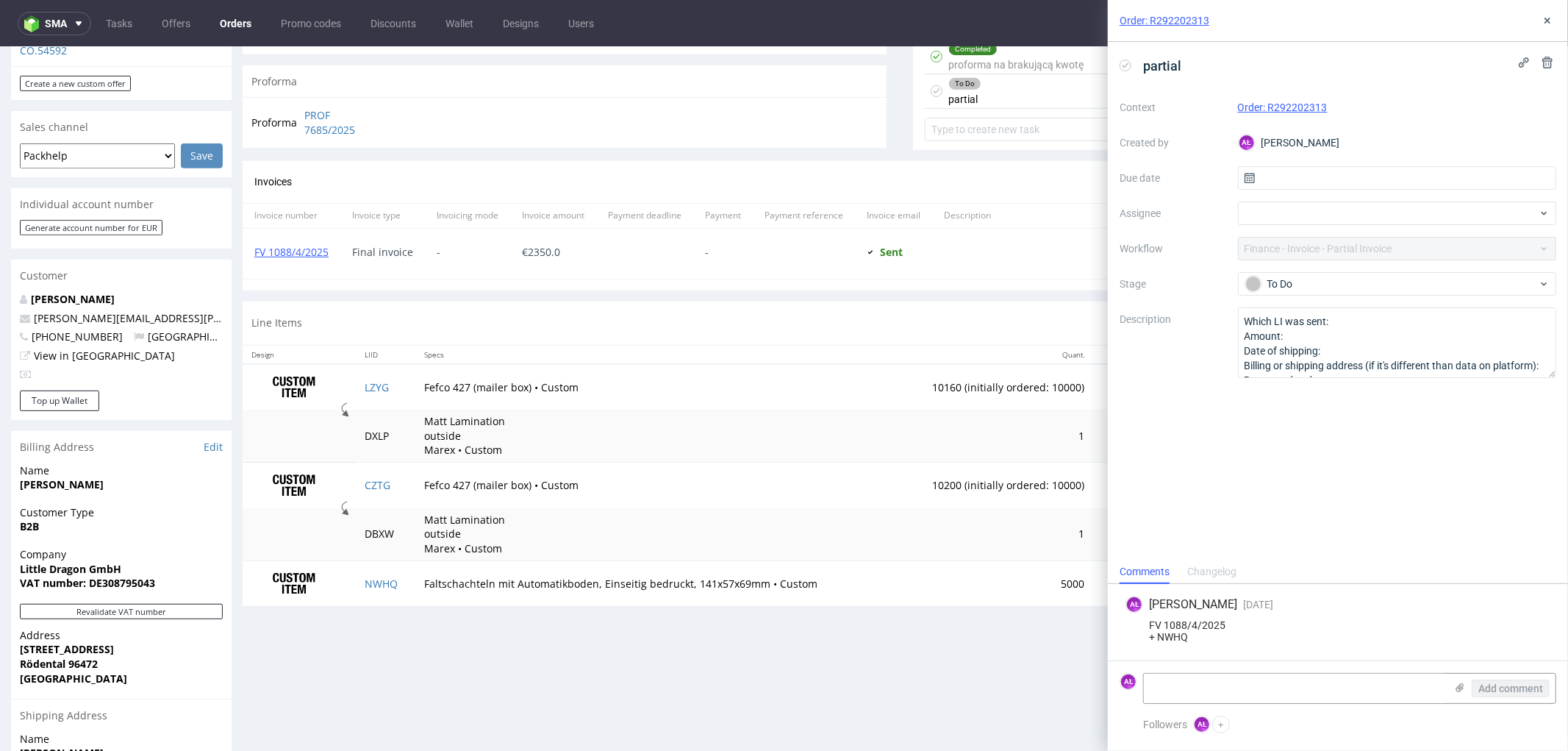
scroll to position [571, 0]
click at [394, 483] on td "CZTG" at bounding box center [386, 481] width 60 height 46
click at [1250, 695] on textarea at bounding box center [1295, 688] width 302 height 29
paste textarea "CZTG"
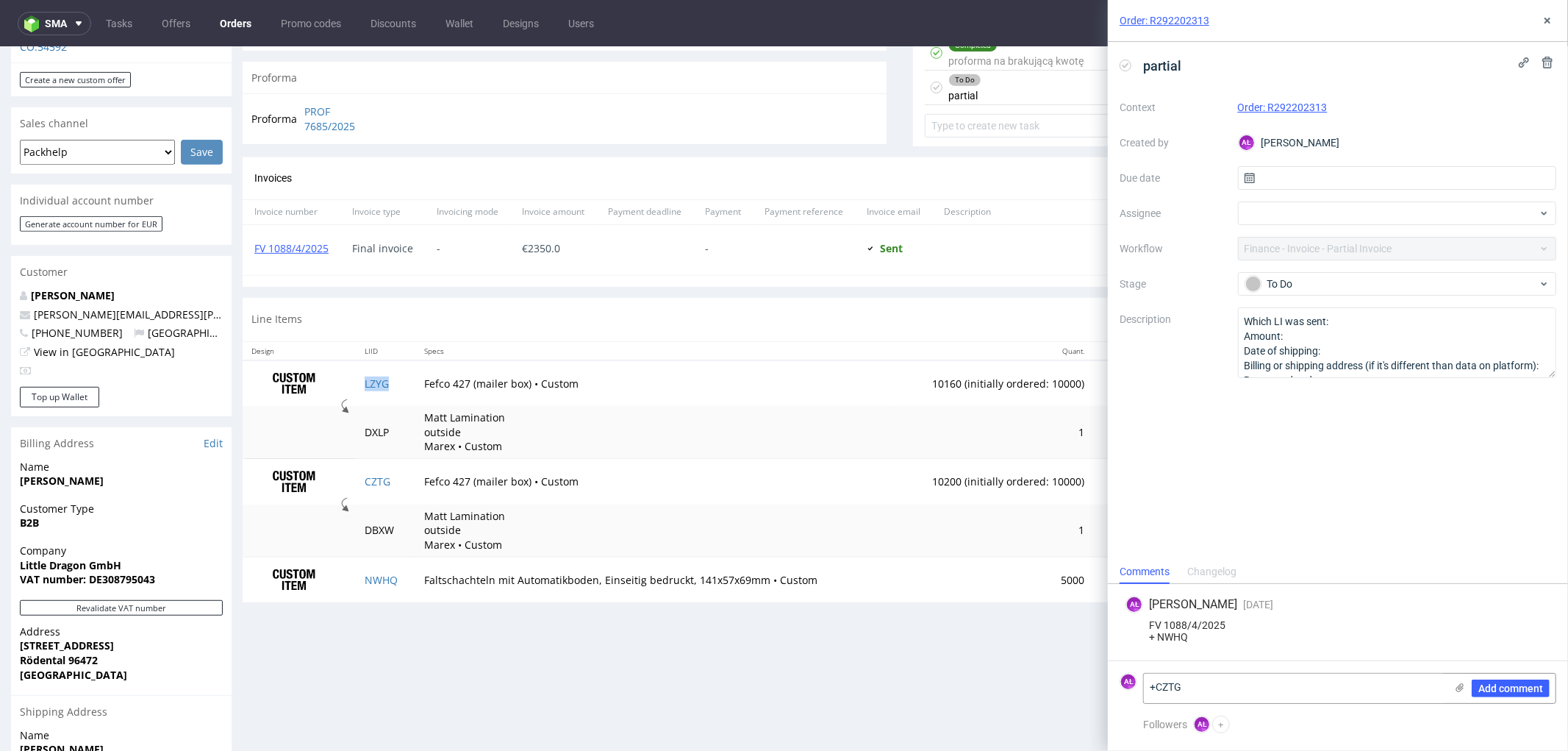
click at [400, 379] on td "LZYG" at bounding box center [386, 383] width 60 height 46
copy link "LZYG"
click at [1241, 700] on textarea "+CZTG" at bounding box center [1295, 688] width 302 height 29
paste textarea "LZYG"
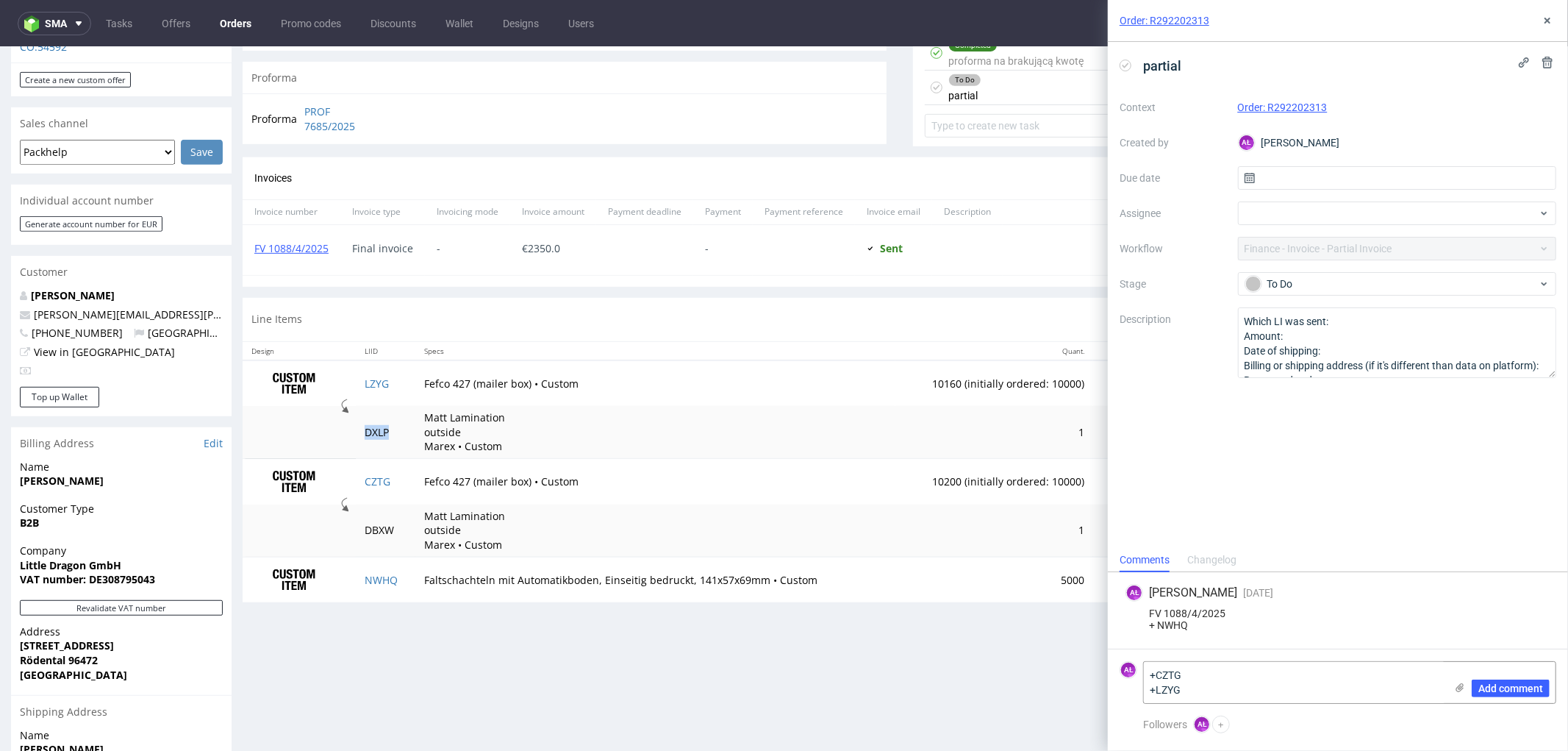
drag, startPoint x: 400, startPoint y: 430, endPoint x: 410, endPoint y: 456, distance: 27.9
click at [356, 431] on td "DXLP" at bounding box center [386, 431] width 60 height 52
copy td "DXLP"
click at [1226, 691] on textarea "+CZTG +LZYG" at bounding box center [1295, 682] width 302 height 41
paste textarea "DXLP"
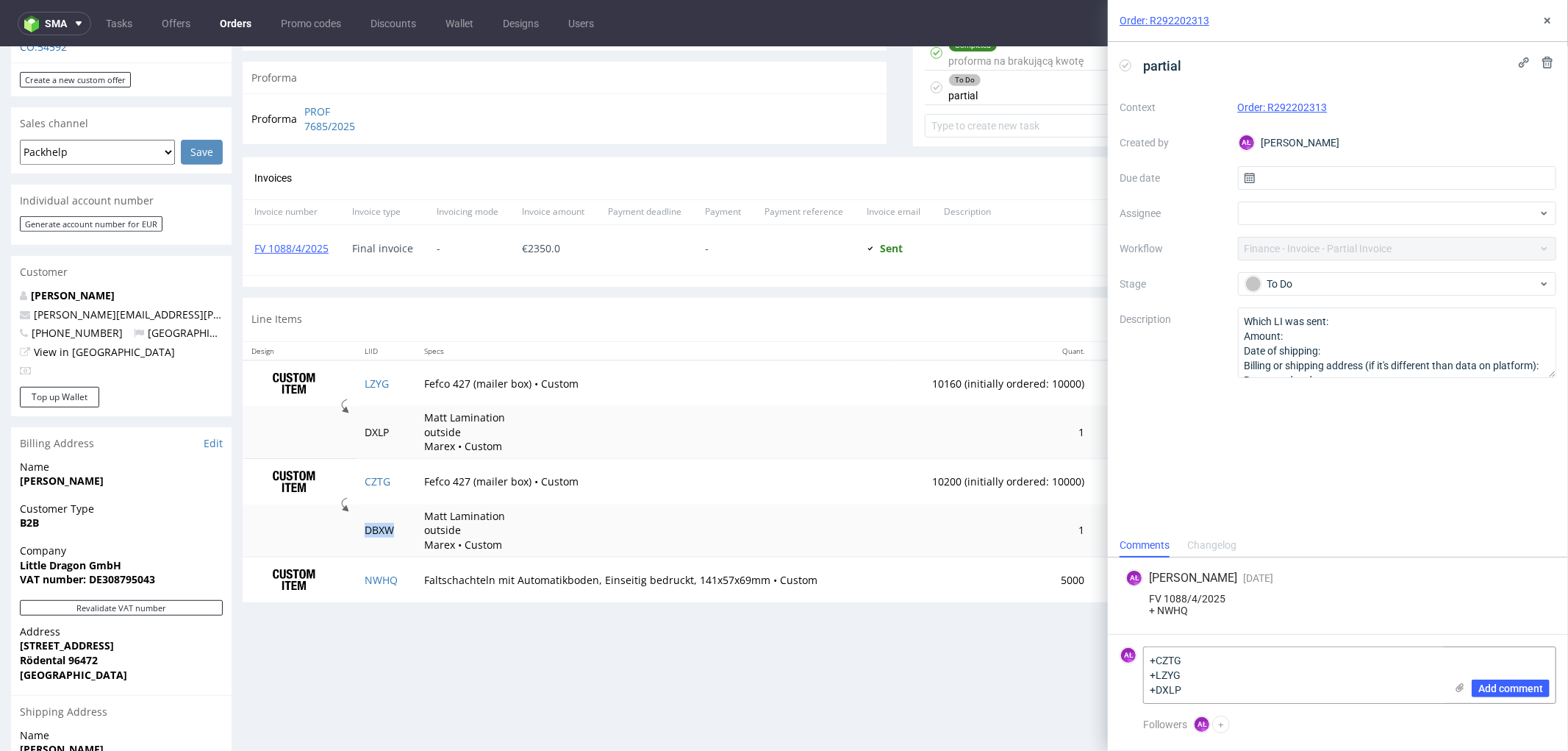
drag, startPoint x: 394, startPoint y: 534, endPoint x: 326, endPoint y: 534, distance: 68.0
click at [326, 534] on tr "DBXW Matt Lamination outside Marex • Custom 1 €300.00 €300.00 - -" at bounding box center [899, 530] width 1314 height 52
copy tr "DBXW"
click at [1221, 657] on textarea "+CZTG +LZYG +DXLP" at bounding box center [1295, 675] width 302 height 56
paste textarea "DBXW"
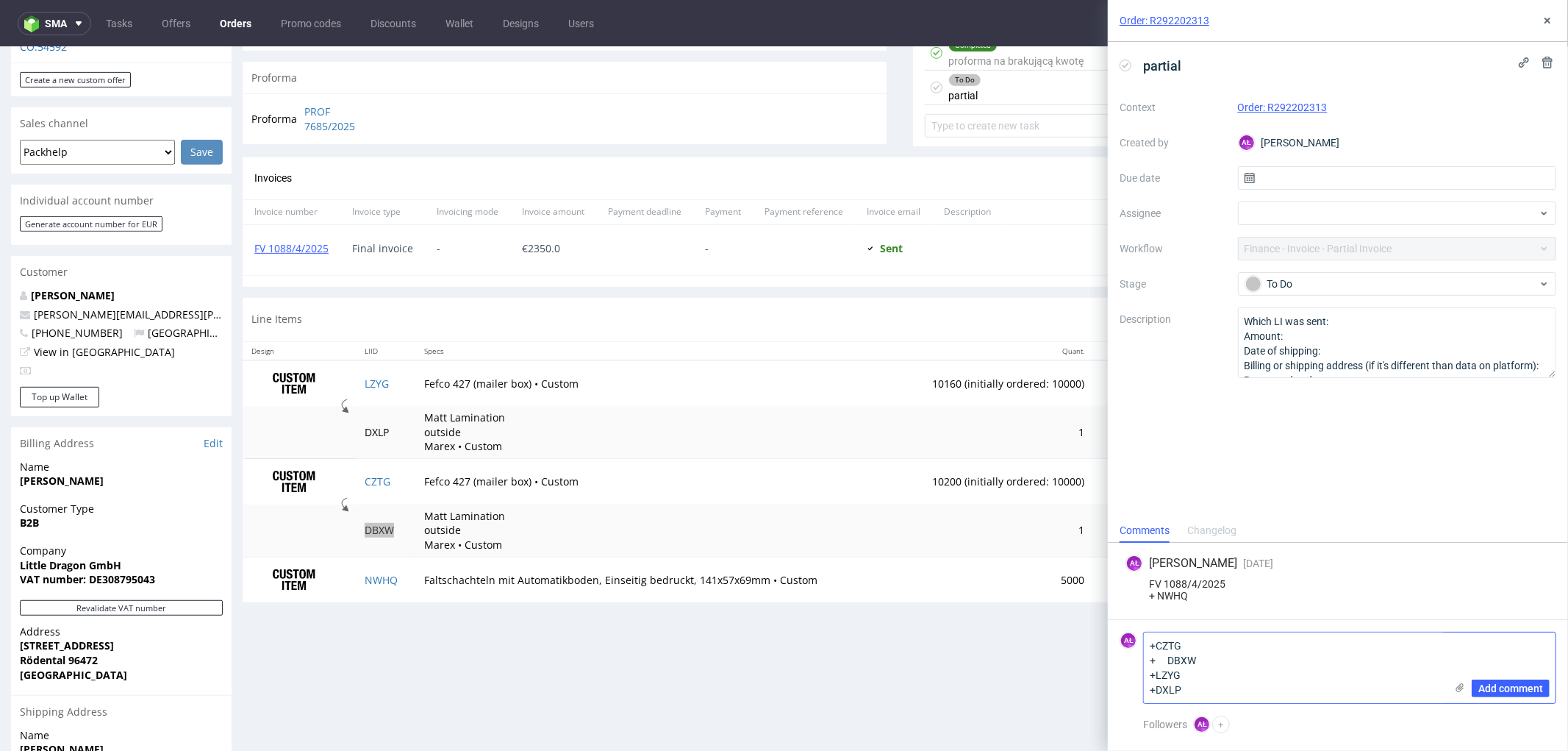
click at [1169, 660] on textarea "+CZTG + DBXW +LZYG +DXLP" at bounding box center [1295, 667] width 302 height 71
click at [1149, 642] on textarea "+CZTG +DBXW +LZYG +DXLP" at bounding box center [1295, 667] width 302 height 71
paste textarea "FV 1085/9/2025"
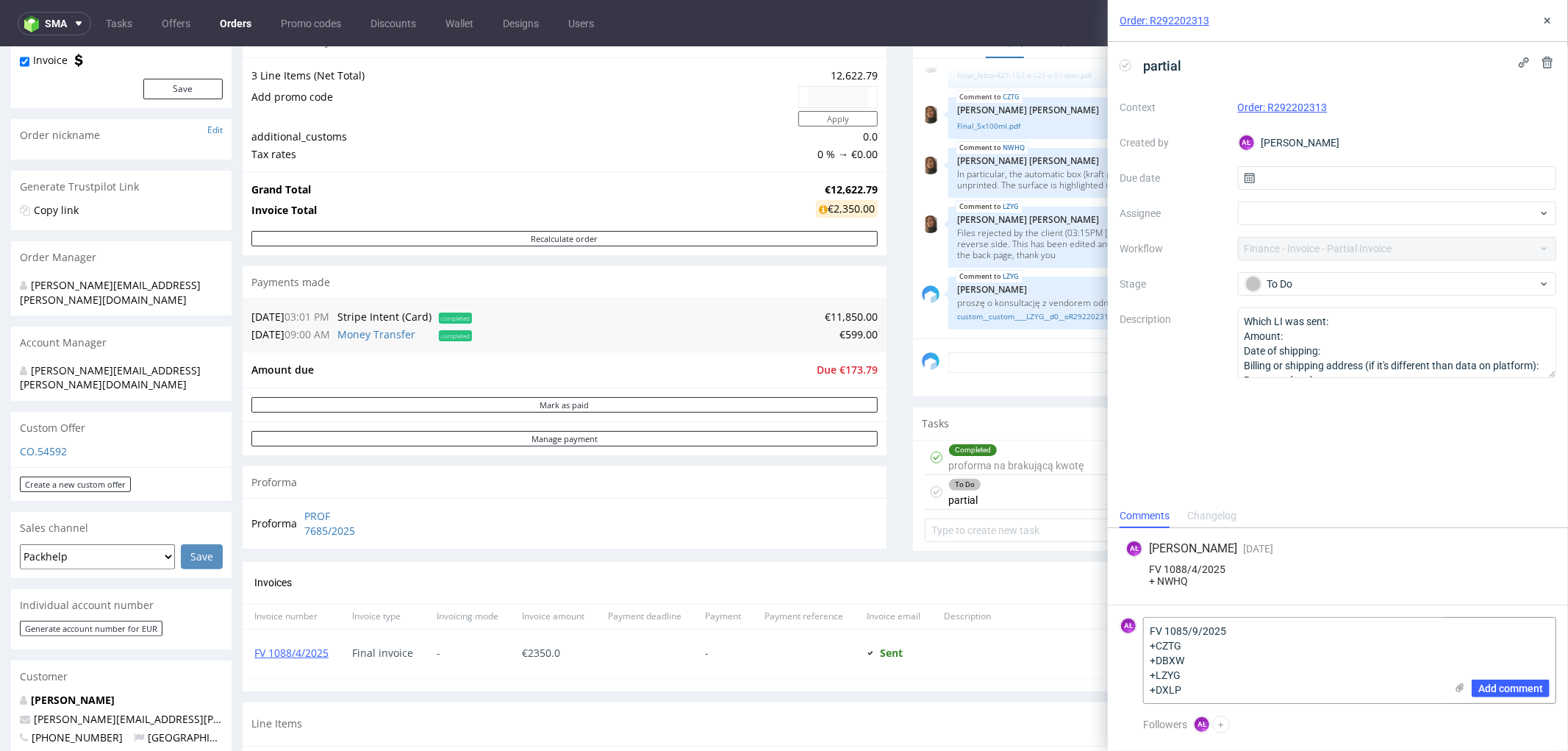
scroll to position [163, 0]
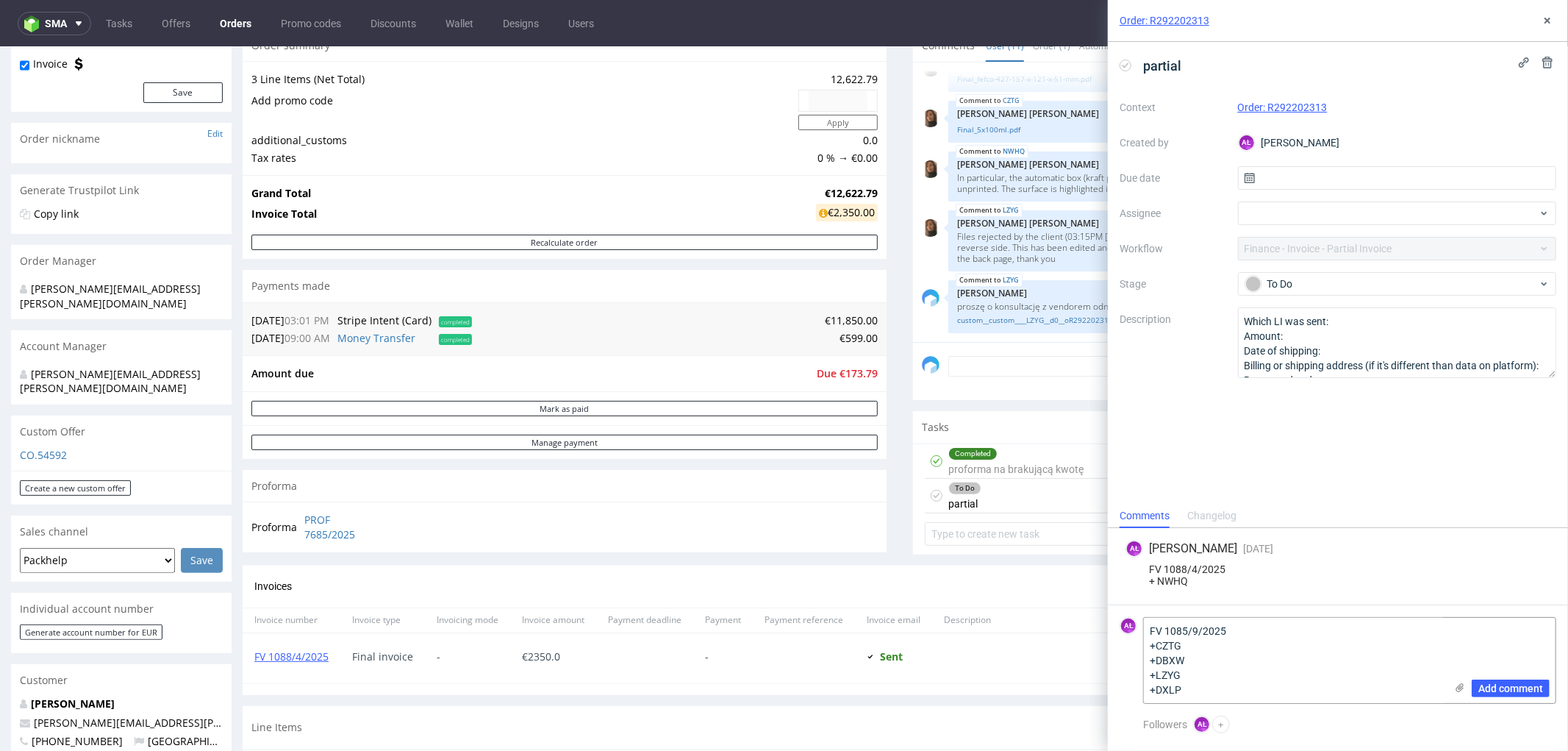
type textarea "FV 1085/9/2025 +CZTG +DBXW +LZYG +DXLP"
drag, startPoint x: 1499, startPoint y: 690, endPoint x: 1452, endPoint y: 605, distance: 97.1
click at [1499, 690] on span "Add comment" at bounding box center [1511, 688] width 65 height 10
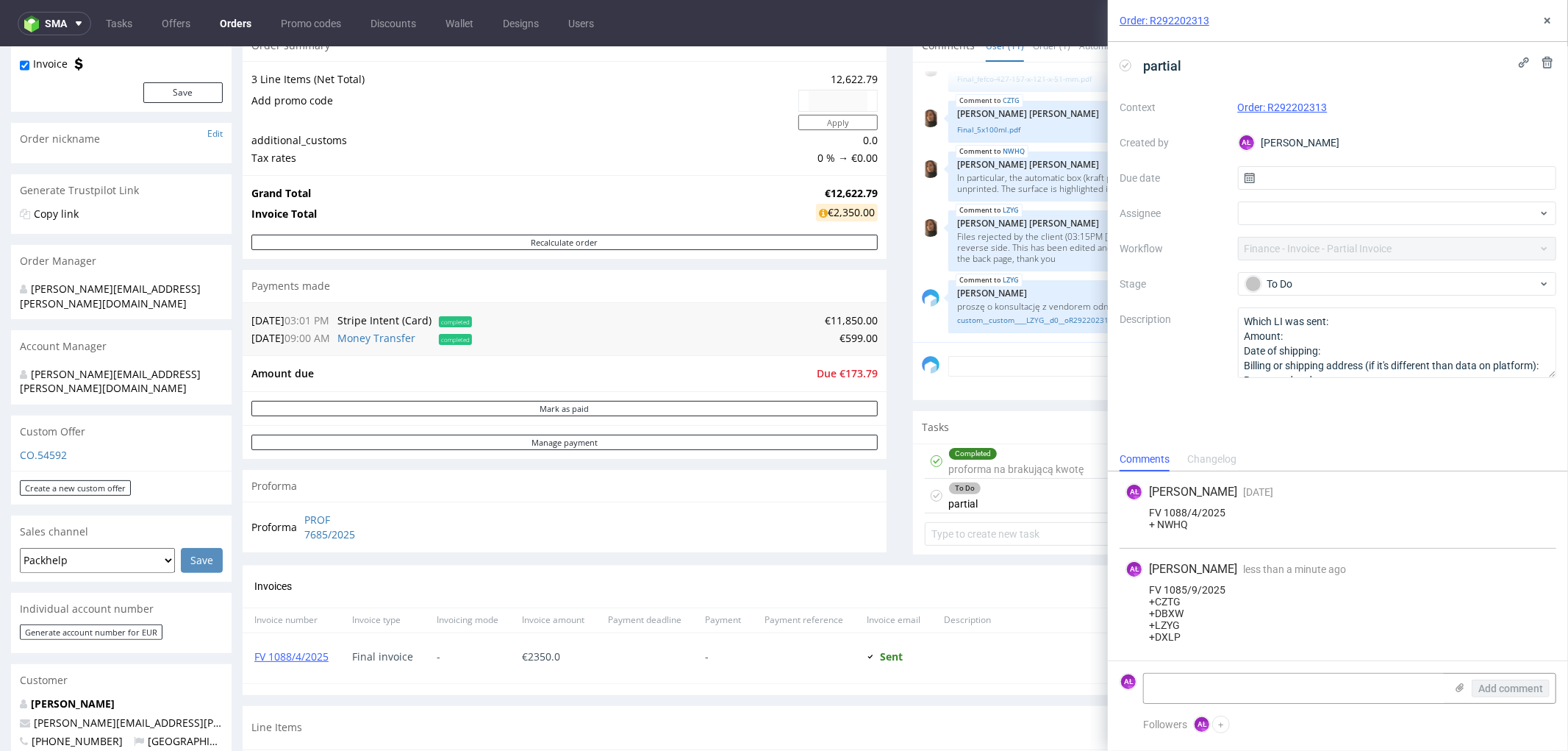
click at [1123, 64] on icon at bounding box center [1125, 66] width 12 height 12
click at [1549, 21] on use at bounding box center [1548, 21] width 6 height 6
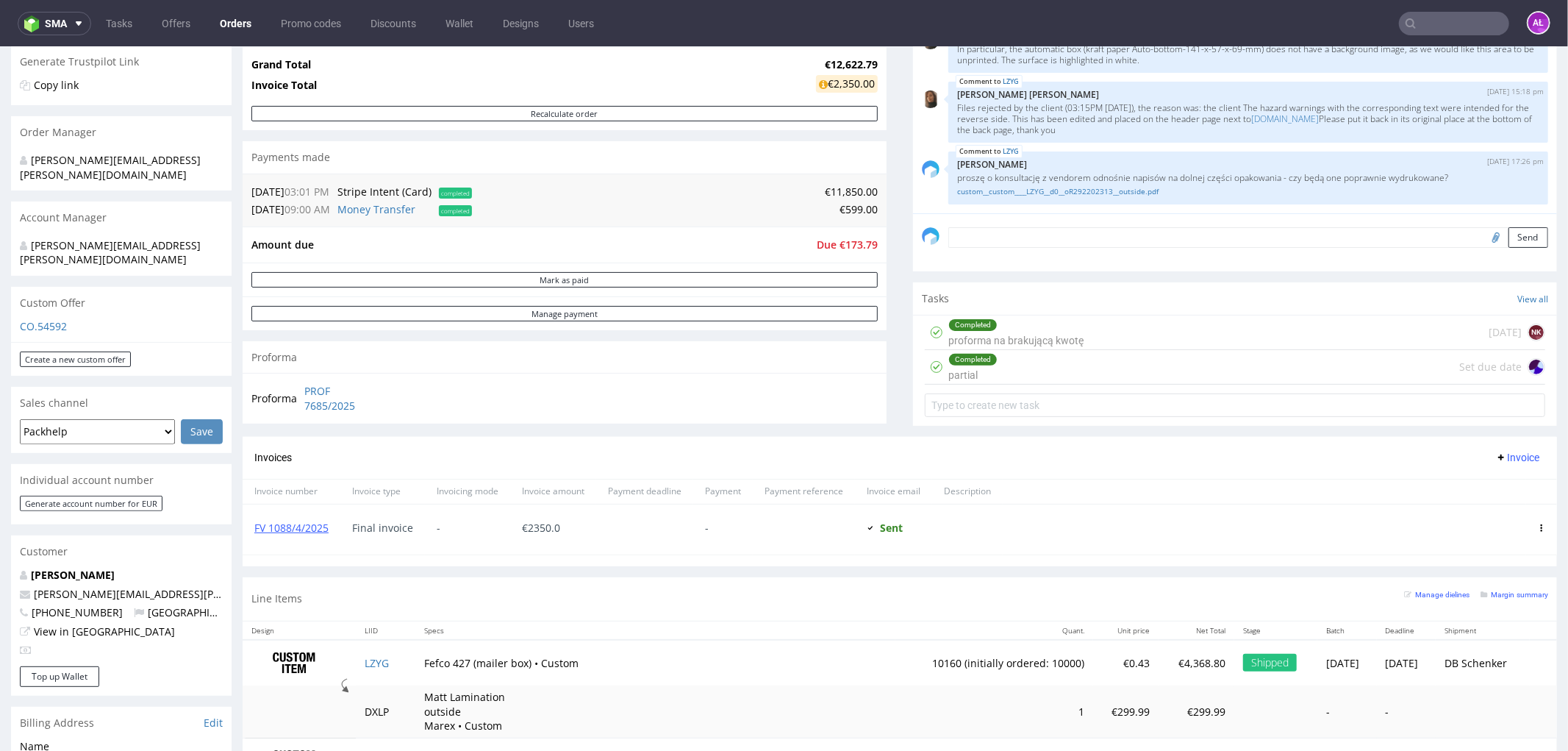
scroll to position [490, 0]
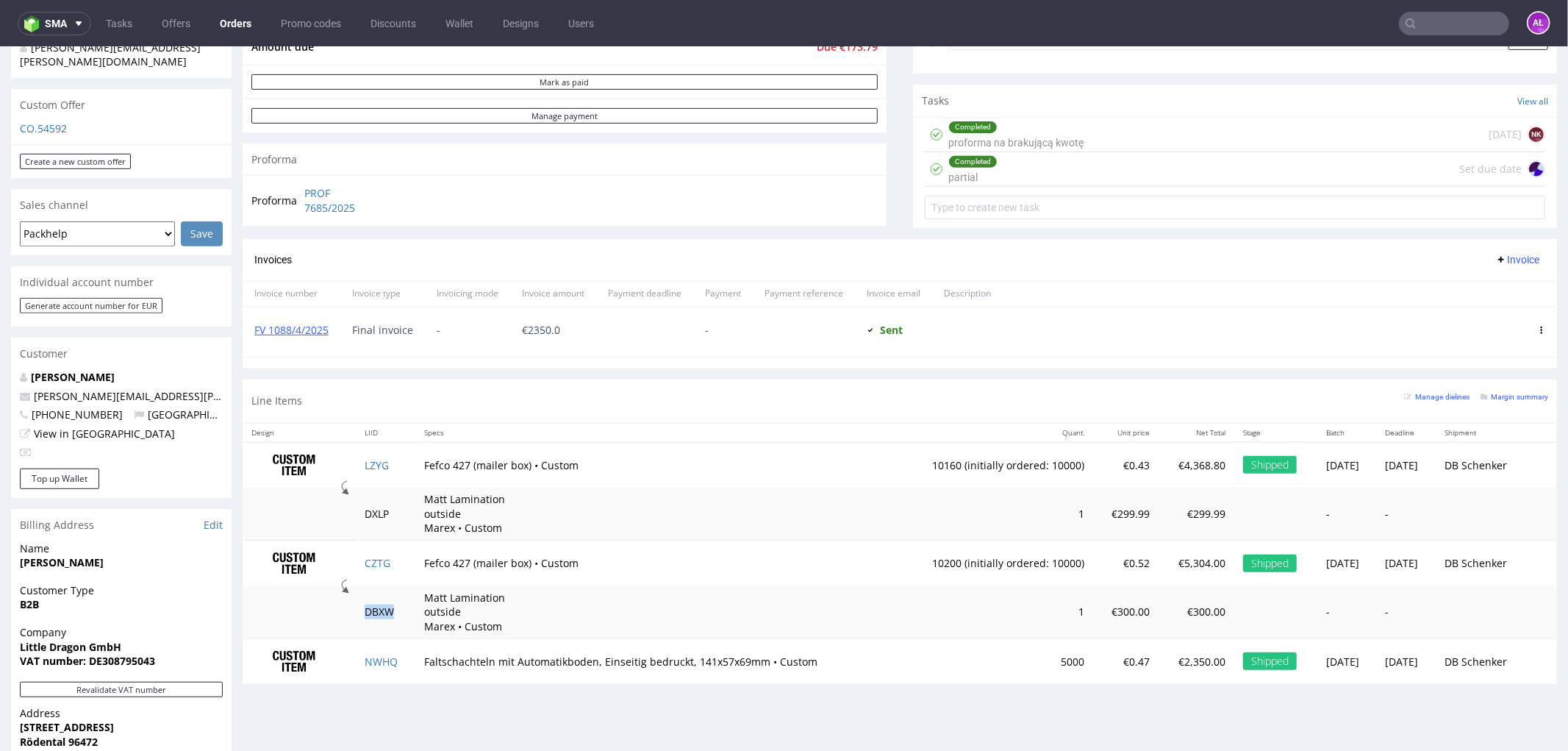
click at [1500, 258] on span "Invoice" at bounding box center [1517, 259] width 44 height 12
click at [1501, 290] on span "Upload" at bounding box center [1493, 290] width 72 height 15
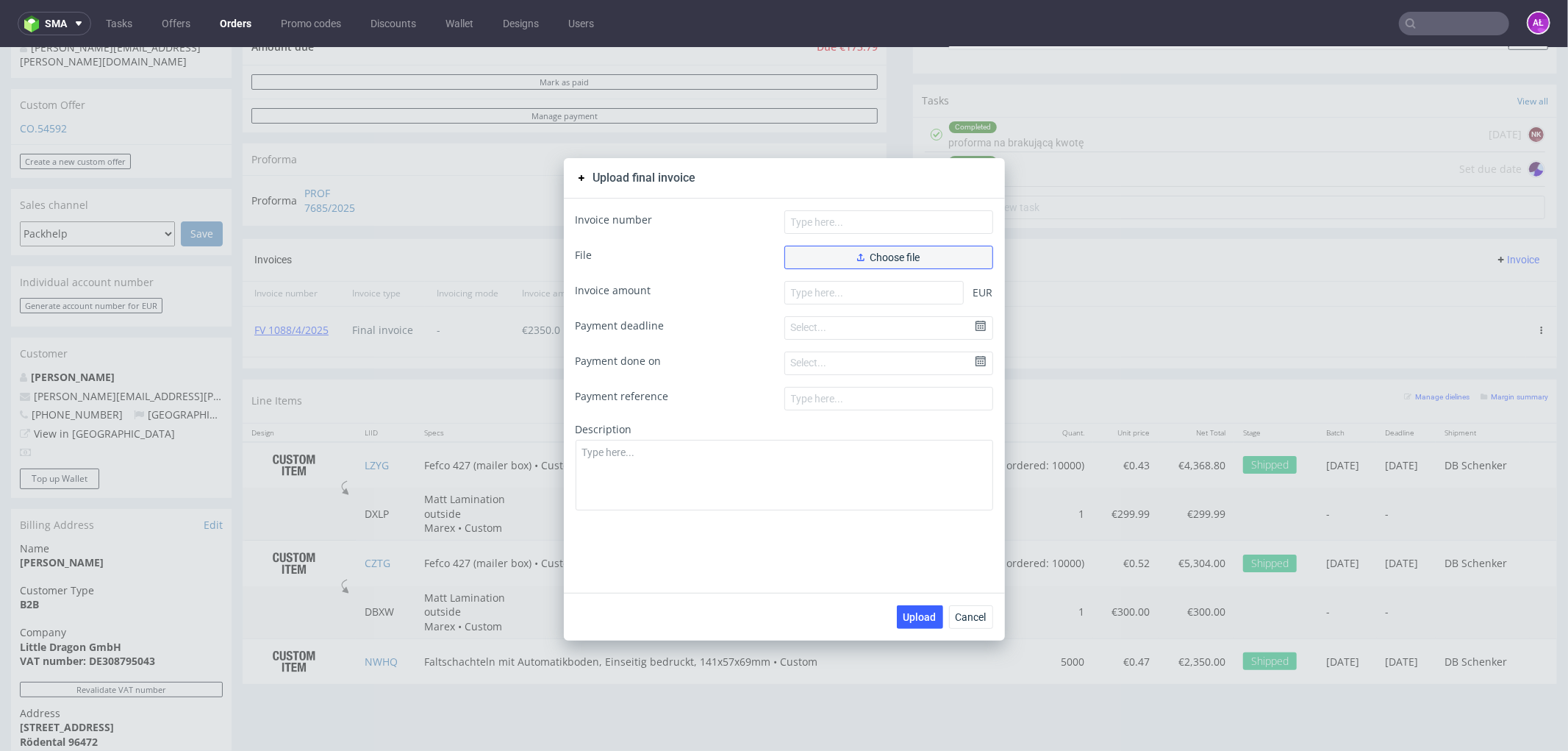
click at [928, 248] on button "Choose file" at bounding box center [889, 257] width 209 height 24
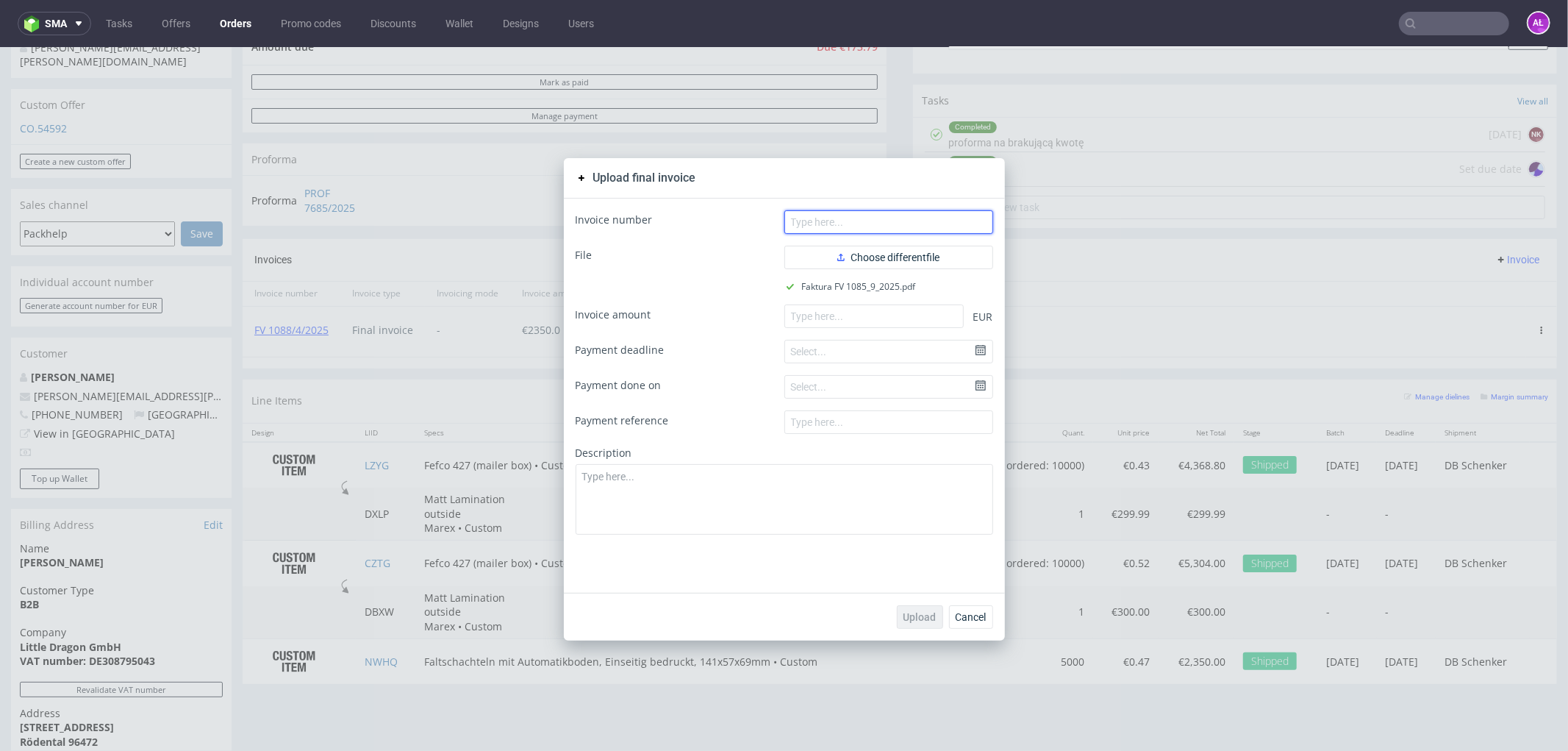
drag, startPoint x: 957, startPoint y: 224, endPoint x: 952, endPoint y: 231, distance: 8.6
click at [957, 224] on input "text" at bounding box center [889, 222] width 209 height 24
paste input "FV 1085/9/2025"
type input "FV 1085/9/2025"
drag, startPoint x: 859, startPoint y: 316, endPoint x: 871, endPoint y: 408, distance: 92.8
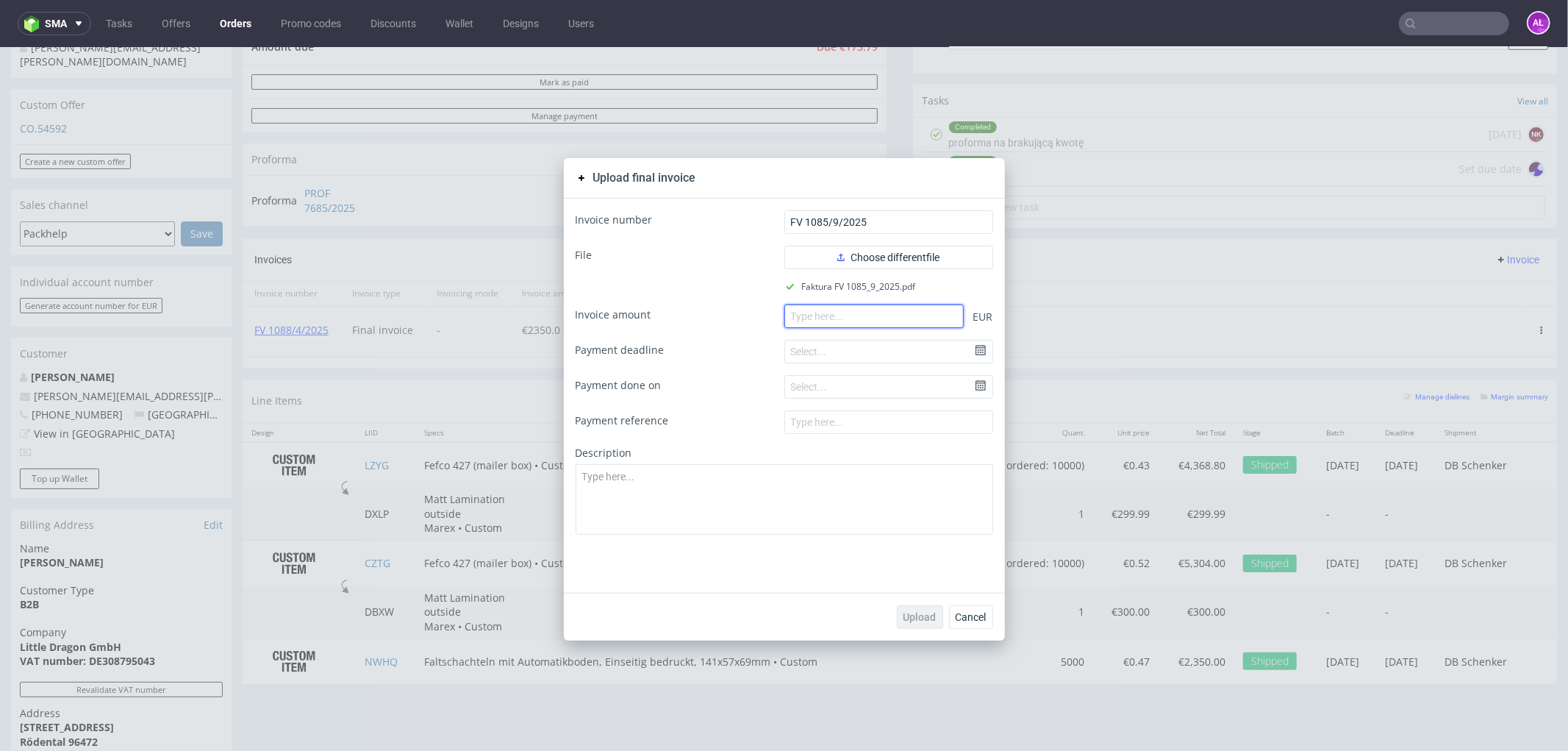
click at [859, 317] on input "number" at bounding box center [874, 316] width 179 height 24
paste input "10099.00"
type input "10099.00"
click at [917, 616] on span "Upload" at bounding box center [920, 617] width 33 height 10
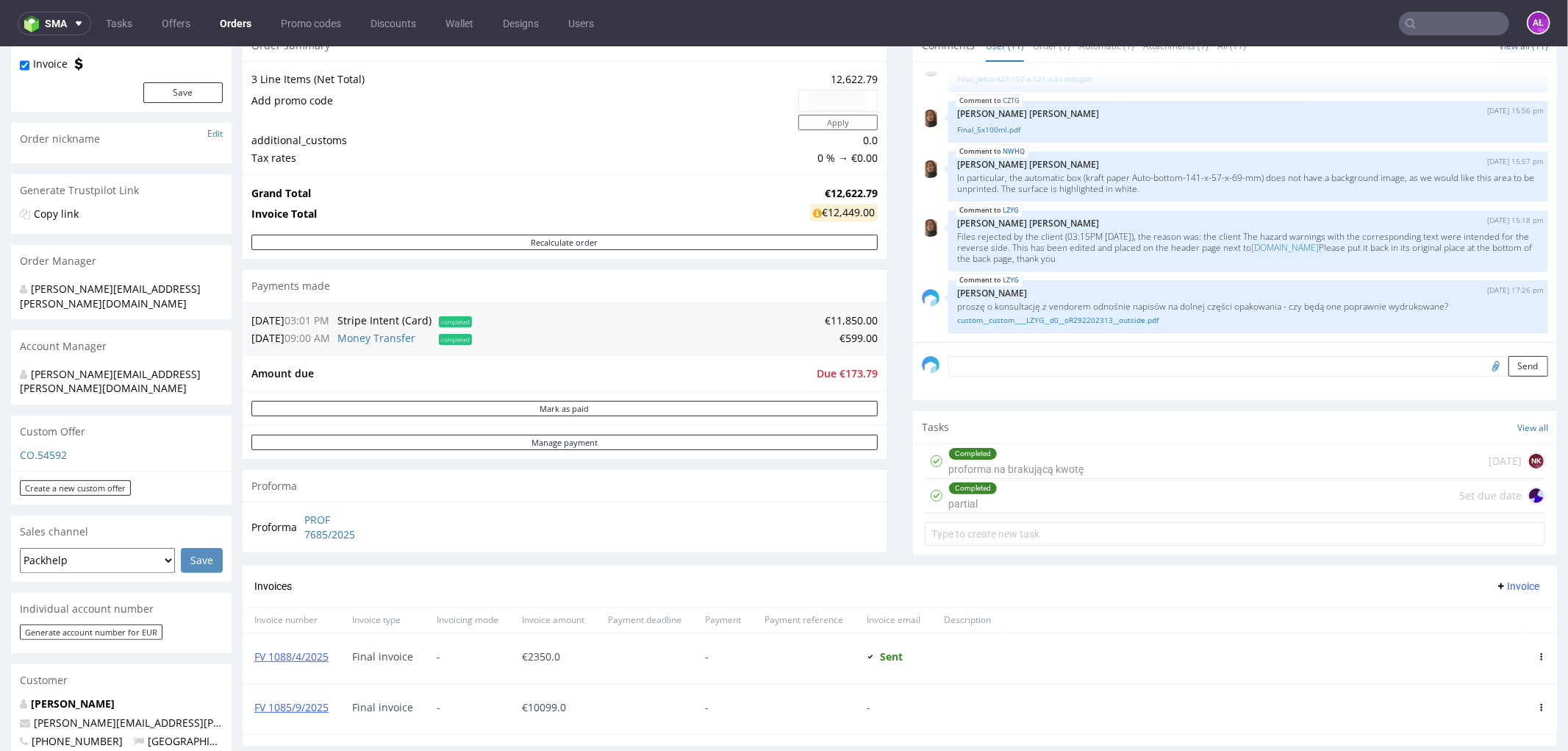
scroll to position [245, 0]
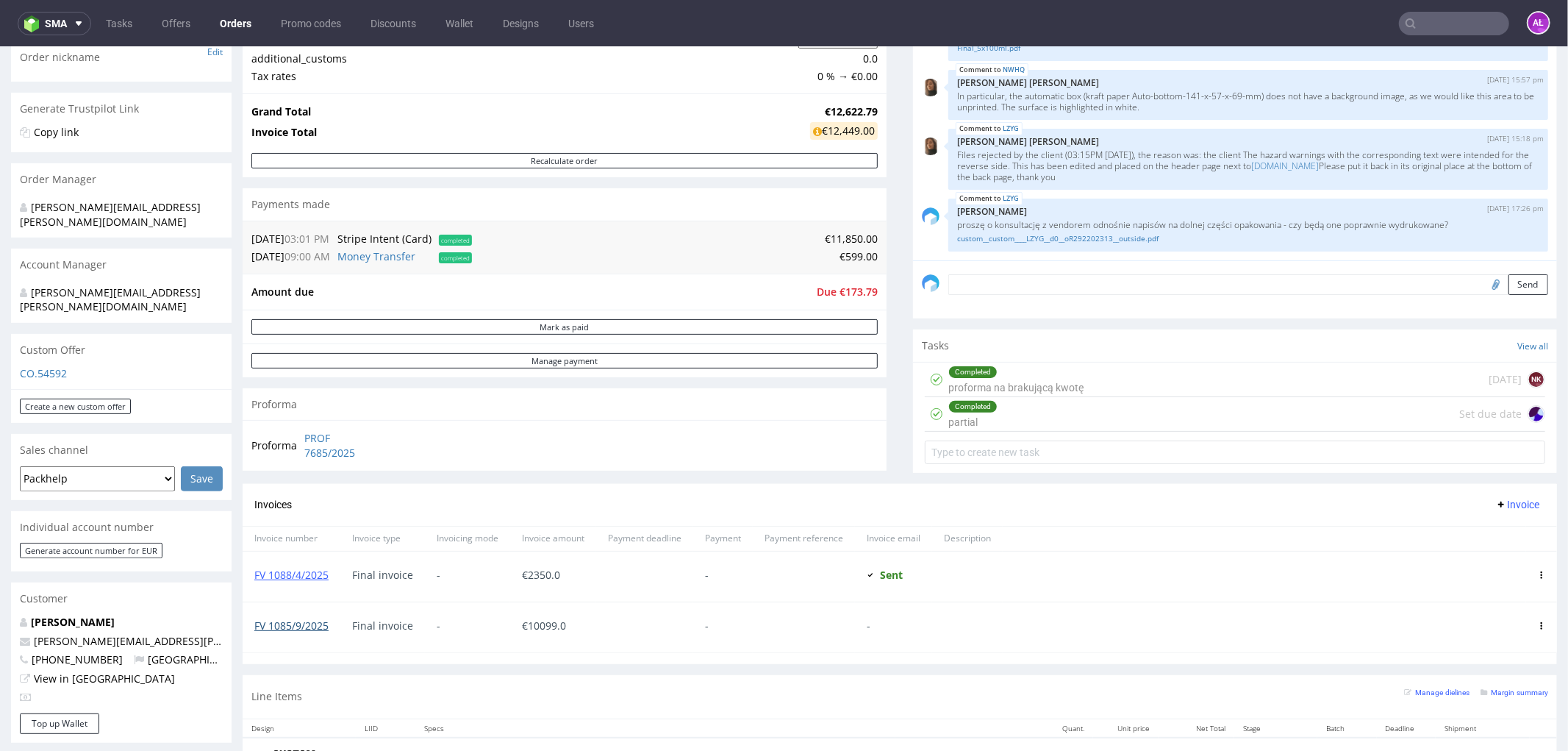
click at [315, 626] on link "FV 1085/9/2025" at bounding box center [291, 624] width 74 height 14
click at [966, 417] on div "Completed partial" at bounding box center [973, 413] width 49 height 34
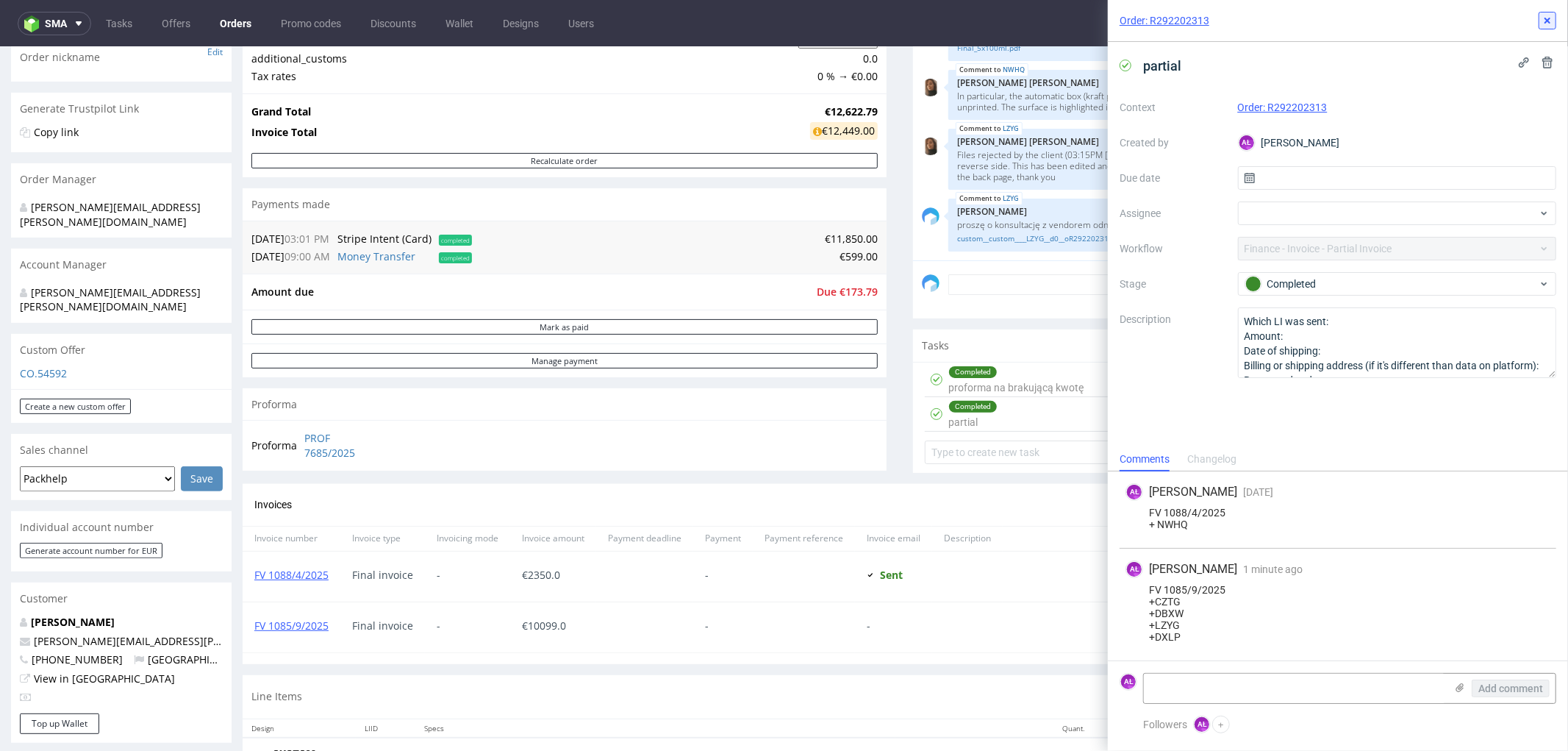
click at [1540, 17] on button at bounding box center [1548, 21] width 18 height 18
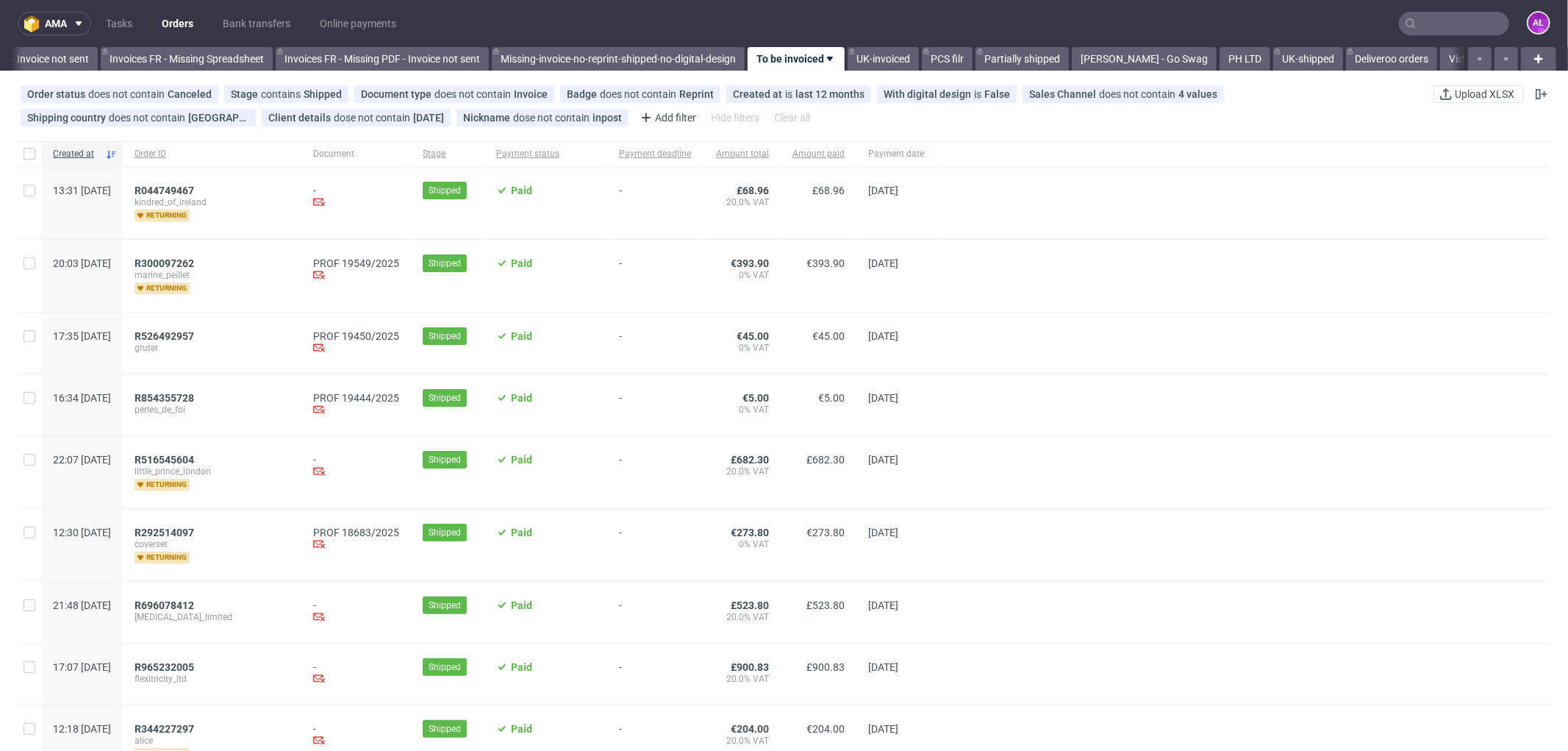
scroll to position [0, 2246]
